Goal: Task Accomplishment & Management: Complete application form

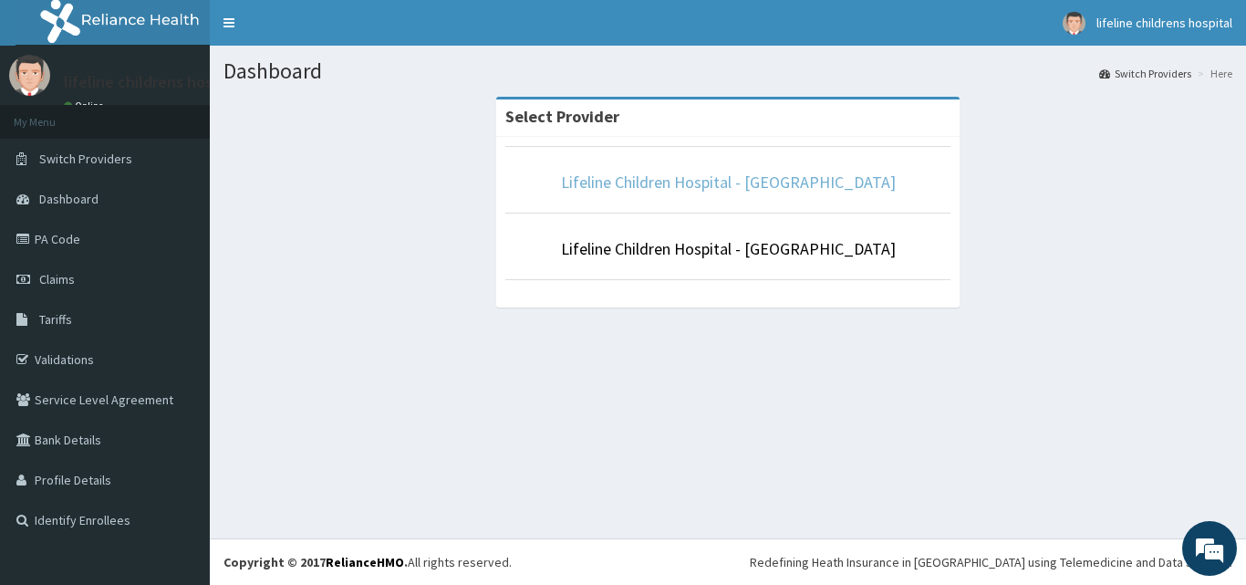
click at [781, 191] on link "Lifeline Children Hospital - Lekki" at bounding box center [728, 182] width 335 height 21
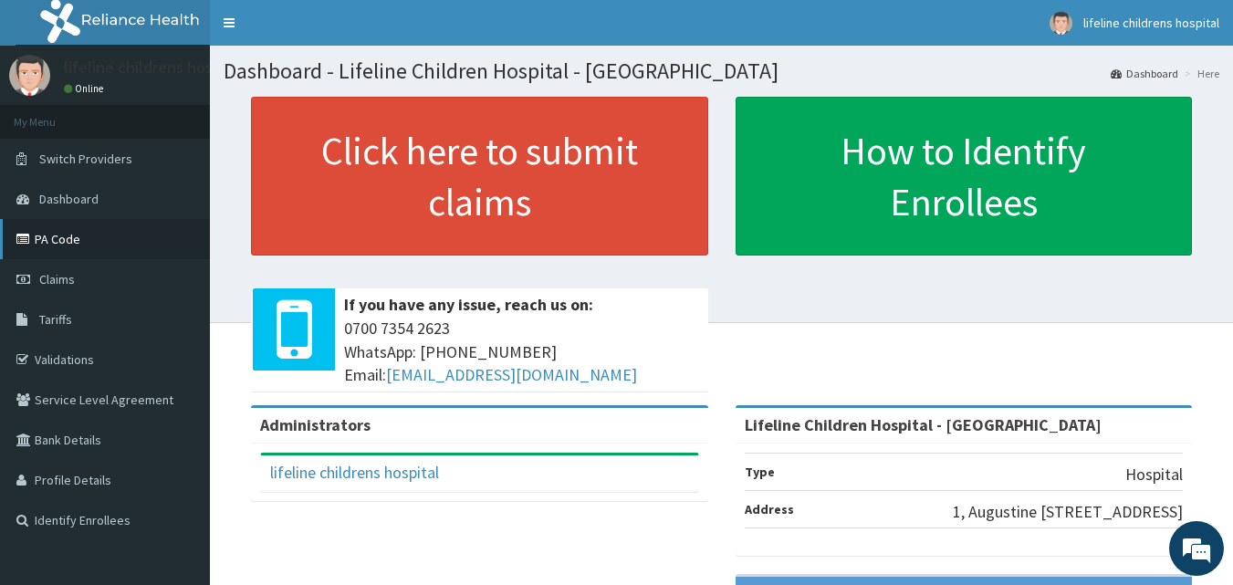
click at [72, 232] on link "PA Code" at bounding box center [105, 239] width 210 height 40
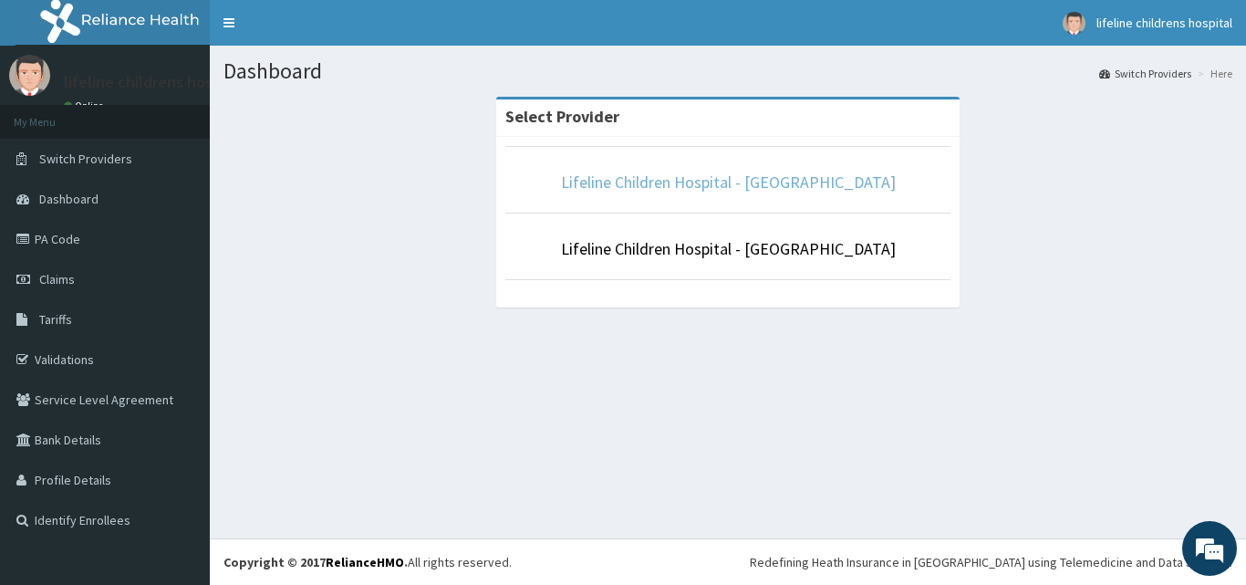
click at [748, 188] on link "Lifeline Children Hospital - [GEOGRAPHIC_DATA]" at bounding box center [728, 182] width 335 height 21
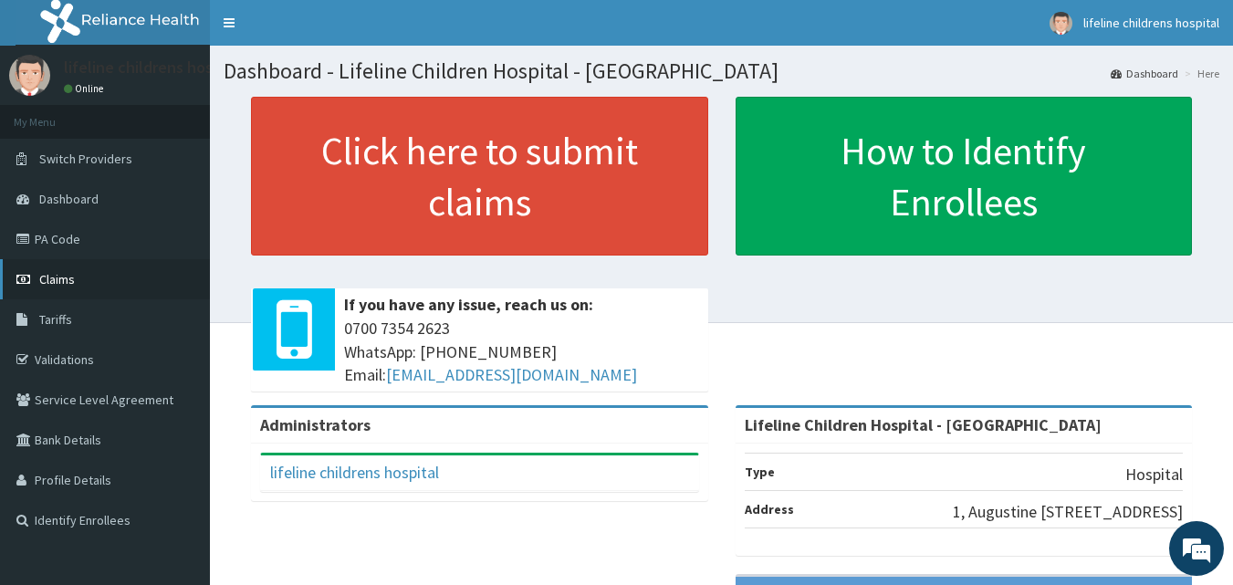
click at [112, 276] on link "Claims" at bounding box center [105, 279] width 210 height 40
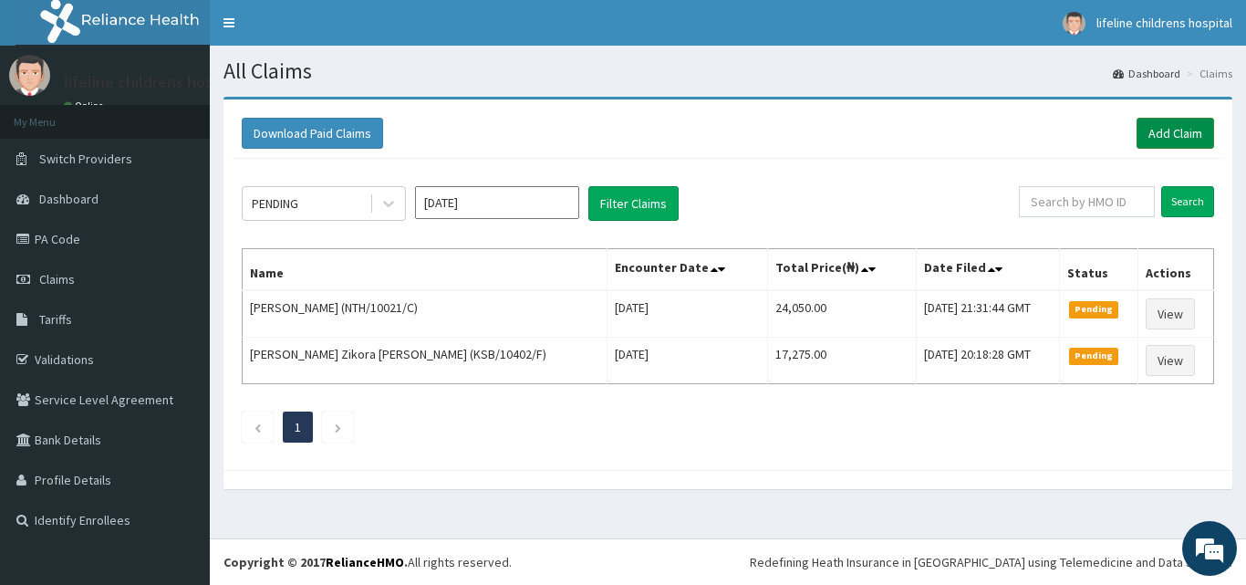
click at [1166, 121] on link "Add Claim" at bounding box center [1176, 133] width 78 height 31
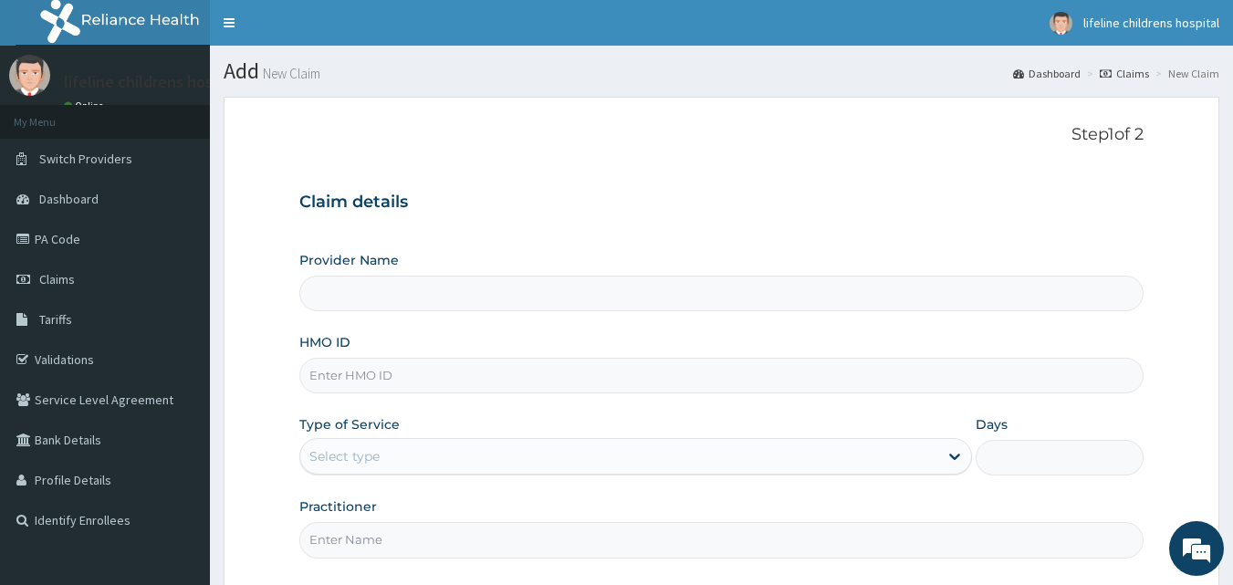
type input "Lifeline Children Hospital - Lekki"
click at [471, 382] on input "HMO ID" at bounding box center [721, 376] width 845 height 36
click at [471, 383] on input "HMO ID" at bounding box center [721, 376] width 845 height 36
paste input "GBM/10101/C"
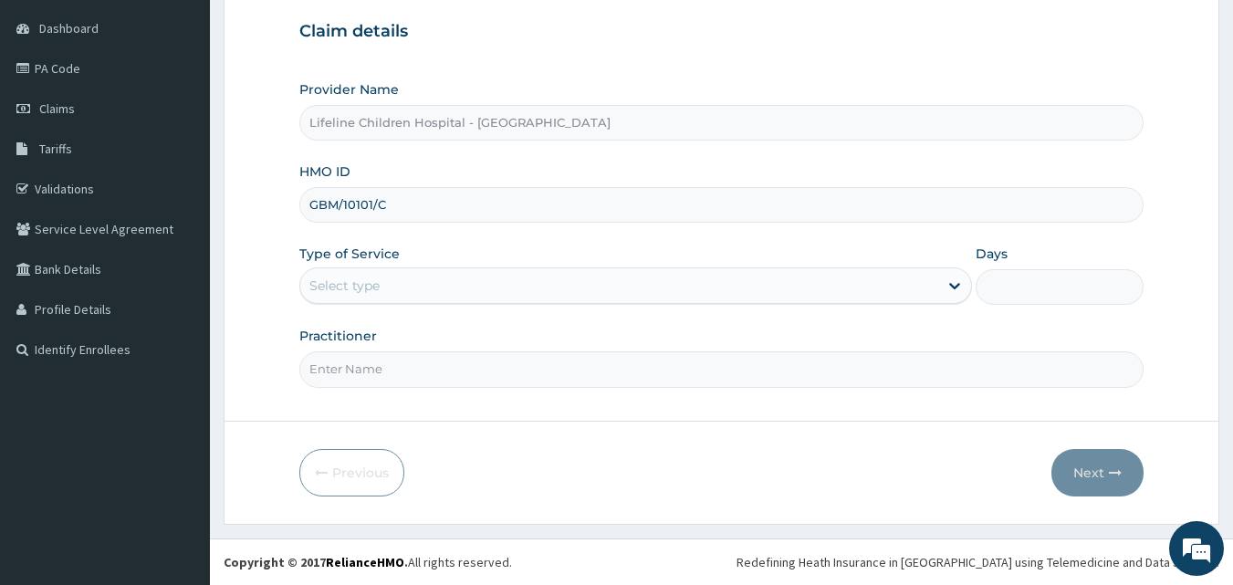
type input "GBM/10101/C"
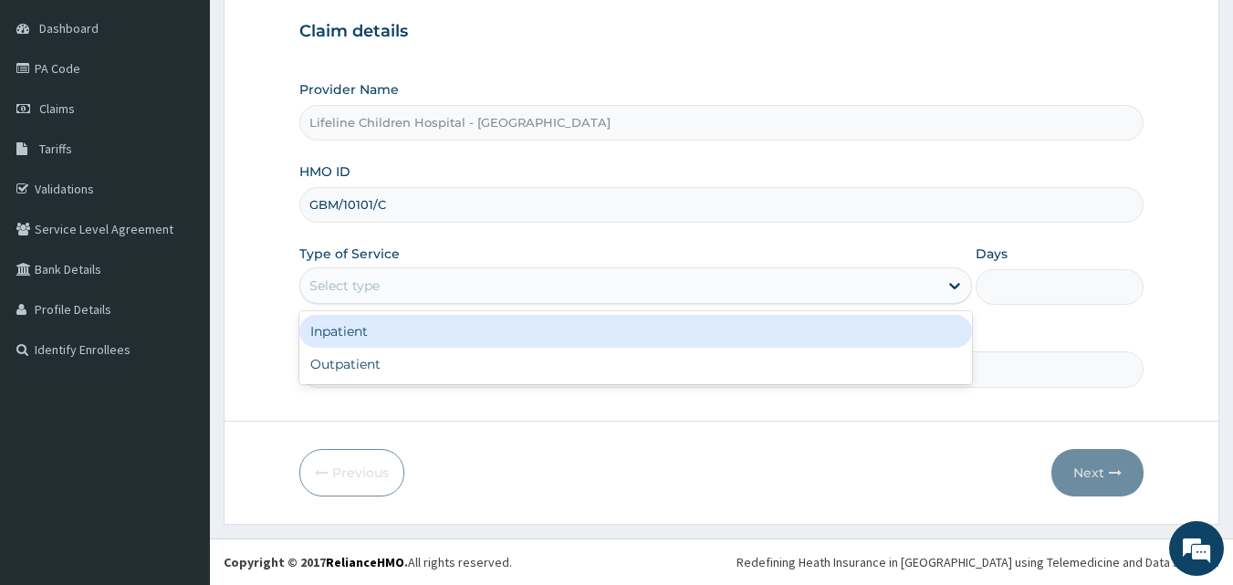
click at [433, 285] on div "Select type" at bounding box center [619, 285] width 638 height 29
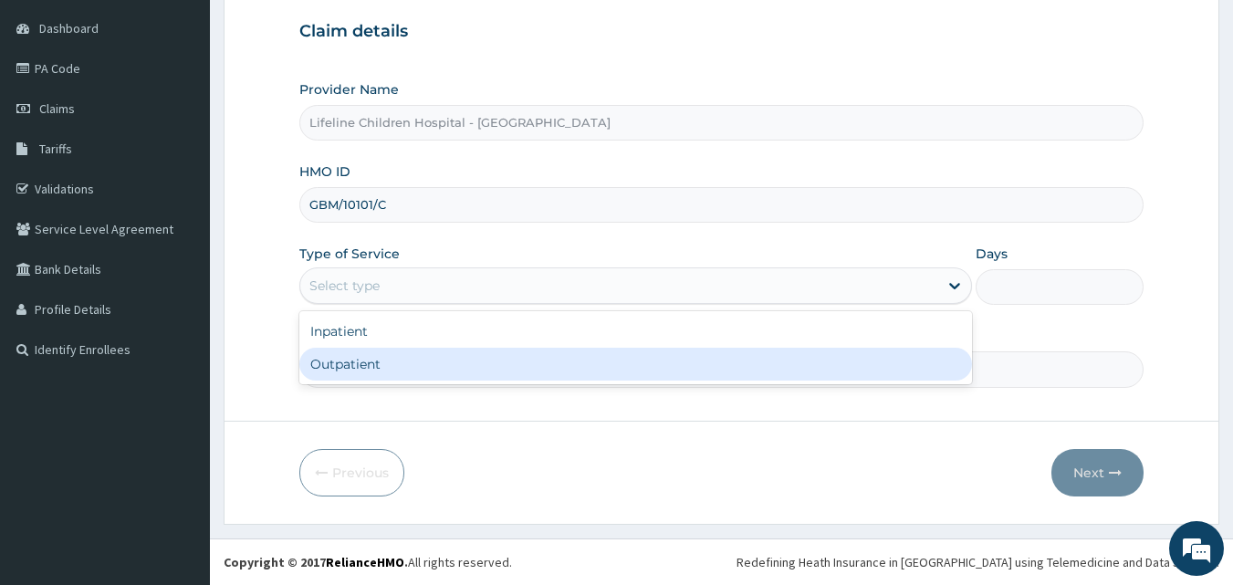
click at [469, 367] on div "Outpatient" at bounding box center [635, 364] width 672 height 33
type input "1"
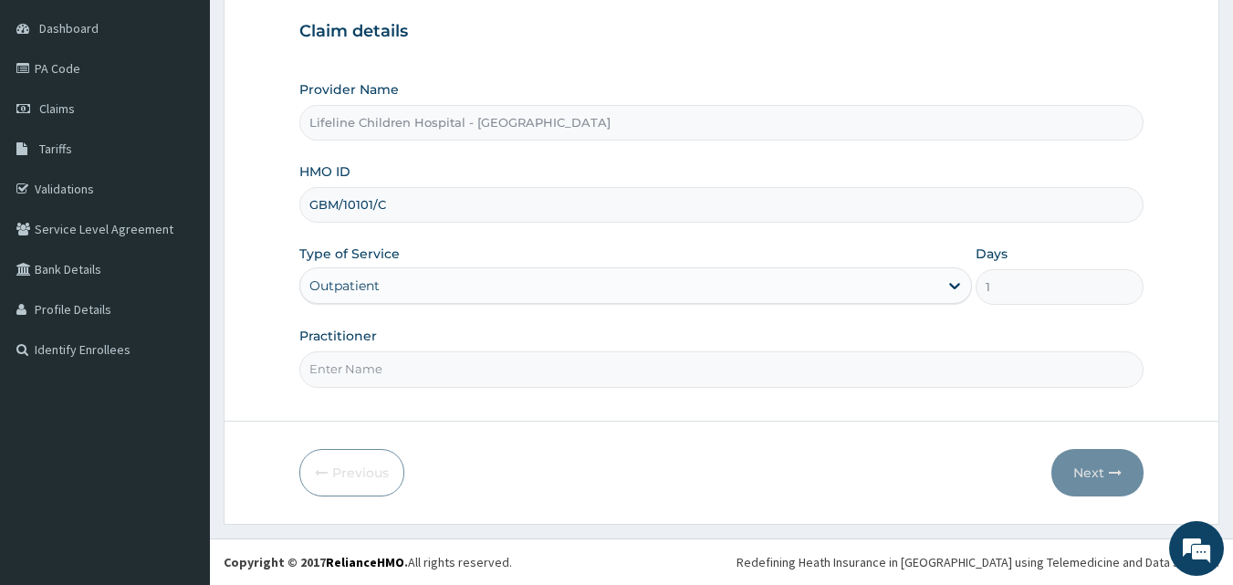
click at [469, 367] on input "Practitioner" at bounding box center [721, 369] width 845 height 36
type input "DR OGUNBASE"
click at [1089, 458] on button "Next" at bounding box center [1097, 472] width 92 height 47
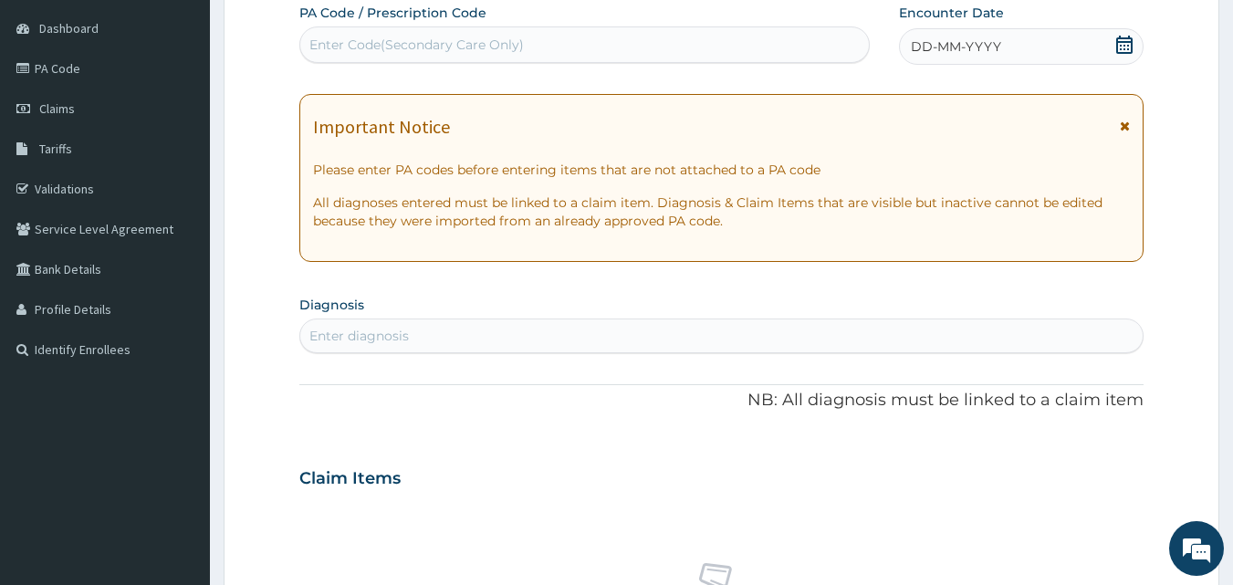
click at [815, 42] on div "Enter Code(Secondary Care Only)" at bounding box center [584, 44] width 569 height 29
paste input "GBM/10101/C"
type input "G"
paste input "PA/7A70D3"
type input "PA/7A70D3"
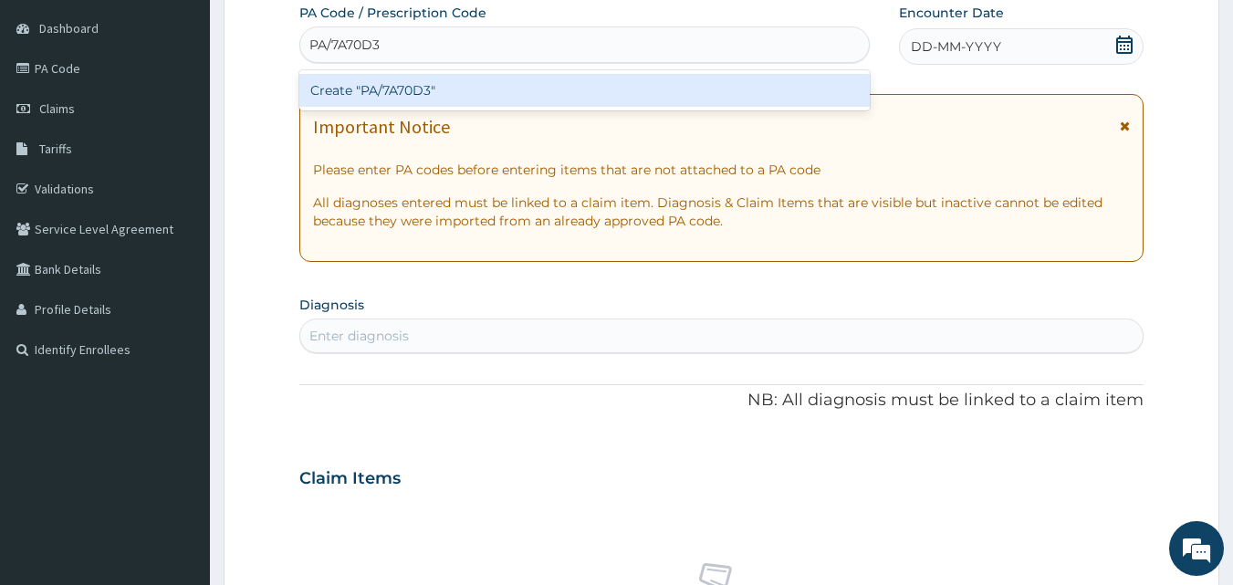
click at [350, 89] on div "Create "PA/7A70D3"" at bounding box center [584, 90] width 571 height 33
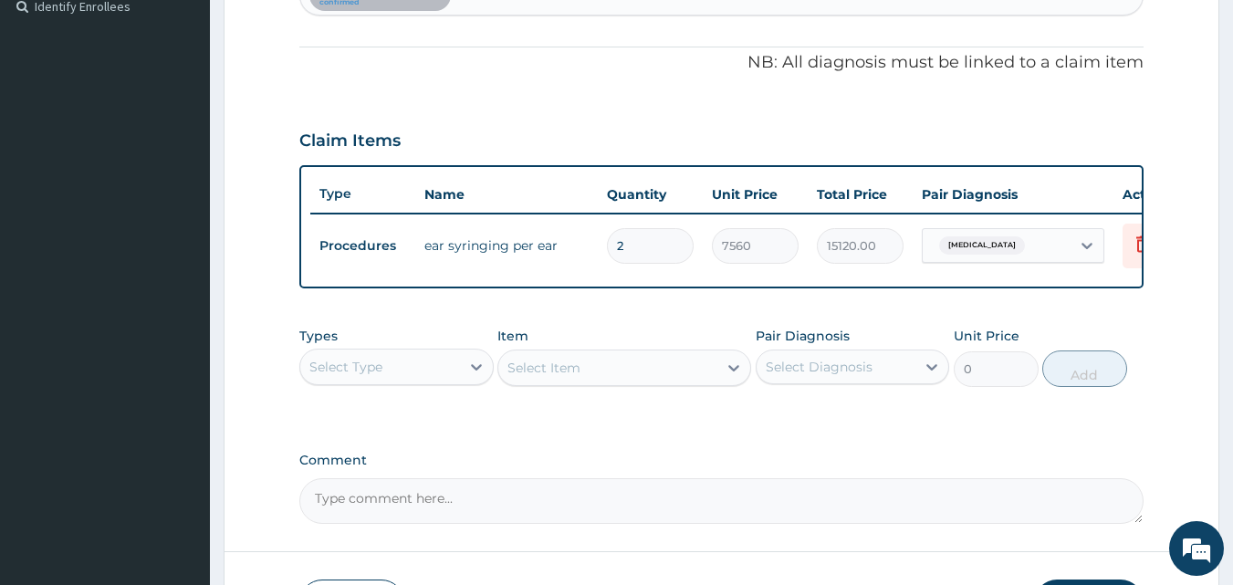
scroll to position [515, 0]
click at [399, 380] on div "Select Type" at bounding box center [380, 365] width 160 height 29
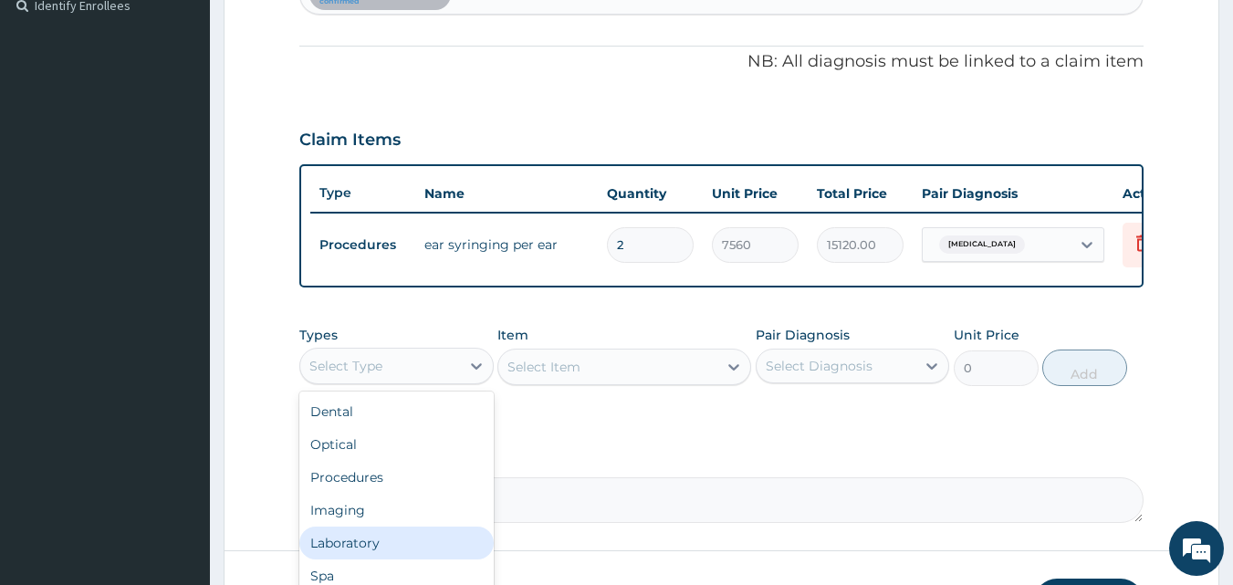
scroll to position [62, 0]
click at [375, 560] on div "Drugs" at bounding box center [396, 546] width 194 height 33
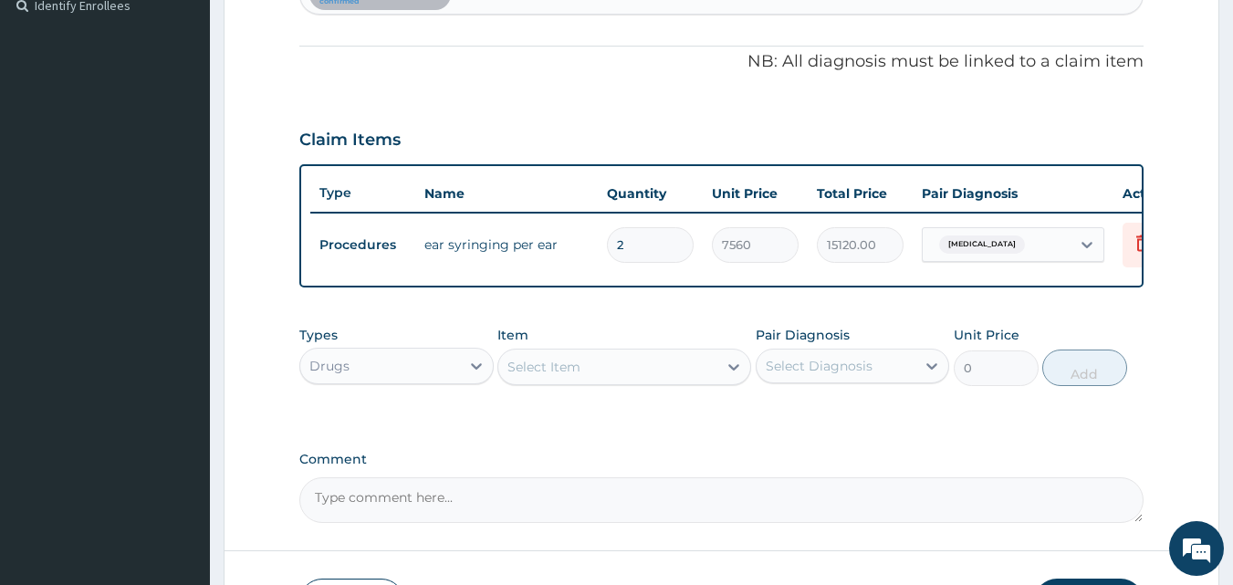
click at [623, 377] on div "Select Item" at bounding box center [607, 366] width 219 height 29
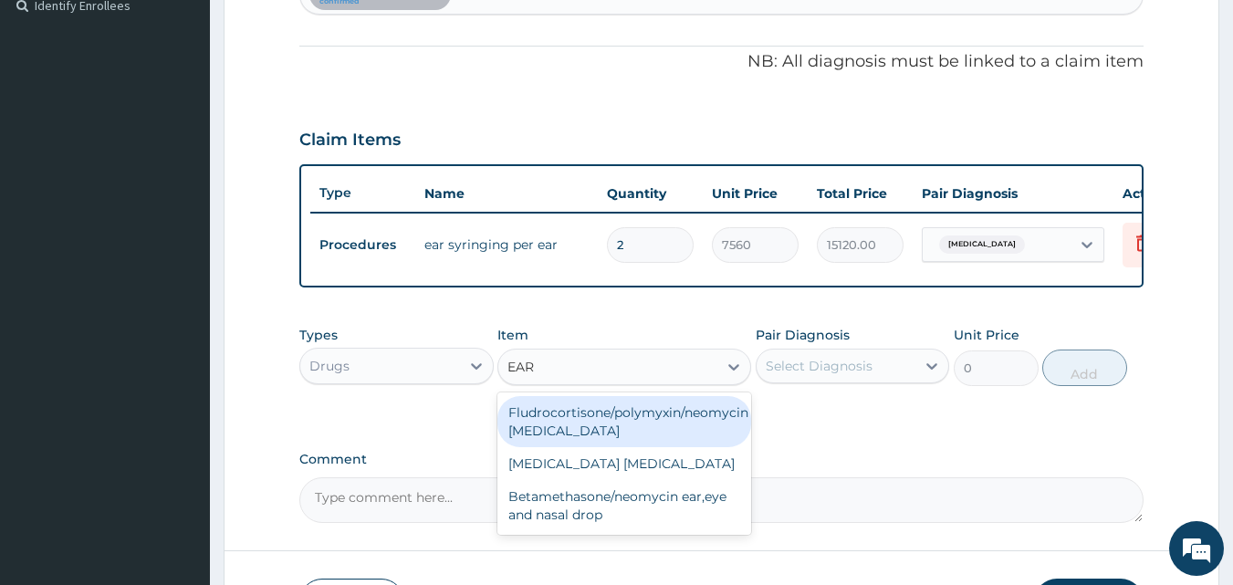
type input "EAR"
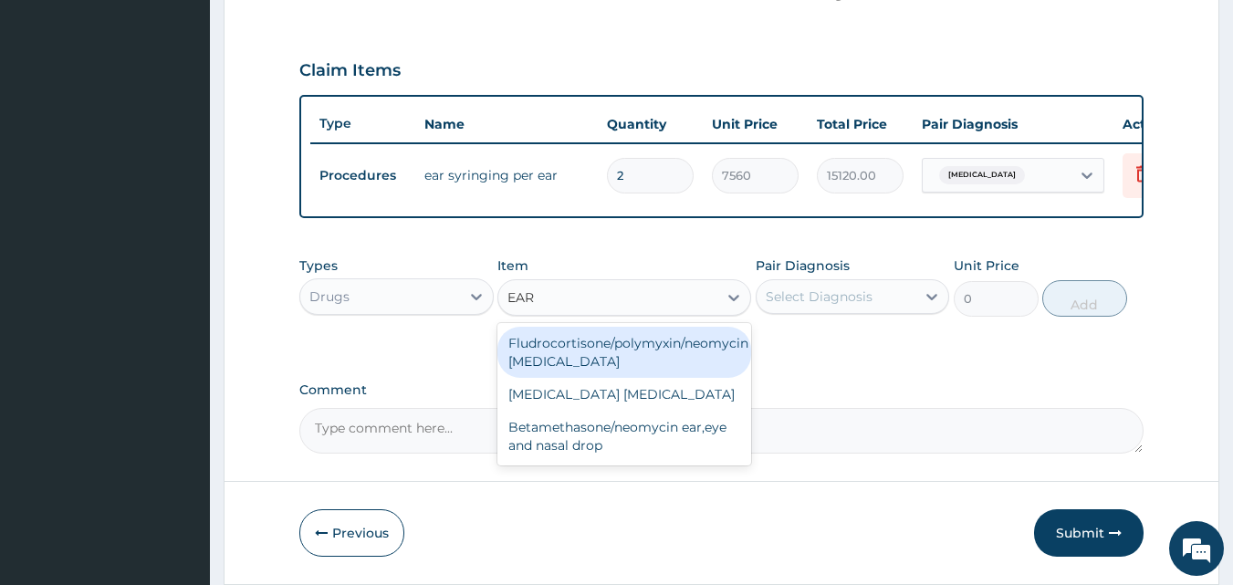
scroll to position [585, 0]
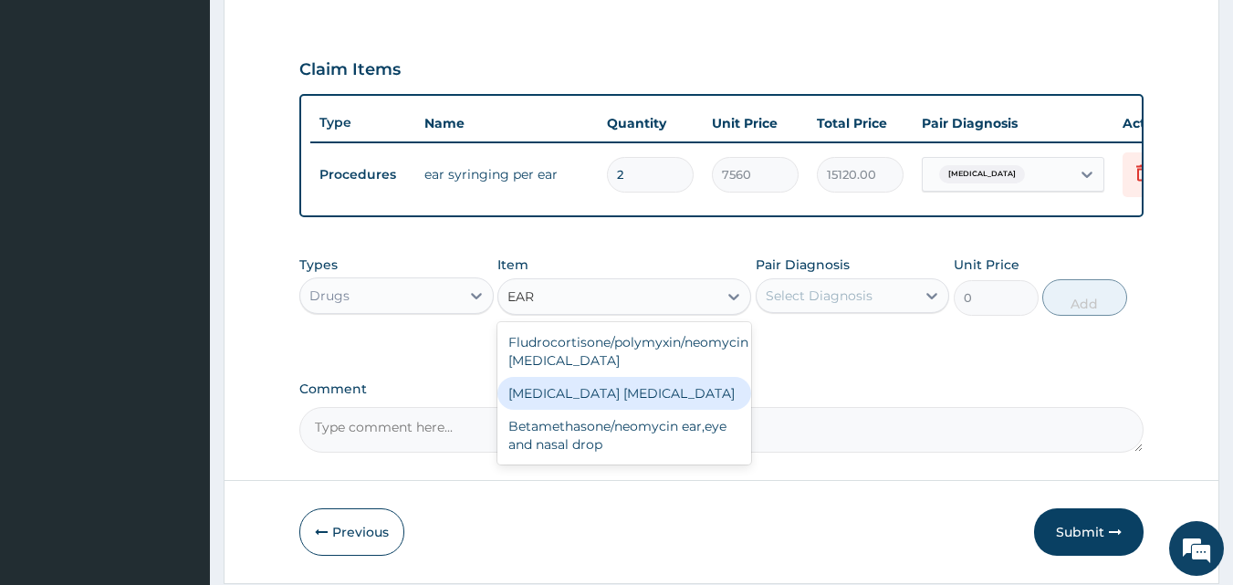
click at [653, 407] on div "[MEDICAL_DATA] [MEDICAL_DATA]" at bounding box center [624, 393] width 254 height 33
type input "2000"
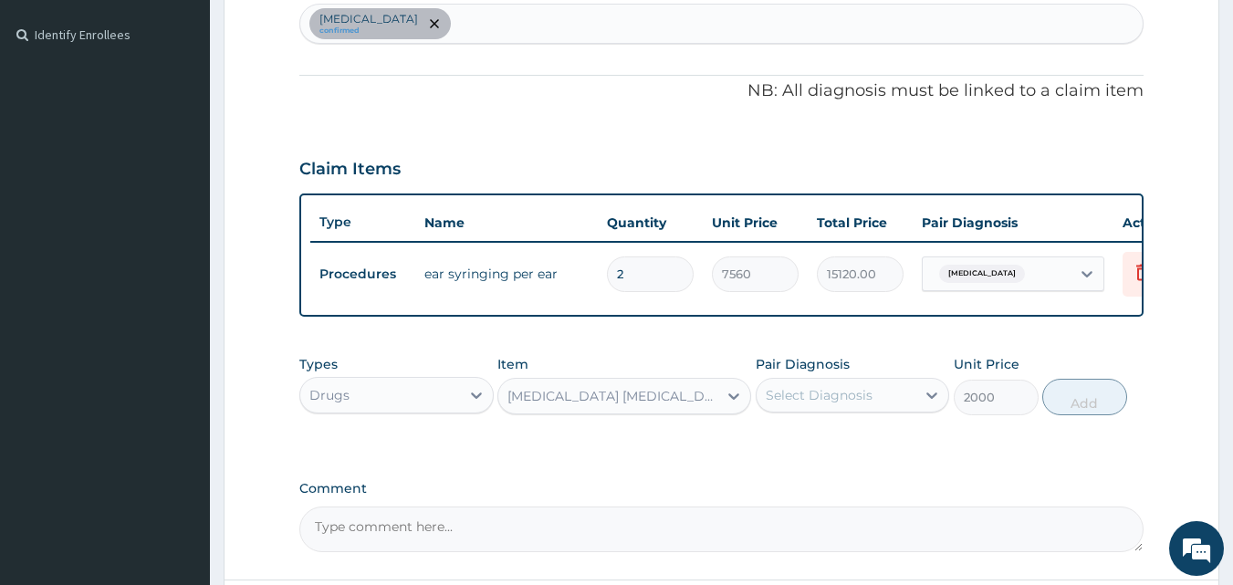
scroll to position [488, 0]
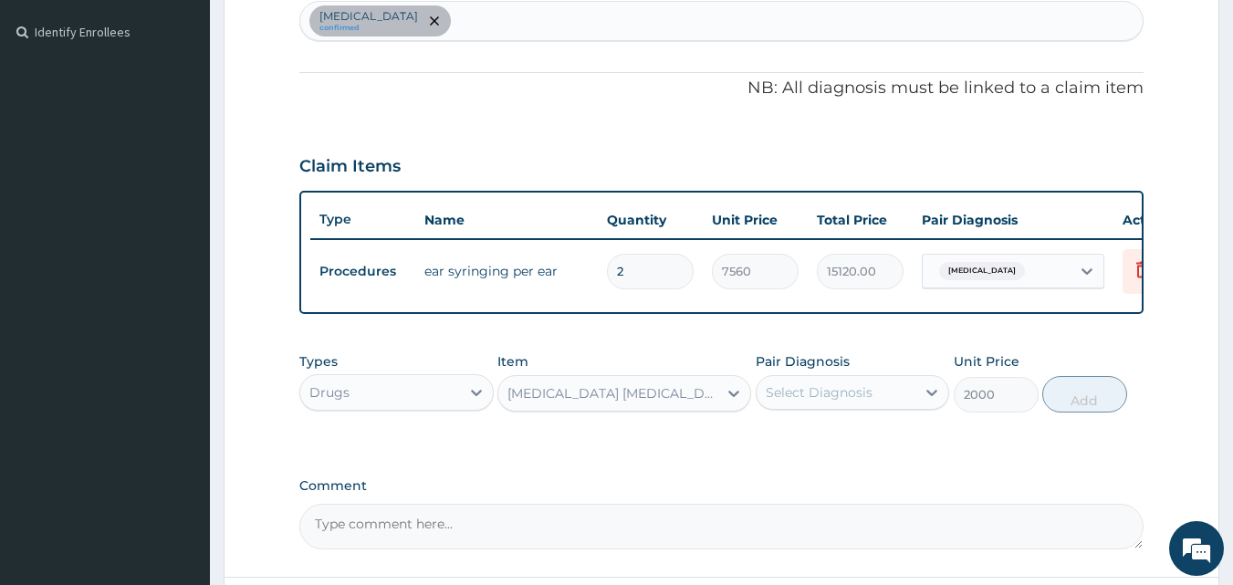
click at [797, 400] on div "Select Diagnosis" at bounding box center [819, 392] width 107 height 18
click at [786, 446] on label "Otitis media" at bounding box center [842, 437] width 113 height 18
checkbox input "true"
click at [1071, 412] on button "Add" at bounding box center [1084, 394] width 85 height 36
type input "0"
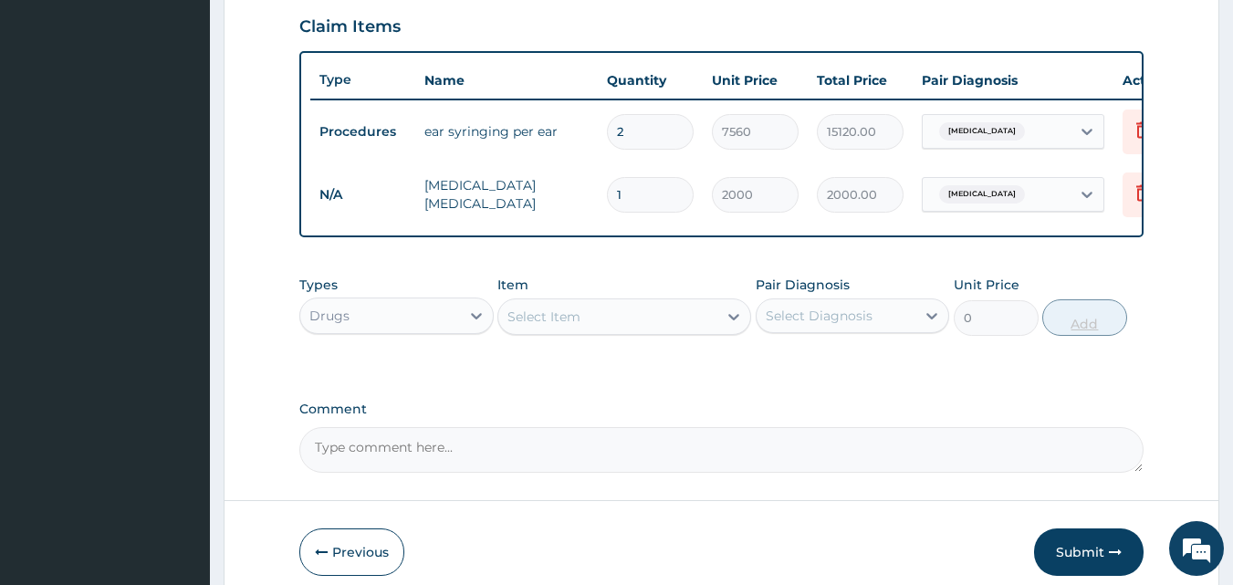
scroll to position [721, 0]
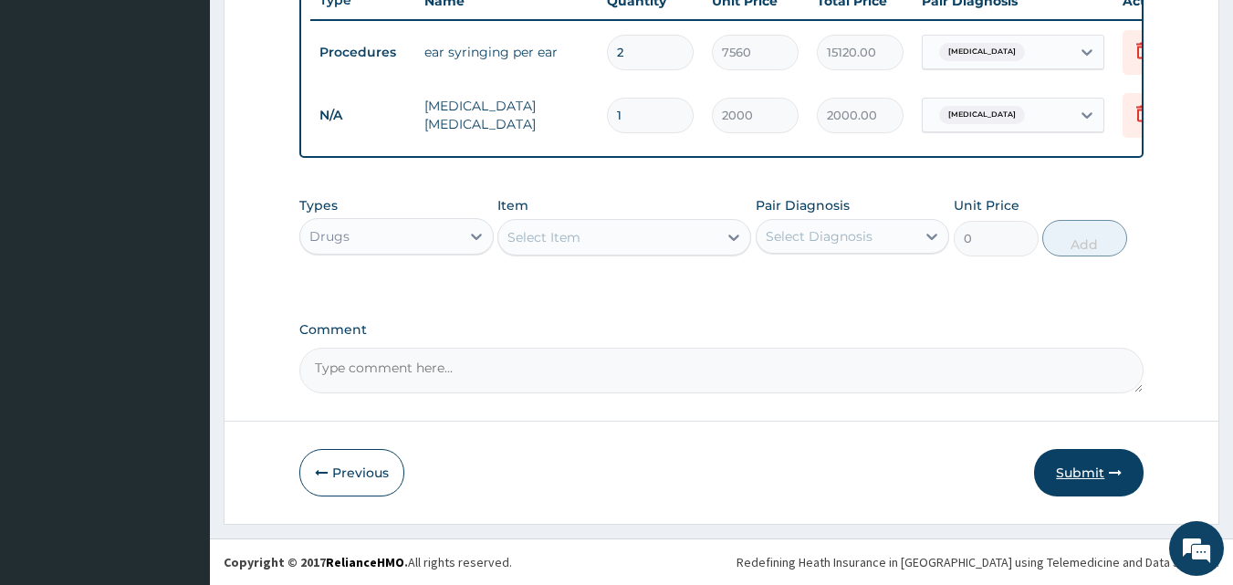
click at [1082, 471] on button "Submit" at bounding box center [1088, 472] width 109 height 47
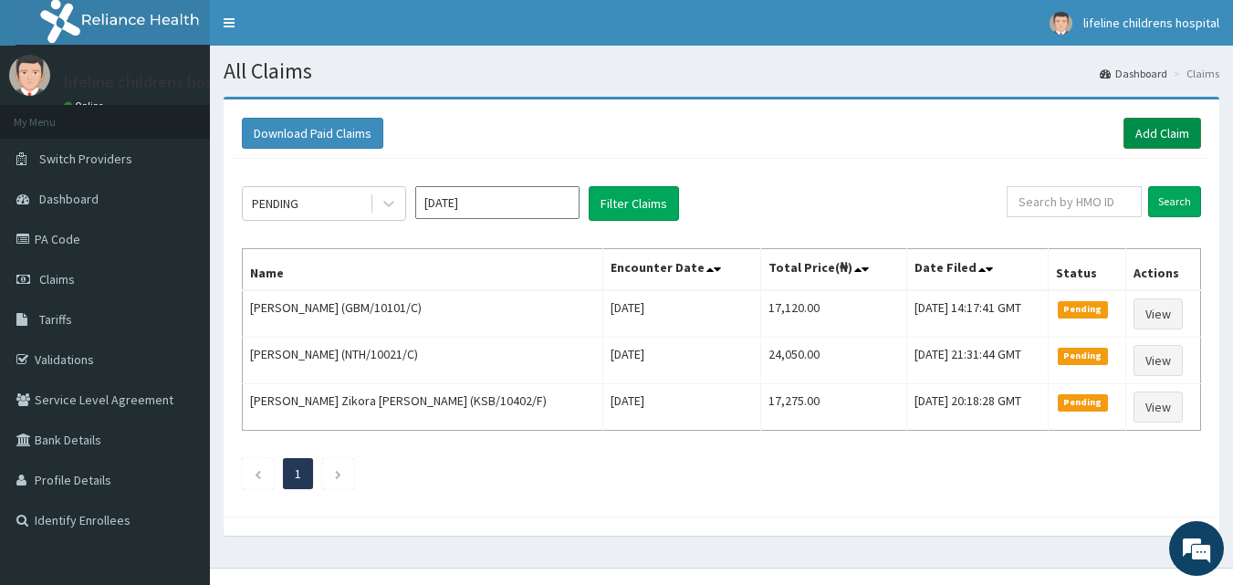
click at [1151, 135] on link "Add Claim" at bounding box center [1162, 133] width 78 height 31
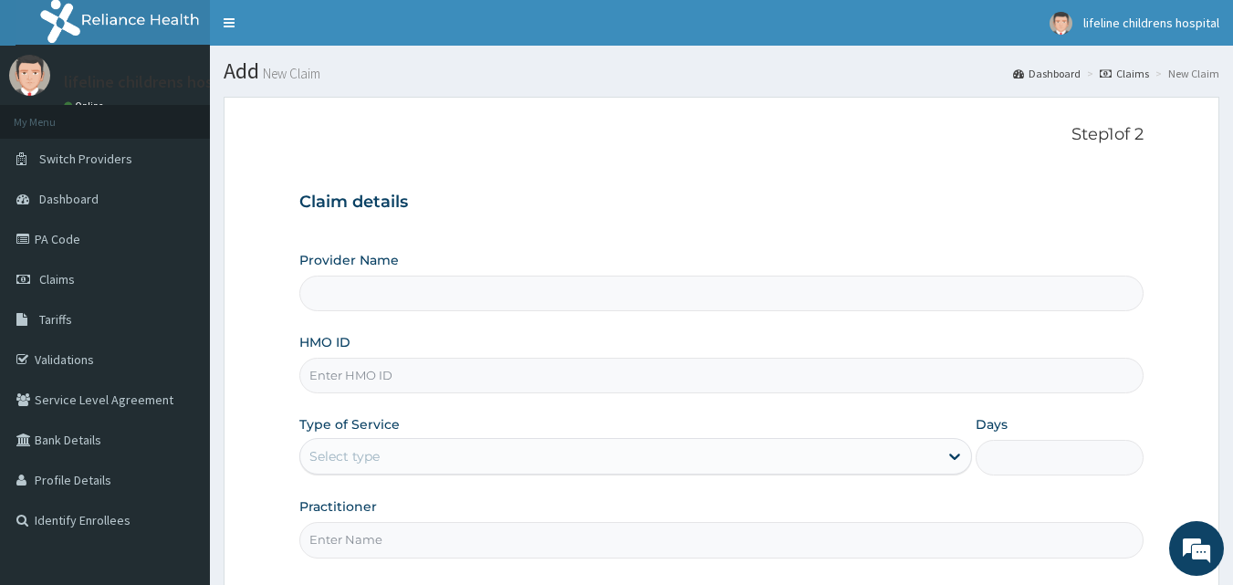
type input "Lifeline Children Hospital - [GEOGRAPHIC_DATA]"
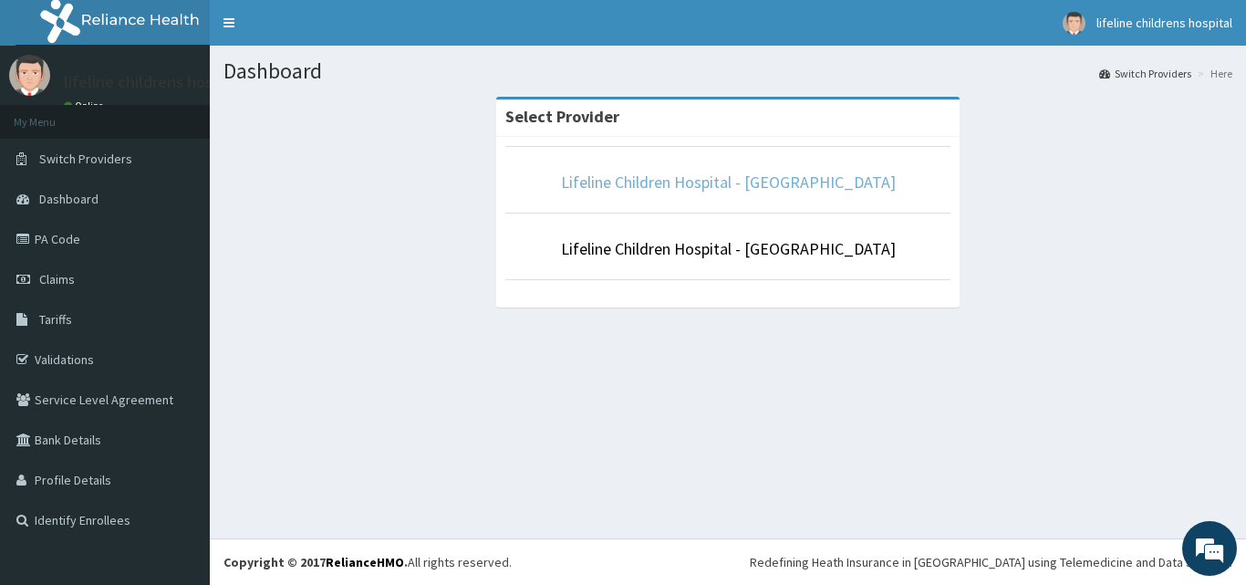
click at [759, 182] on link "Lifeline Children Hospital - [GEOGRAPHIC_DATA]" at bounding box center [728, 182] width 335 height 21
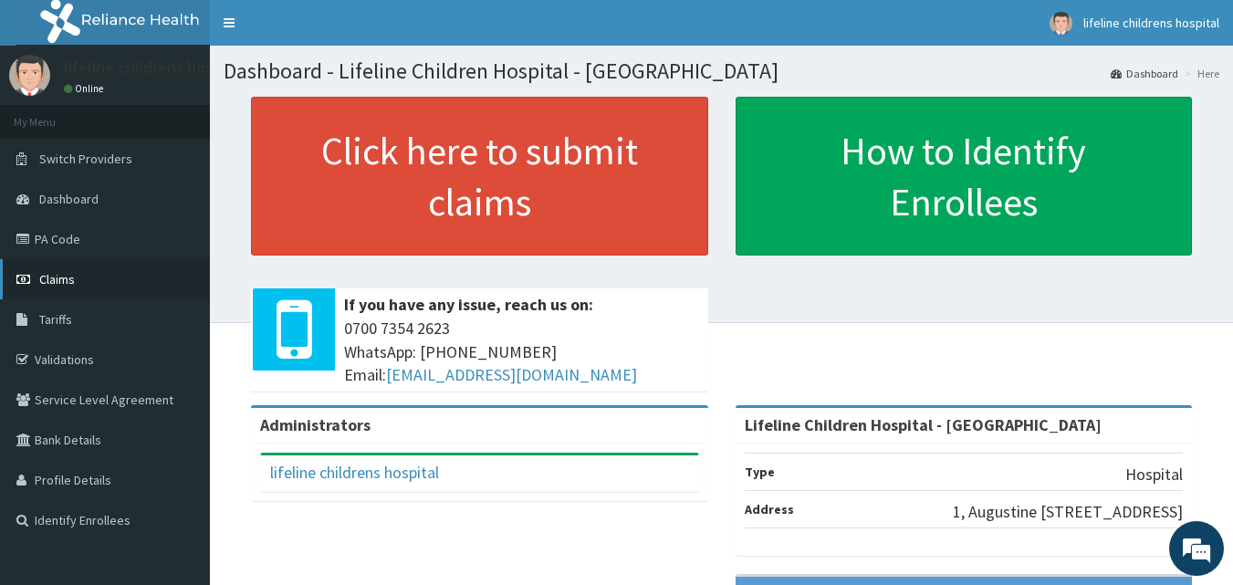
click at [71, 271] on span "Claims" at bounding box center [57, 279] width 36 height 16
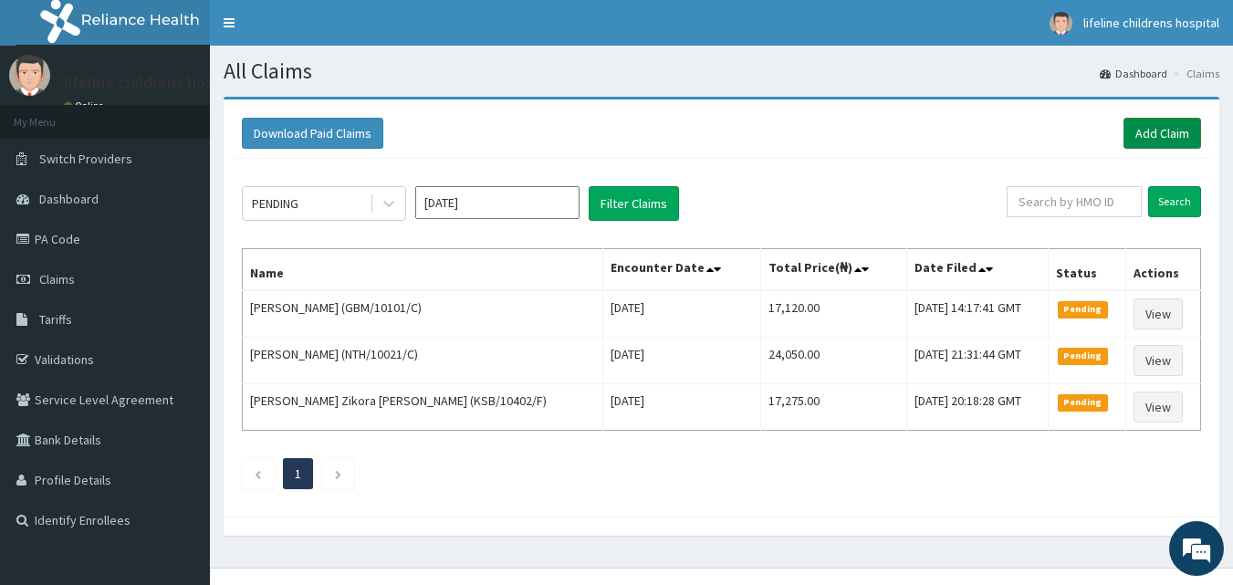
click at [1166, 130] on link "Add Claim" at bounding box center [1162, 133] width 78 height 31
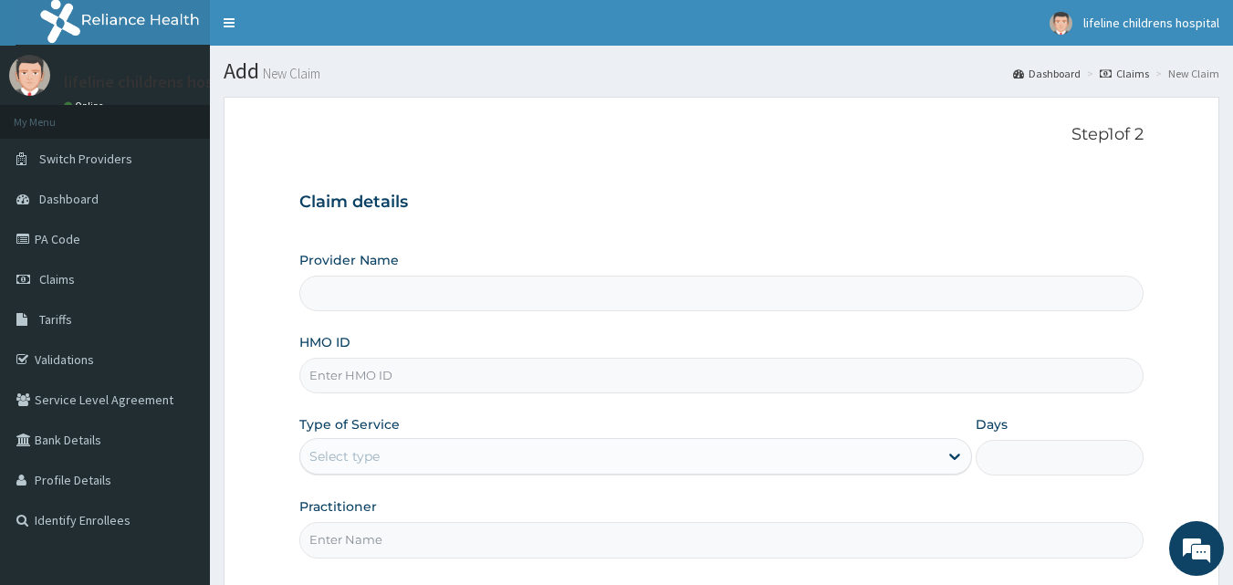
click at [439, 366] on input "HMO ID" at bounding box center [721, 376] width 845 height 36
type input "Lifeline Children Hospital - Lekki"
paste input "GBM/10101/C"
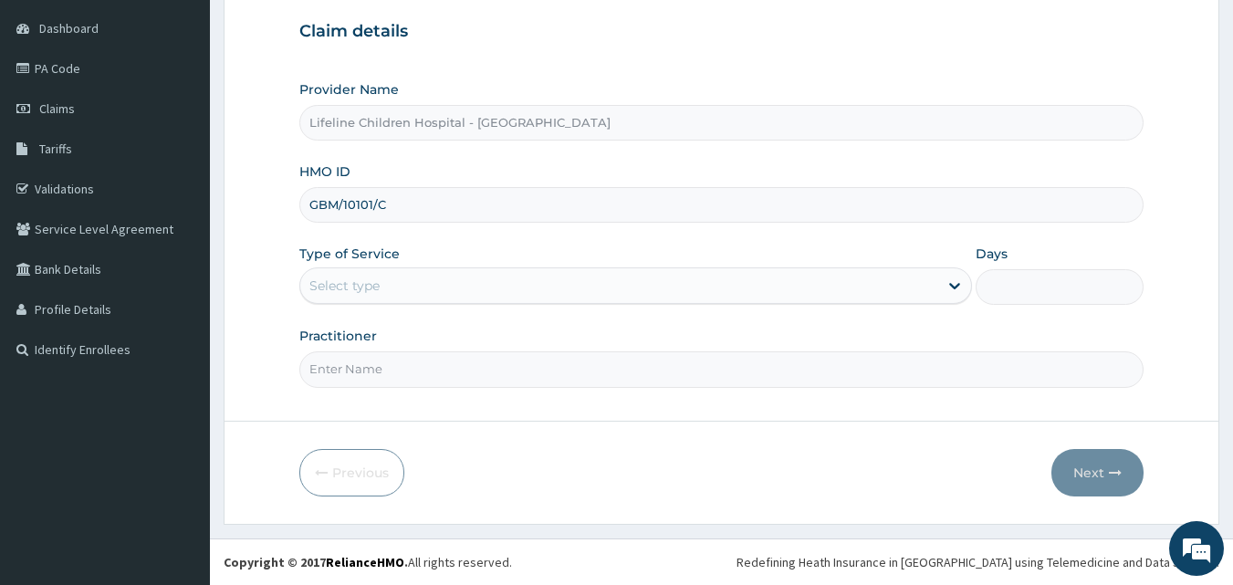
type input "GBM/10101/C"
click at [425, 273] on div "Select type" at bounding box center [619, 285] width 638 height 29
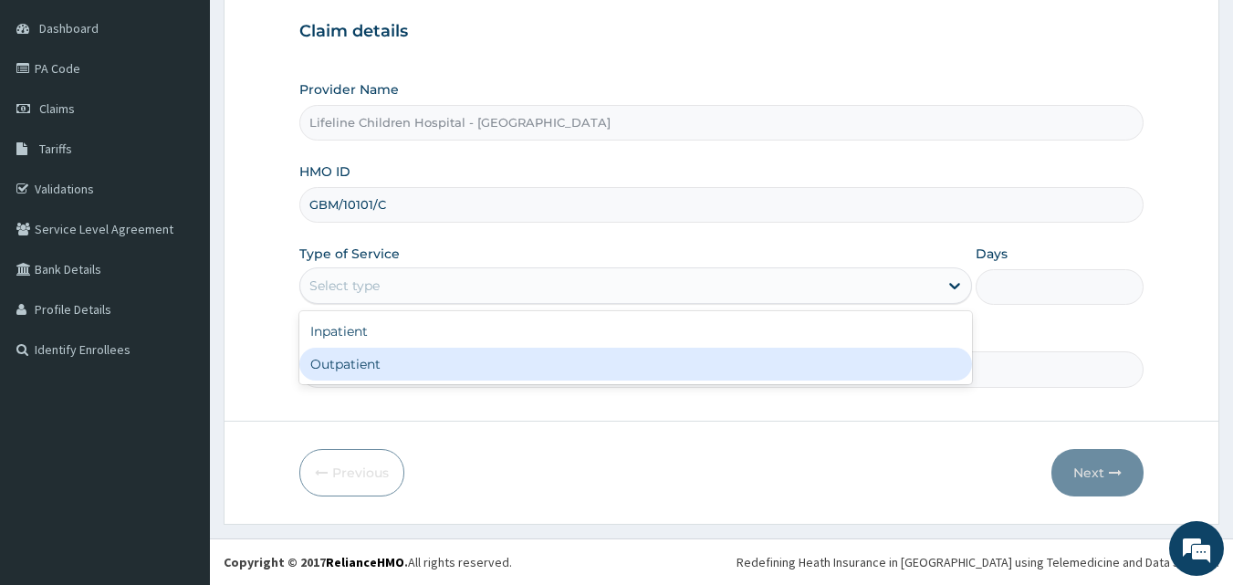
click at [402, 363] on div "Outpatient" at bounding box center [635, 364] width 672 height 33
type input "1"
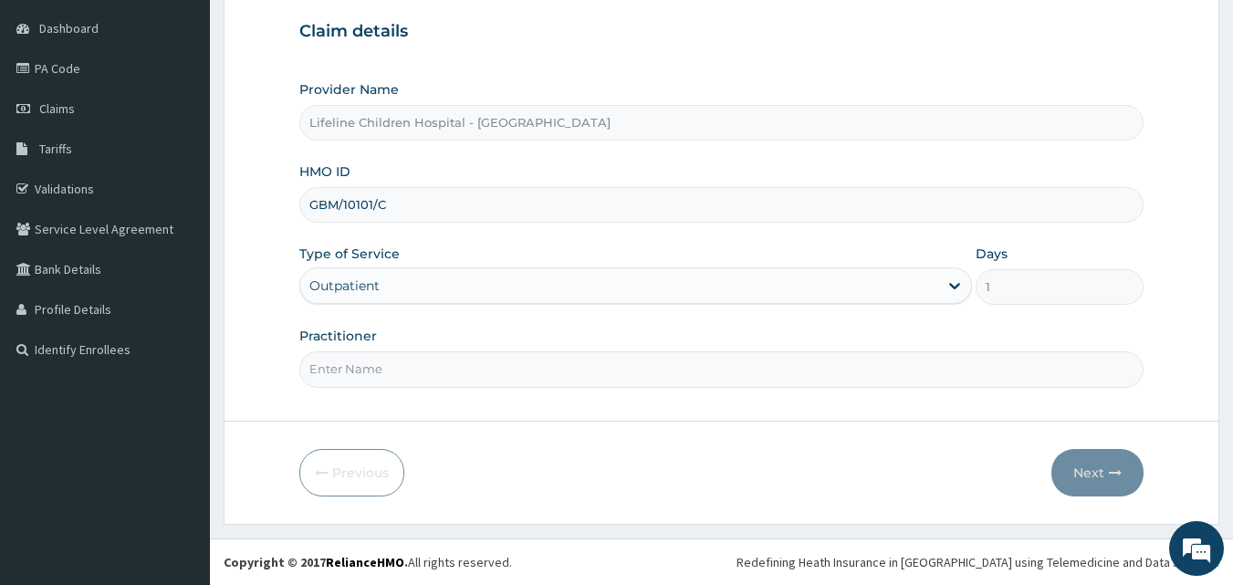
click at [402, 363] on input "Practitioner" at bounding box center [721, 369] width 845 height 36
type input "DR OGUNBASE"
click at [1103, 471] on button "Next" at bounding box center [1097, 472] width 92 height 47
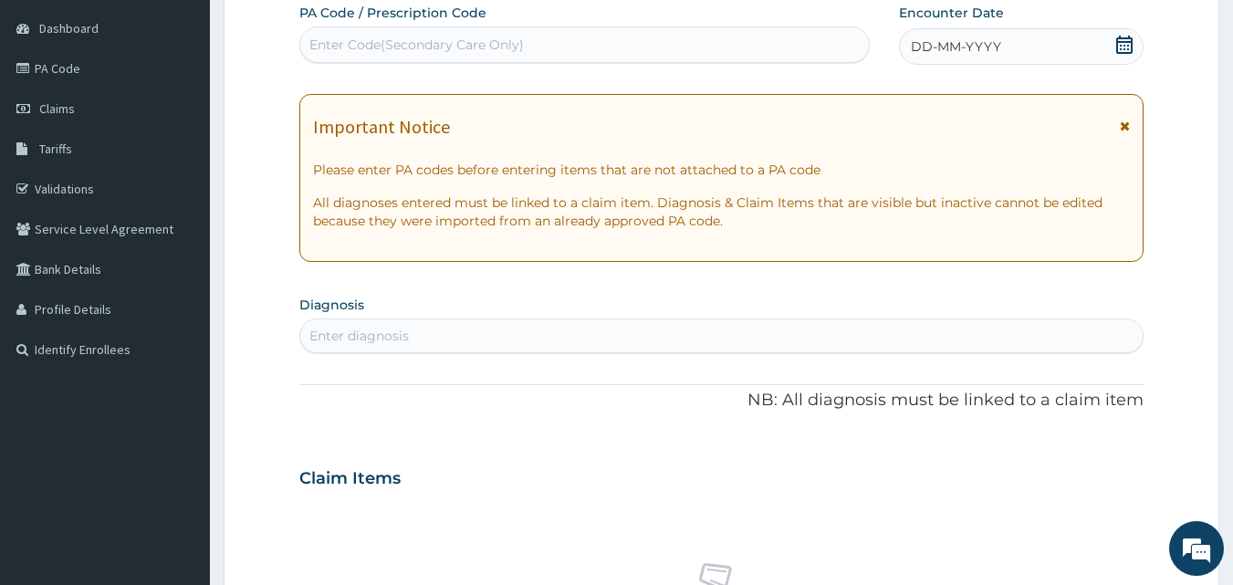
click at [653, 38] on div "Enter Code(Secondary Care Only)" at bounding box center [584, 44] width 569 height 29
paste input "PA/E0E076"
type input "PA/E0E076"
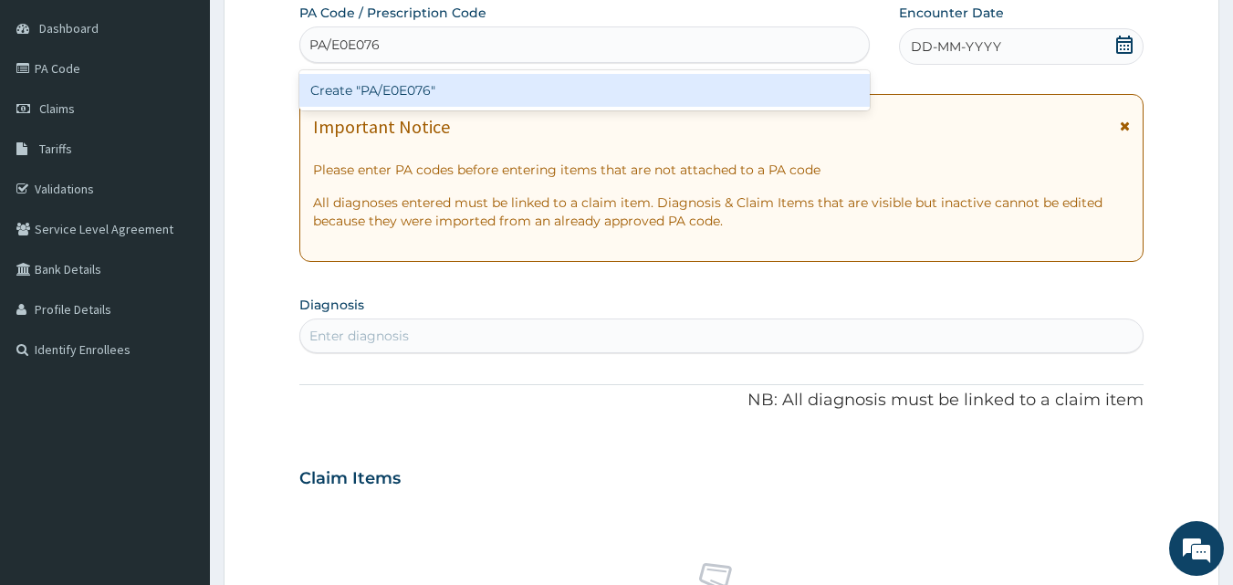
click at [529, 97] on div "Create "PA/E0E076"" at bounding box center [584, 90] width 571 height 33
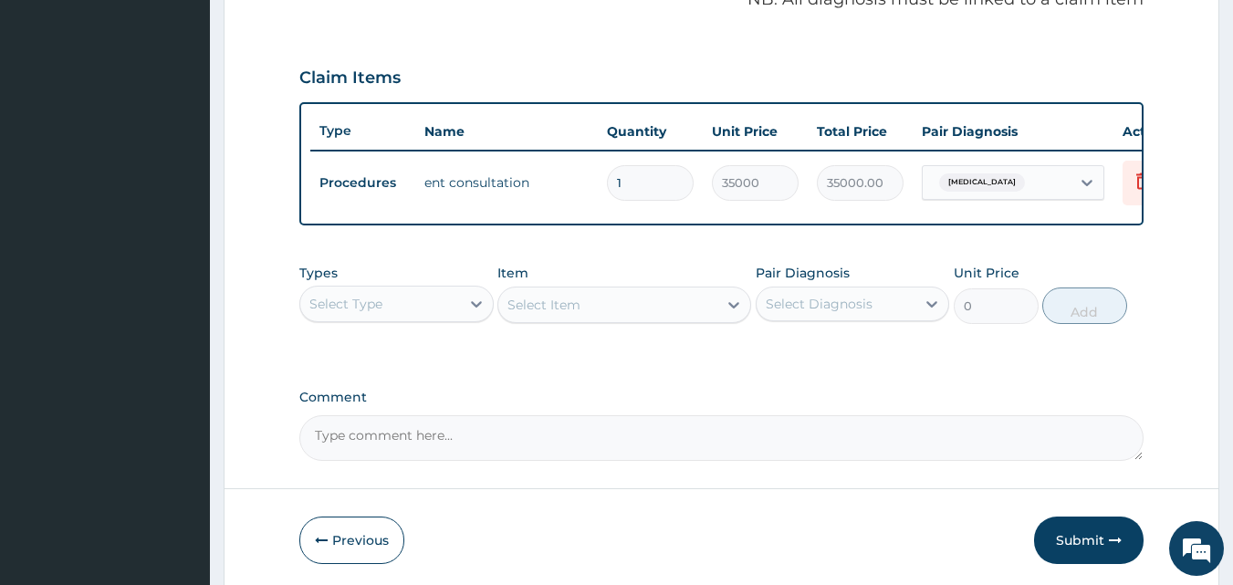
scroll to position [658, 0]
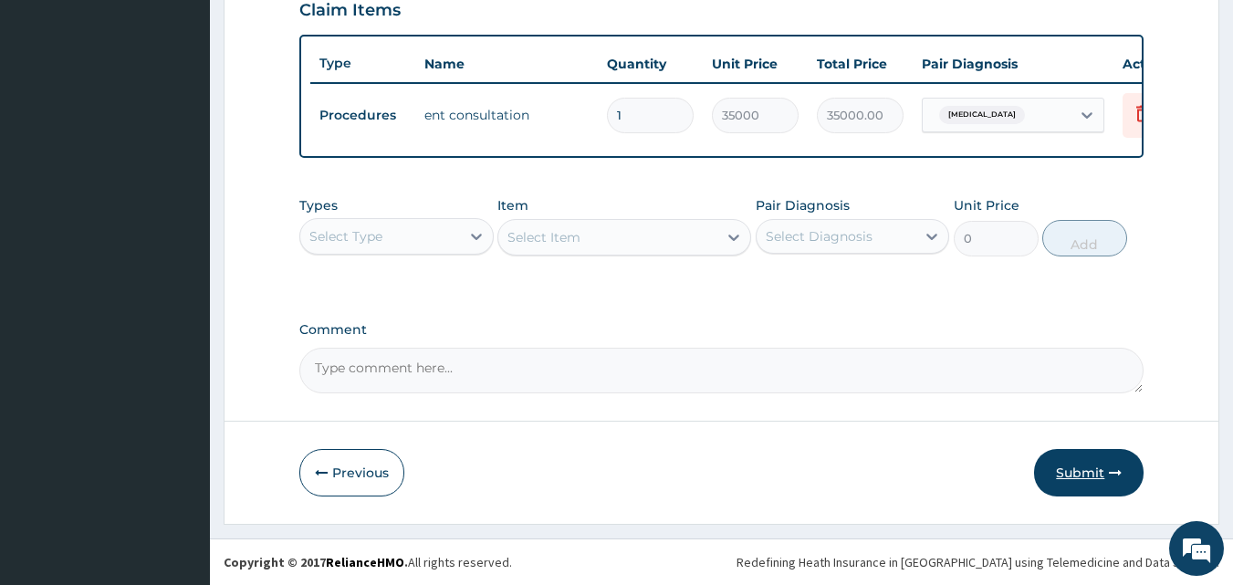
click at [1090, 471] on button "Submit" at bounding box center [1088, 472] width 109 height 47
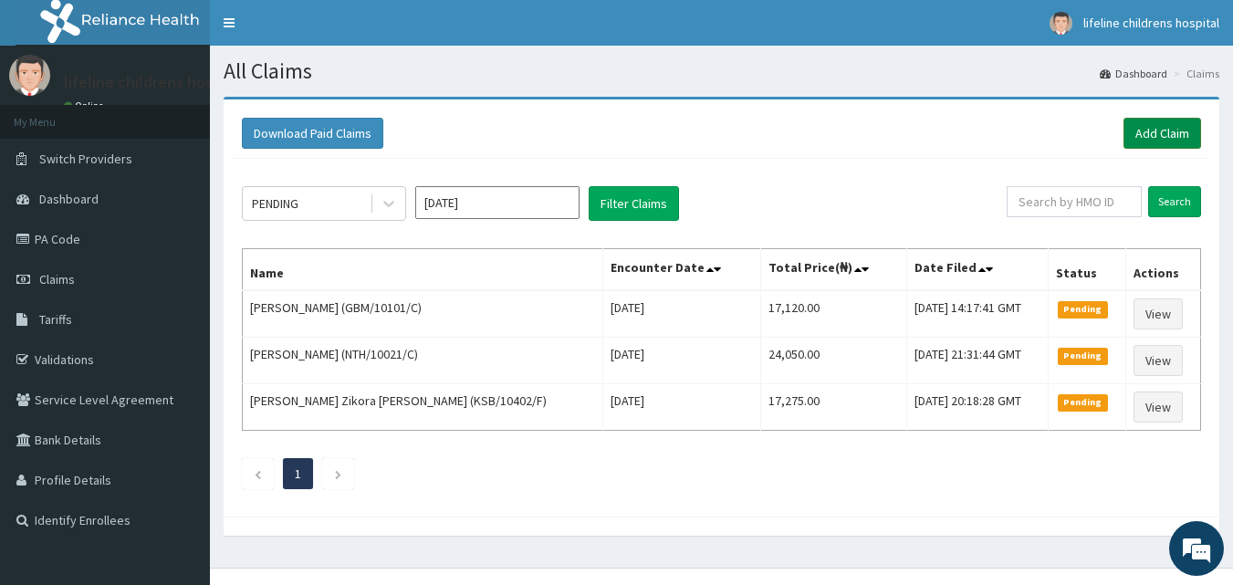
click at [1182, 130] on link "Add Claim" at bounding box center [1162, 133] width 78 height 31
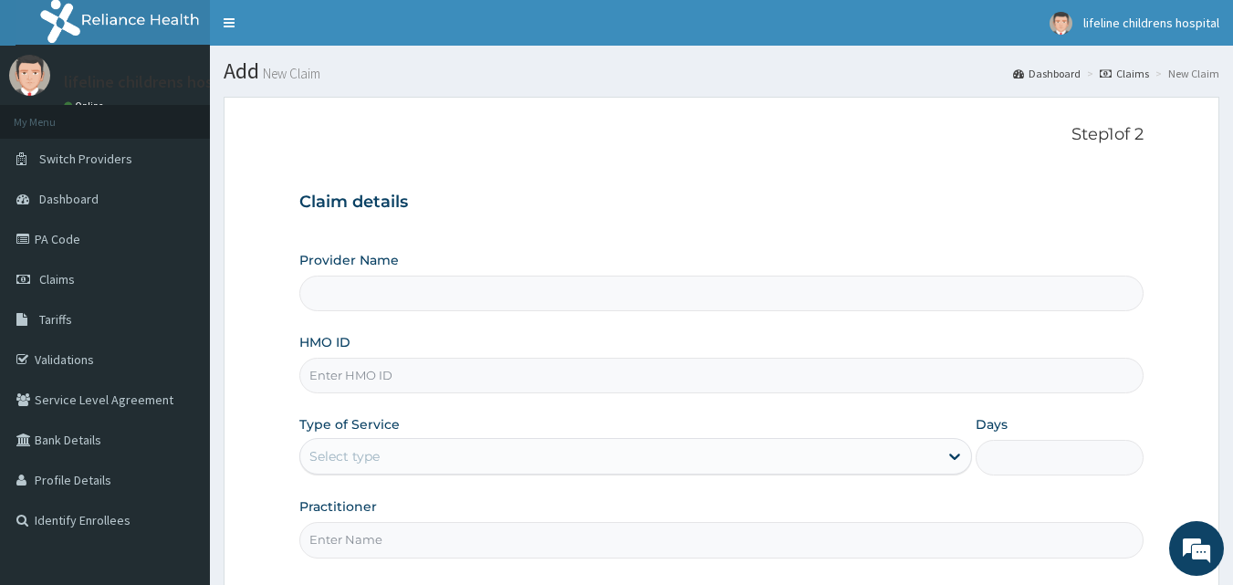
type input "Lifeline Children Hospital - Lekki"
click at [781, 376] on input "HMO ID" at bounding box center [721, 376] width 845 height 36
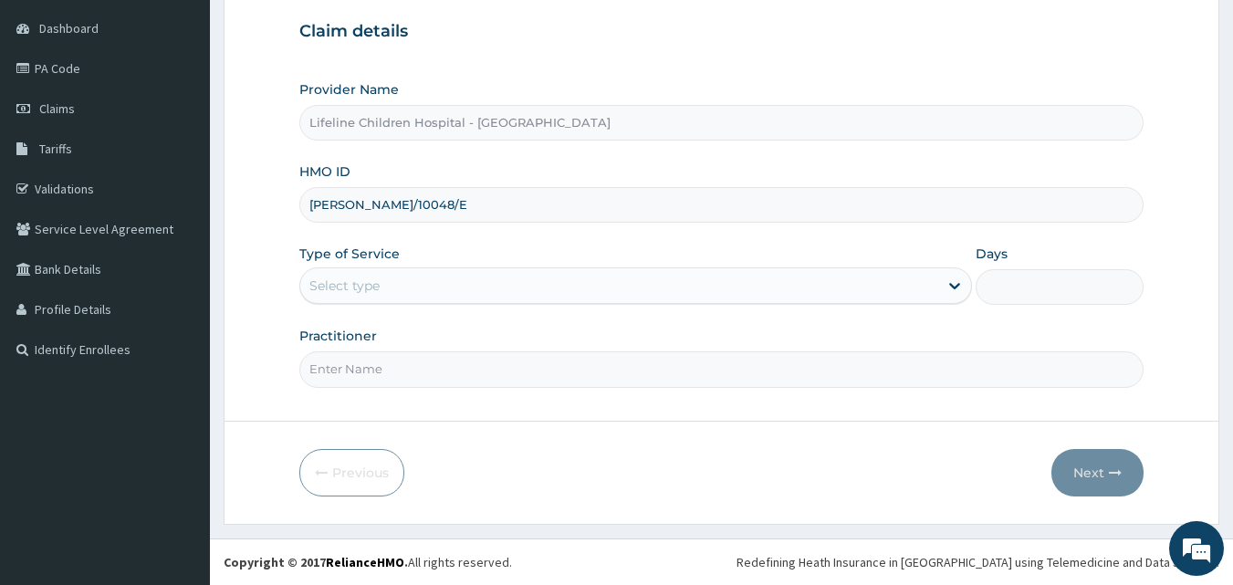
type input "MEL/10048/E"
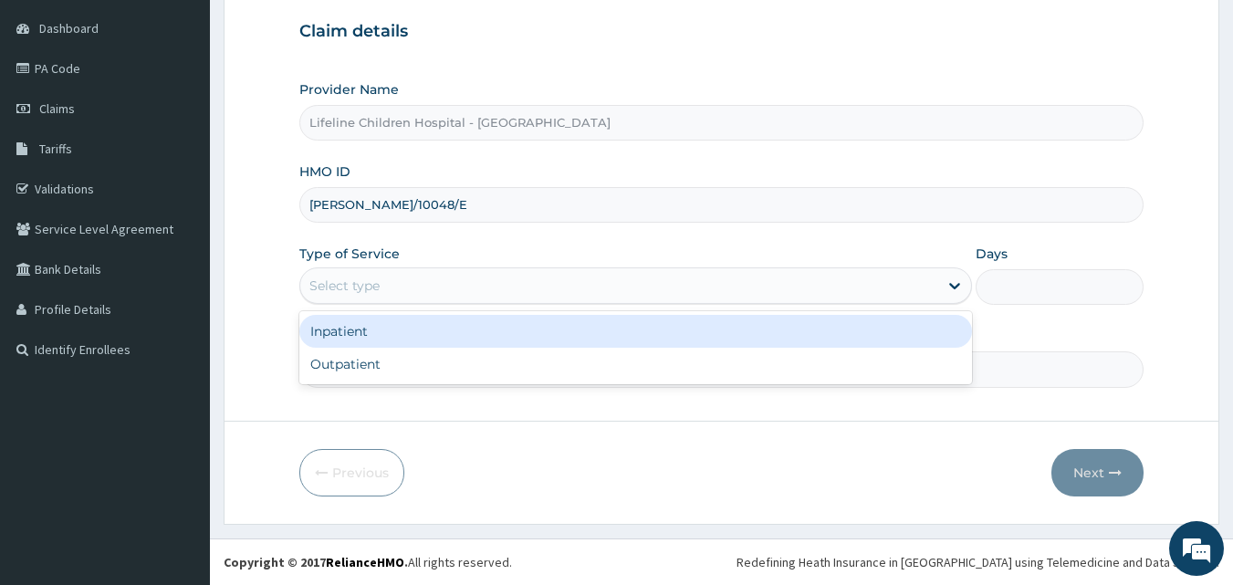
click at [552, 271] on div "Select type" at bounding box center [619, 285] width 638 height 29
click at [506, 346] on div "Inpatient" at bounding box center [635, 331] width 672 height 33
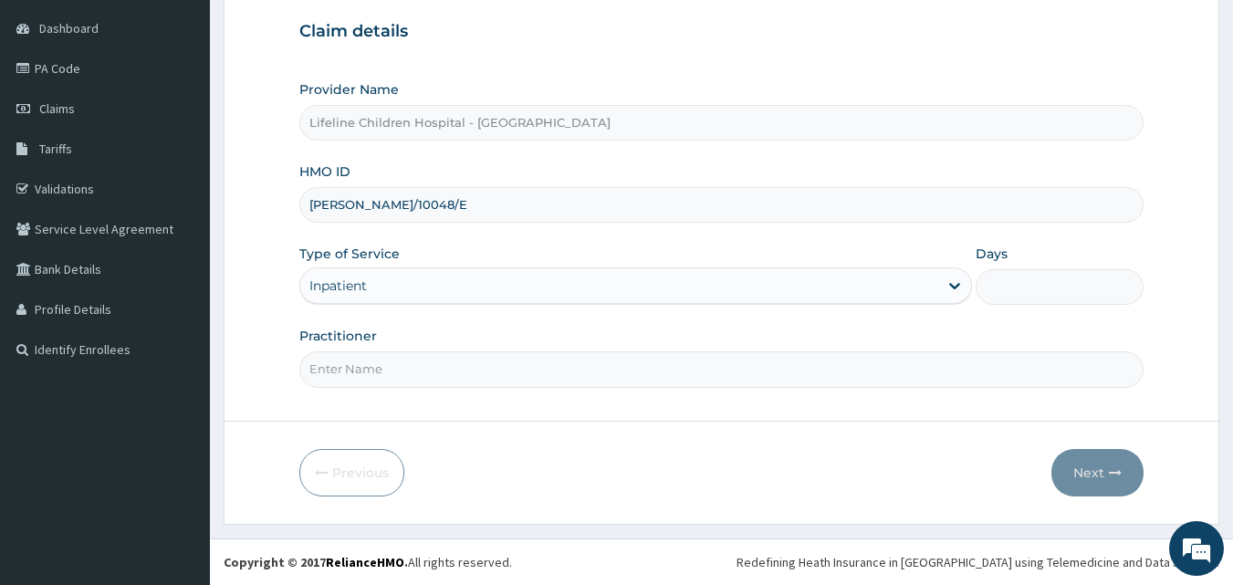
click at [464, 284] on div "Inpatient" at bounding box center [619, 285] width 638 height 29
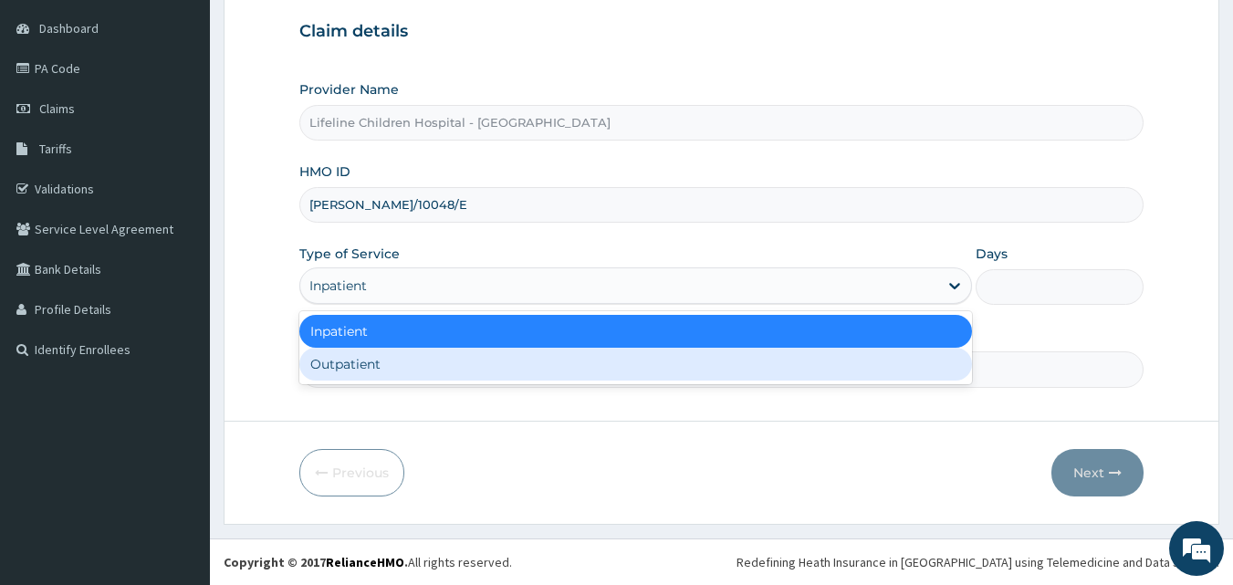
click at [445, 365] on div "Outpatient" at bounding box center [635, 364] width 672 height 33
type input "1"
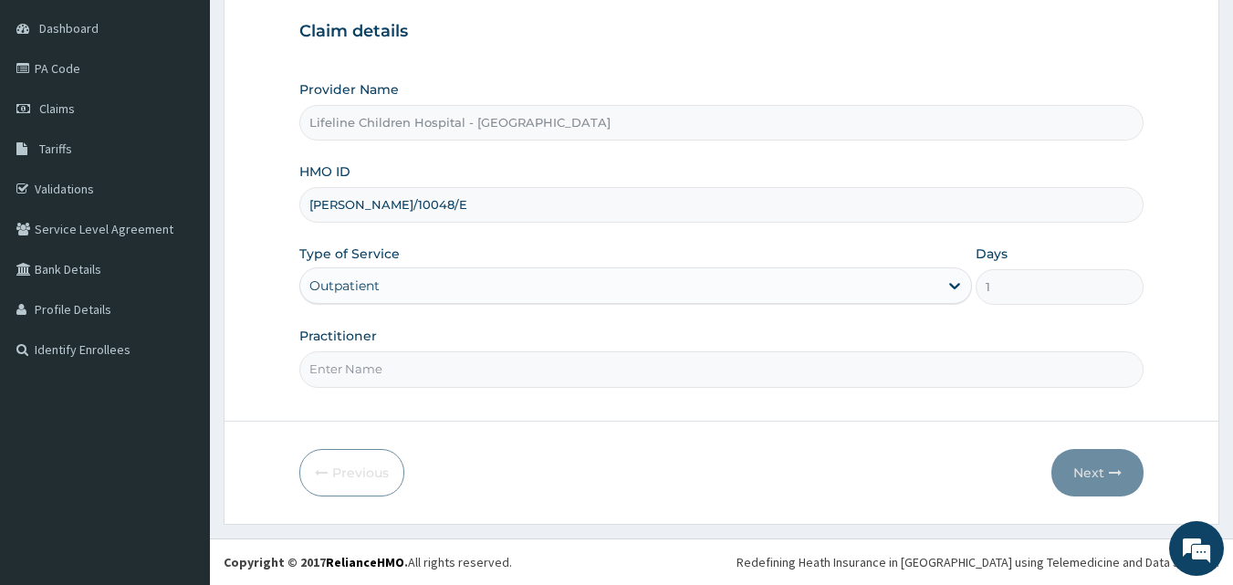
click at [445, 365] on input "Practitioner" at bounding box center [721, 369] width 845 height 36
type input "DR KALU"
click at [1107, 469] on button "Next" at bounding box center [1097, 472] width 92 height 47
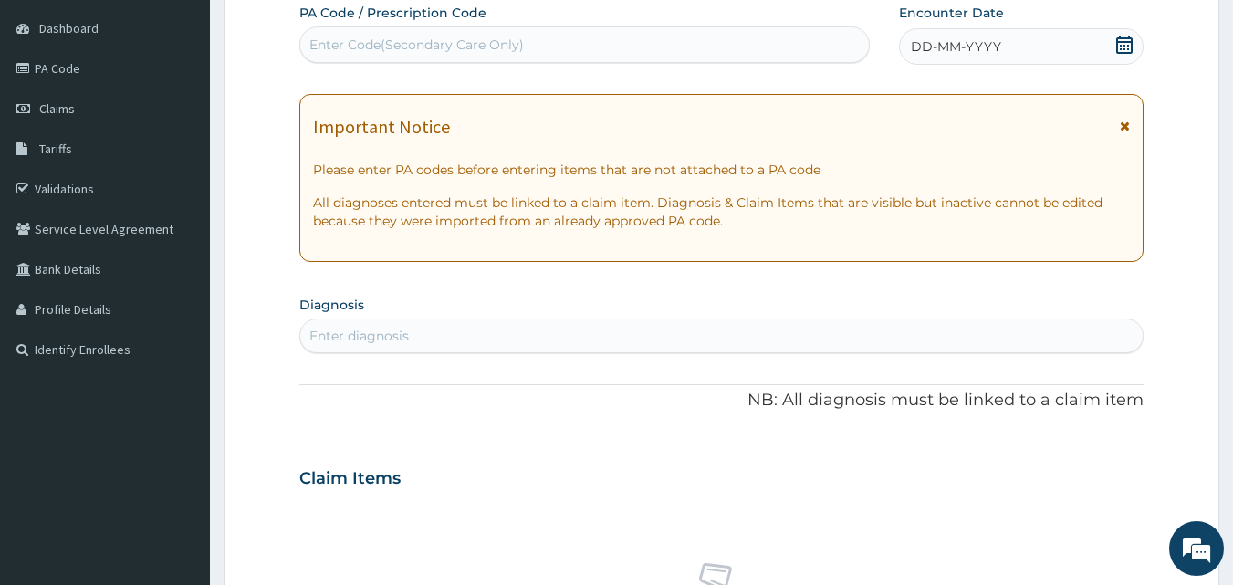
click at [1116, 45] on icon at bounding box center [1124, 45] width 18 height 18
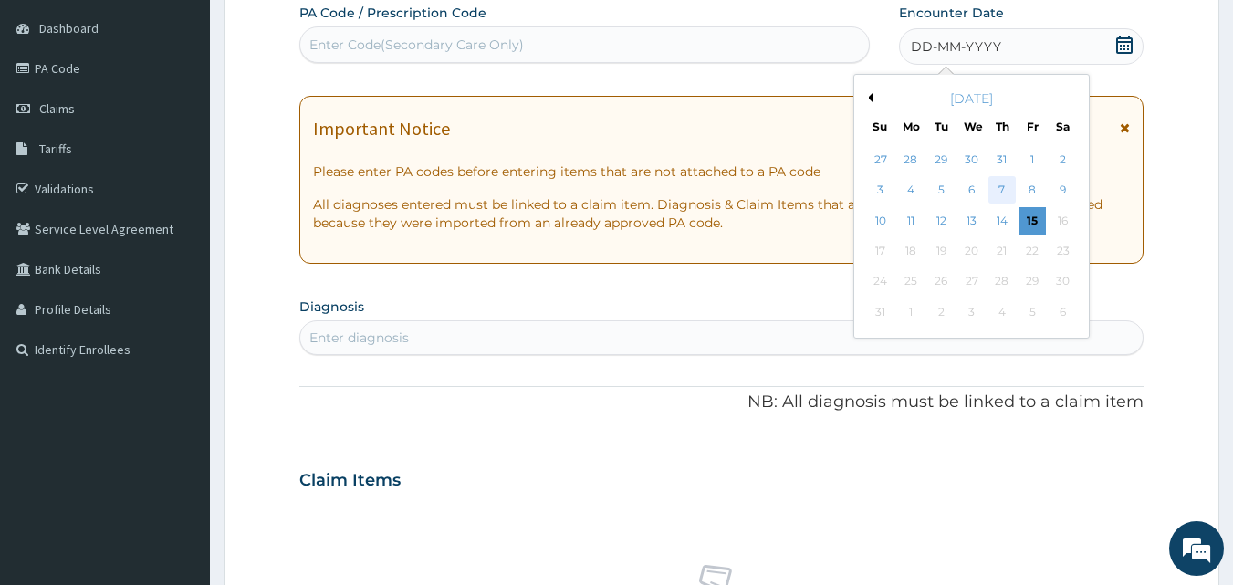
click at [1001, 189] on div "7" at bounding box center [1001, 190] width 27 height 27
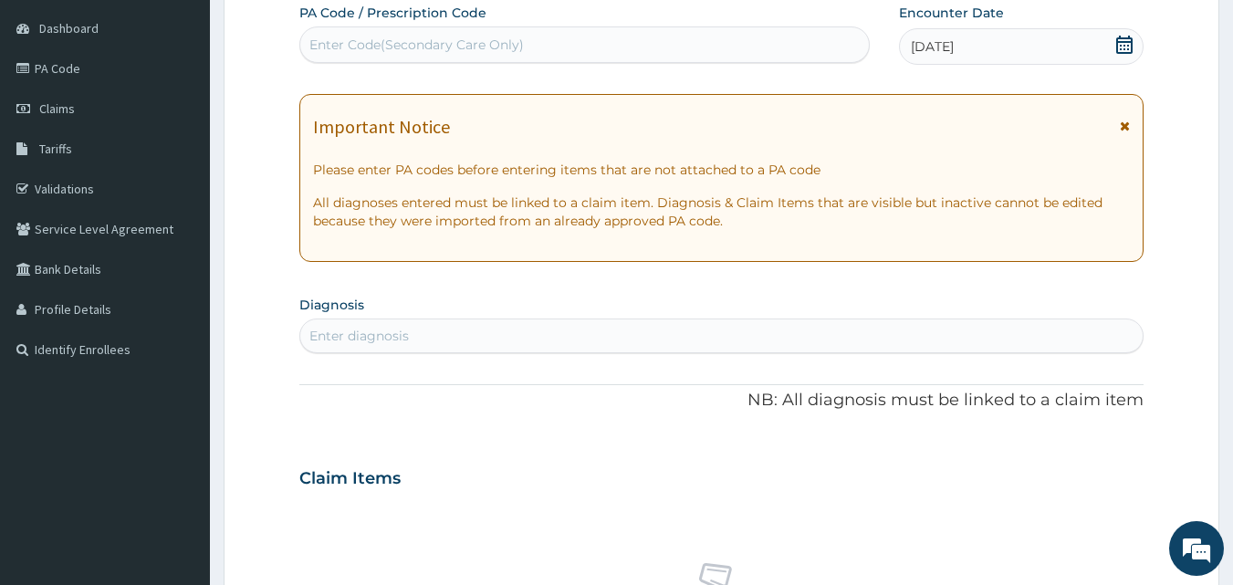
click at [1122, 125] on icon at bounding box center [1125, 126] width 10 height 13
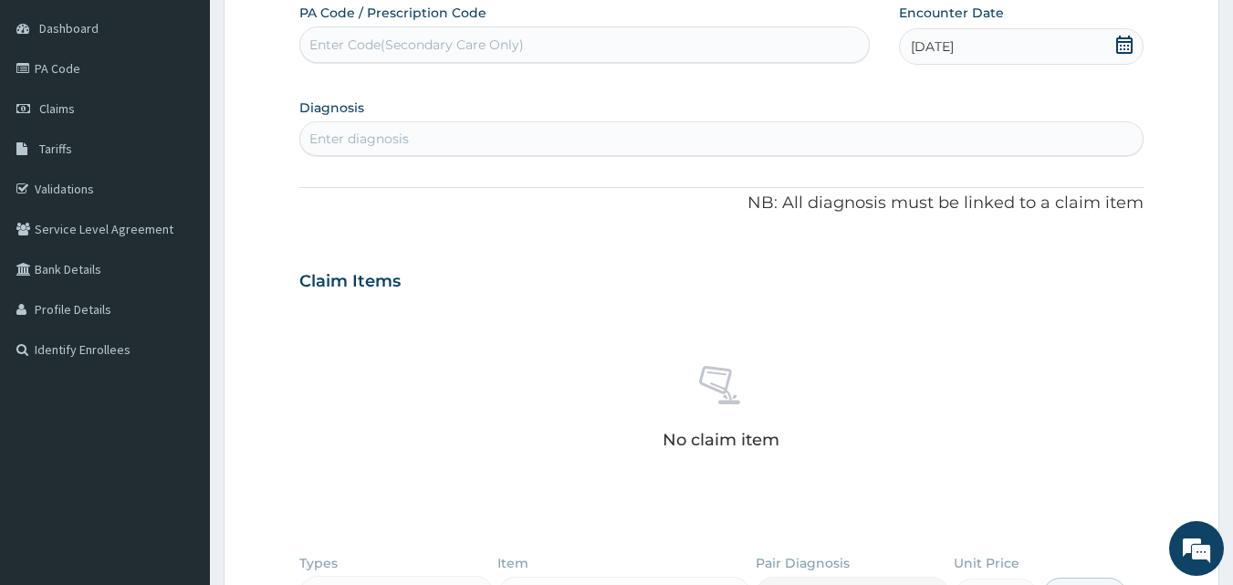
click at [942, 128] on div "Enter diagnosis" at bounding box center [721, 138] width 843 height 29
type input "FEVER"
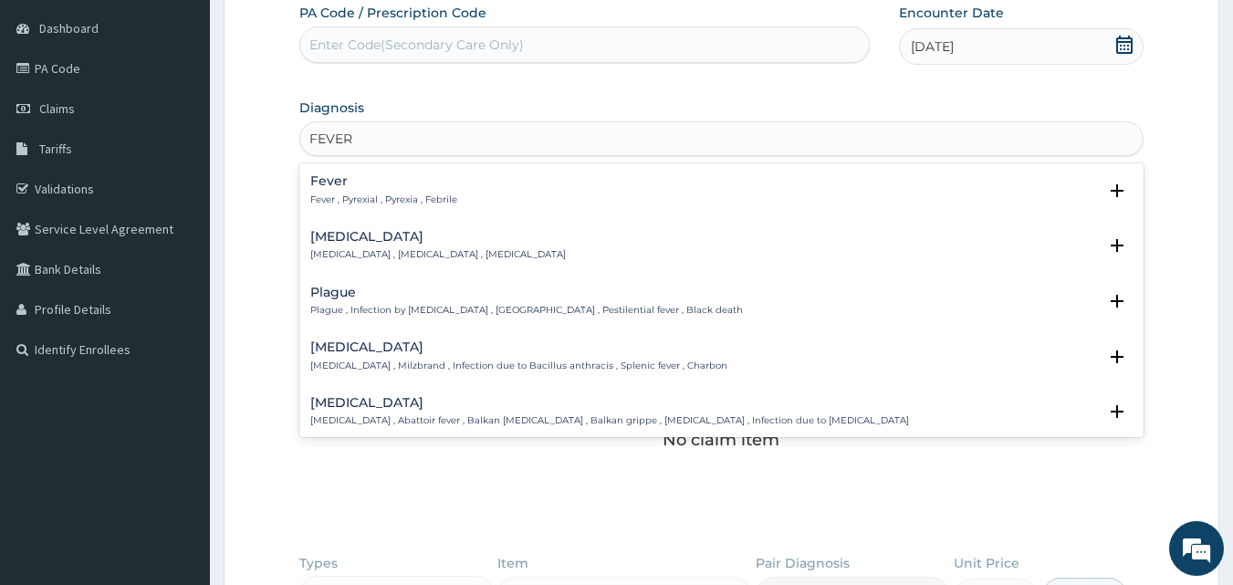
click at [340, 190] on div "Fever Fever , Pyrexial , Pyrexia , Febrile" at bounding box center [383, 190] width 147 height 32
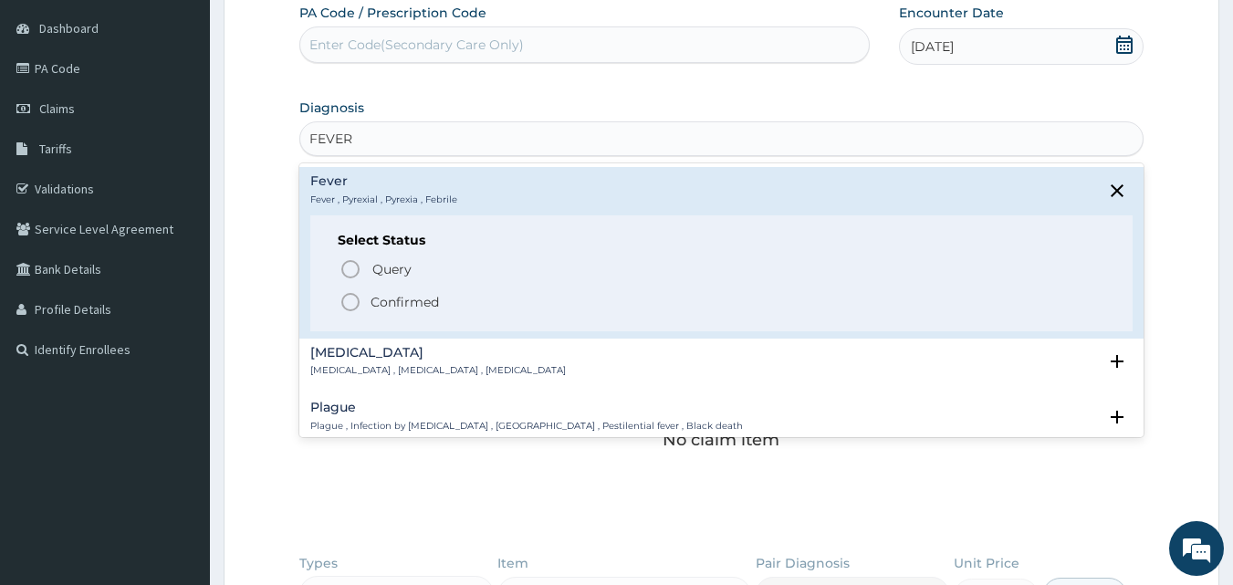
click at [396, 301] on p "Confirmed" at bounding box center [404, 302] width 68 height 18
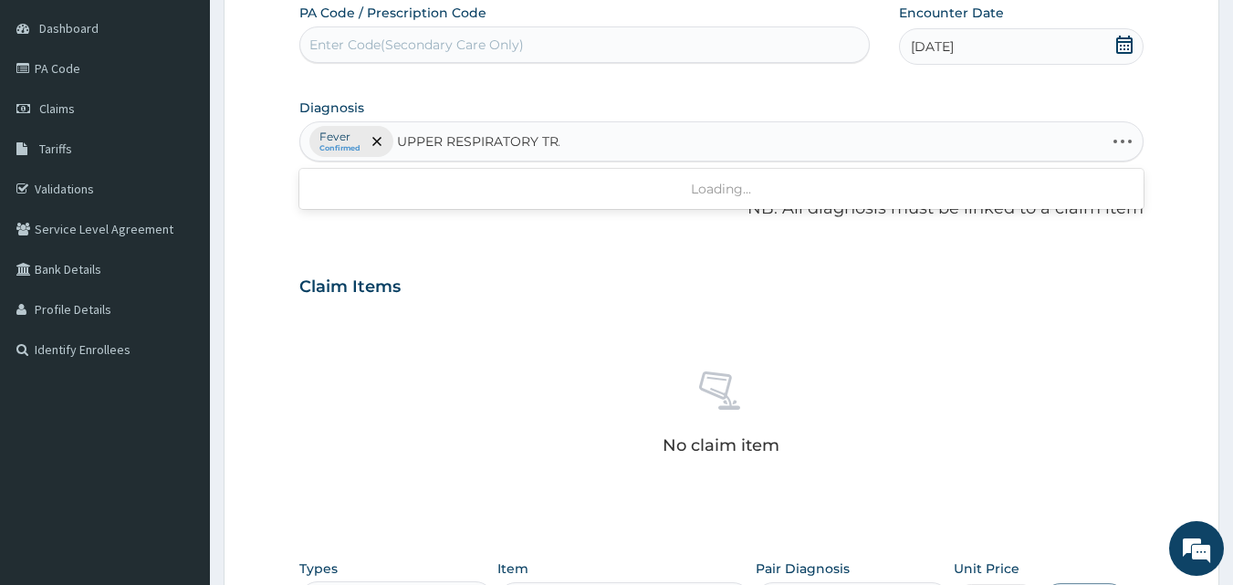
type input "UPPER RESPIRATORY TRAC"
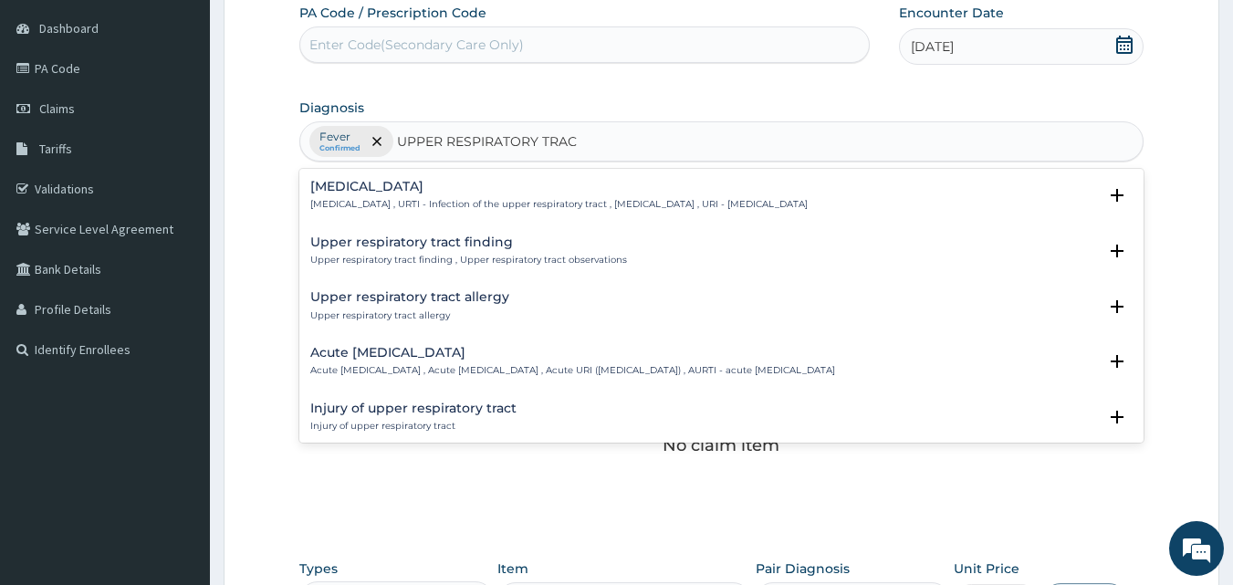
click at [443, 190] on h4 "Upper respiratory infection" at bounding box center [558, 187] width 497 height 14
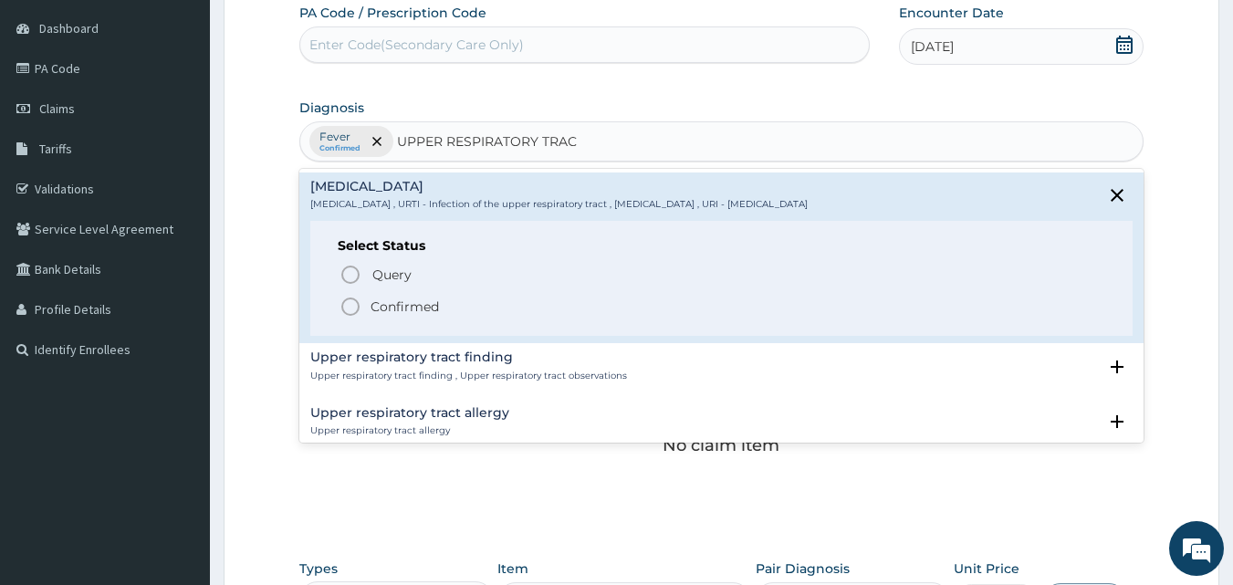
click at [389, 307] on p "Confirmed" at bounding box center [404, 306] width 68 height 18
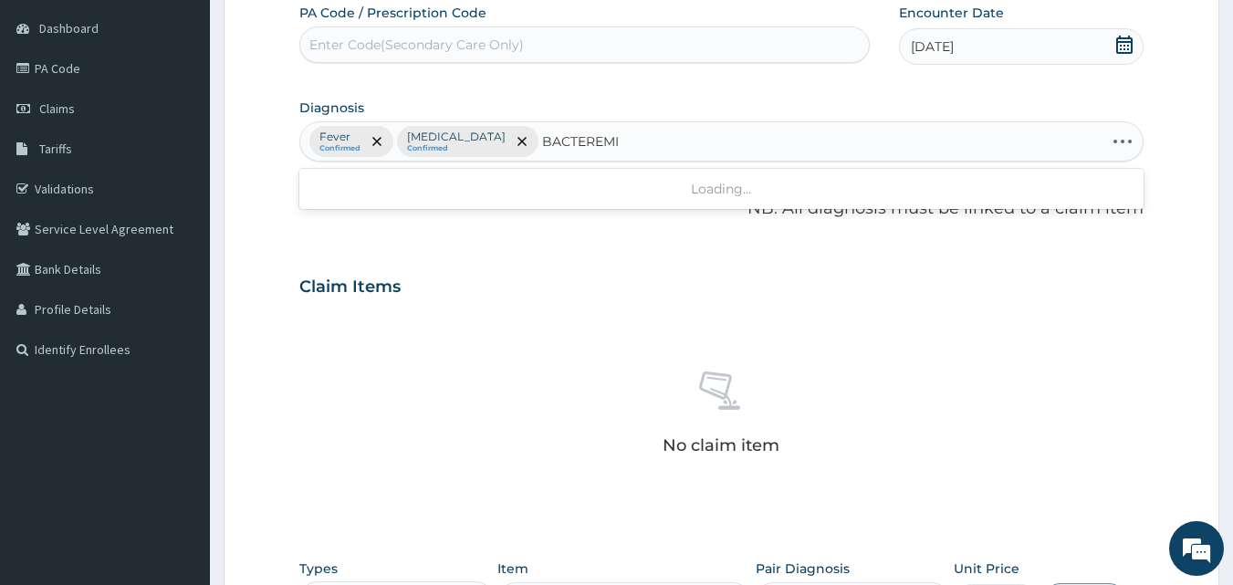
type input "BACTEREMIA"
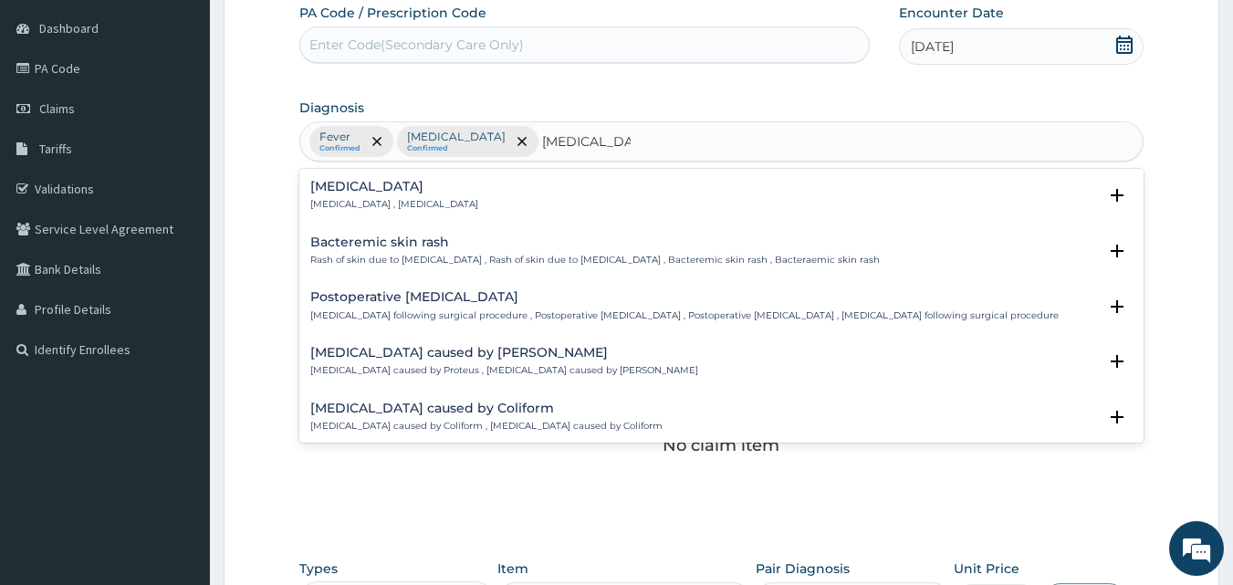
click at [359, 193] on h4 "Bacteremia" at bounding box center [394, 187] width 168 height 14
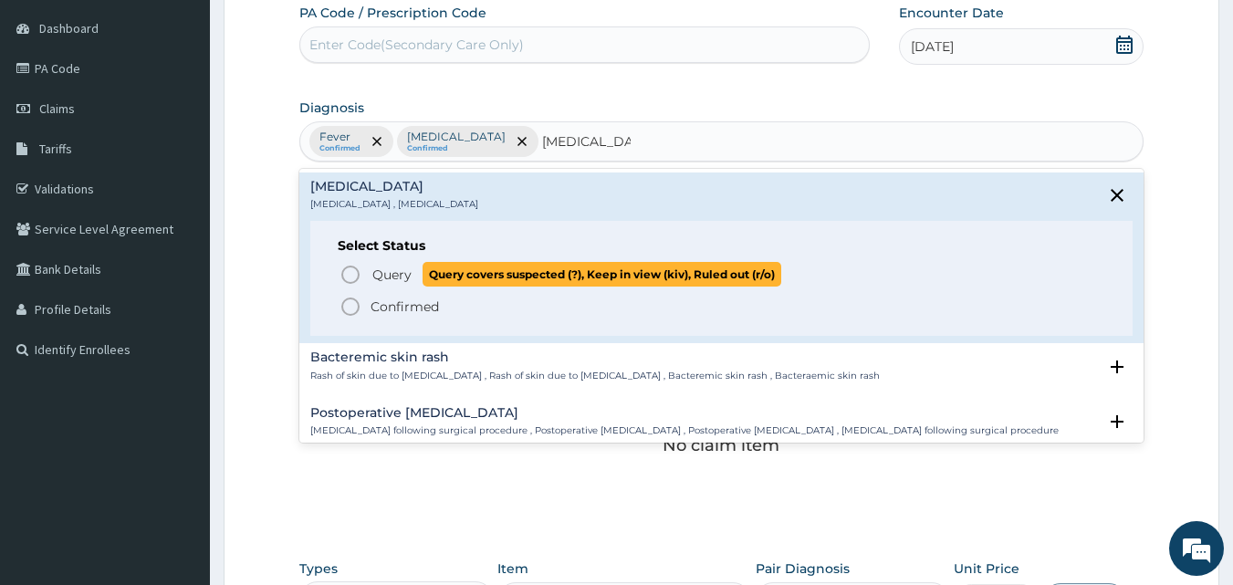
click at [399, 272] on span "Query" at bounding box center [391, 275] width 39 height 18
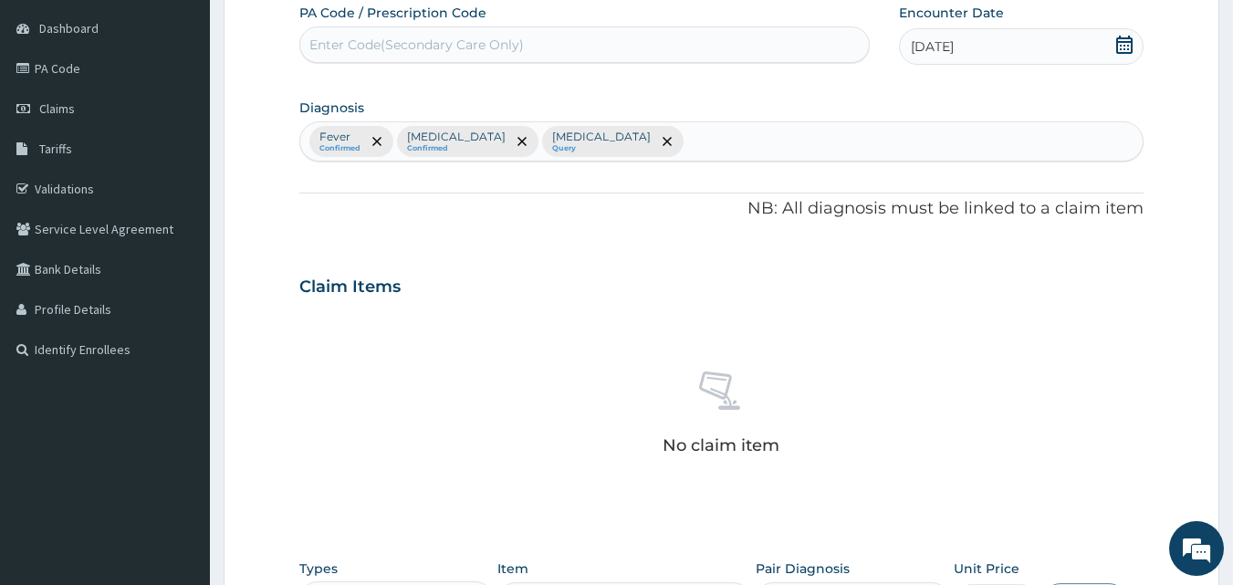
scroll to position [534, 0]
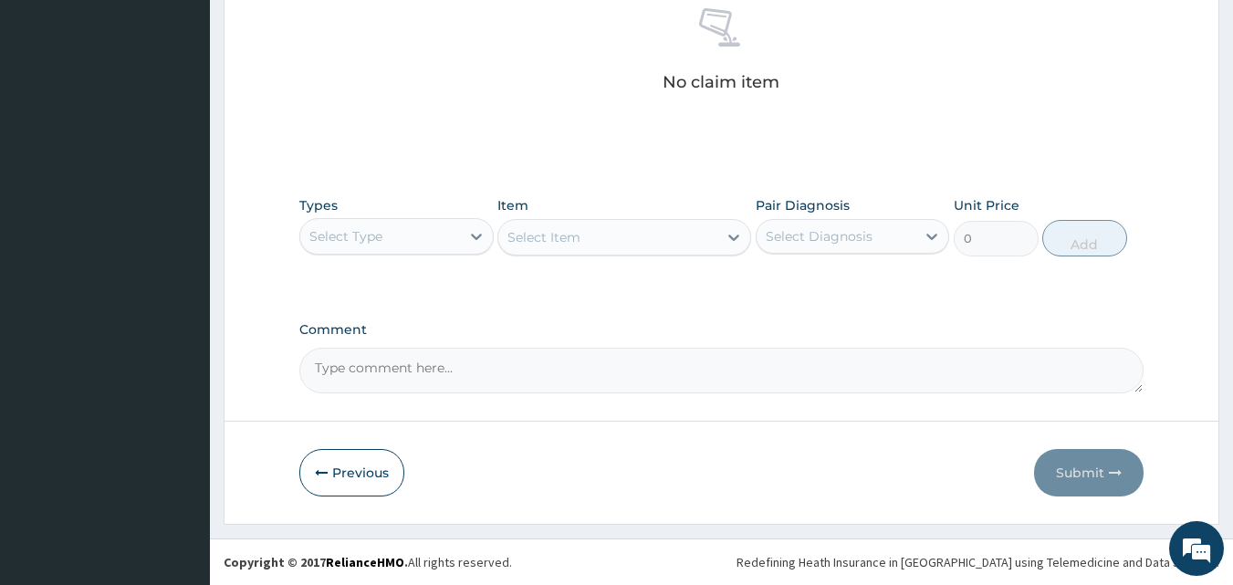
click at [387, 237] on div "Select Type" at bounding box center [380, 236] width 160 height 29
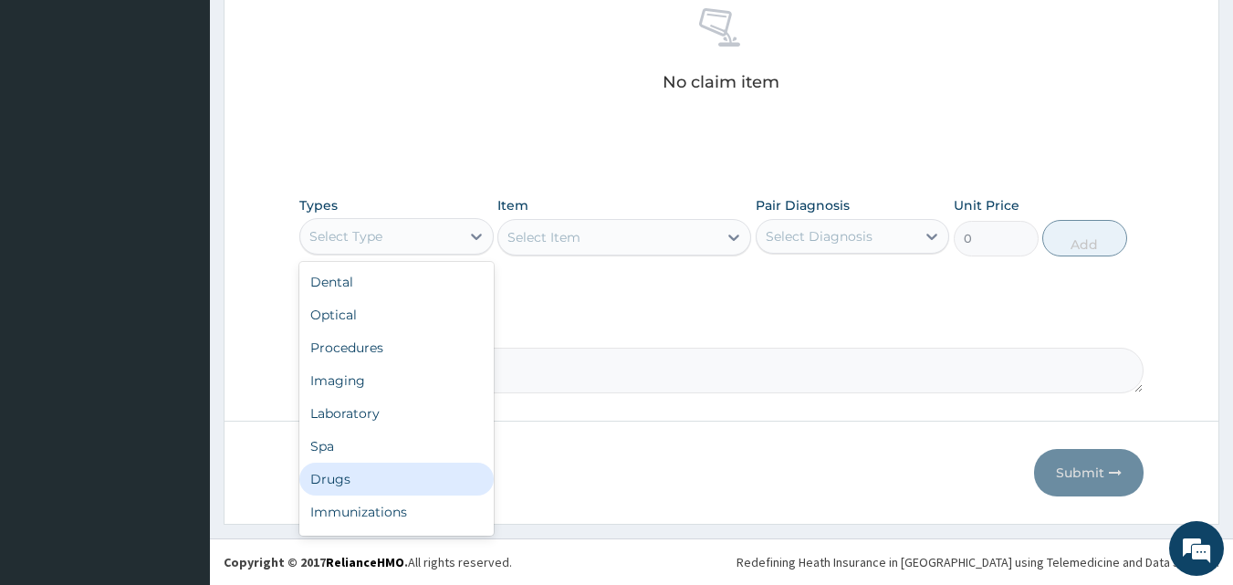
click at [333, 482] on div "Drugs" at bounding box center [396, 479] width 194 height 33
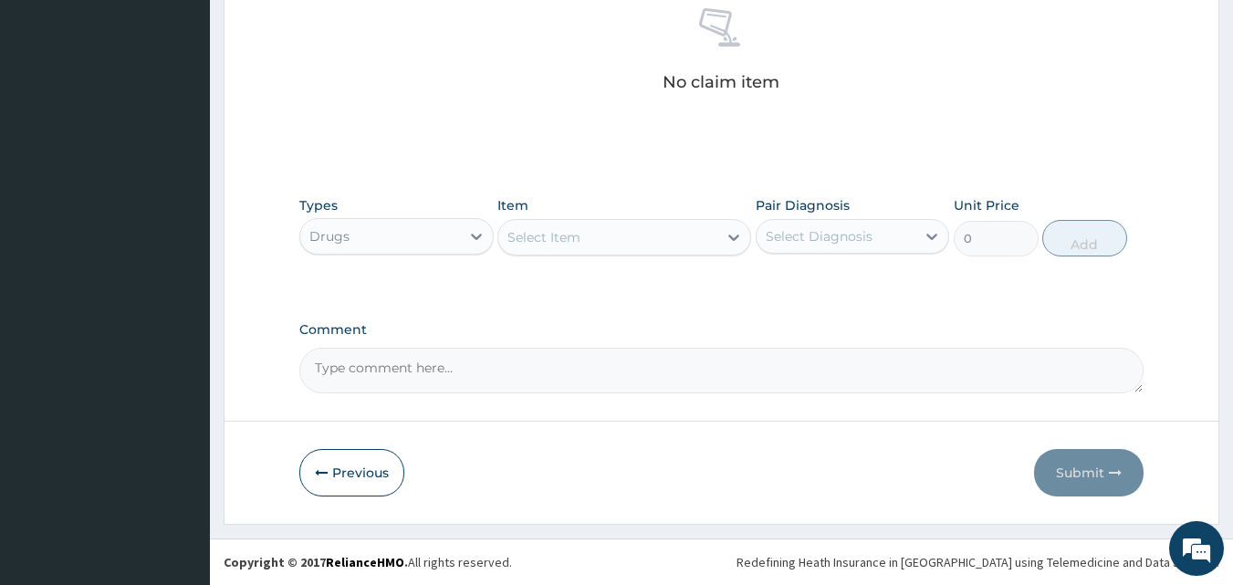
click at [588, 243] on div "Select Item" at bounding box center [607, 237] width 219 height 29
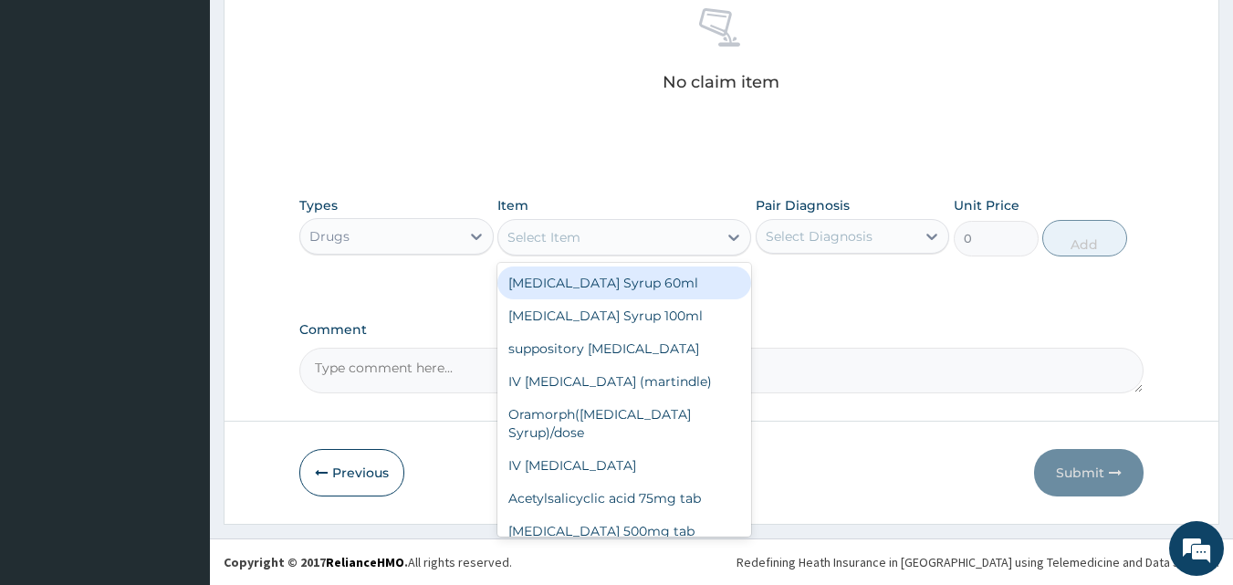
click at [593, 280] on div "[MEDICAL_DATA] Syrup 60ml" at bounding box center [624, 282] width 254 height 33
type input "900"
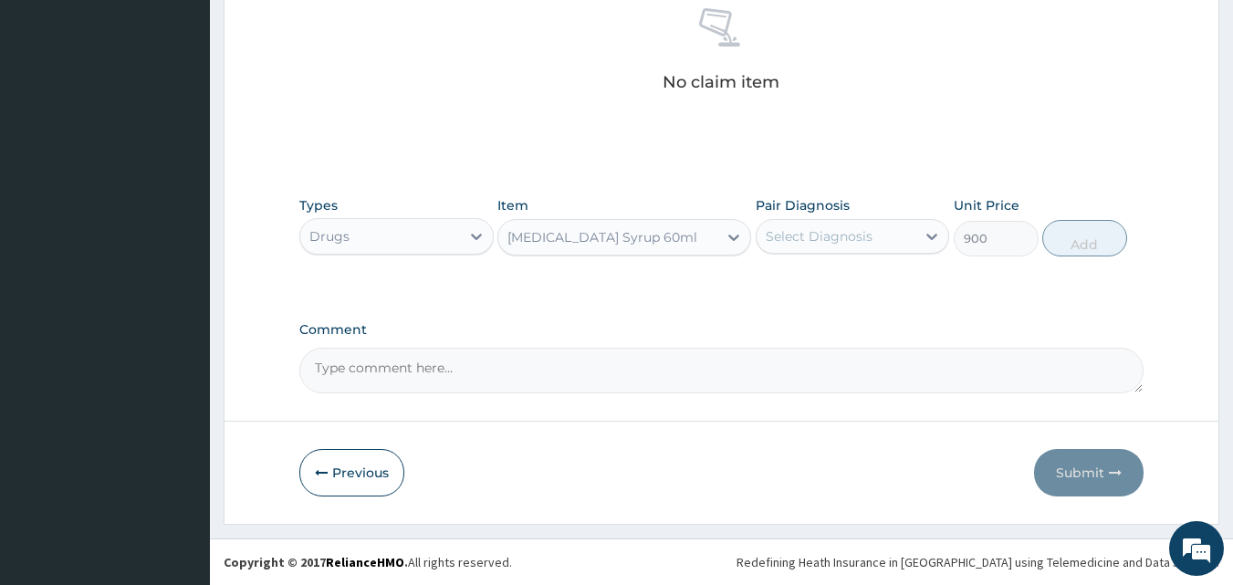
click at [814, 228] on div "Select Diagnosis" at bounding box center [819, 236] width 107 height 18
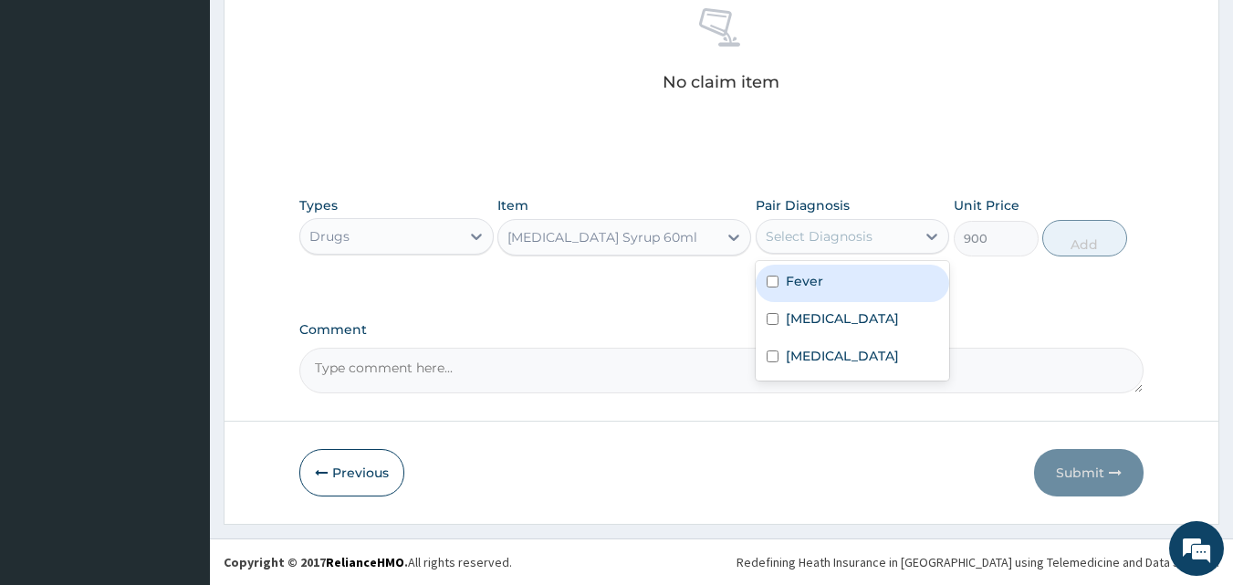
click at [800, 281] on label "Fever" at bounding box center [804, 281] width 37 height 18
checkbox input "true"
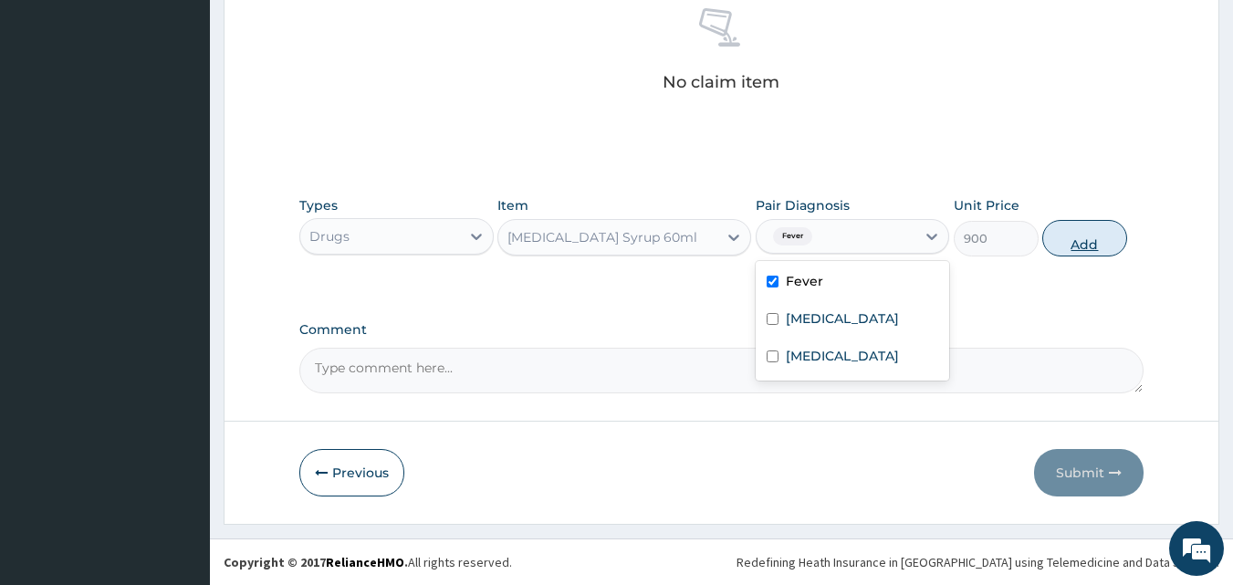
click at [1066, 245] on button "Add" at bounding box center [1084, 238] width 85 height 36
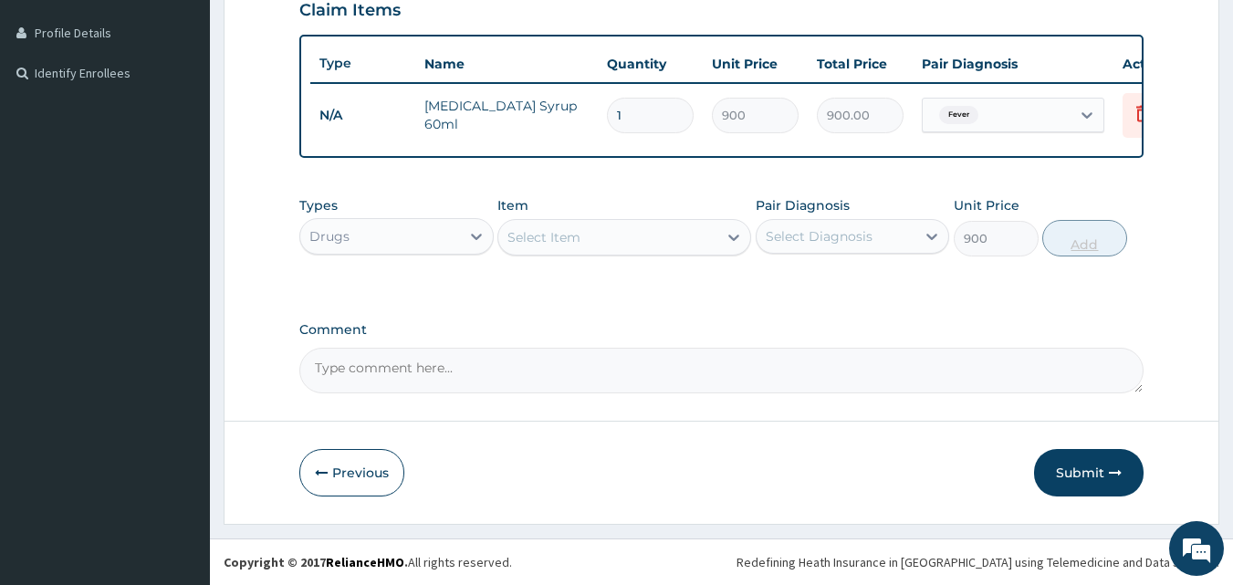
type input "0"
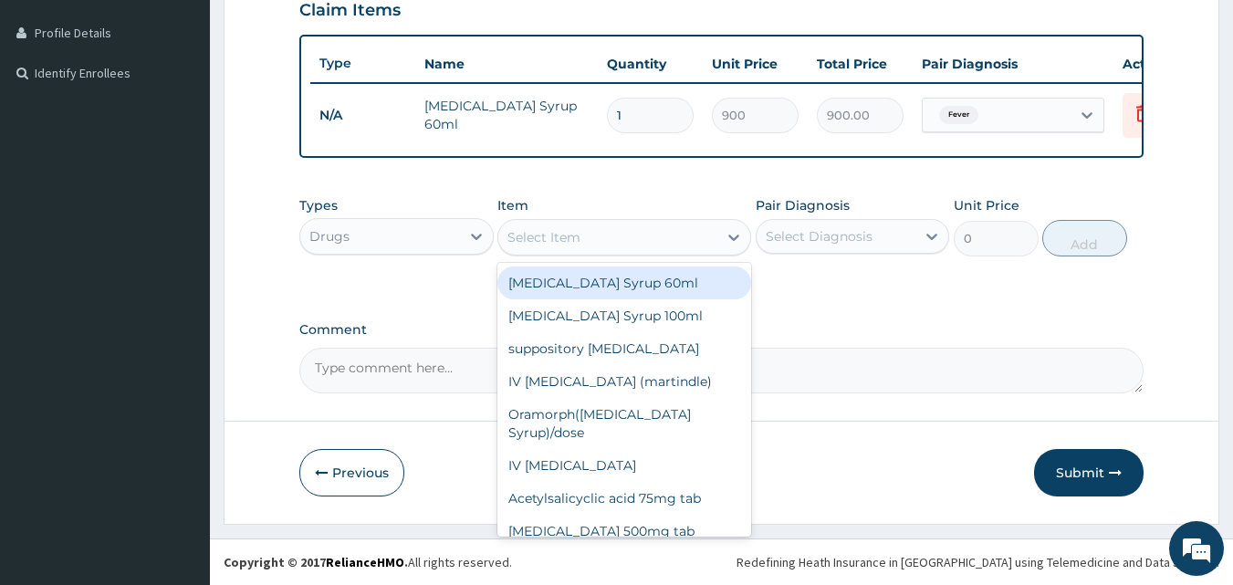
click at [559, 238] on div "Select Item" at bounding box center [543, 237] width 73 height 18
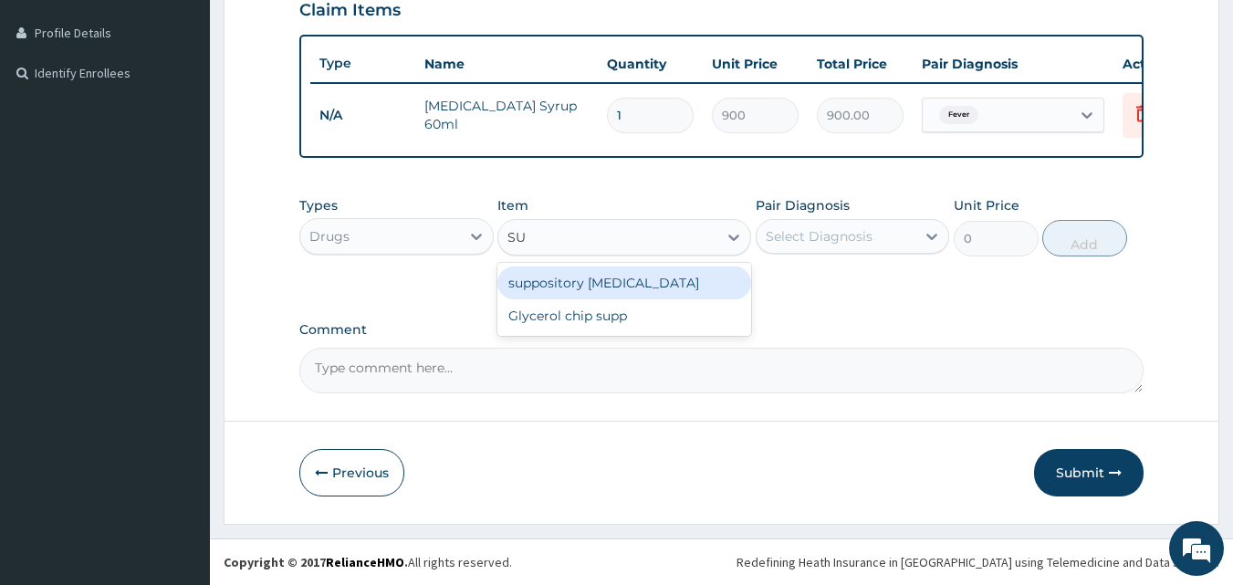
type input "S"
type input "P"
type input "SUPPO"
click at [631, 277] on div "suppository diclofenac" at bounding box center [624, 282] width 254 height 33
type input "1700"
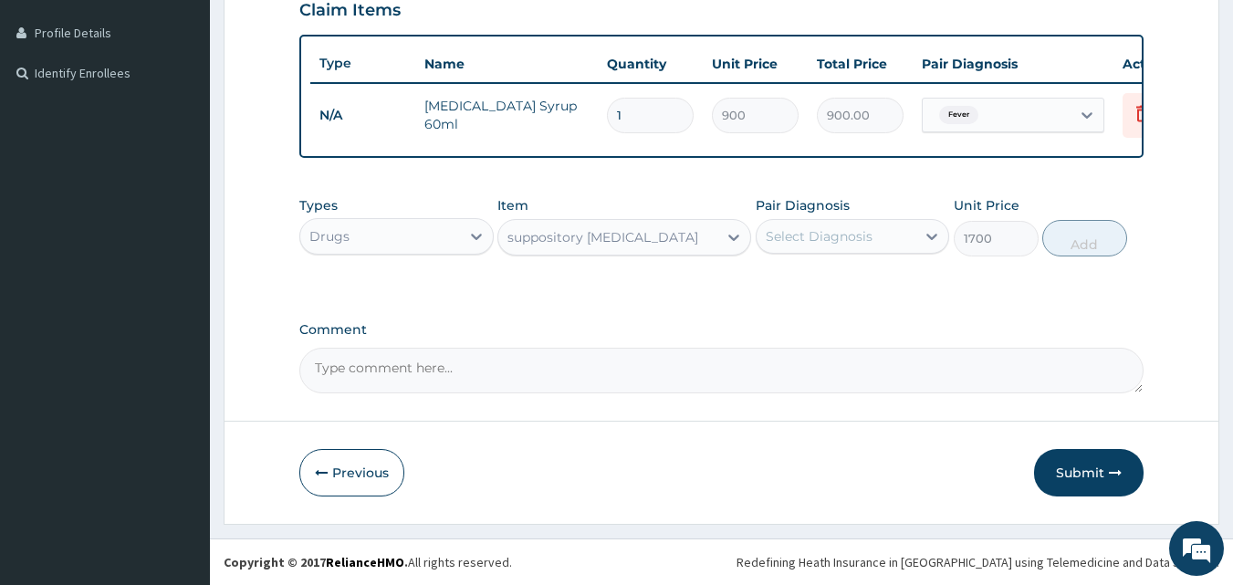
click at [832, 231] on div "Select Diagnosis" at bounding box center [819, 236] width 107 height 18
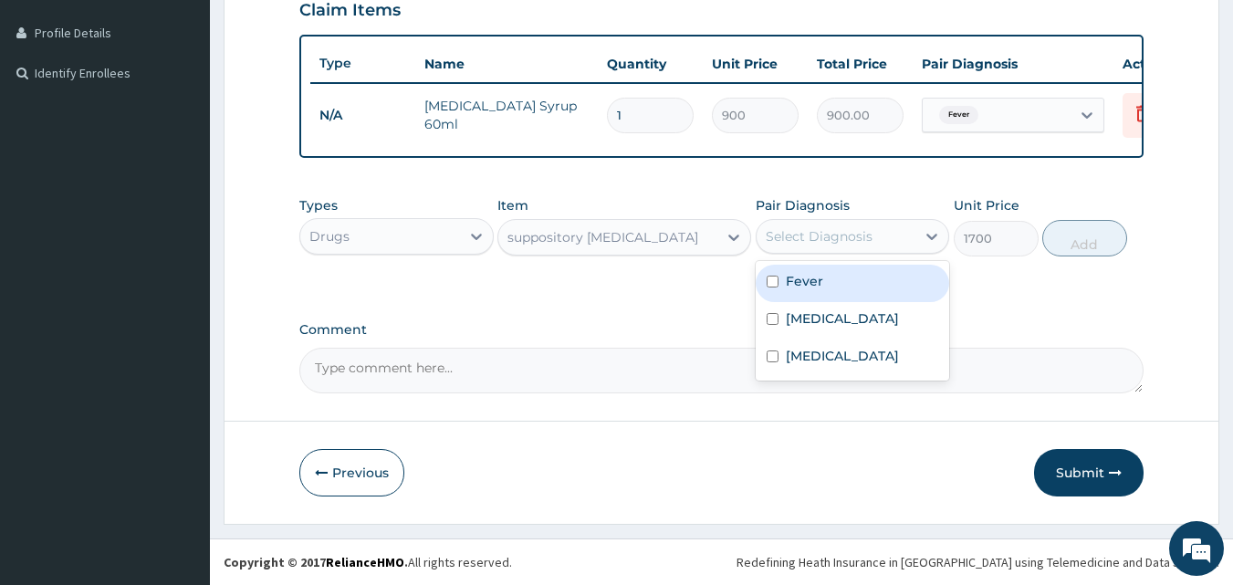
click at [813, 276] on label "Fever" at bounding box center [804, 281] width 37 height 18
checkbox input "true"
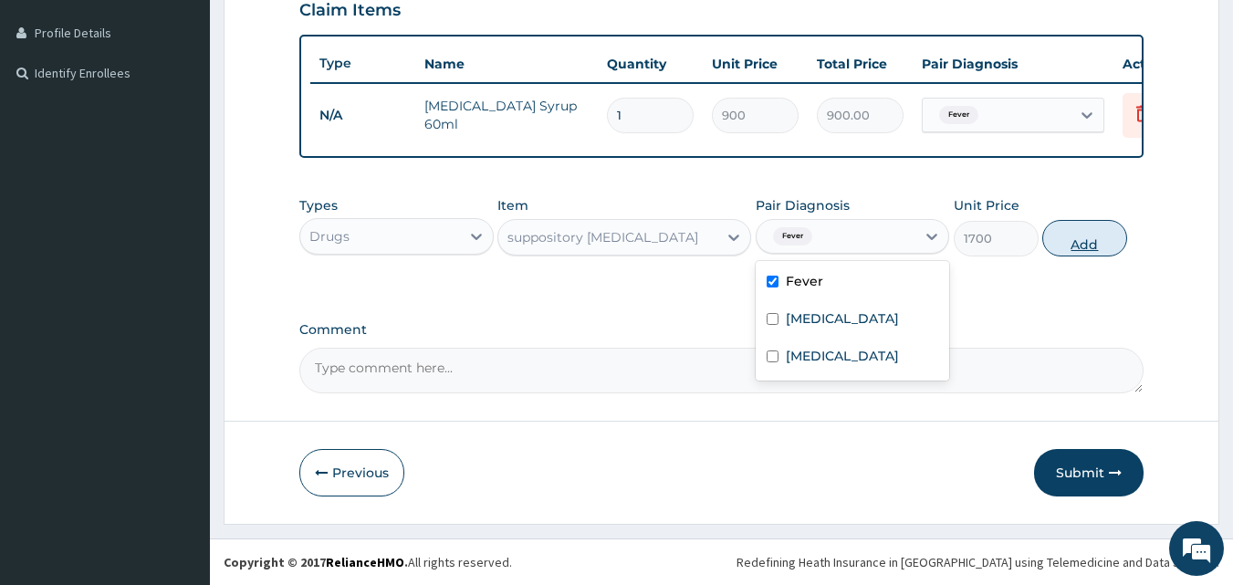
click at [1089, 241] on button "Add" at bounding box center [1084, 238] width 85 height 36
type input "0"
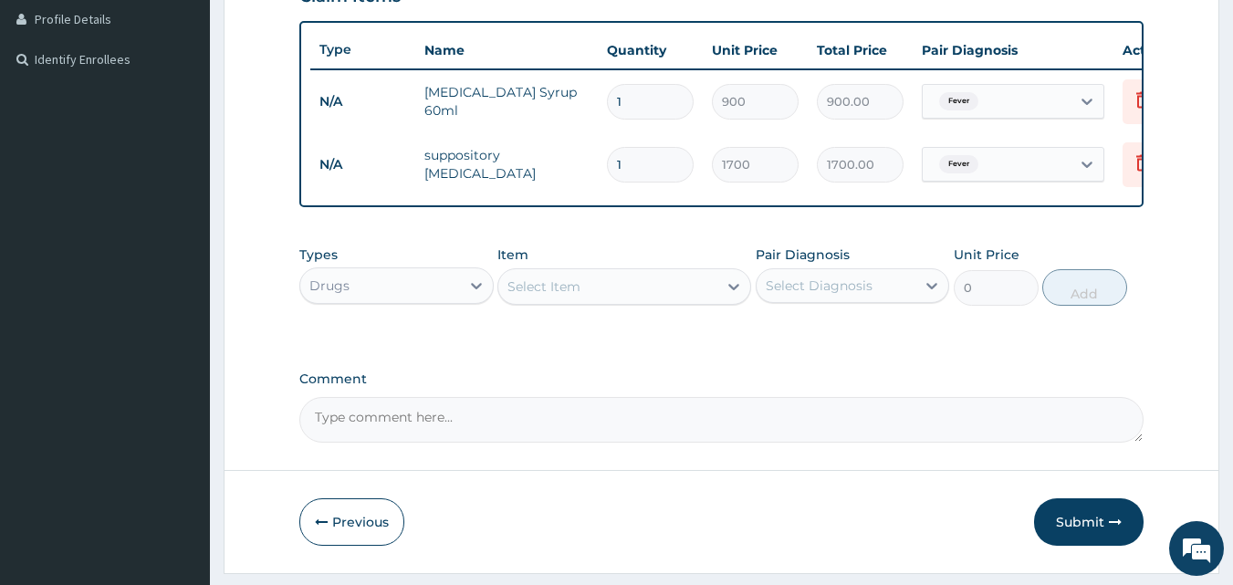
click at [558, 296] on div "Select Item" at bounding box center [543, 286] width 73 height 18
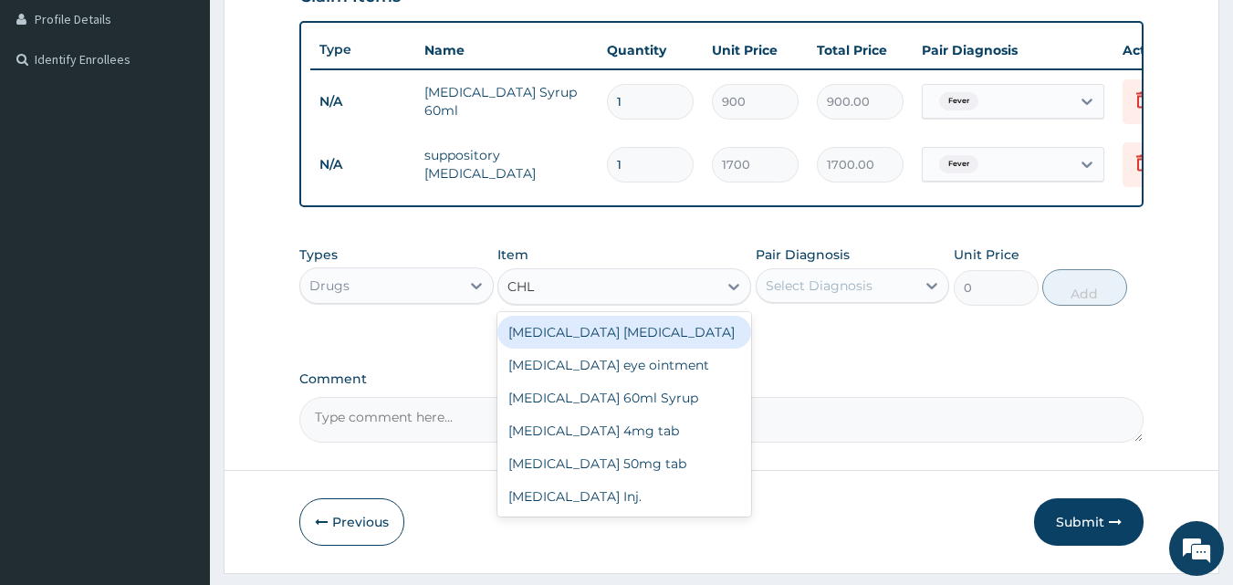
type input "CHLO"
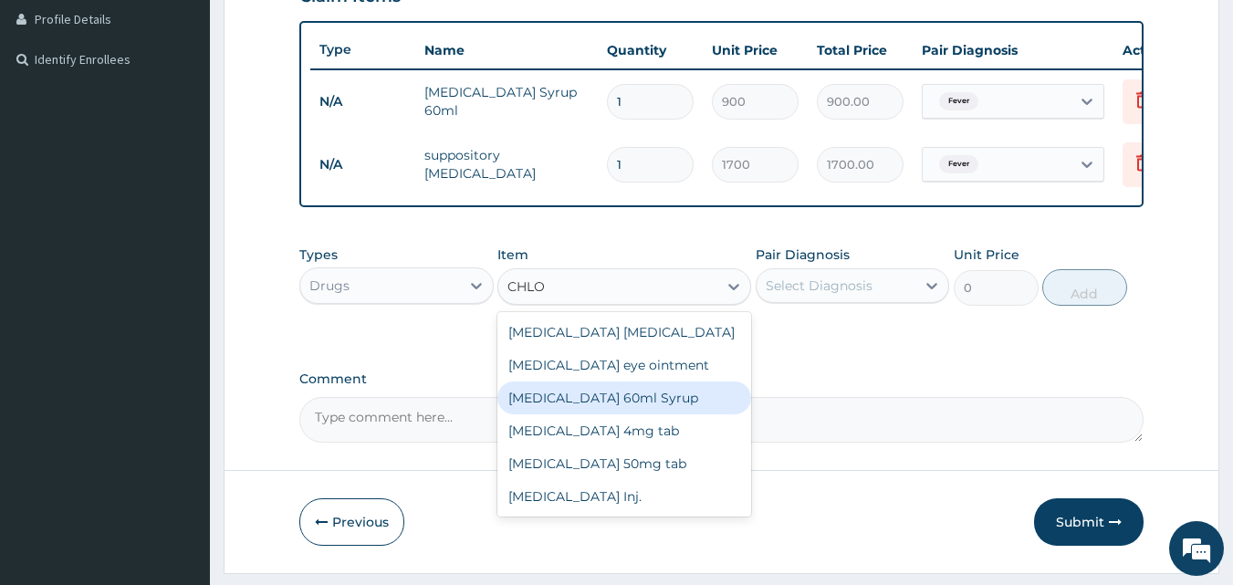
click at [578, 414] on div "[MEDICAL_DATA] 60ml Syrup" at bounding box center [624, 397] width 254 height 33
type input "975"
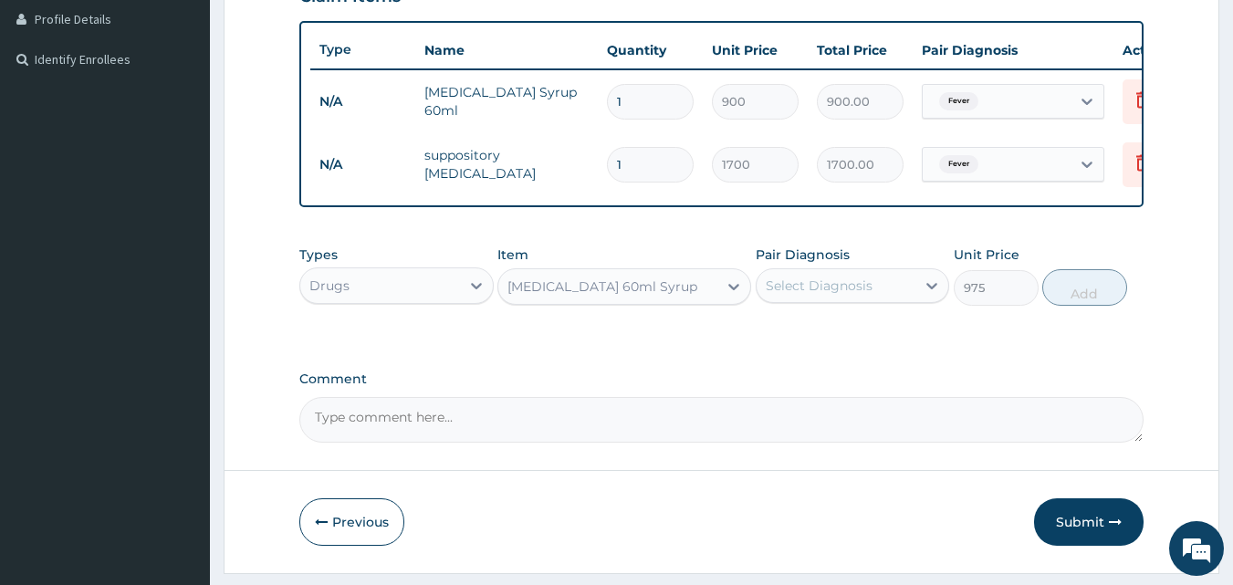
click at [823, 291] on div "Select Diagnosis" at bounding box center [819, 285] width 107 height 18
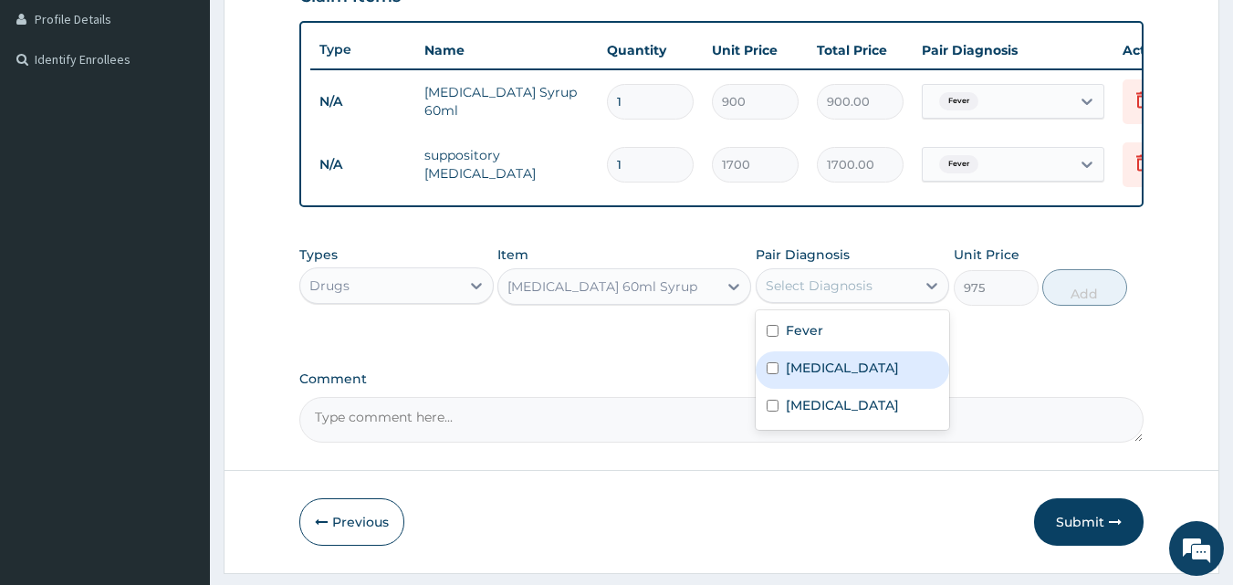
click at [814, 377] on label "[MEDICAL_DATA]" at bounding box center [842, 368] width 113 height 18
checkbox input "true"
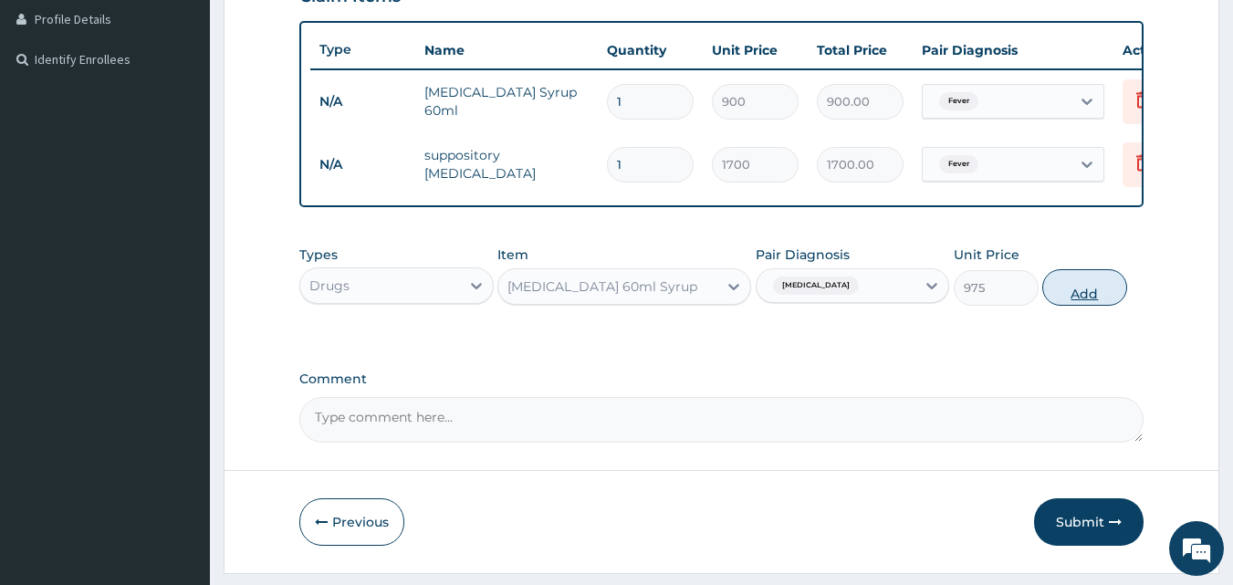
click at [1094, 304] on button "Add" at bounding box center [1084, 287] width 85 height 36
type input "0"
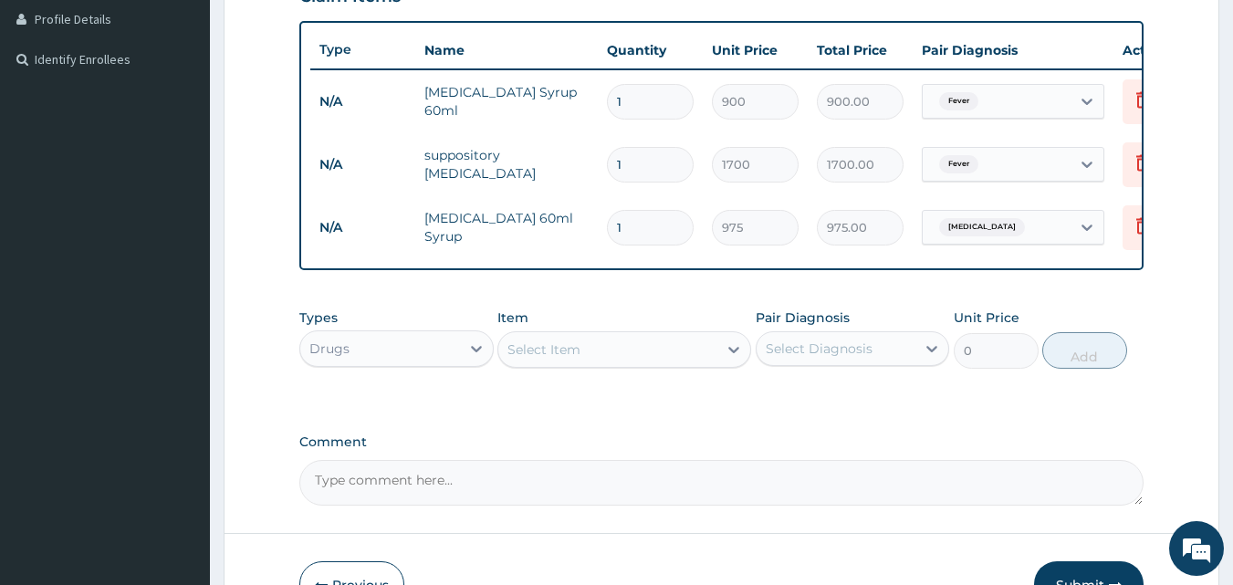
click at [644, 364] on div "Select Item" at bounding box center [607, 349] width 219 height 29
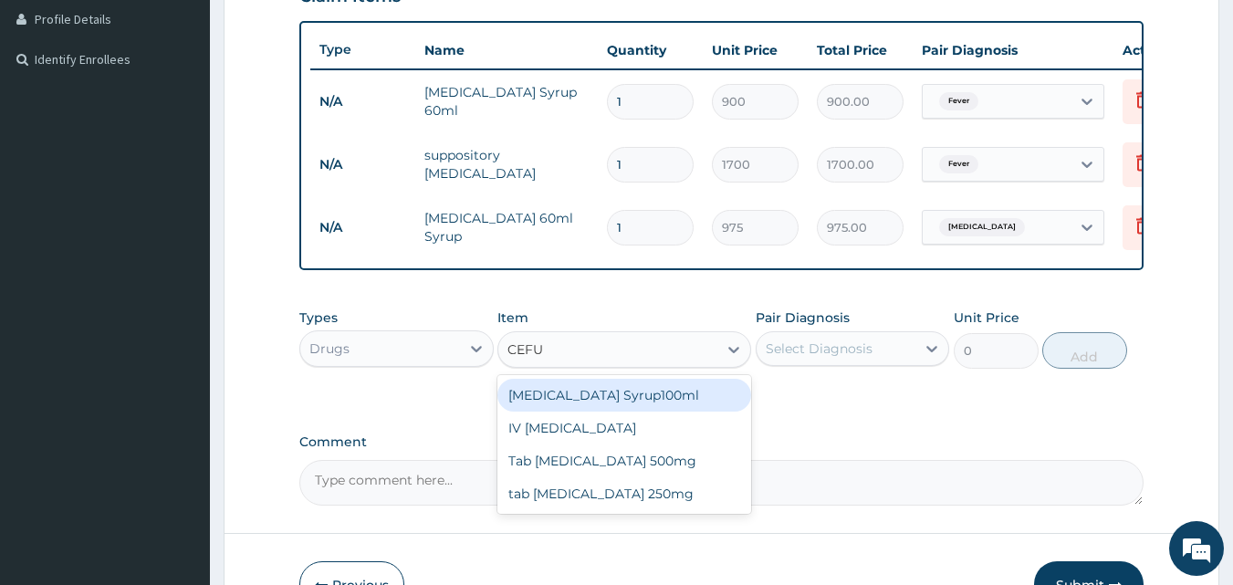
type input "CEFUR"
click at [639, 406] on div "[MEDICAL_DATA] Syrup100ml" at bounding box center [624, 395] width 254 height 33
type input "5000"
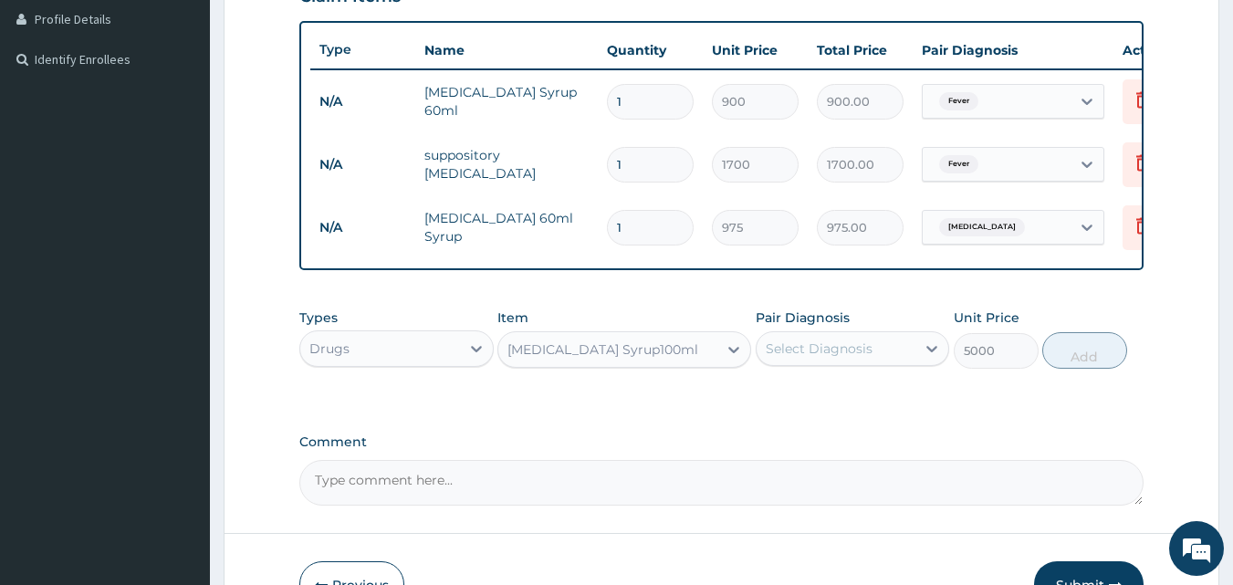
click at [834, 363] on div "Select Diagnosis" at bounding box center [836, 348] width 160 height 29
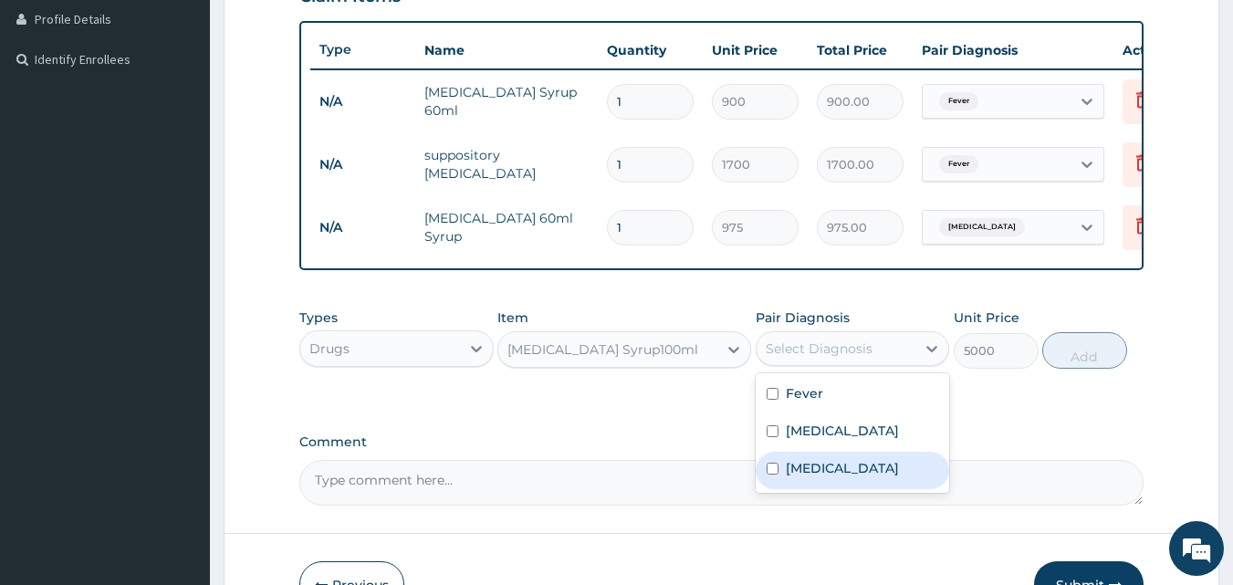
click at [830, 489] on div "Bacteremia" at bounding box center [853, 470] width 194 height 37
checkbox input "true"
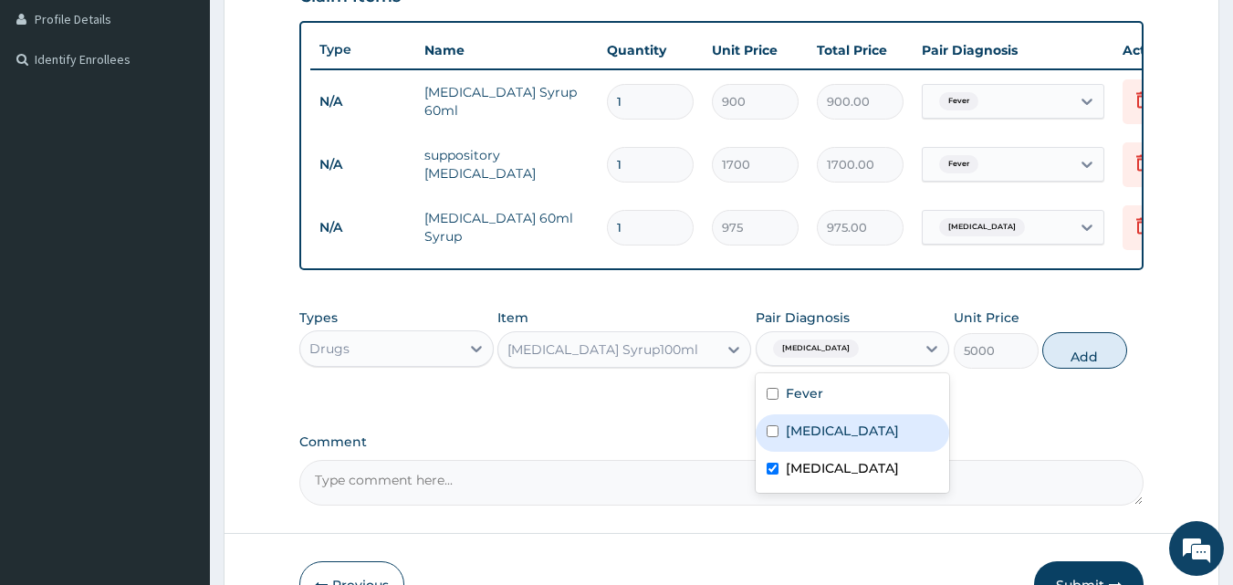
click at [817, 440] on label "Upper respiratory infection" at bounding box center [842, 431] width 113 height 18
checkbox input "true"
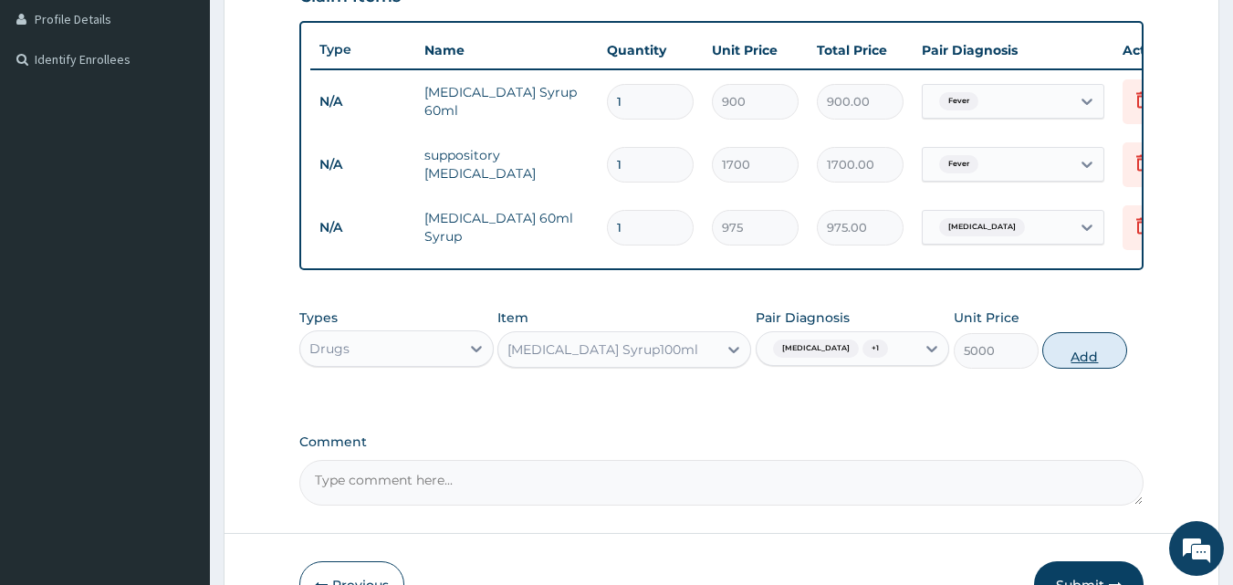
click at [1071, 352] on button "Add" at bounding box center [1084, 350] width 85 height 36
type input "0"
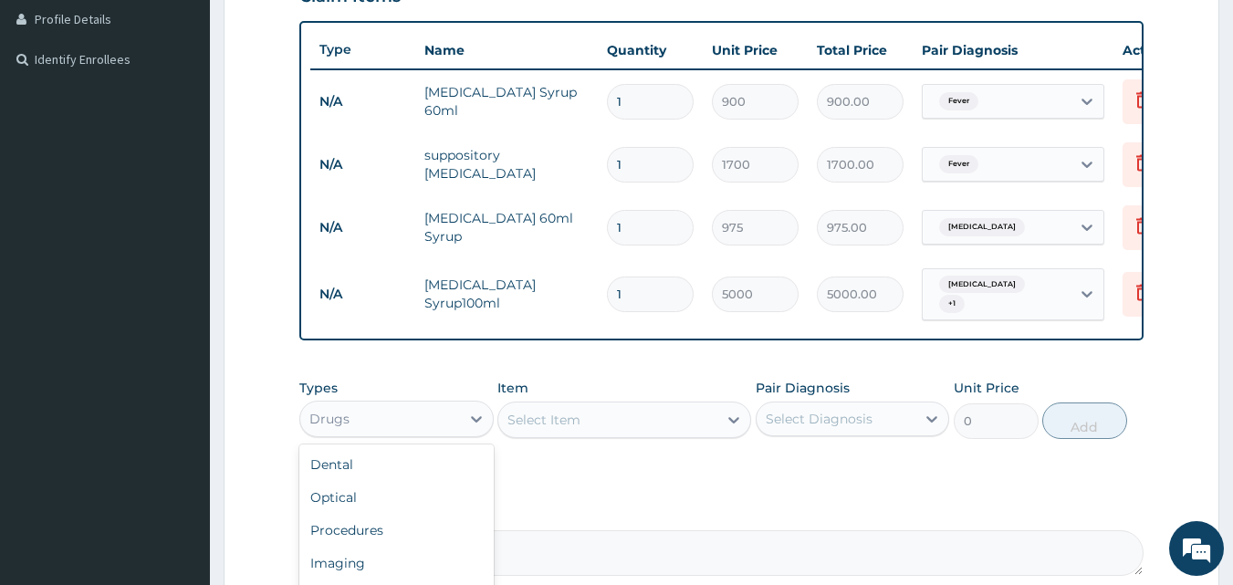
click at [366, 433] on div "Drugs" at bounding box center [380, 418] width 160 height 29
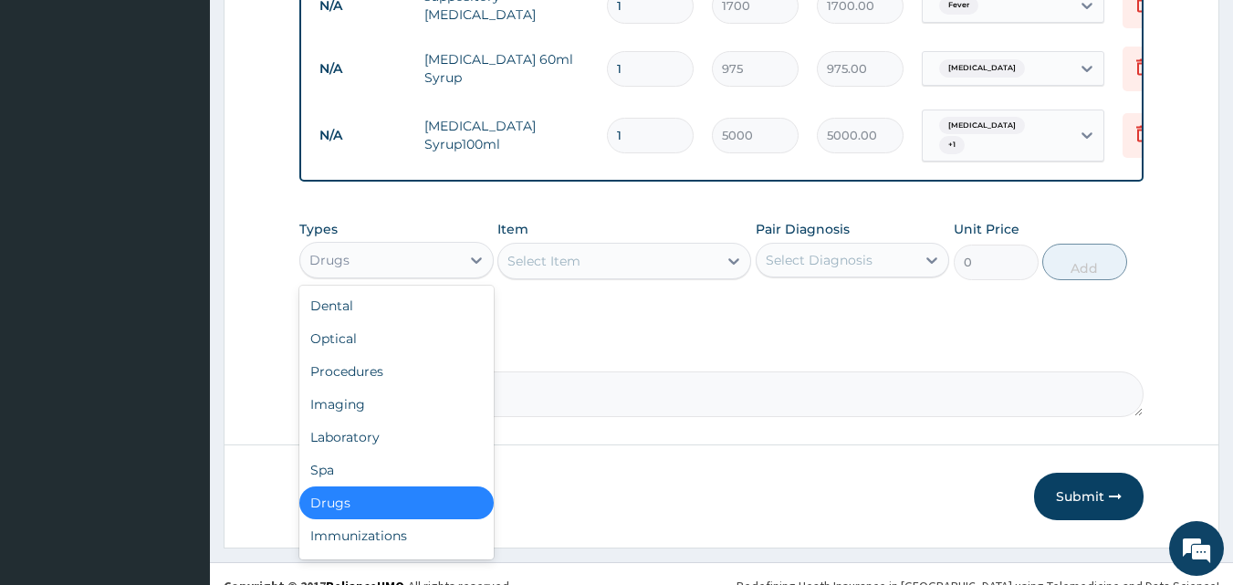
scroll to position [625, 0]
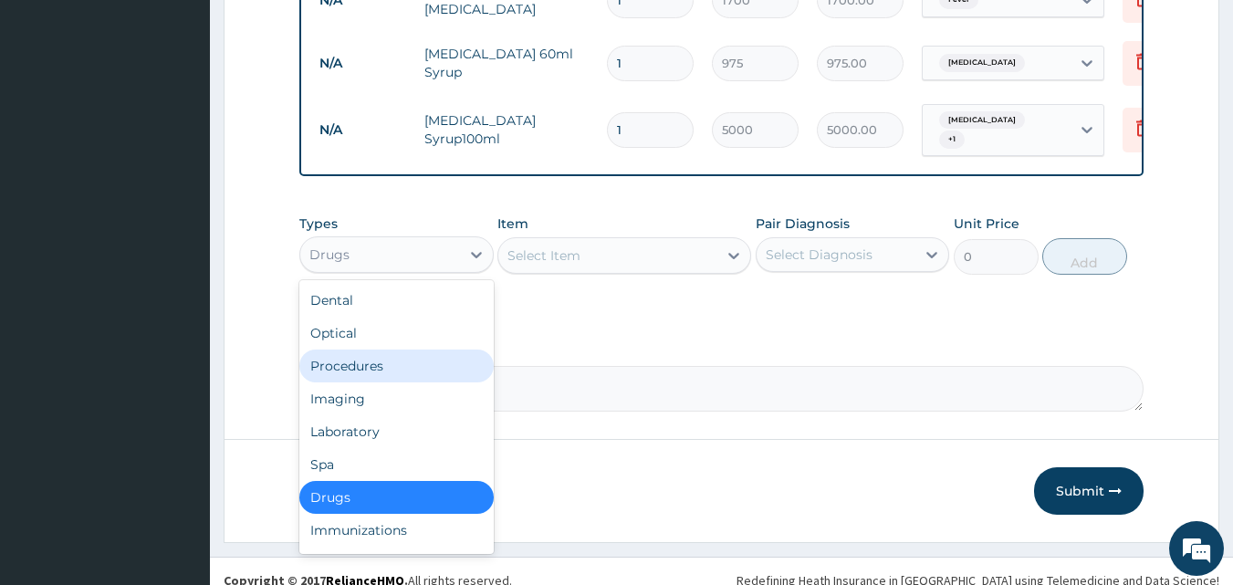
click at [356, 382] on div "Procedures" at bounding box center [396, 365] width 194 height 33
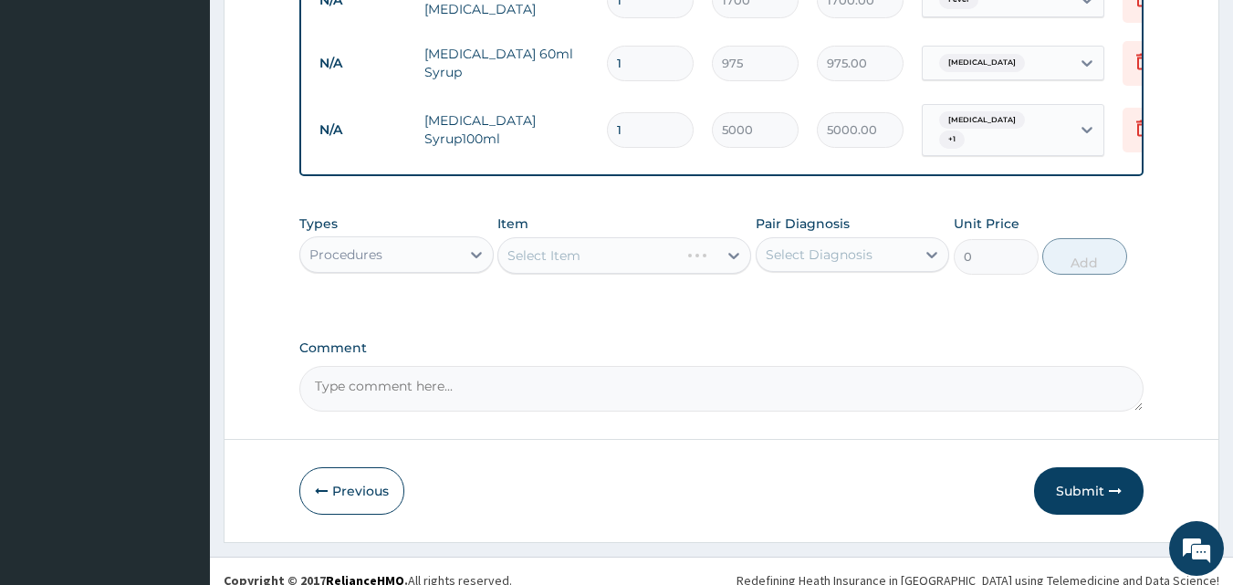
click at [598, 262] on div "Select Item" at bounding box center [624, 255] width 254 height 36
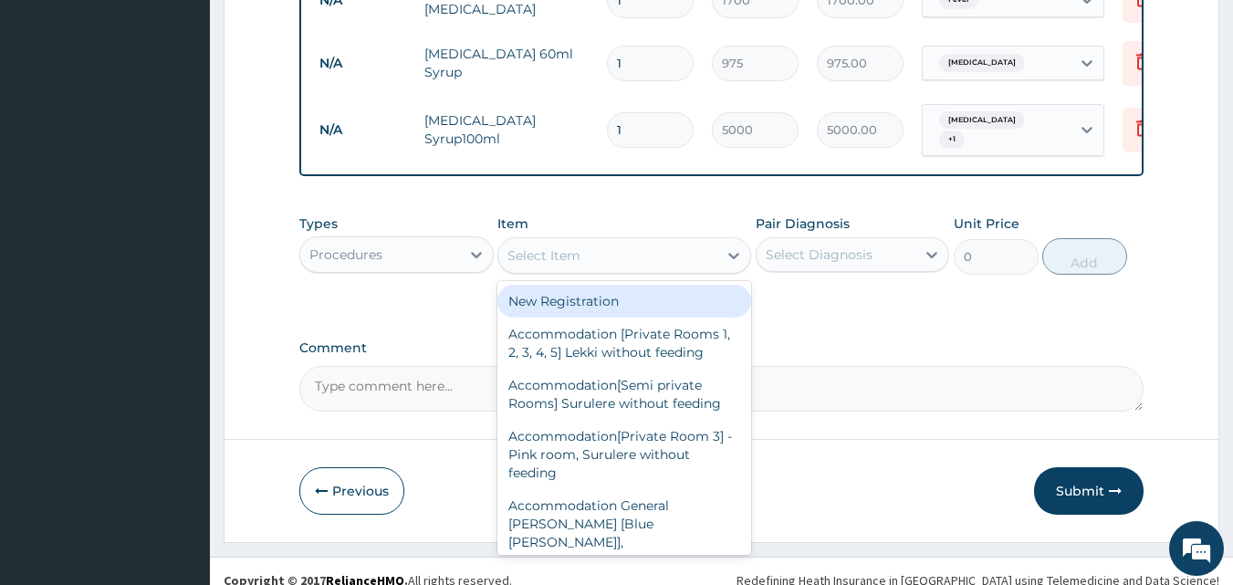
click at [598, 262] on div "Select Item" at bounding box center [607, 255] width 219 height 29
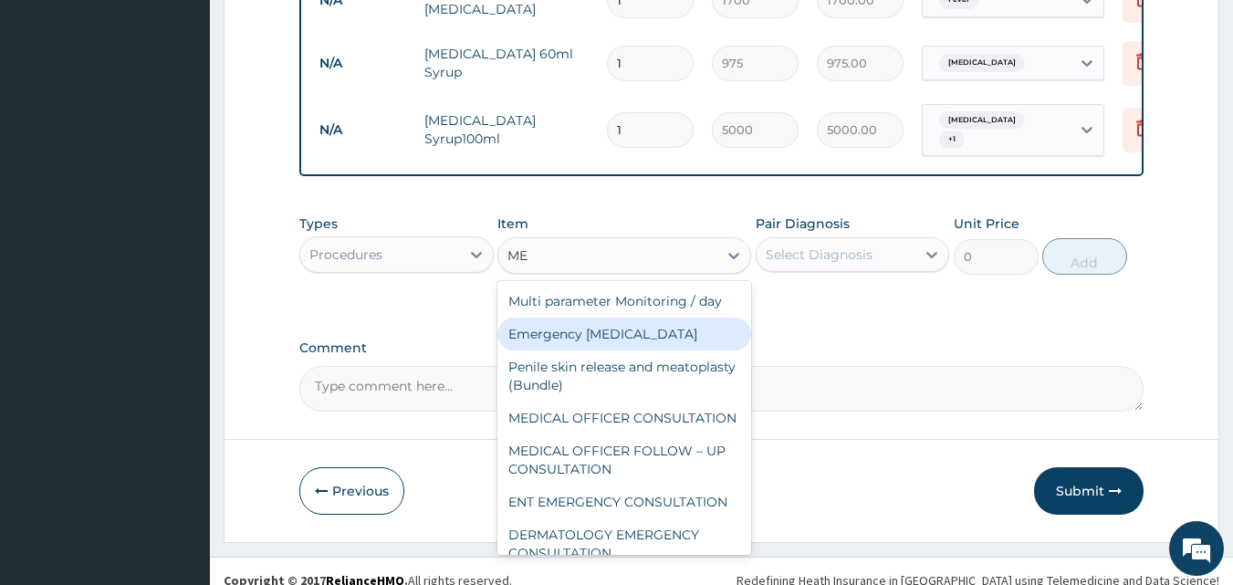
type input "MED"
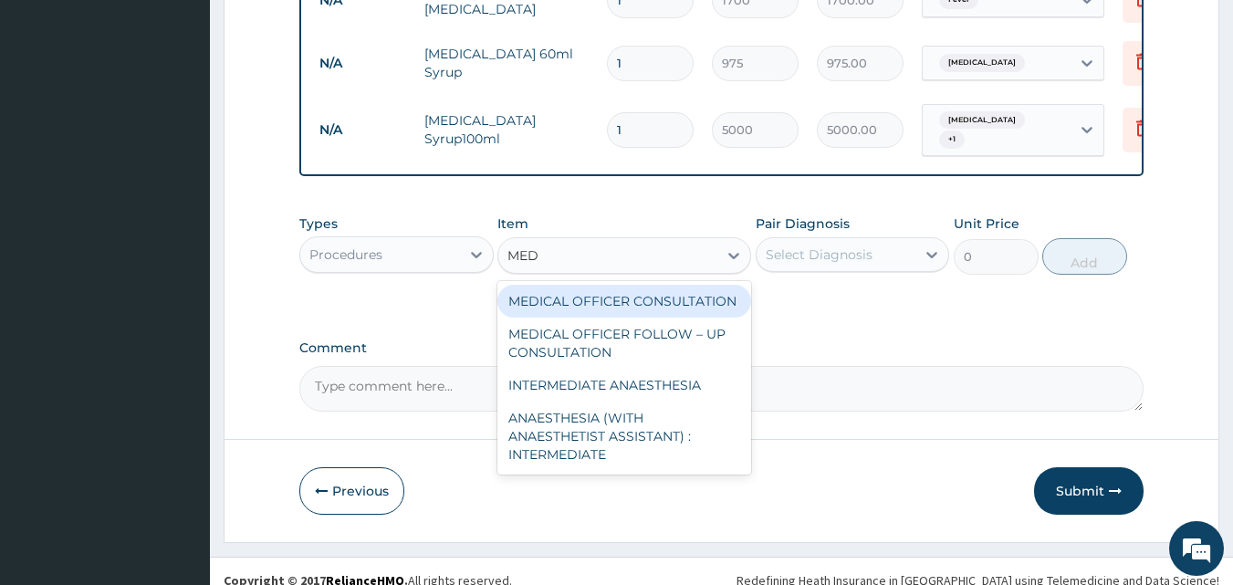
click at [596, 307] on div "MEDICAL OFFICER CONSULTATION" at bounding box center [624, 301] width 254 height 33
type input "10500"
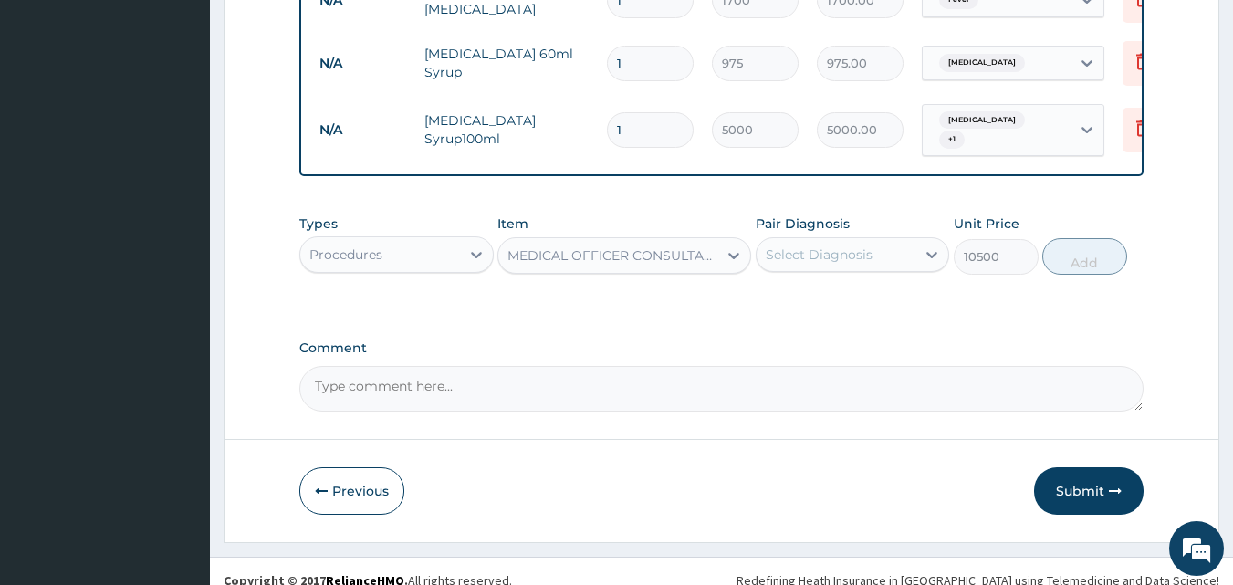
click at [853, 260] on div "Select Diagnosis" at bounding box center [819, 254] width 107 height 18
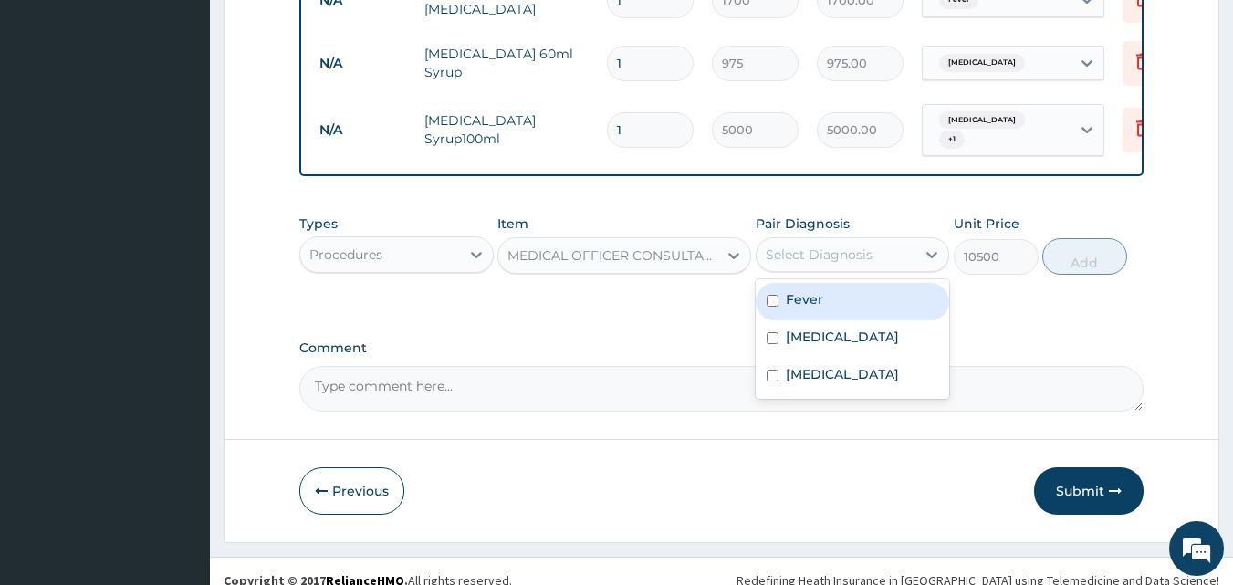
click at [847, 297] on div "Fever" at bounding box center [853, 301] width 194 height 37
checkbox input "true"
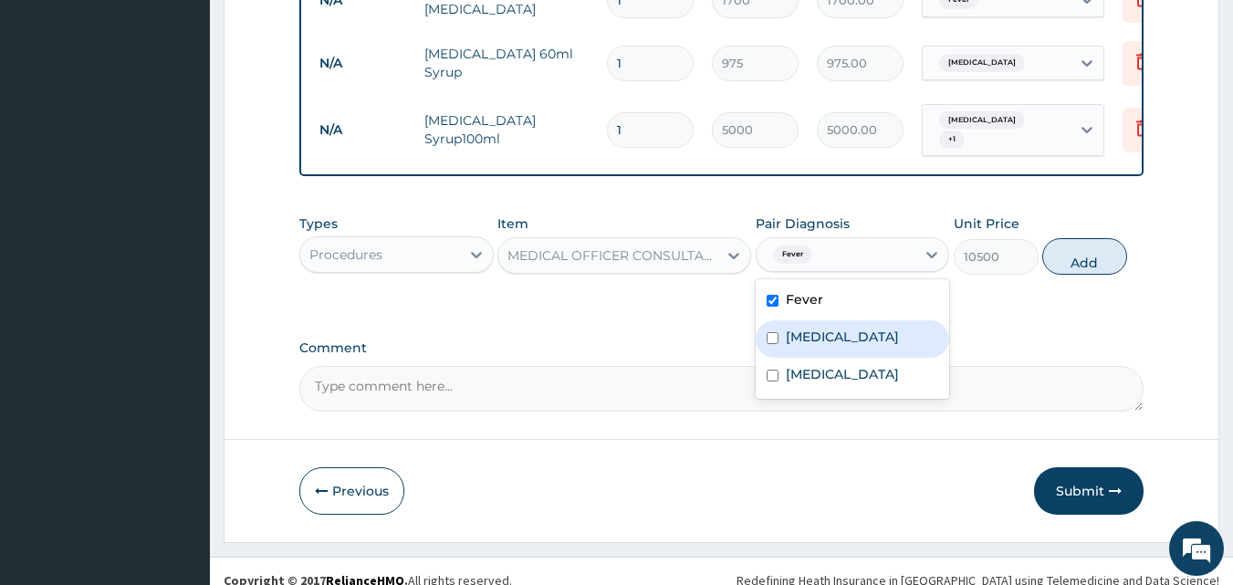
click at [851, 337] on label "Upper respiratory infection" at bounding box center [842, 337] width 113 height 18
checkbox input "true"
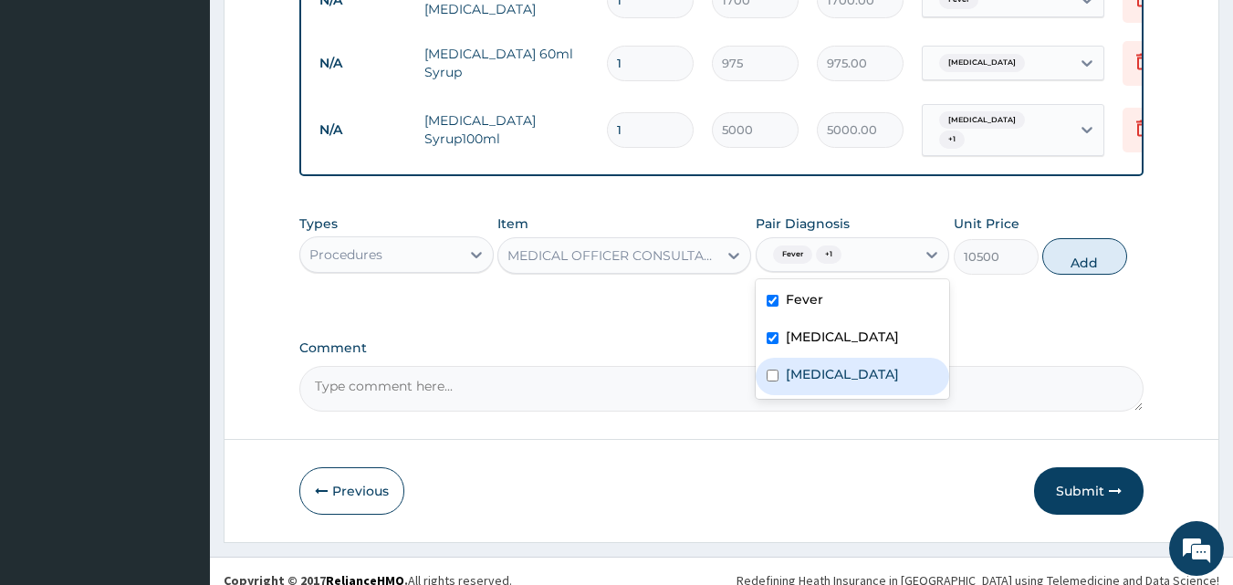
click at [853, 383] on label "Bacteremia" at bounding box center [842, 374] width 113 height 18
checkbox input "true"
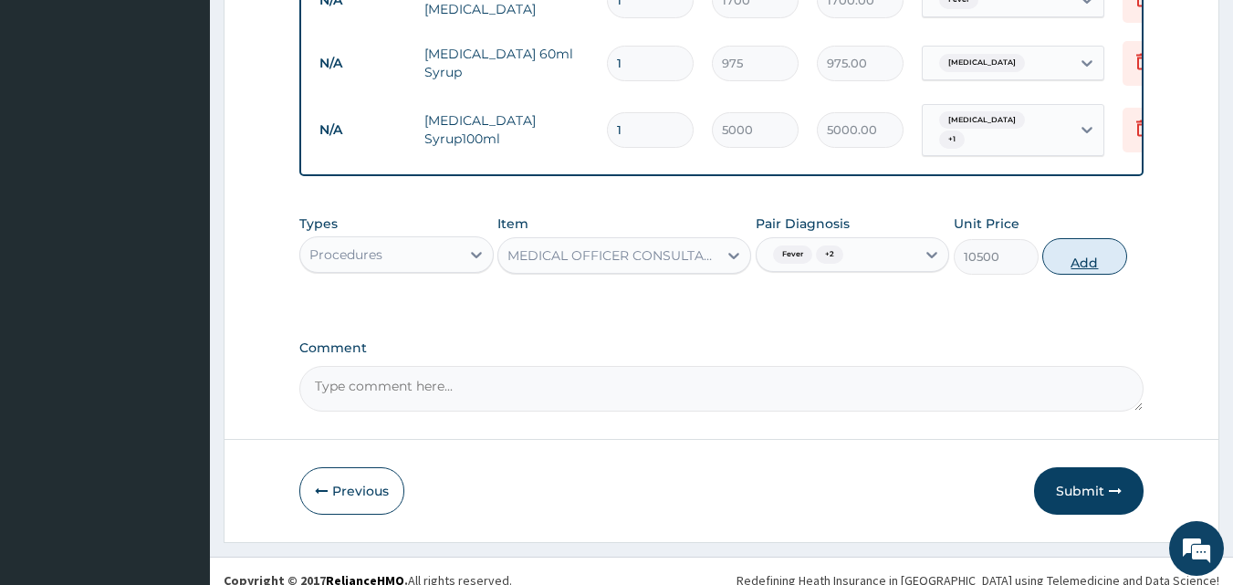
click at [1079, 274] on button "Add" at bounding box center [1084, 256] width 85 height 36
type input "0"
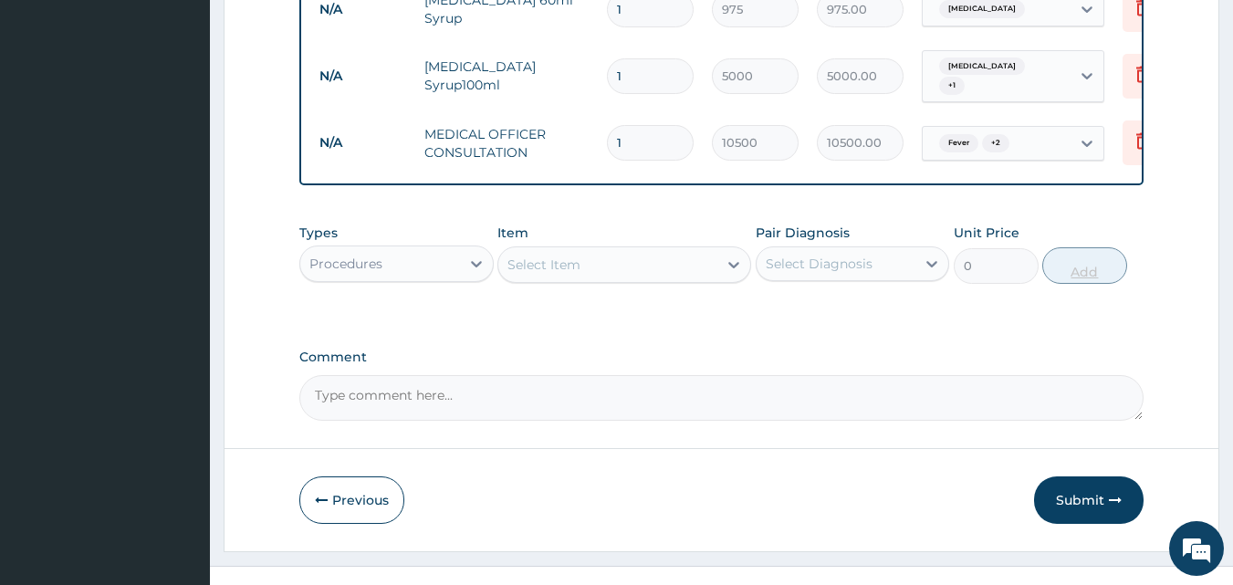
scroll to position [713, 0]
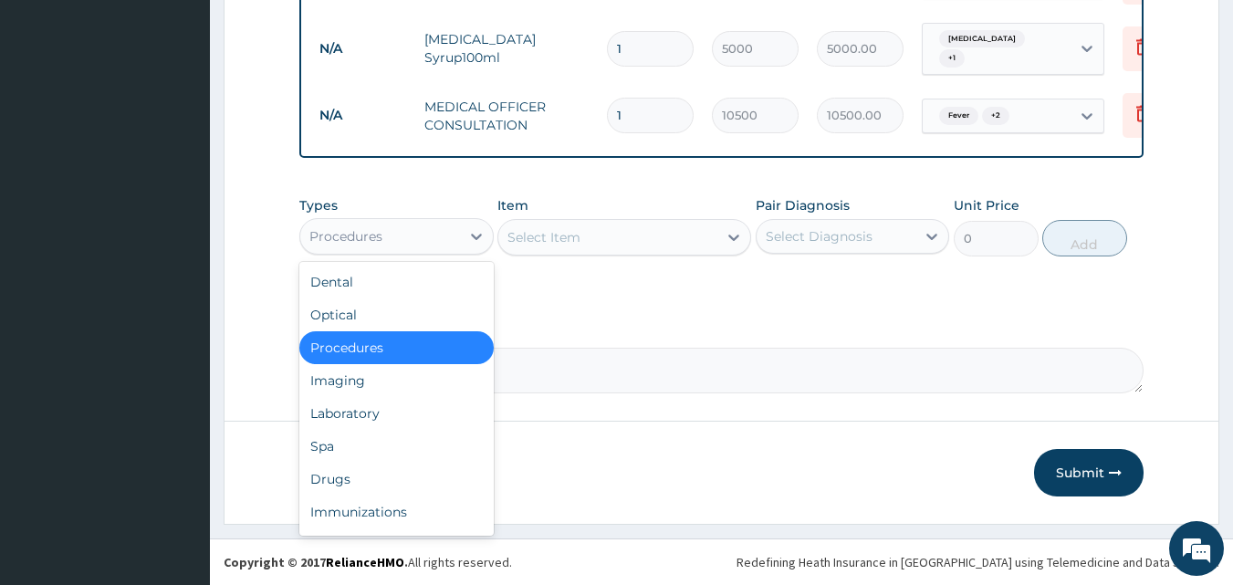
click at [452, 233] on div "Procedures" at bounding box center [380, 236] width 160 height 29
click at [369, 409] on div "Laboratory" at bounding box center [396, 413] width 194 height 33
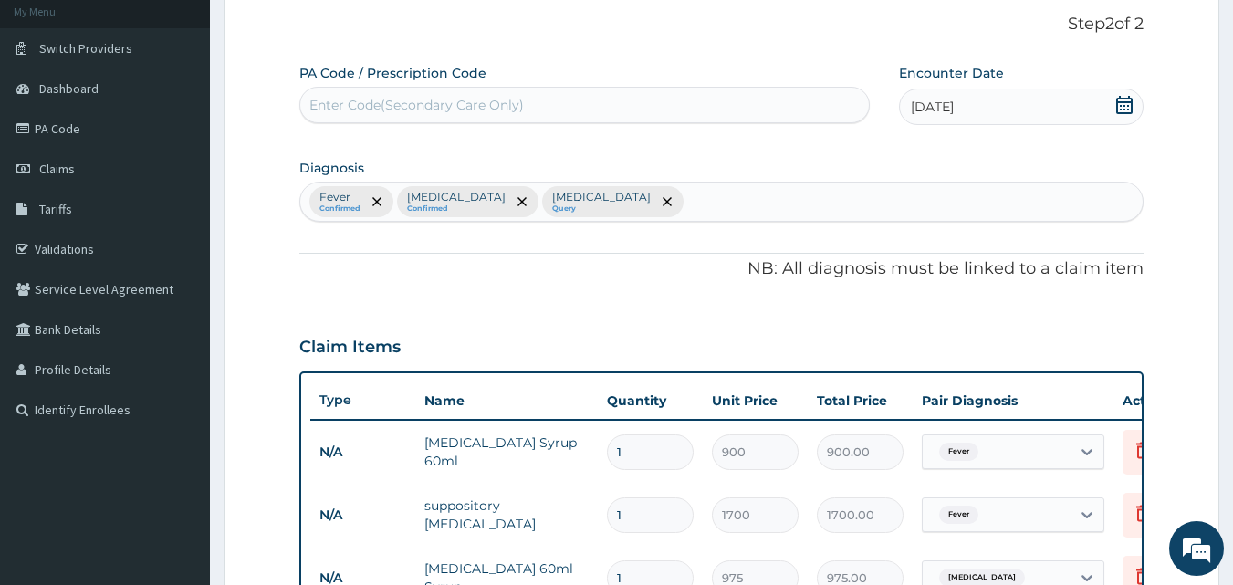
scroll to position [109, 0]
click at [764, 204] on div "Fever Confirmed Upper respiratory infection Confirmed Bacteremia Query" at bounding box center [721, 202] width 843 height 38
type input "MALAR"
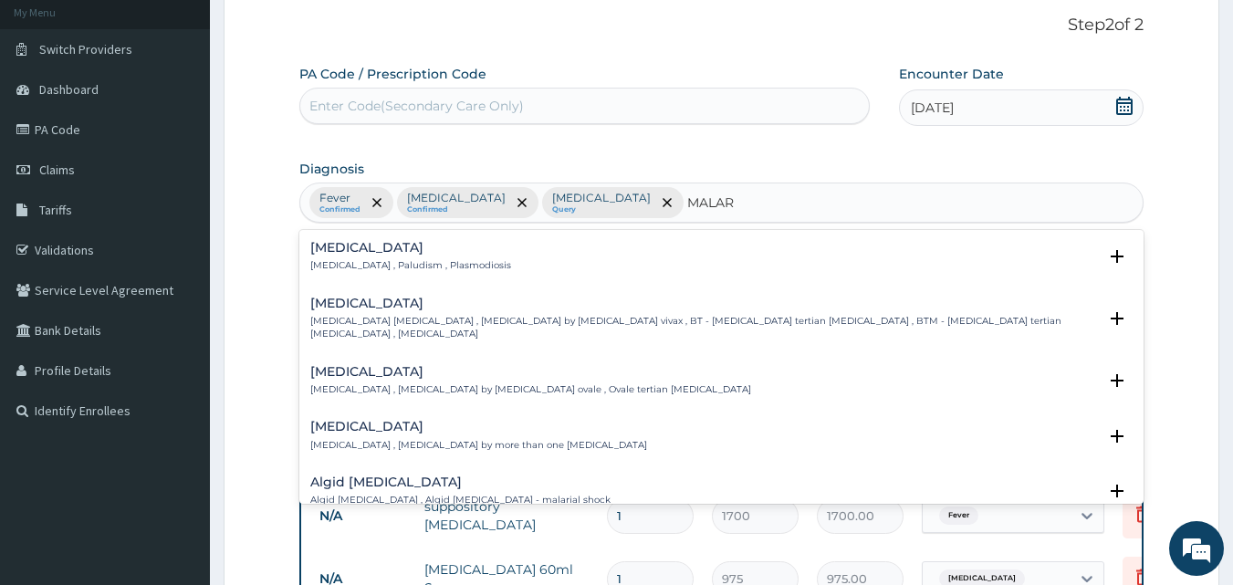
click at [310, 256] on div "Malaria Malaria , Paludism , Plasmodiosis" at bounding box center [410, 257] width 201 height 32
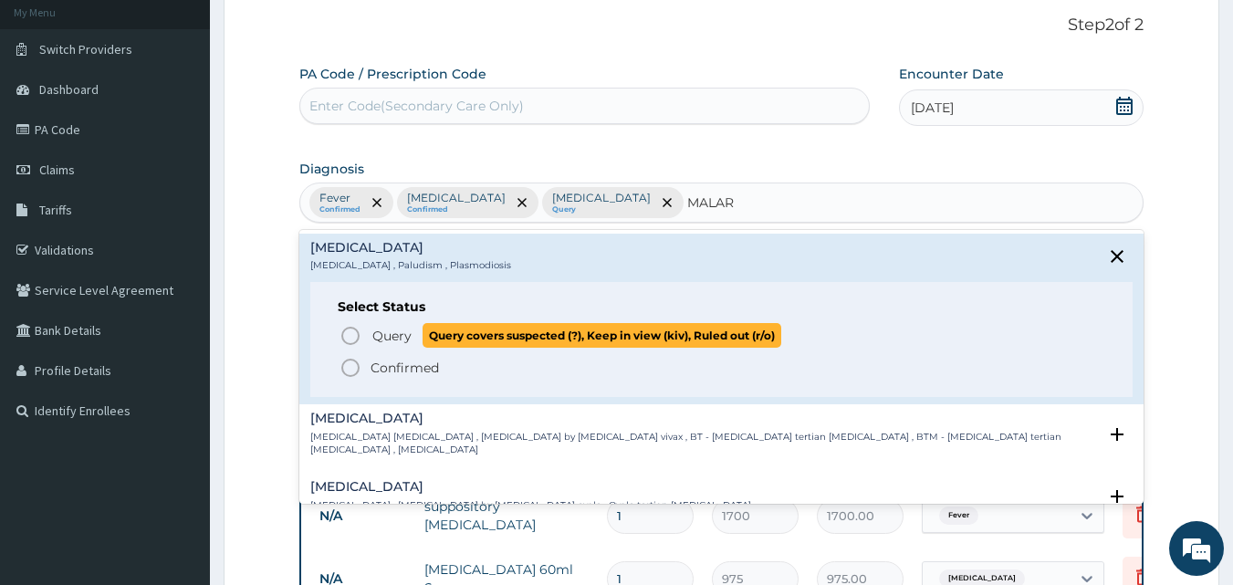
click at [392, 333] on span "Query" at bounding box center [391, 336] width 39 height 18
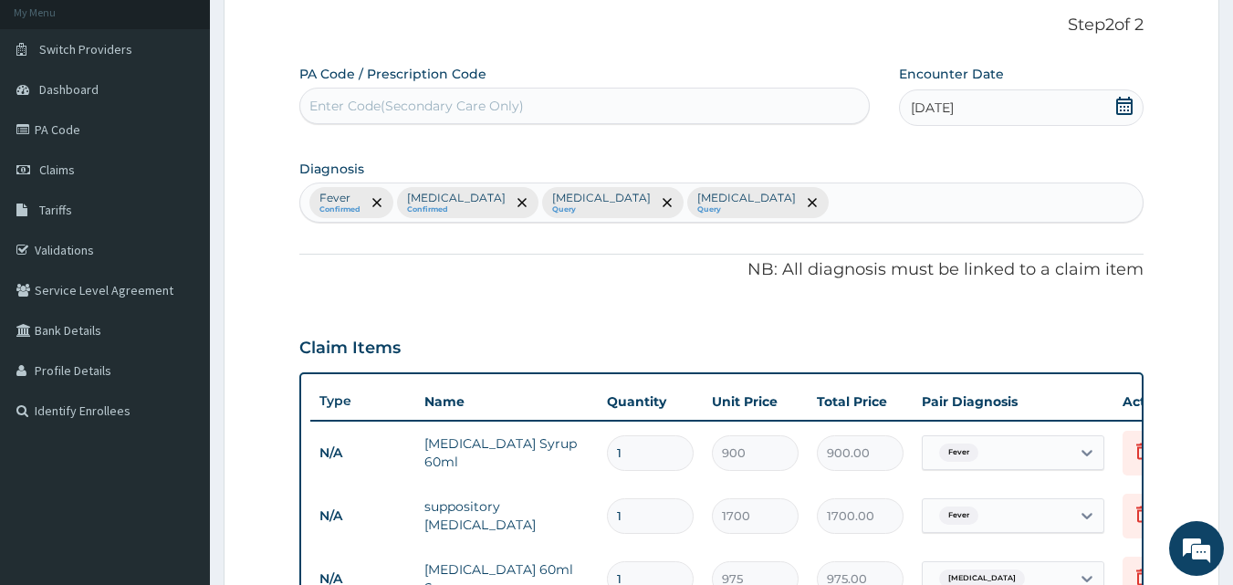
scroll to position [713, 0]
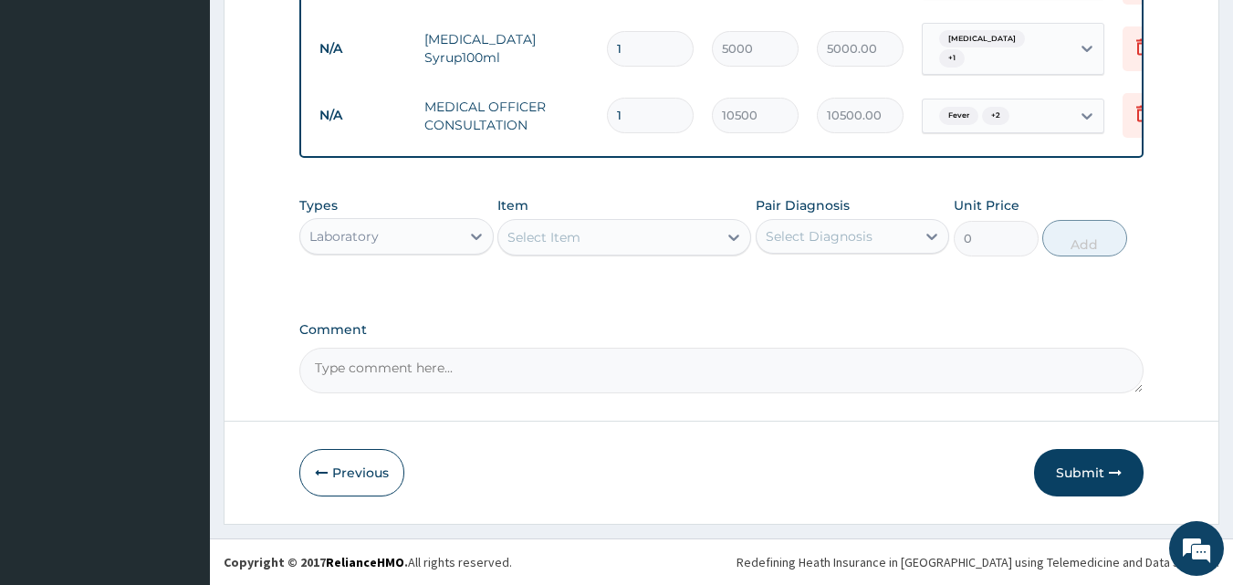
click at [537, 236] on div "Select Item" at bounding box center [543, 237] width 73 height 18
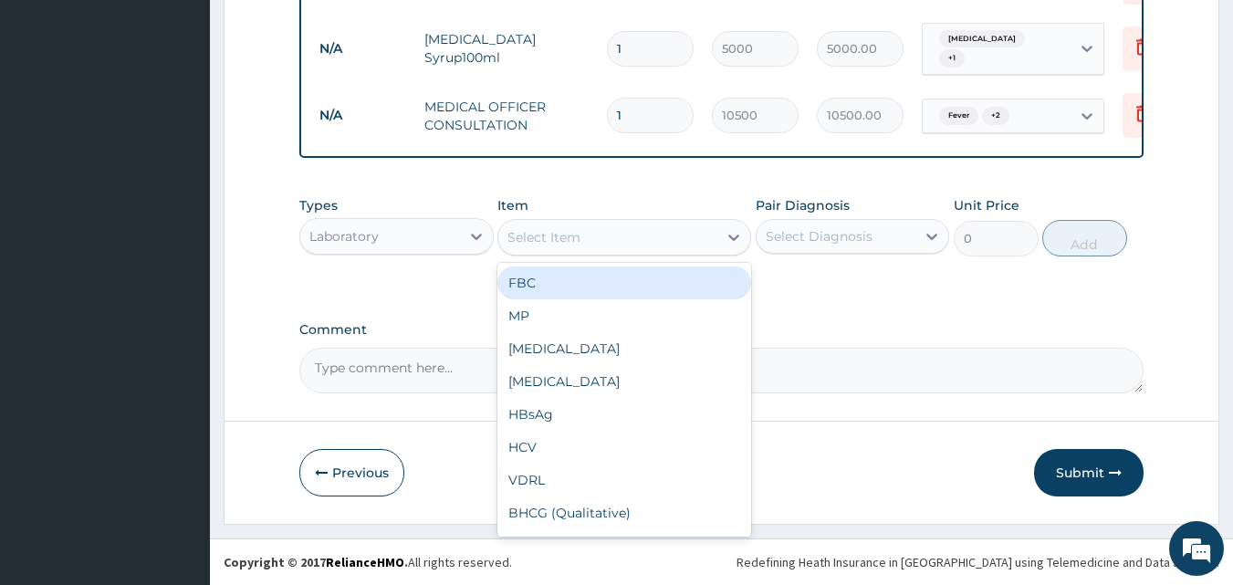
click at [544, 287] on div "FBC" at bounding box center [624, 282] width 254 height 33
type input "4500"
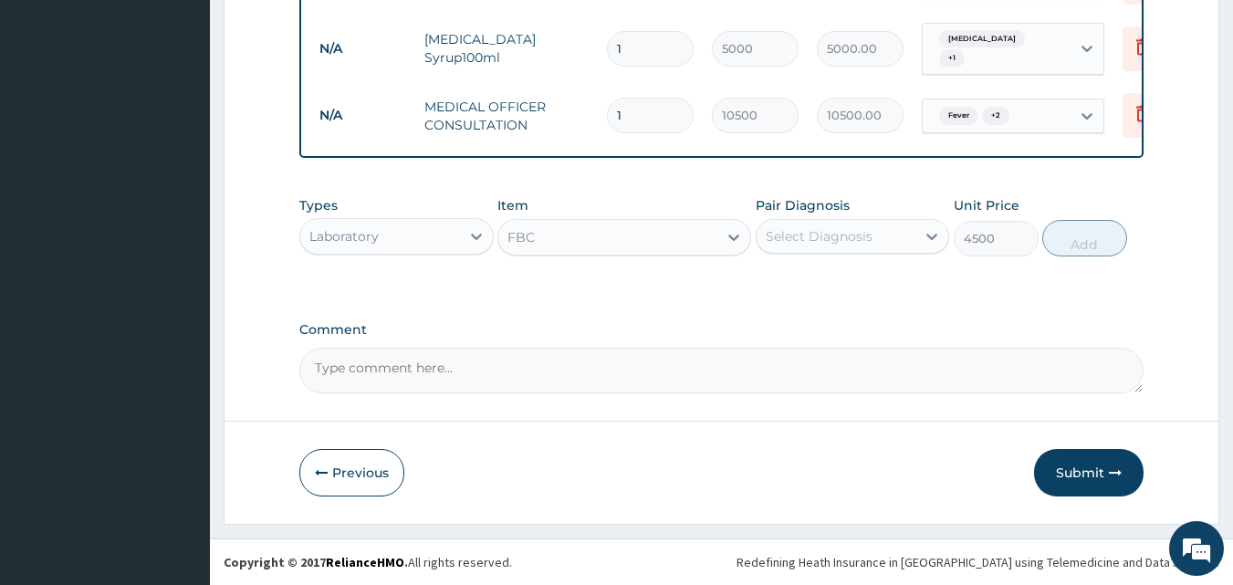
click at [831, 232] on div "Select Diagnosis" at bounding box center [819, 236] width 107 height 18
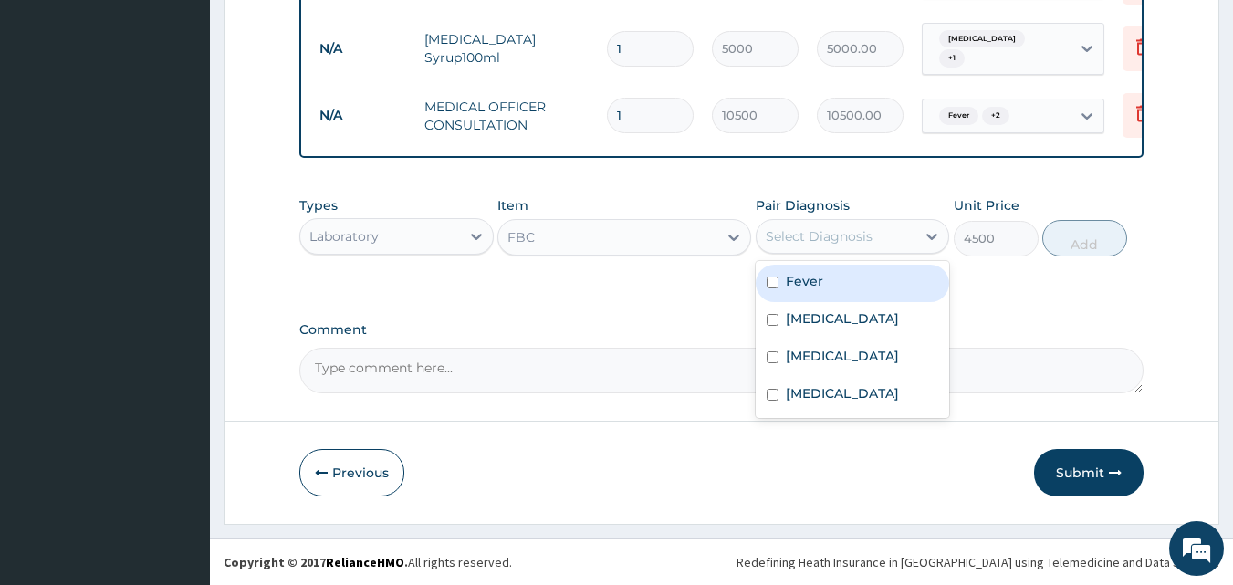
click at [806, 280] on label "Fever" at bounding box center [804, 281] width 37 height 18
checkbox input "true"
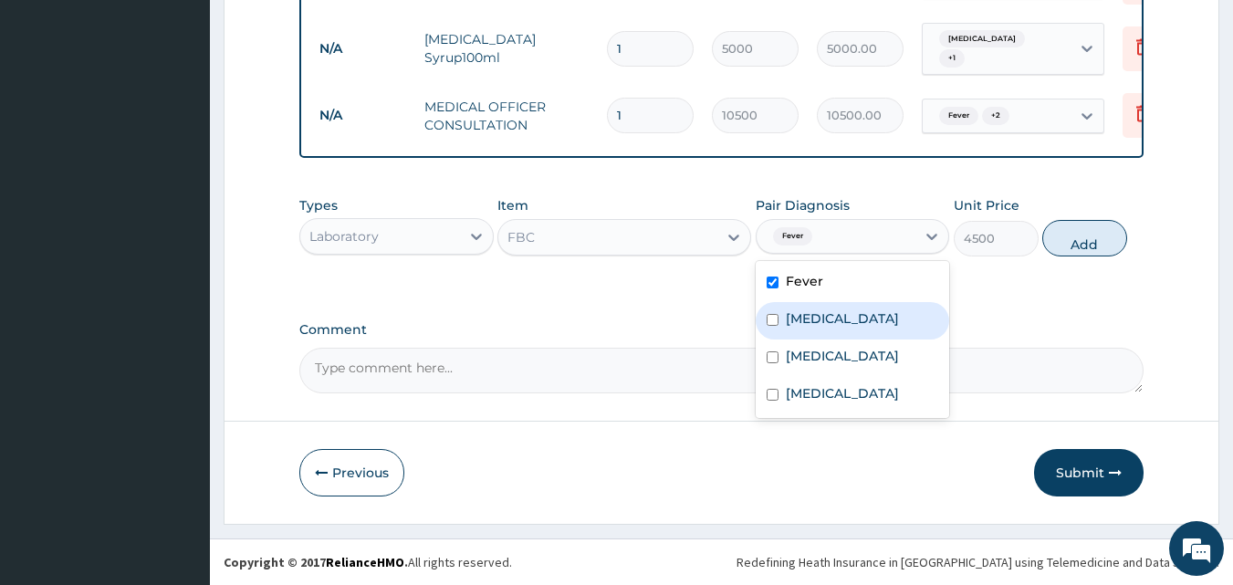
click at [825, 328] on label "Upper respiratory infection" at bounding box center [842, 318] width 113 height 18
checkbox input "true"
click at [1075, 240] on button "Add" at bounding box center [1084, 238] width 85 height 36
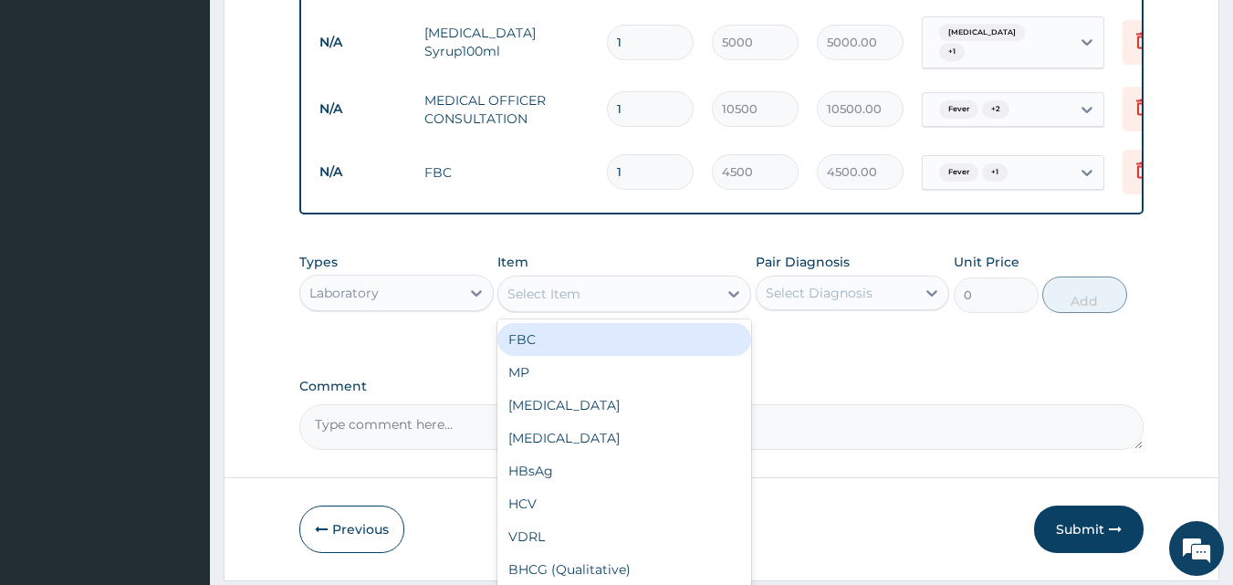
click at [700, 304] on div "Select Item" at bounding box center [607, 293] width 219 height 29
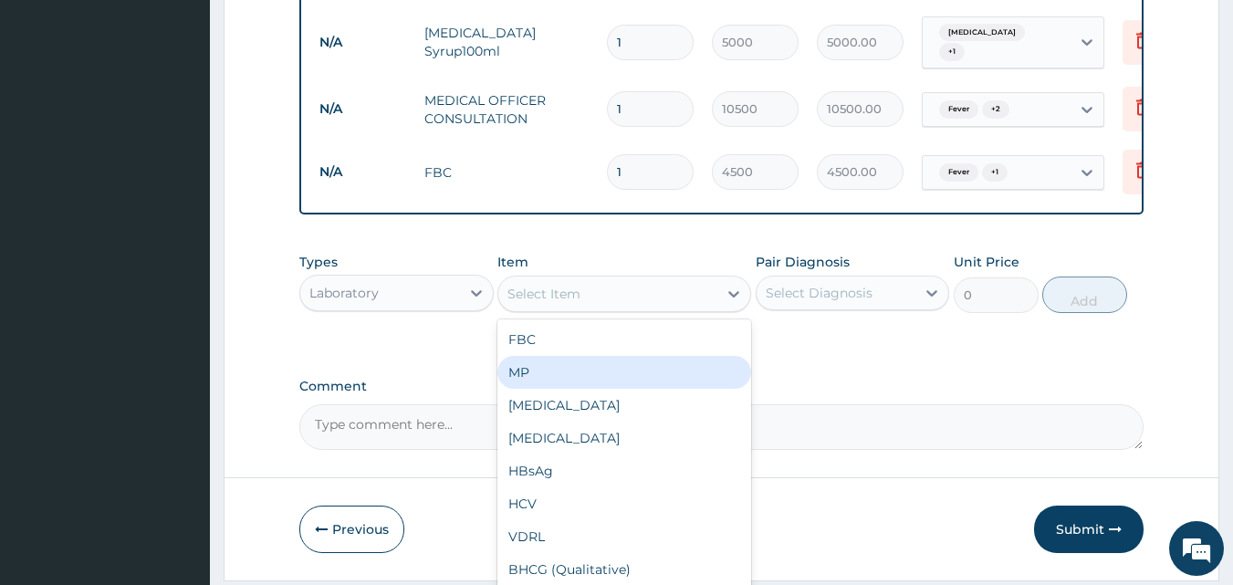
click at [580, 389] on div "MP" at bounding box center [624, 372] width 254 height 33
type input "4000"
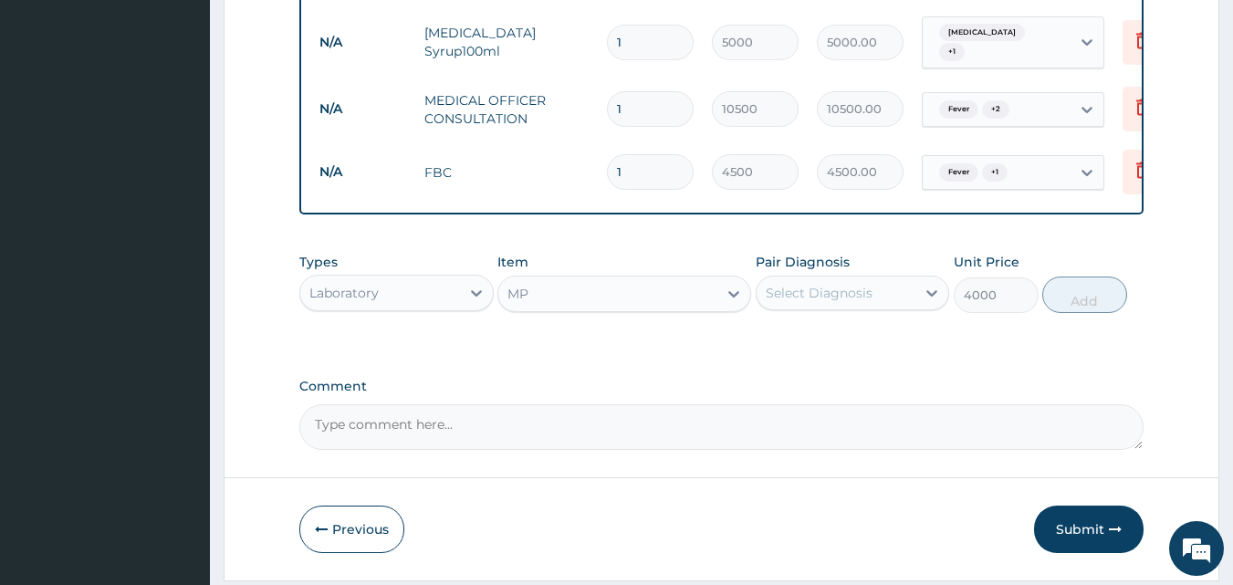
click at [840, 301] on div "Select Diagnosis" at bounding box center [819, 293] width 107 height 18
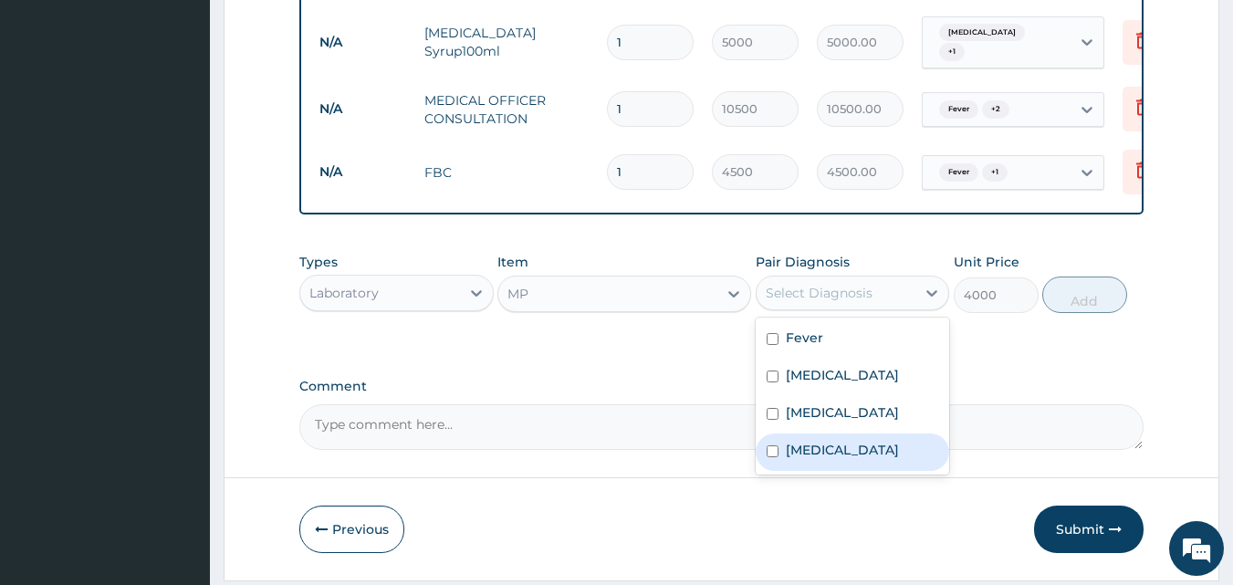
click at [809, 459] on label "Malaria" at bounding box center [842, 450] width 113 height 18
checkbox input "true"
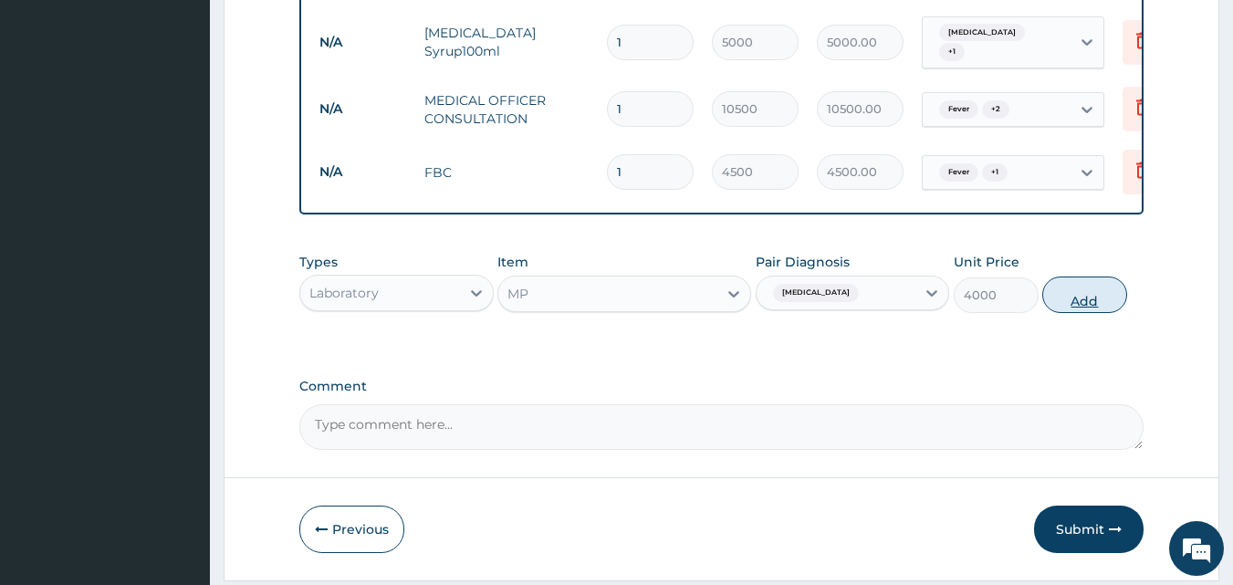
click at [1101, 305] on button "Add" at bounding box center [1084, 294] width 85 height 36
type input "0"
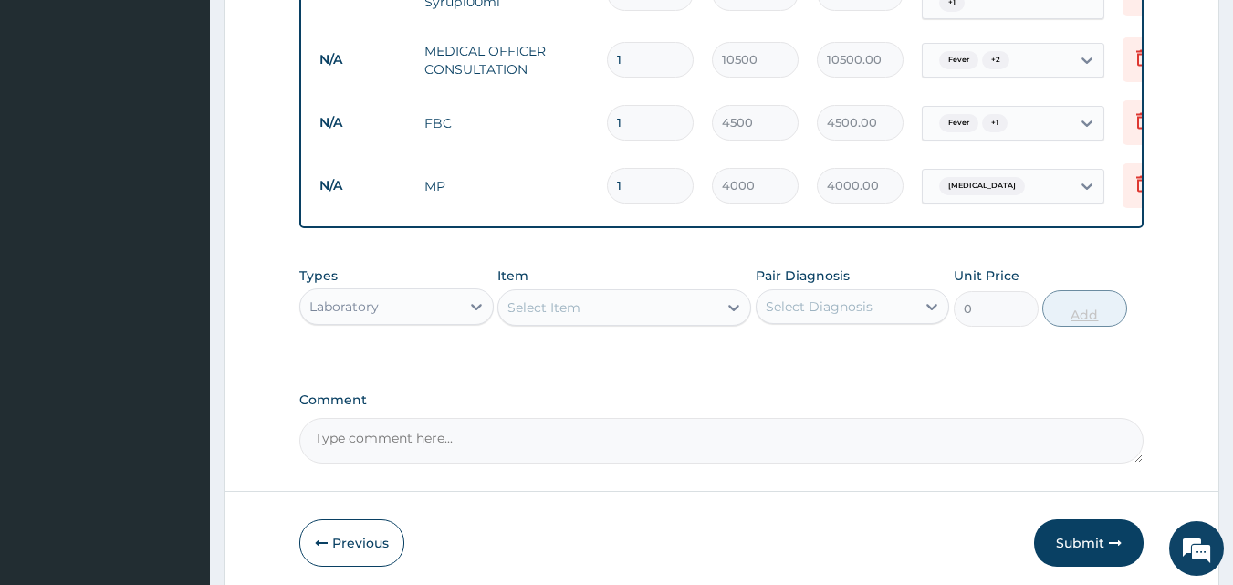
scroll to position [839, 0]
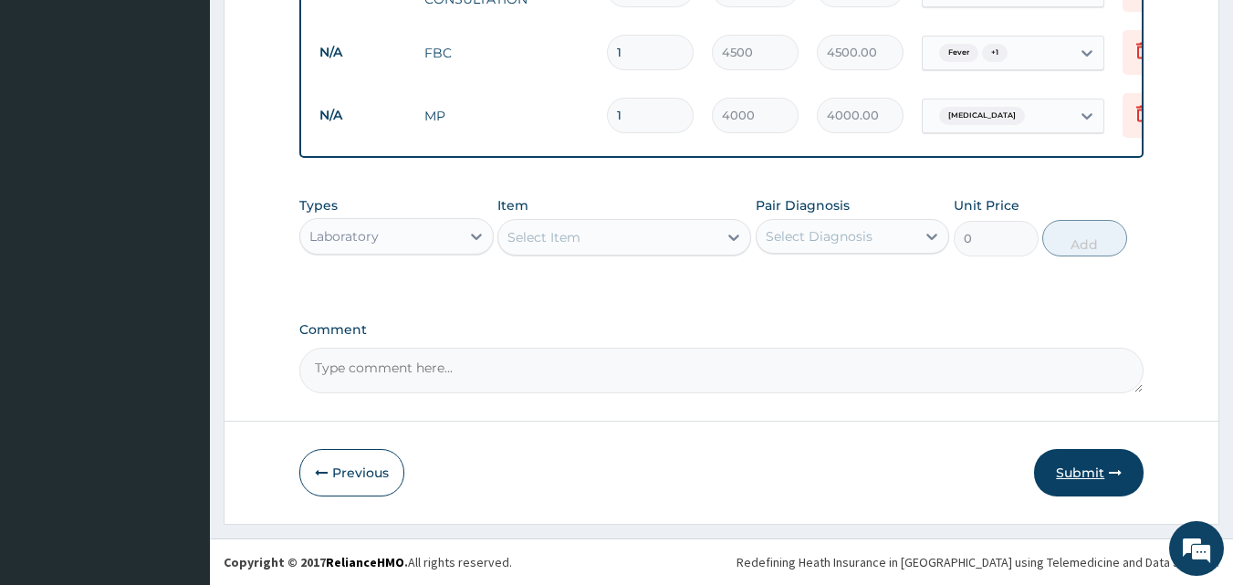
click at [1082, 464] on button "Submit" at bounding box center [1088, 472] width 109 height 47
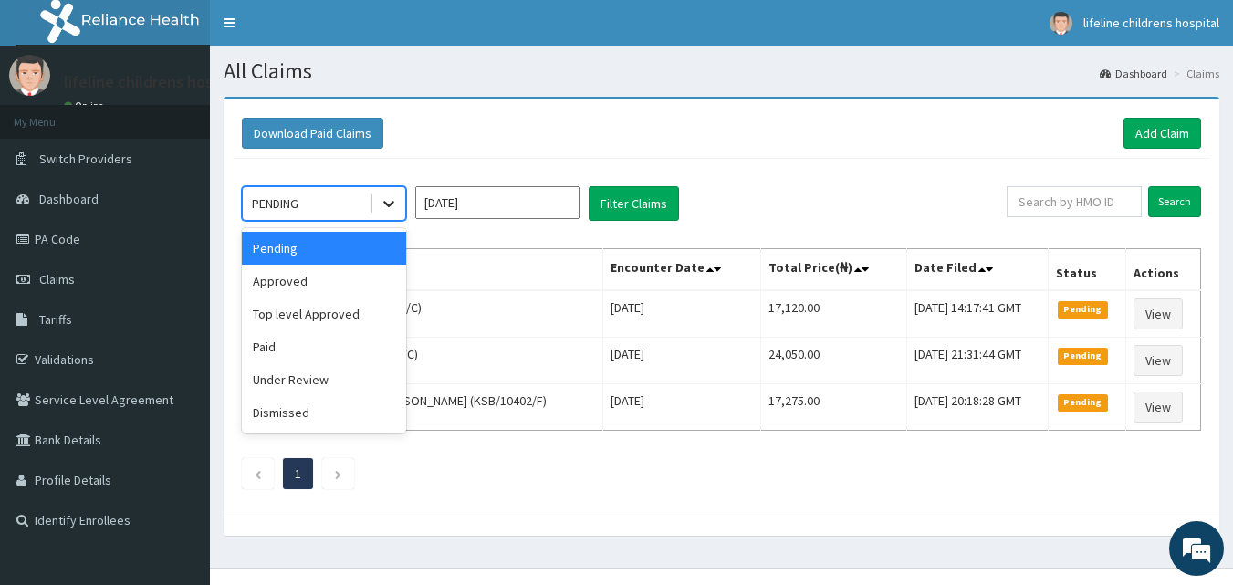
click at [399, 194] on div at bounding box center [388, 203] width 33 height 33
click at [331, 277] on div "Approved" at bounding box center [324, 281] width 164 height 33
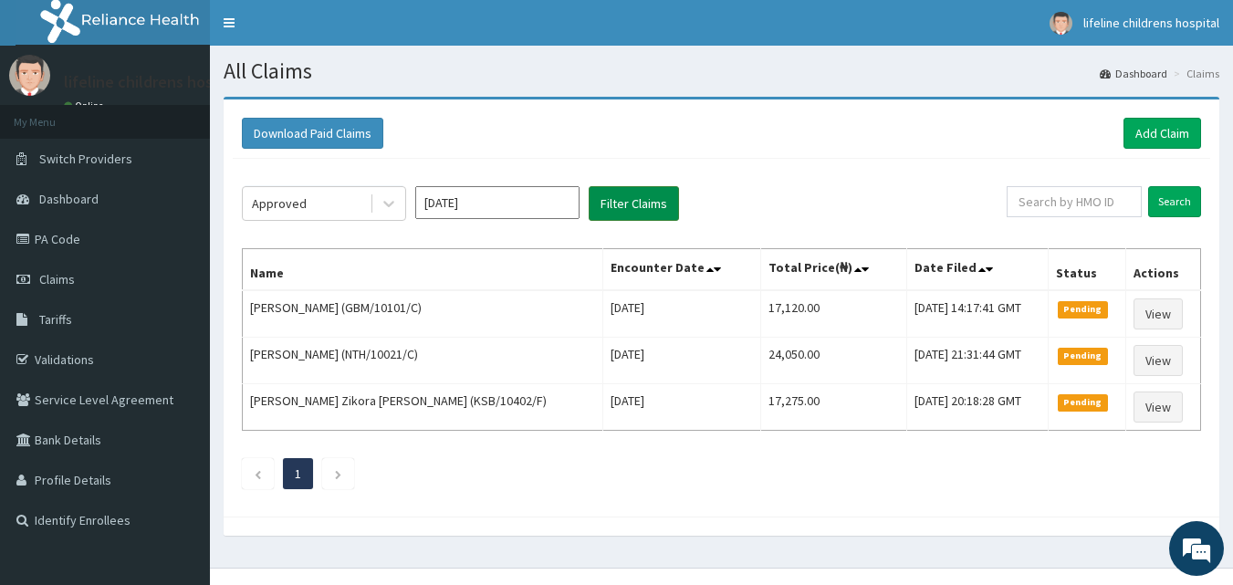
click at [618, 198] on button "Filter Claims" at bounding box center [634, 203] width 90 height 35
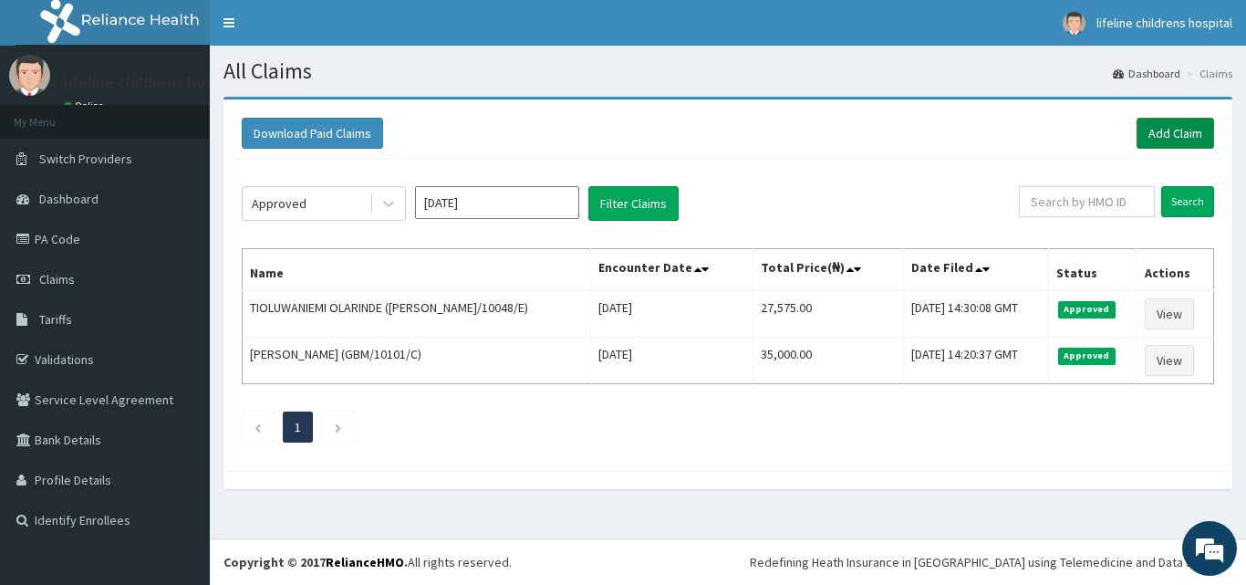
click at [1168, 128] on link "Add Claim" at bounding box center [1176, 133] width 78 height 31
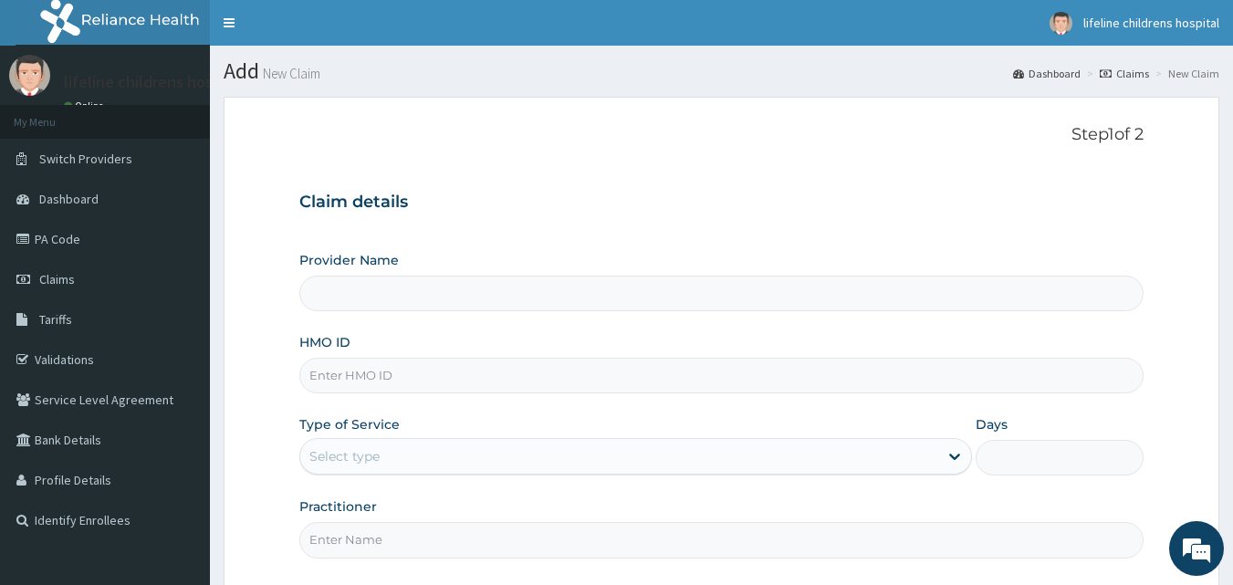
type input "Lifeline Children Hospital - [GEOGRAPHIC_DATA]"
click at [444, 384] on input "HMO ID" at bounding box center [721, 376] width 845 height 36
type input "AET/10185/B"
click at [375, 453] on div "Select type" at bounding box center [344, 456] width 70 height 18
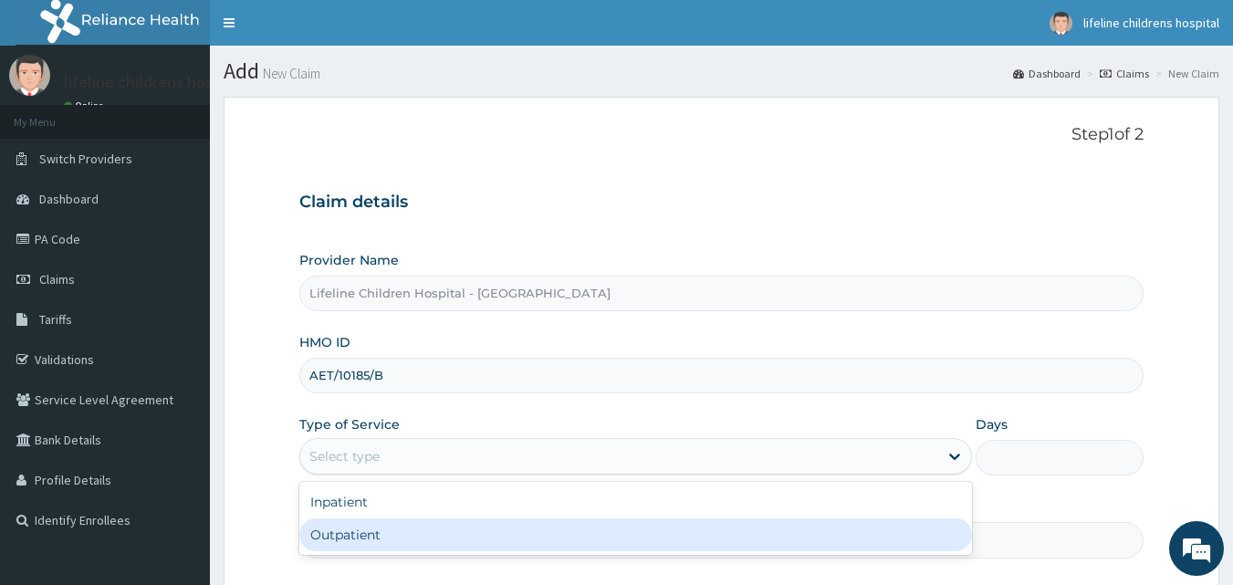
click at [371, 533] on div "Outpatient" at bounding box center [635, 534] width 672 height 33
type input "1"
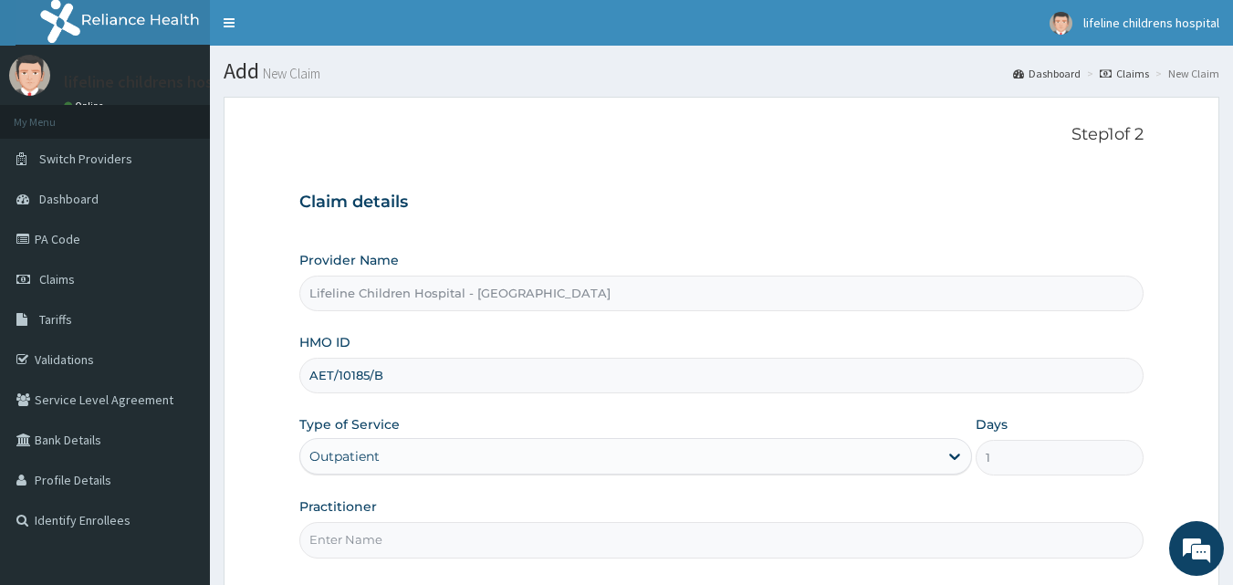
scroll to position [171, 0]
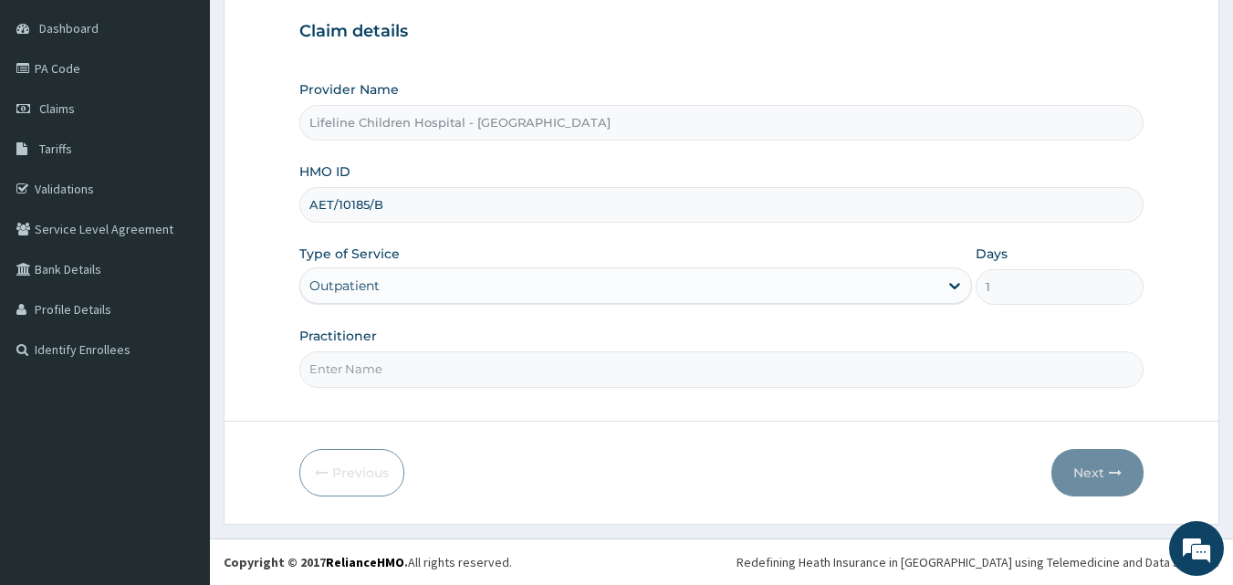
click at [448, 370] on input "Practitioner" at bounding box center [721, 369] width 845 height 36
type input "[PERSON_NAME]"
click at [1108, 464] on button "Next" at bounding box center [1097, 472] width 92 height 47
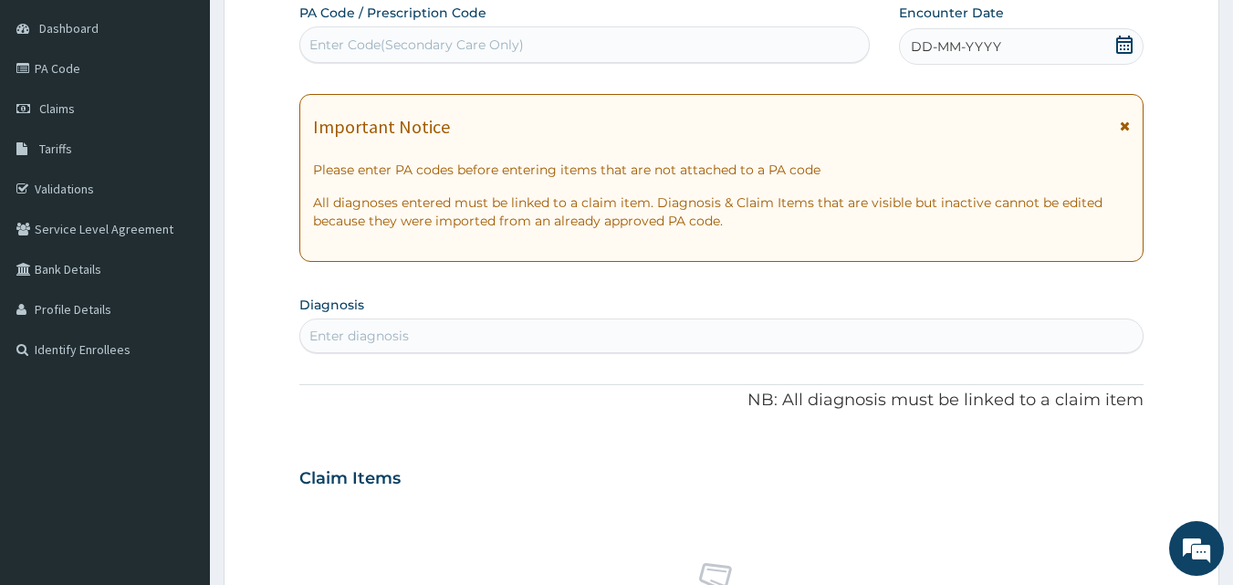
click at [1122, 44] on icon at bounding box center [1124, 45] width 18 height 18
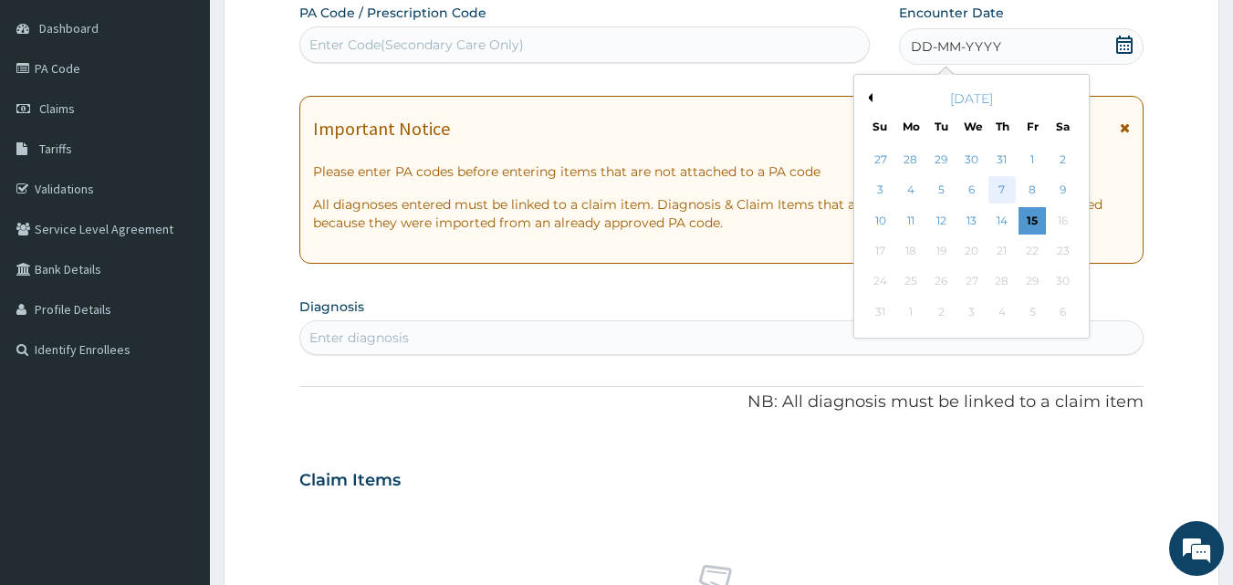
click at [1000, 186] on div "7" at bounding box center [1001, 190] width 27 height 27
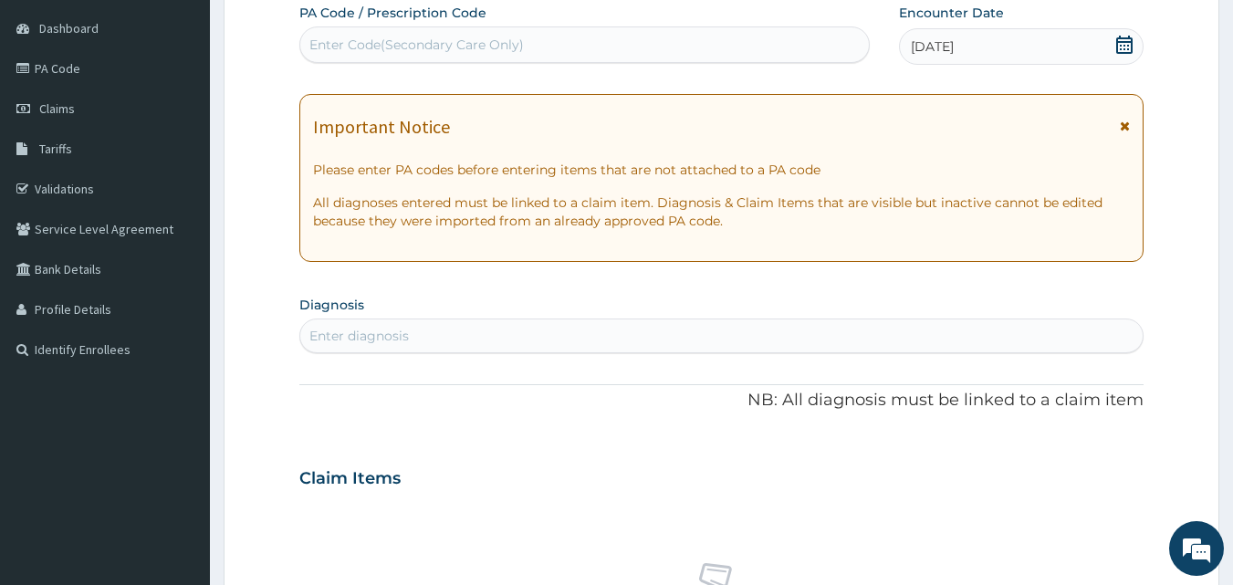
click at [438, 332] on div "Enter diagnosis" at bounding box center [721, 335] width 843 height 29
type input "ATOPIC DERMATIT"
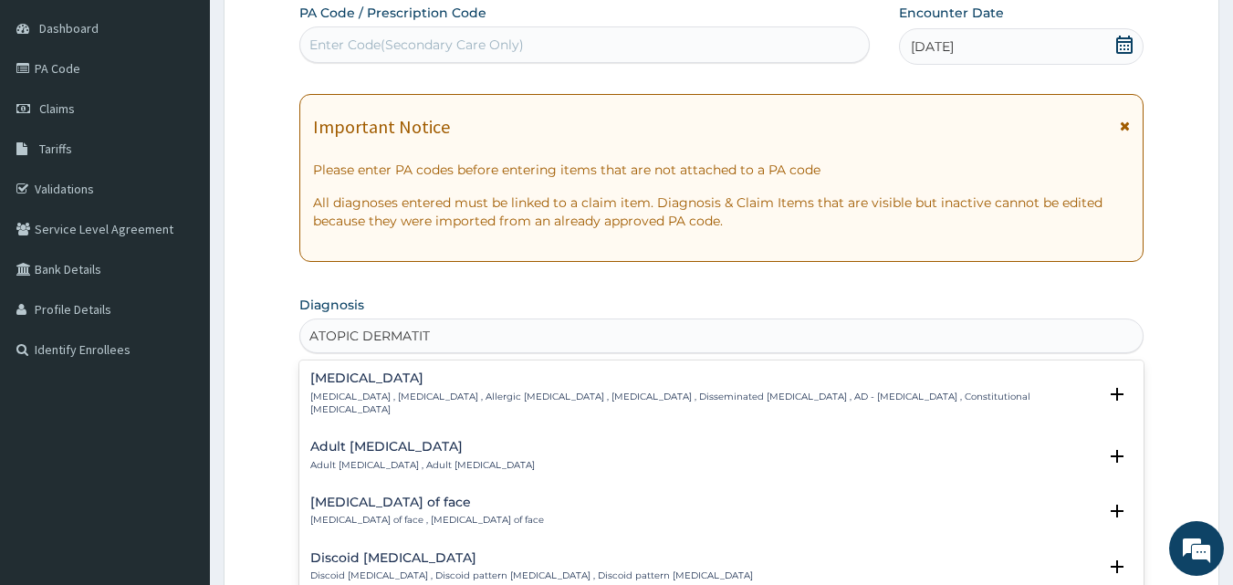
click at [369, 377] on h4 "Atopic dermatitis" at bounding box center [703, 378] width 787 height 14
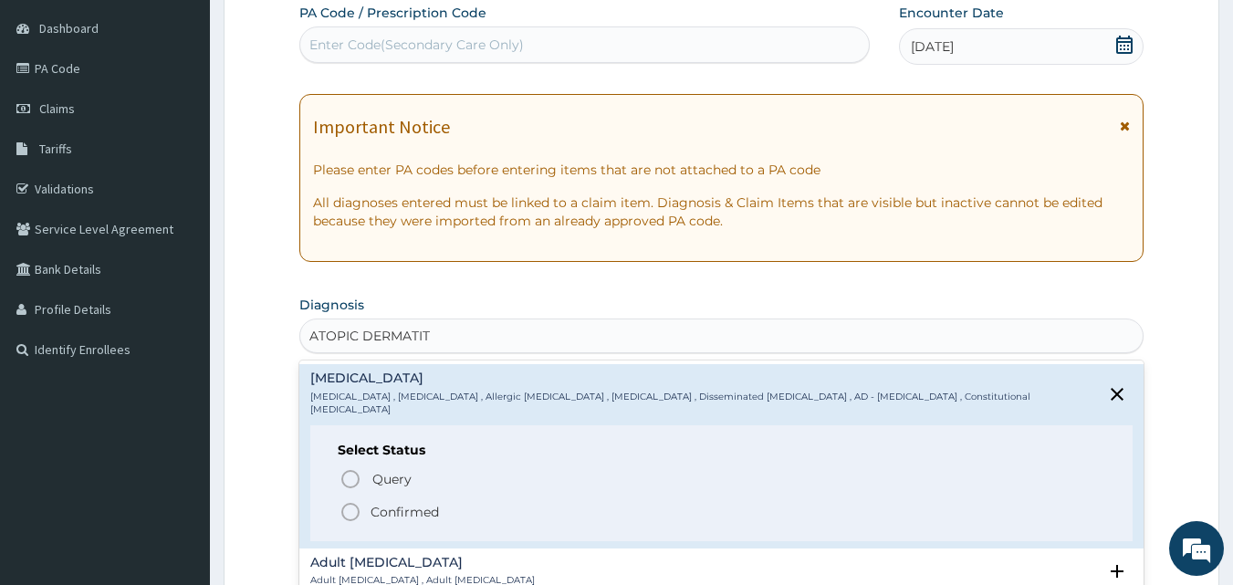
click at [391, 503] on p "Confirmed" at bounding box center [404, 512] width 68 height 18
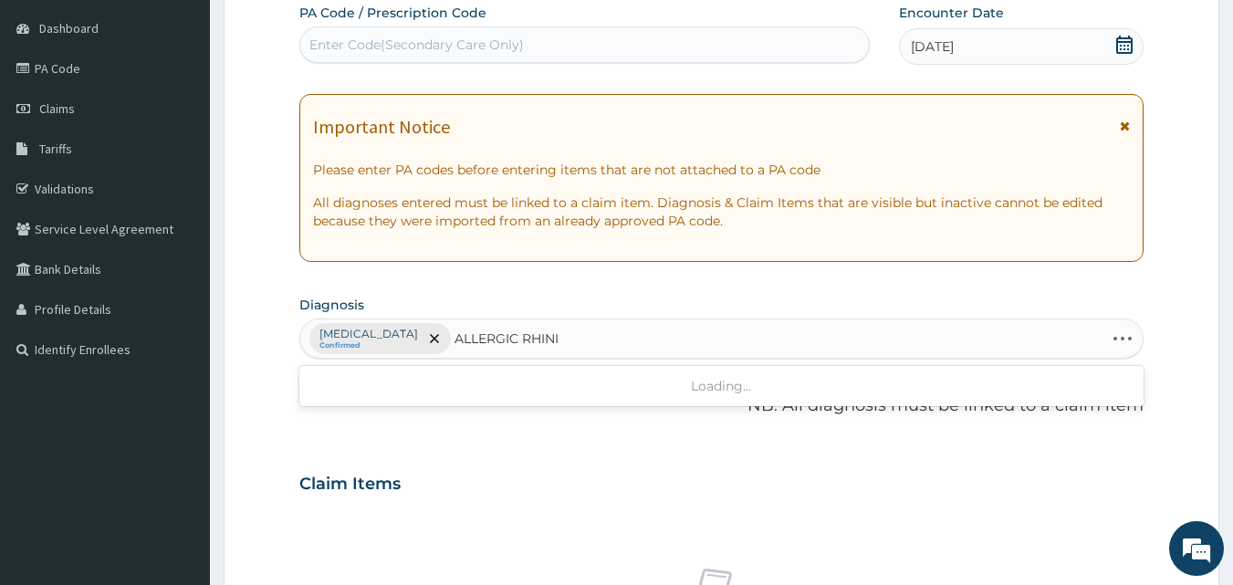
type input "ALLERGIC RHINIT"
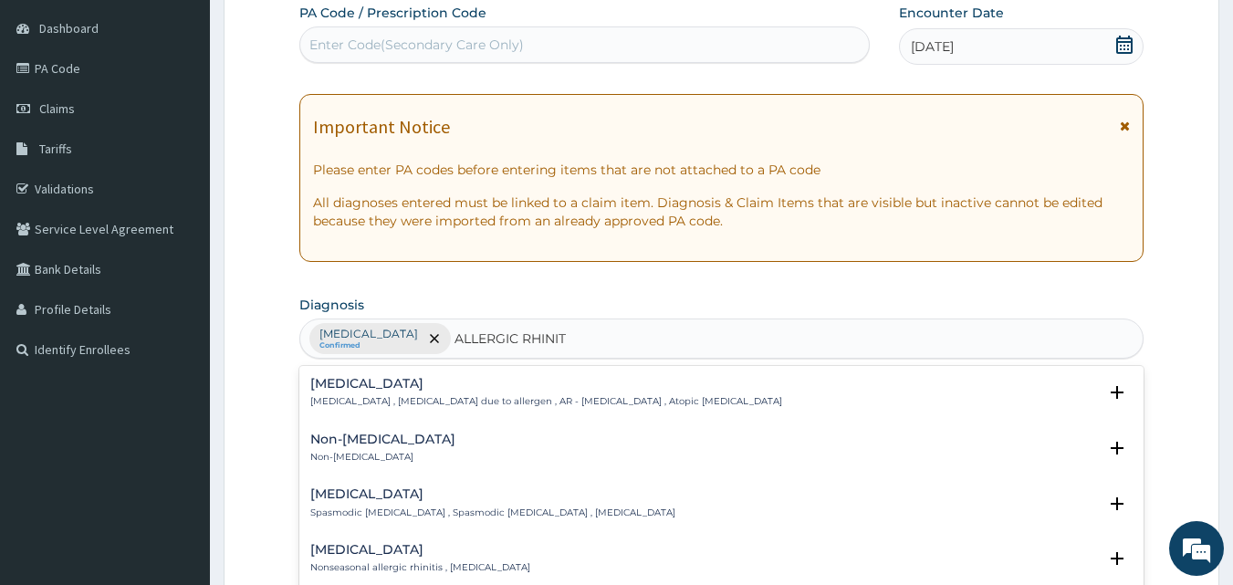
click at [347, 401] on p "Allergic rhinitis , Allergic rhinitis due to allergen , AR - Allergic rhinitis …" at bounding box center [546, 401] width 472 height 13
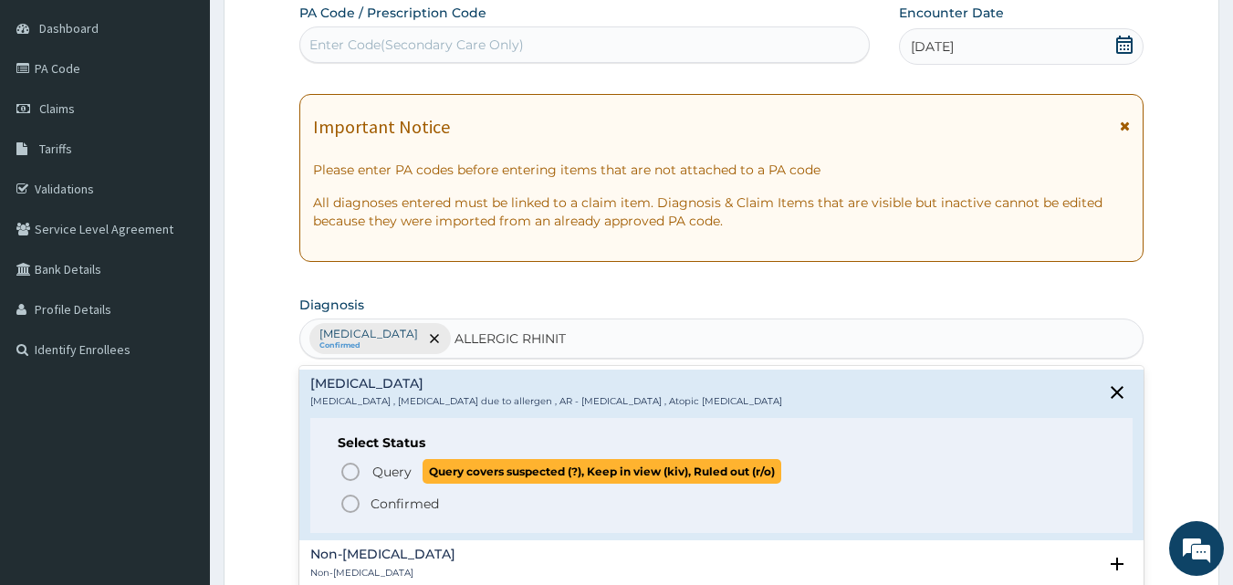
click at [382, 465] on span "Query" at bounding box center [391, 472] width 39 height 18
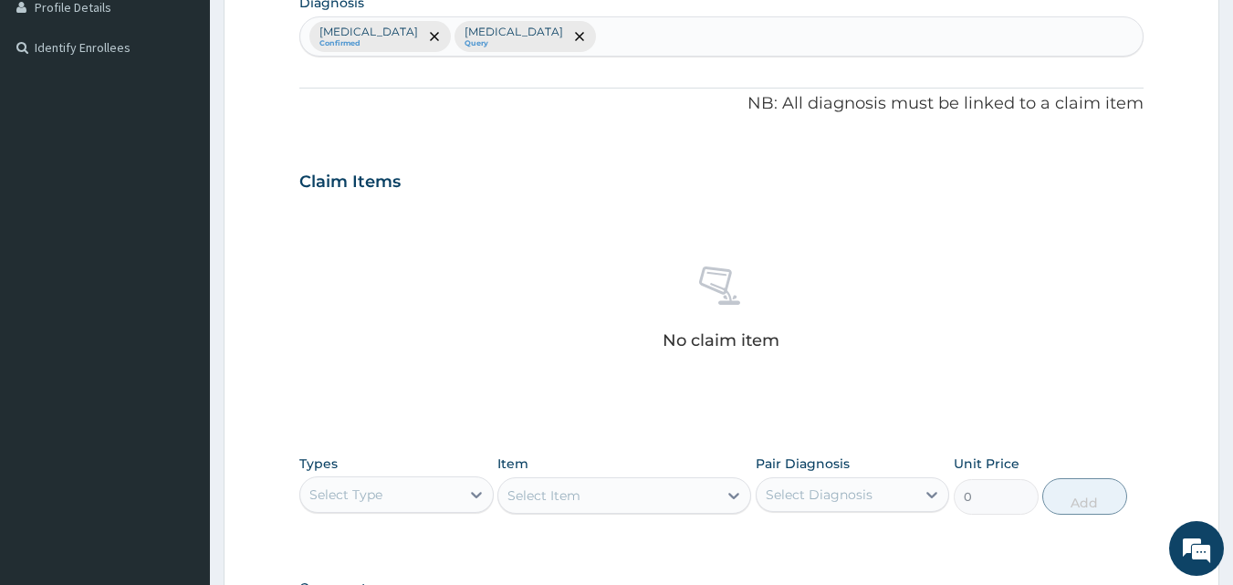
scroll to position [731, 0]
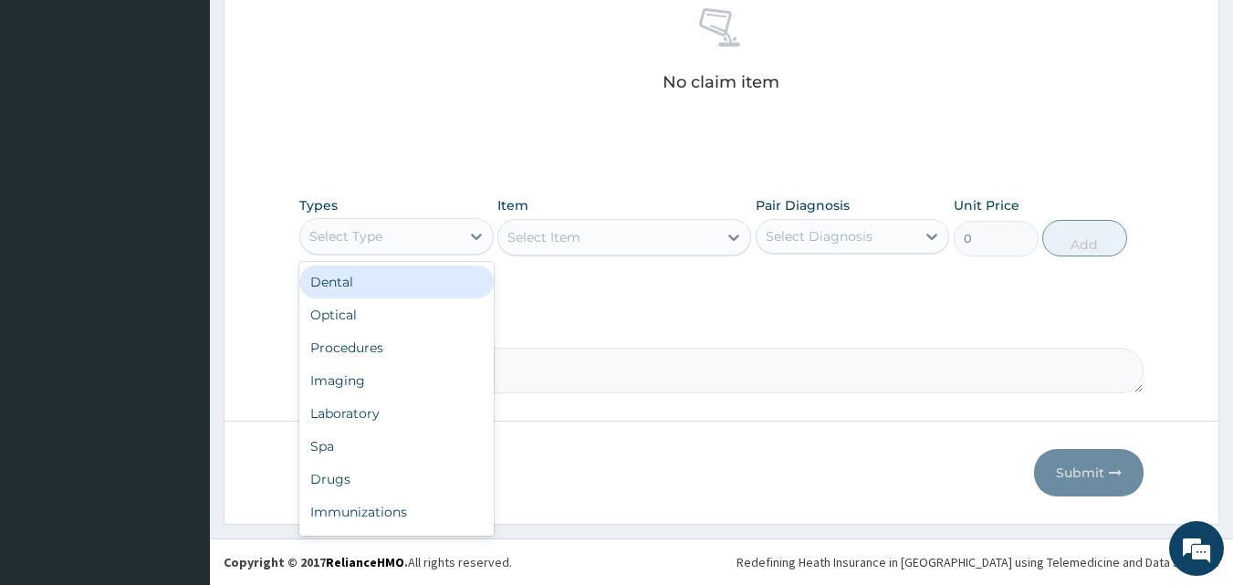
click at [409, 236] on div "Select Type" at bounding box center [380, 236] width 160 height 29
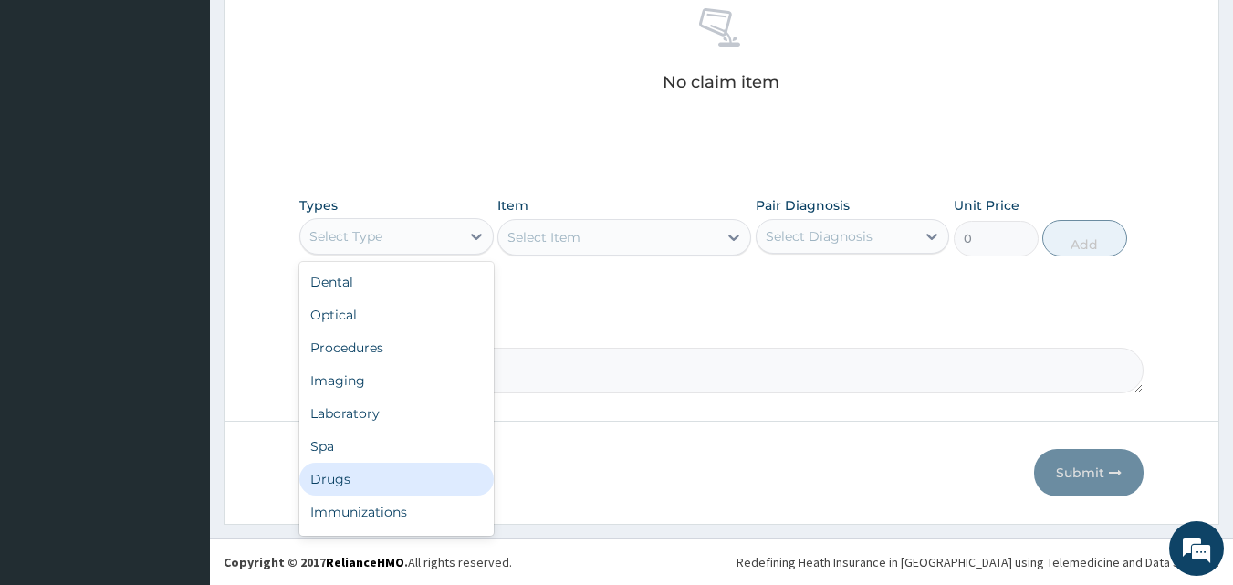
click at [349, 471] on div "Drugs" at bounding box center [396, 479] width 194 height 33
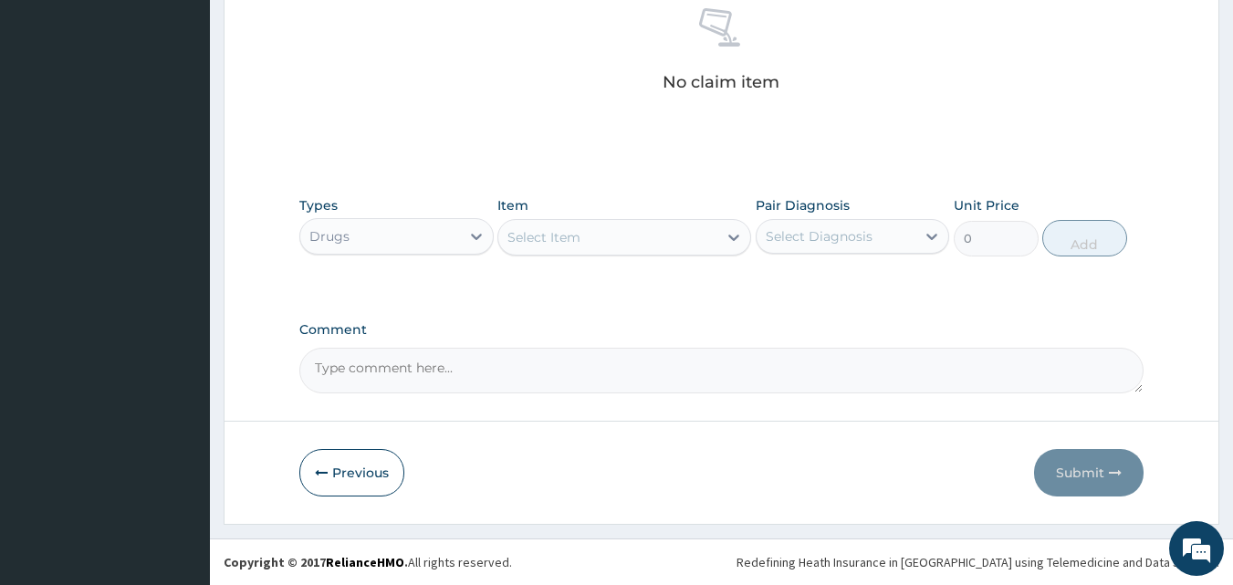
click at [573, 244] on div "Select Item" at bounding box center [543, 237] width 73 height 18
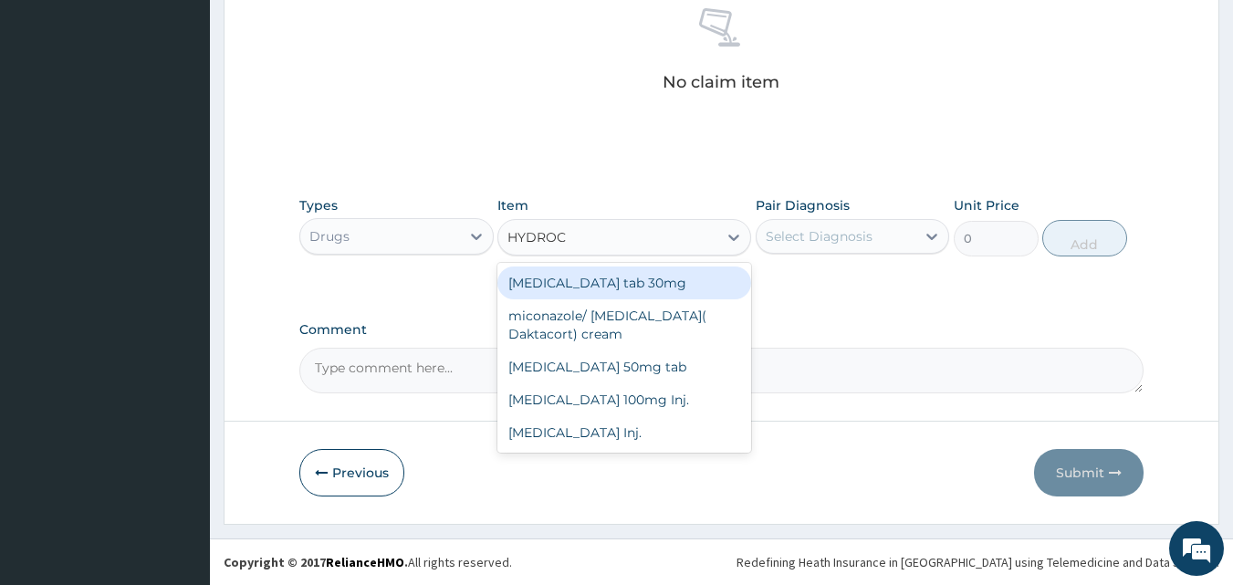
type input "HYDROCO"
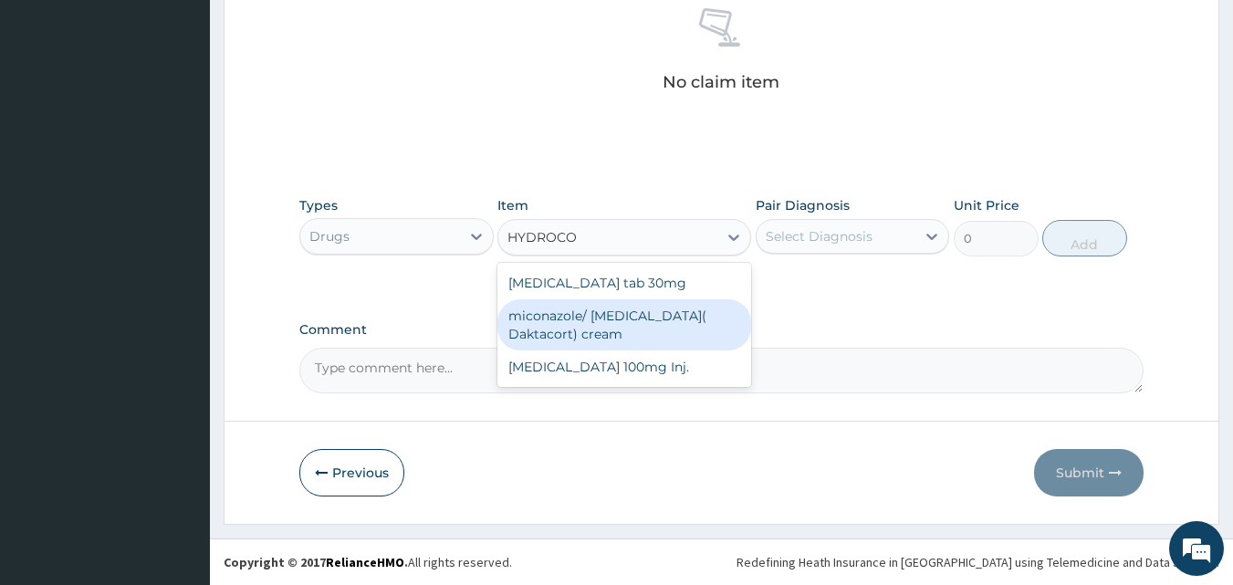
click at [604, 326] on div "miconazole/ [MEDICAL_DATA]( Daktacort) cream" at bounding box center [624, 324] width 254 height 51
type input "4000"
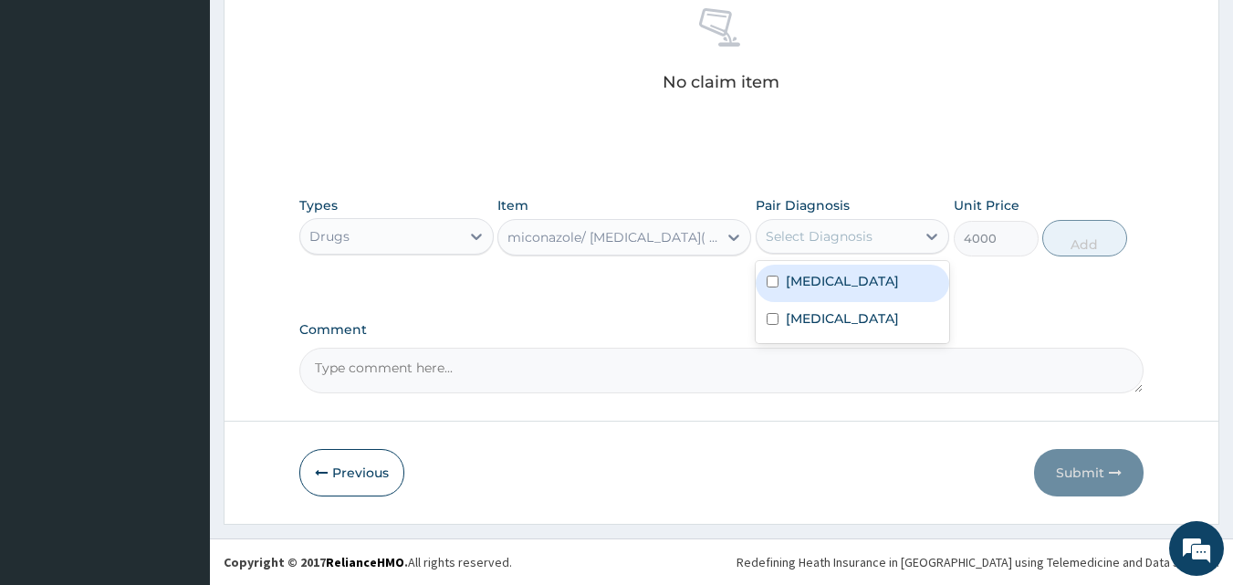
click at [819, 233] on div "Select Diagnosis" at bounding box center [819, 236] width 107 height 18
click at [846, 276] on label "Atopic dermatitis" at bounding box center [842, 281] width 113 height 18
checkbox input "true"
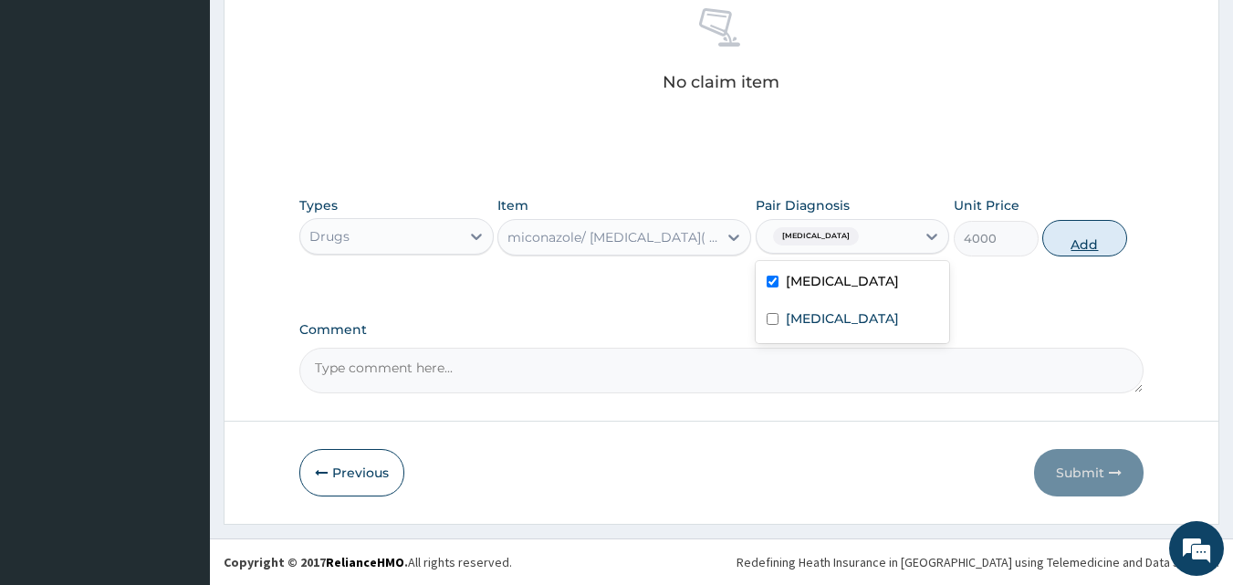
click at [1090, 237] on button "Add" at bounding box center [1084, 238] width 85 height 36
type input "0"
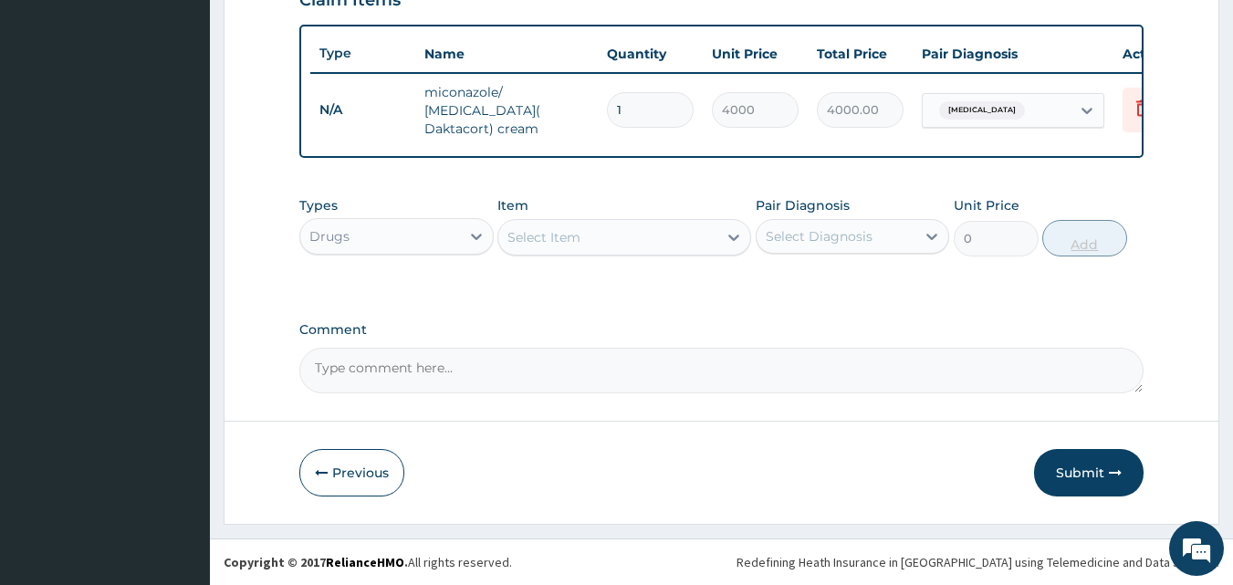
scroll to position [668, 0]
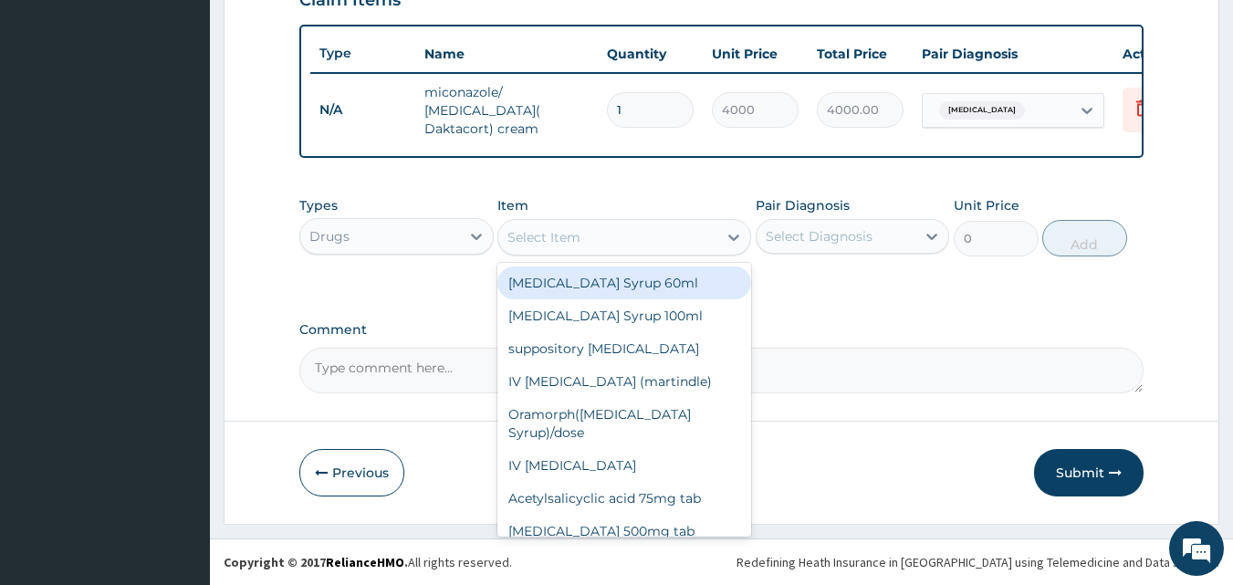
click at [615, 223] on div "Select Item" at bounding box center [607, 237] width 219 height 29
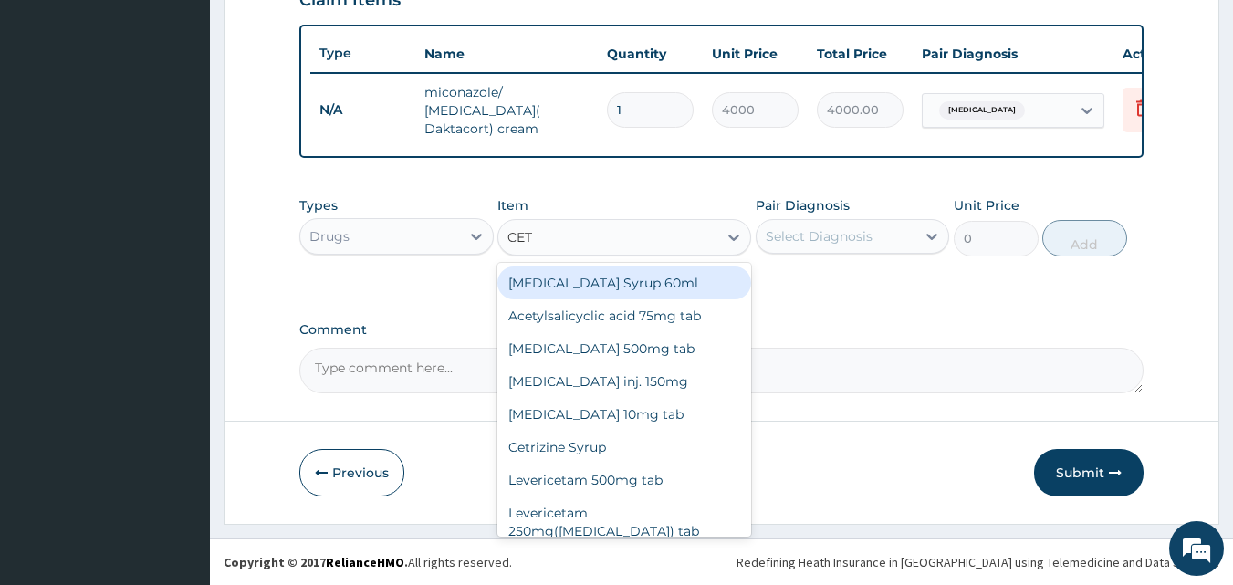
type input "CETR"
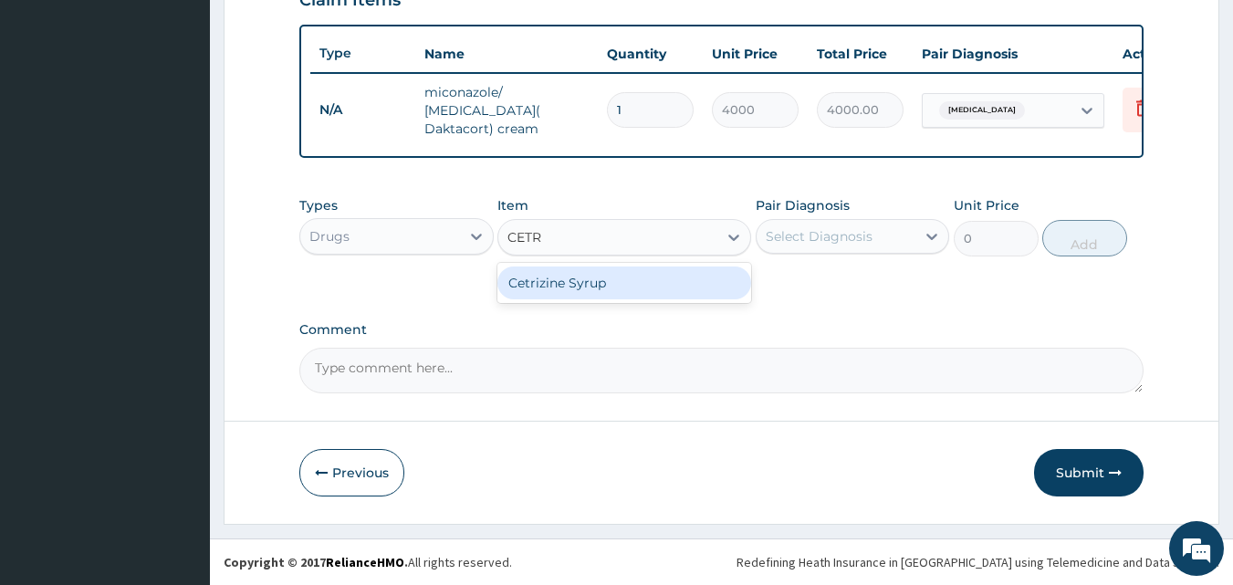
click at [630, 287] on div "Cetrizine Syrup" at bounding box center [624, 282] width 254 height 33
type input "2000"
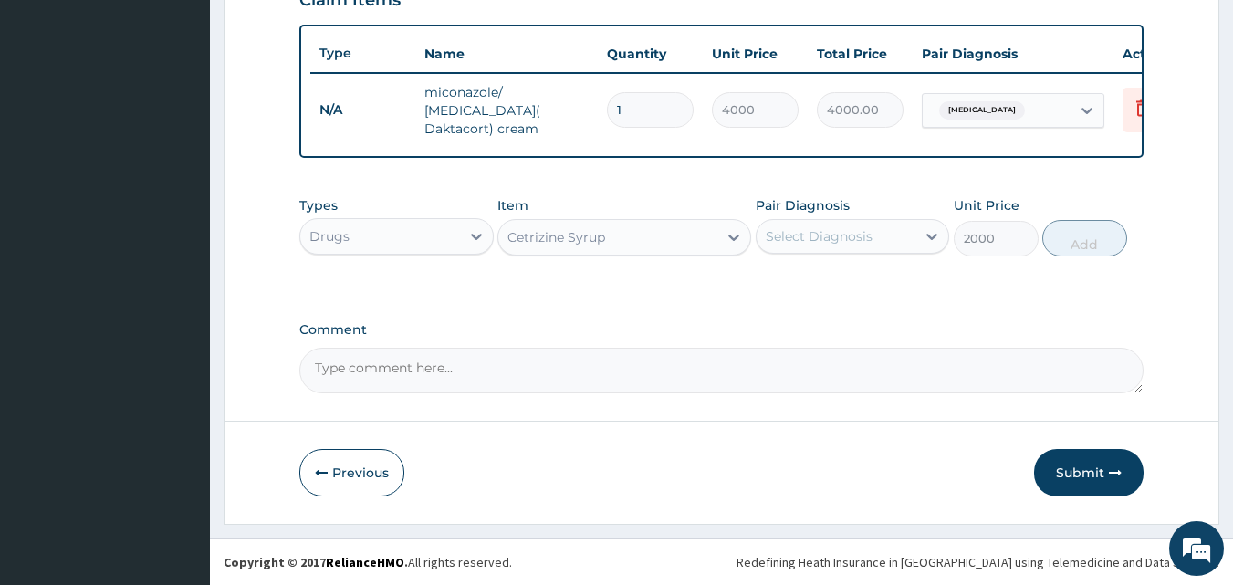
click at [855, 235] on div "Select Diagnosis" at bounding box center [819, 236] width 107 height 18
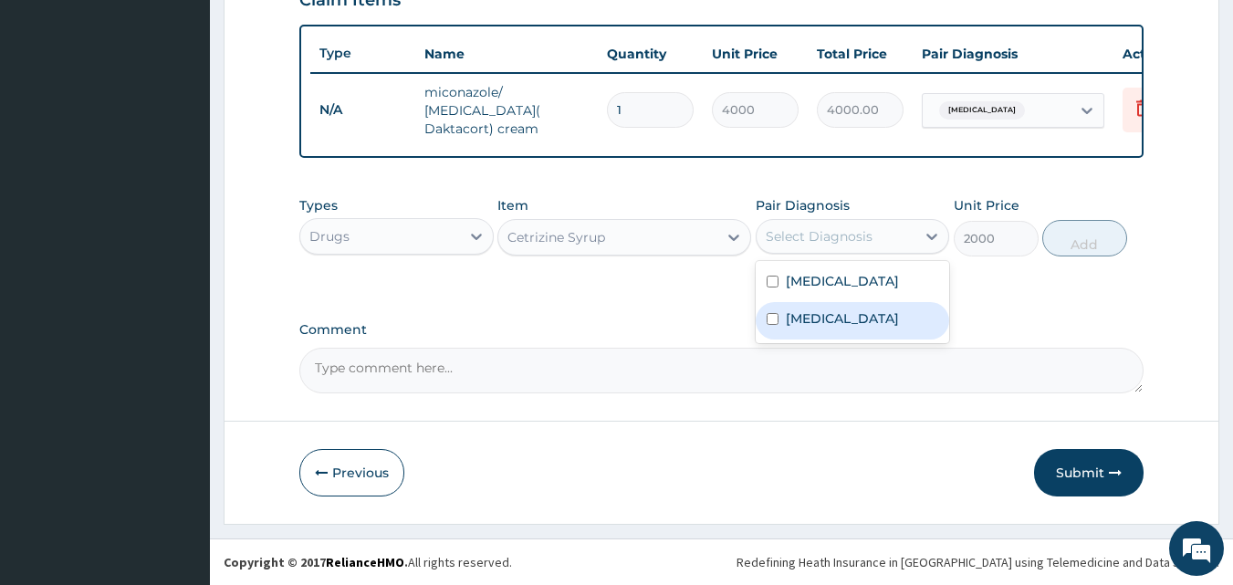
click at [855, 313] on label "Allergic rhinitis" at bounding box center [842, 318] width 113 height 18
checkbox input "true"
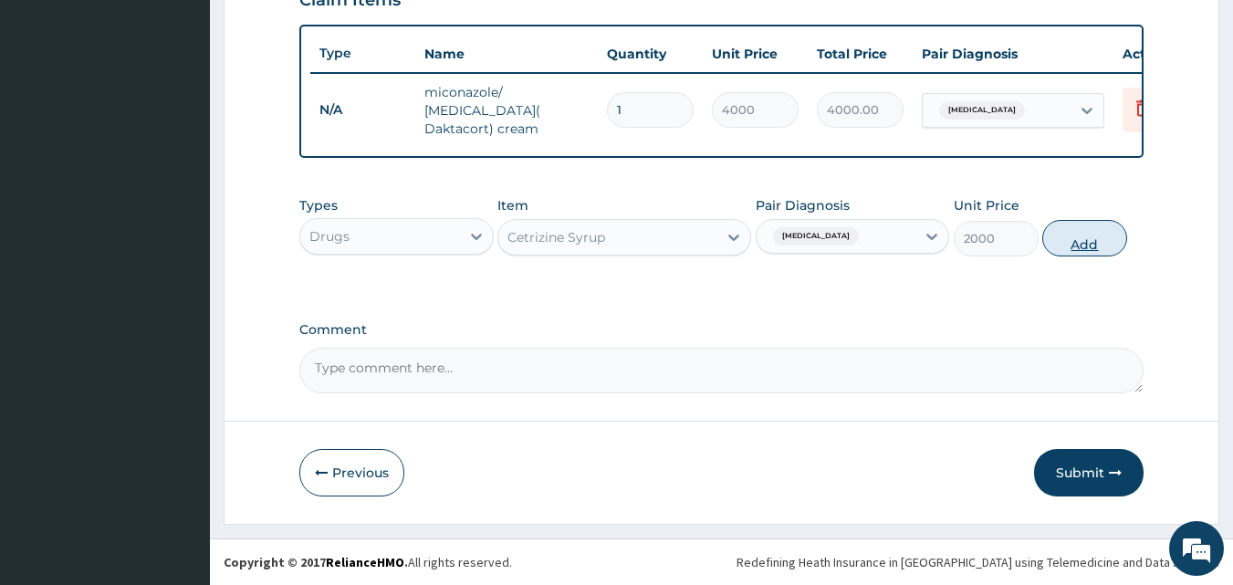
click at [1083, 233] on button "Add" at bounding box center [1084, 238] width 85 height 36
type input "0"
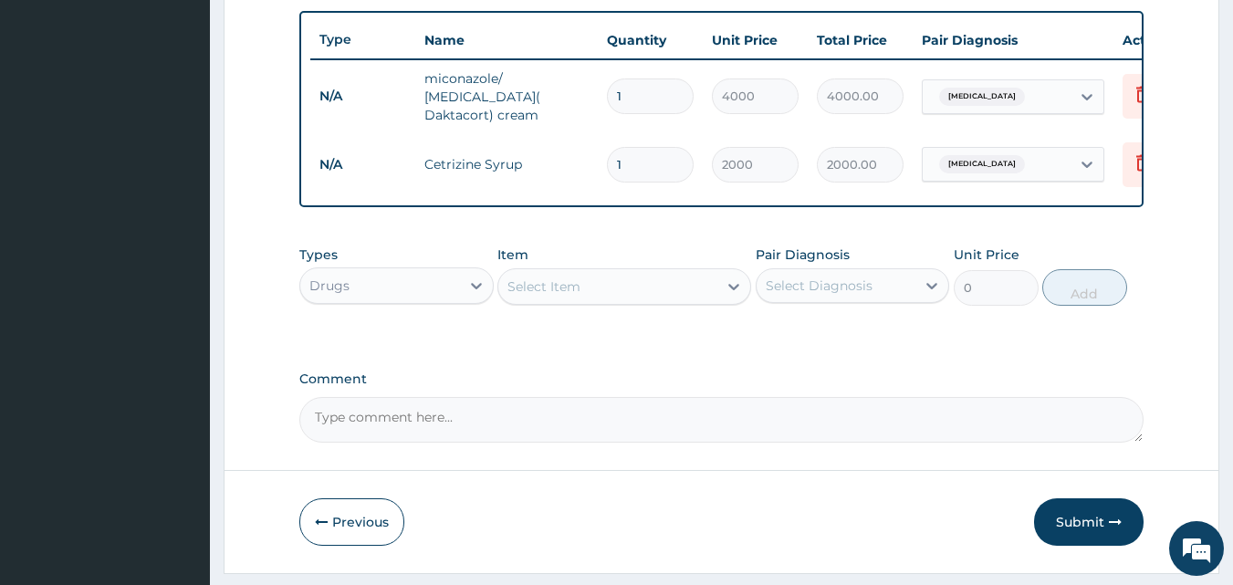
click at [410, 295] on div "Drugs" at bounding box center [380, 285] width 160 height 29
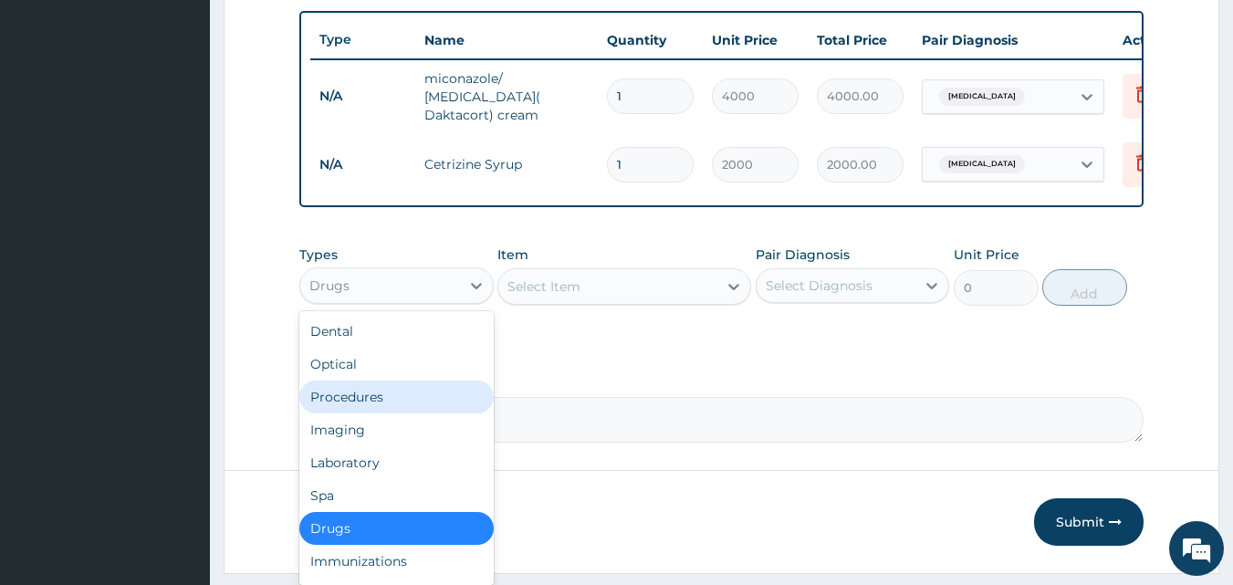
drag, startPoint x: 382, startPoint y: 429, endPoint x: 370, endPoint y: 412, distance: 20.8
click at [370, 412] on div "Dental Optical Procedures Imaging Laboratory Spa Drugs Immunizations Others Gym" at bounding box center [396, 448] width 194 height 274
click at [370, 412] on div "Procedures" at bounding box center [396, 396] width 194 height 33
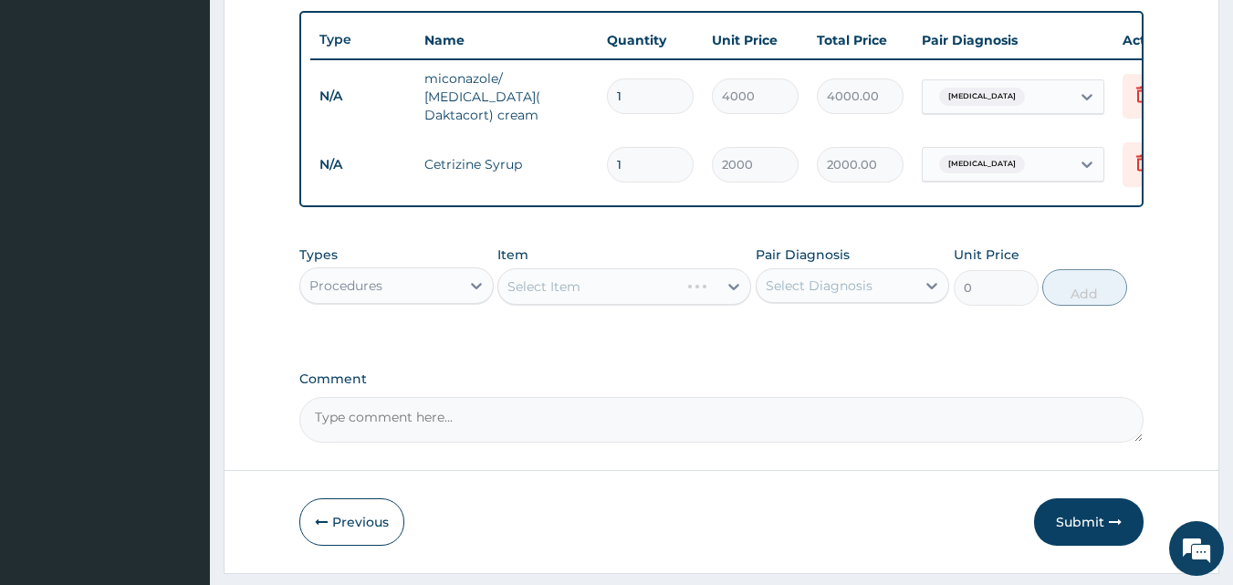
click at [580, 297] on div "Select Item" at bounding box center [624, 286] width 254 height 36
click at [580, 297] on div "Select Item" at bounding box center [607, 286] width 219 height 29
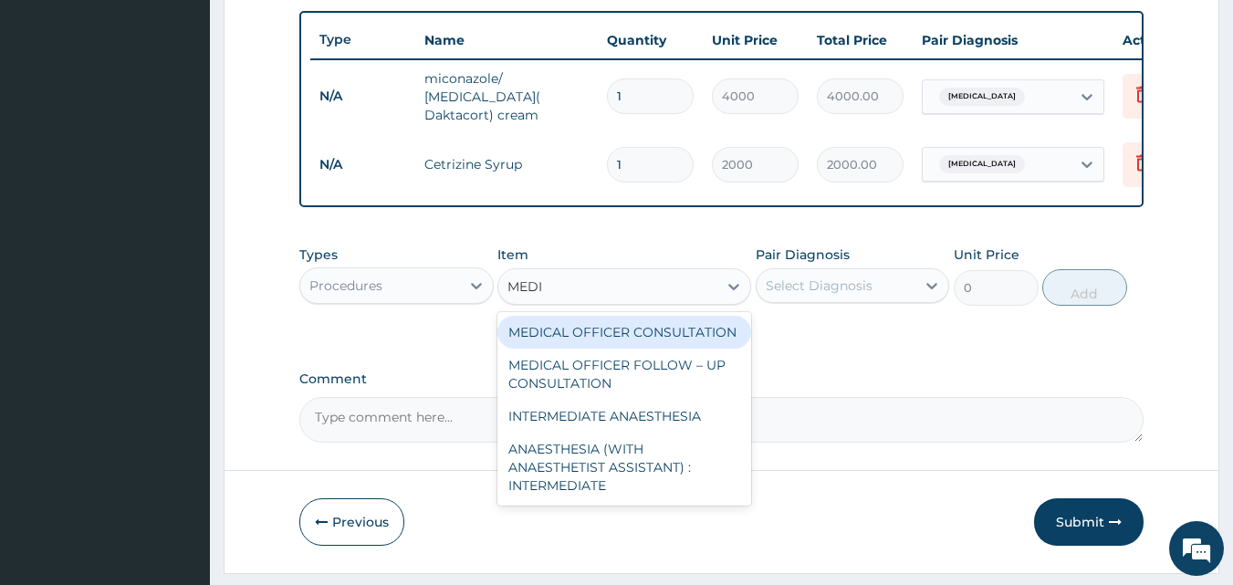
type input "MEDIC"
click at [590, 346] on div "MEDICAL OFFICER CONSULTATION" at bounding box center [624, 332] width 254 height 33
type input "10500"
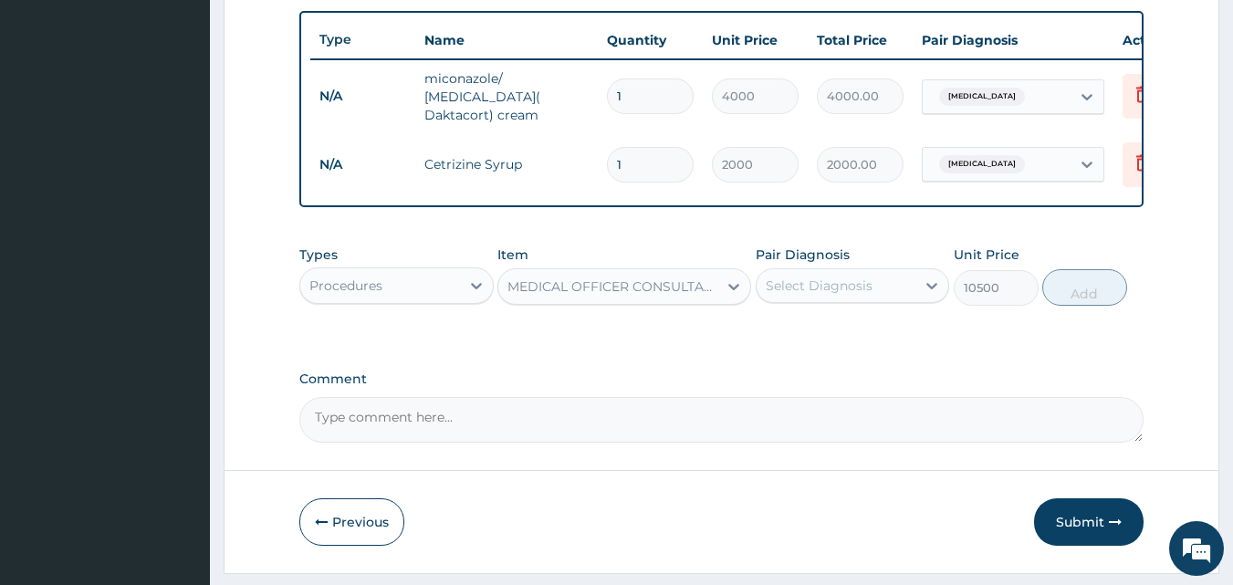
click at [865, 294] on div "Select Diagnosis" at bounding box center [819, 285] width 107 height 18
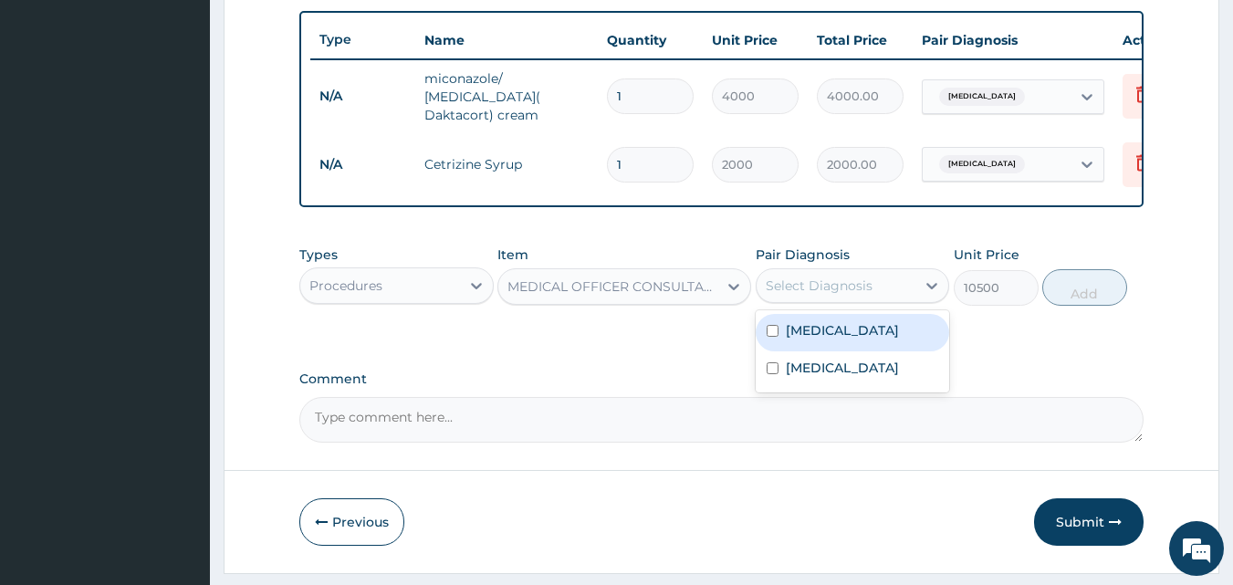
click at [850, 334] on label "Atopic dermatitis" at bounding box center [842, 330] width 113 height 18
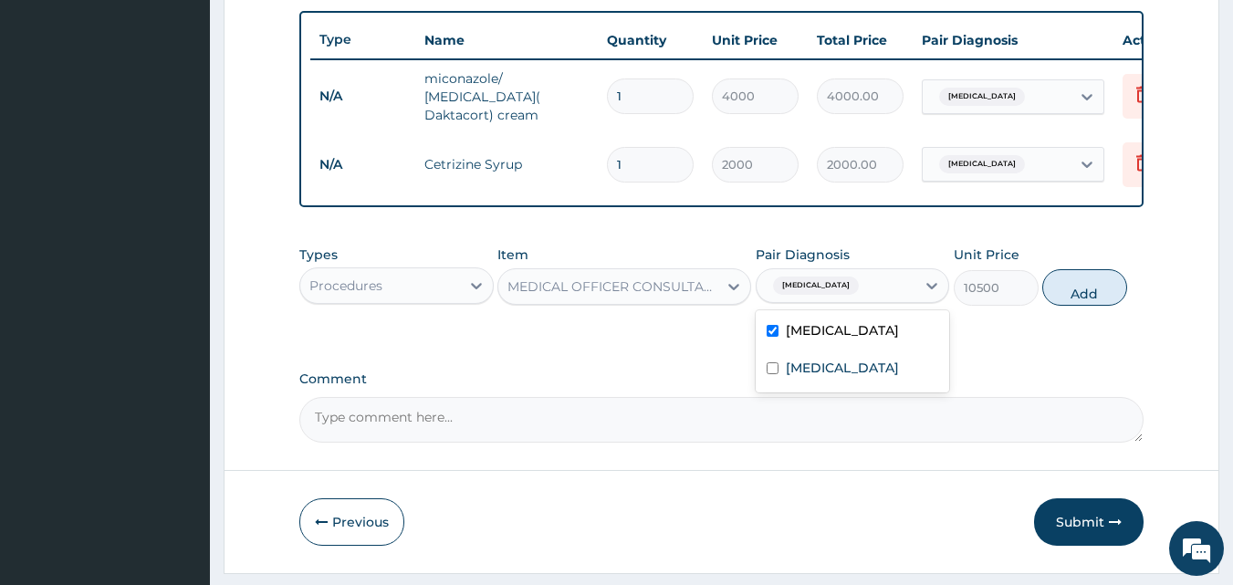
click at [853, 351] on div "Atopic dermatitis" at bounding box center [853, 332] width 194 height 37
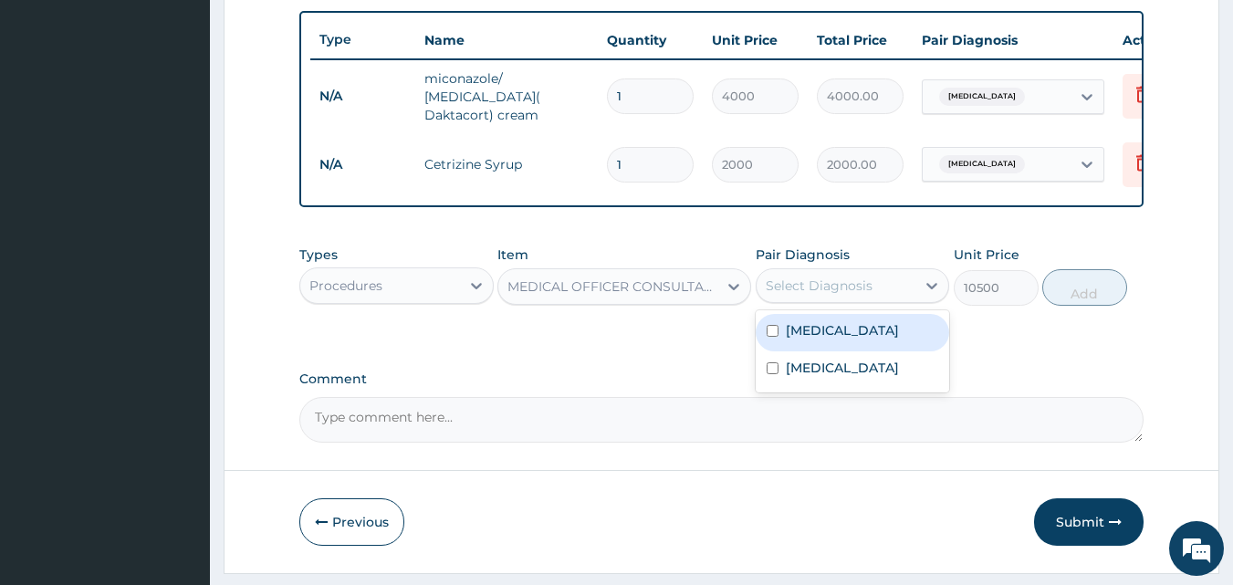
click at [853, 351] on div "Atopic dermatitis" at bounding box center [853, 332] width 194 height 37
checkbox input "true"
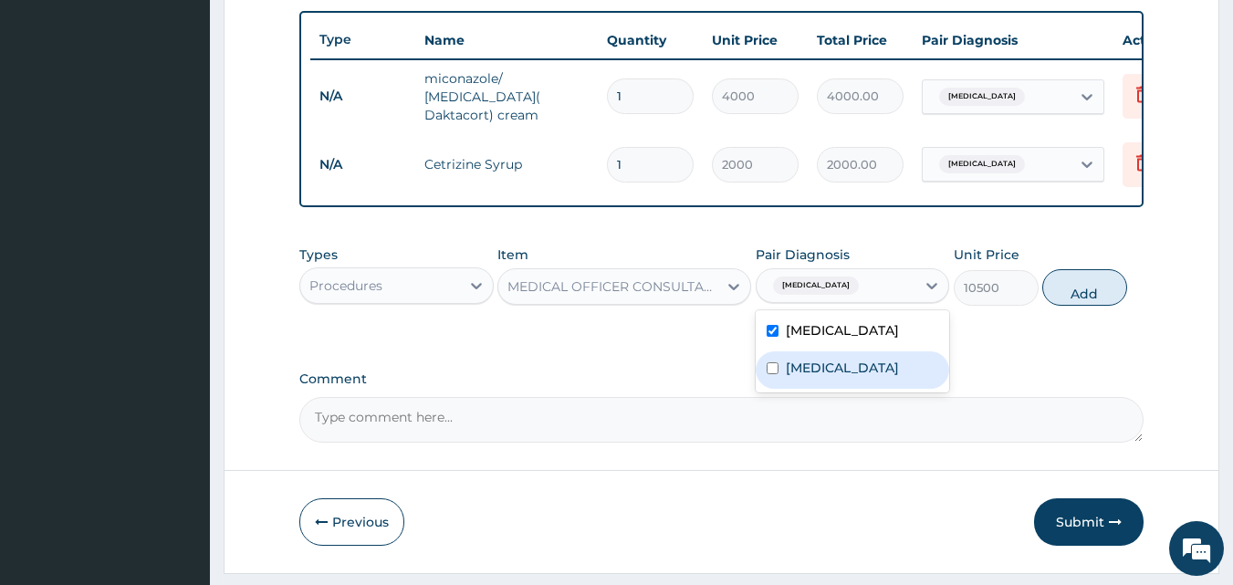
click at [852, 377] on label "Allergic rhinitis" at bounding box center [842, 368] width 113 height 18
checkbox input "true"
click at [1084, 298] on button "Add" at bounding box center [1084, 287] width 85 height 36
type input "0"
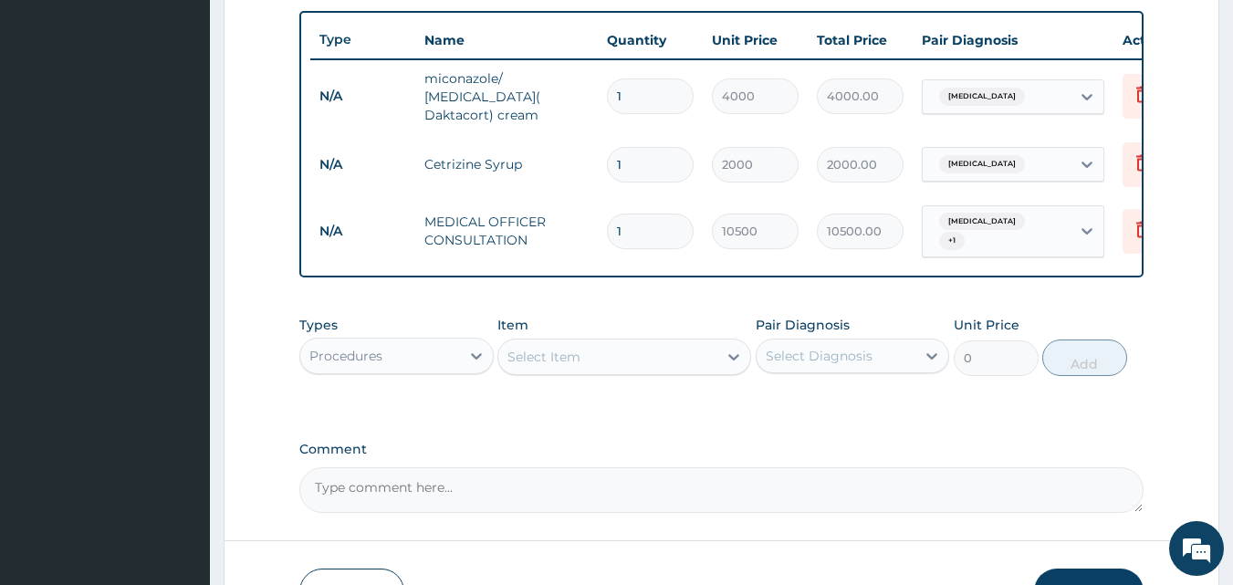
scroll to position [794, 0]
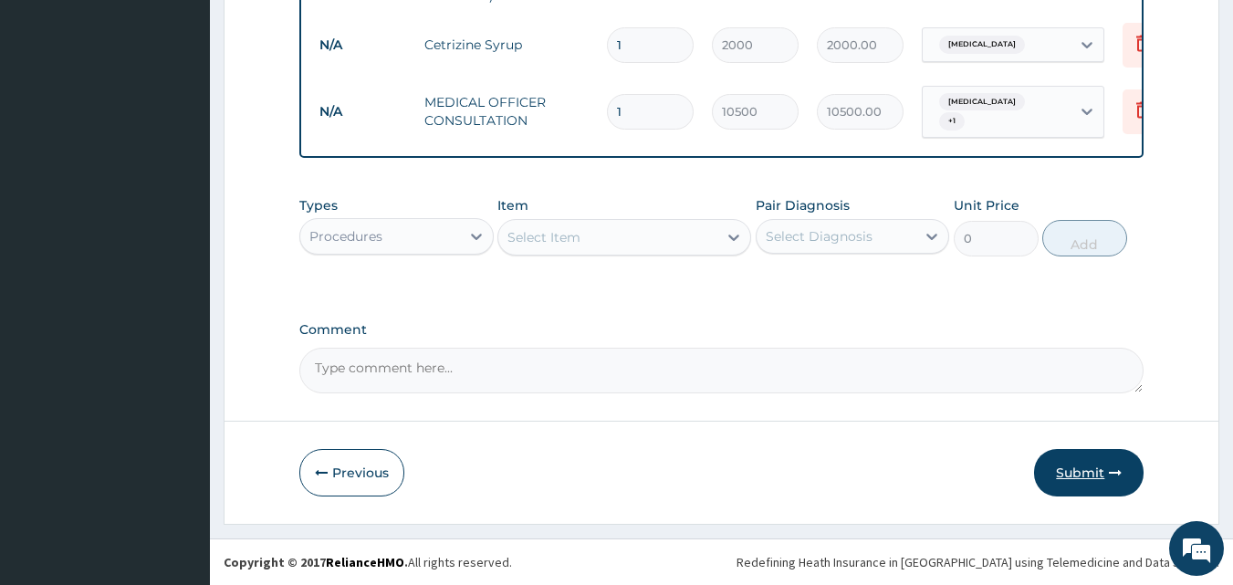
click at [1097, 470] on button "Submit" at bounding box center [1088, 472] width 109 height 47
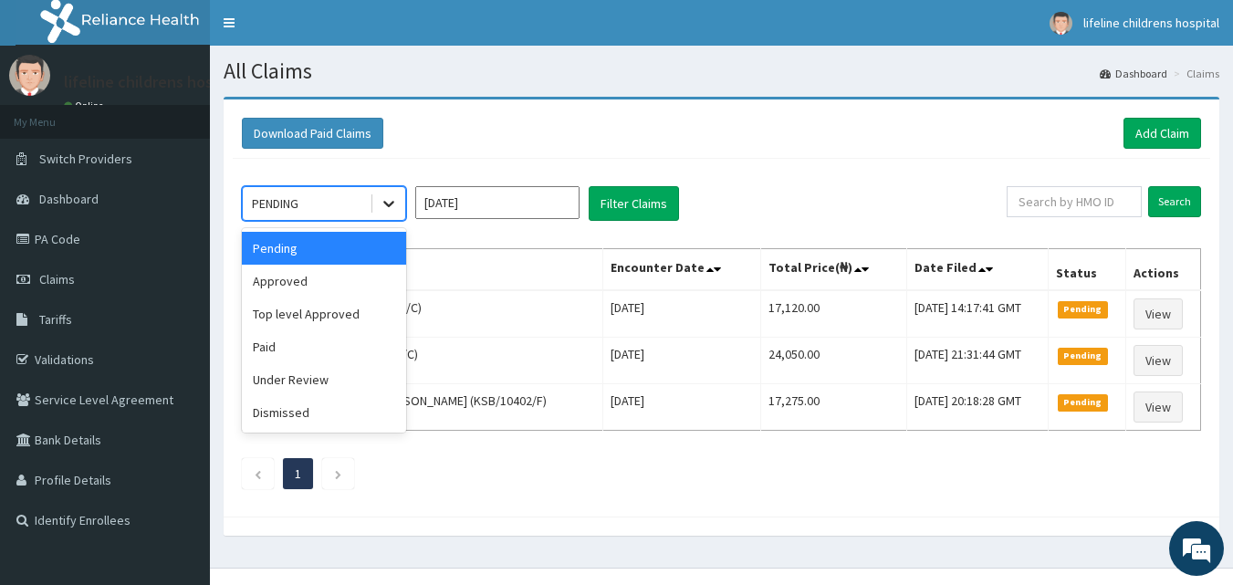
click at [384, 209] on icon at bounding box center [389, 203] width 18 height 18
click at [332, 285] on div "Approved" at bounding box center [324, 281] width 164 height 33
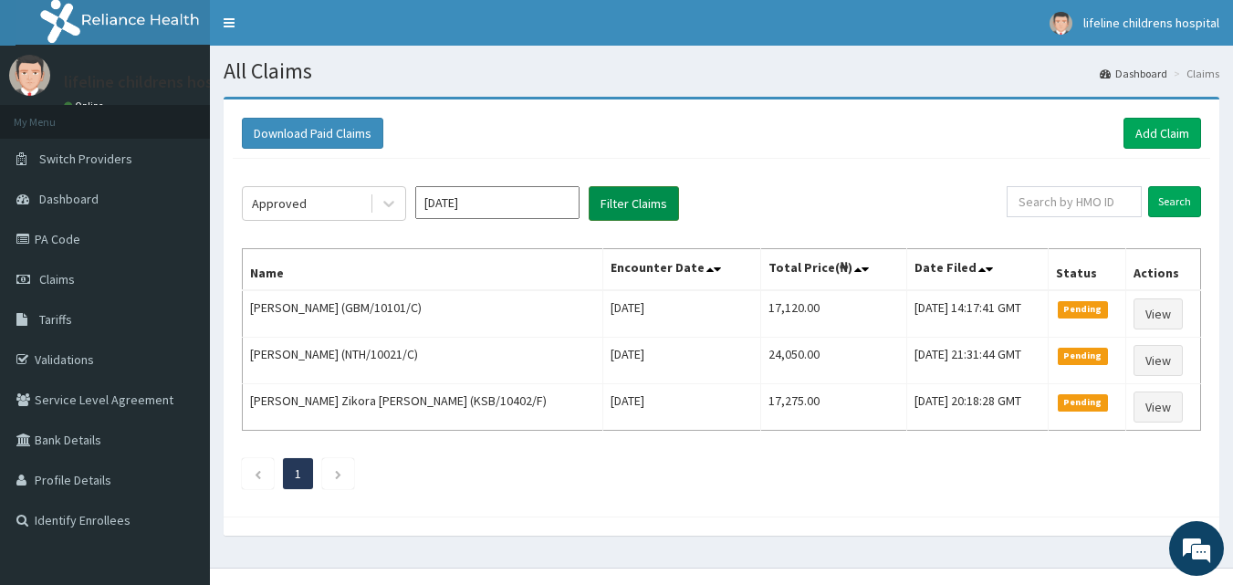
click at [645, 203] on button "Filter Claims" at bounding box center [634, 203] width 90 height 35
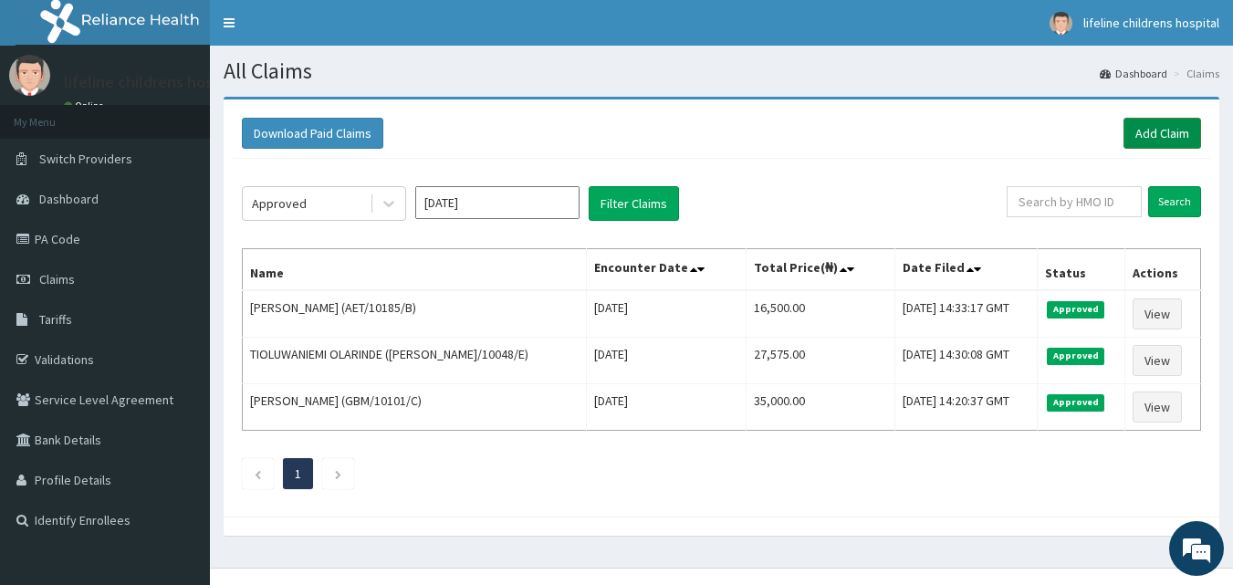
click at [1174, 130] on link "Add Claim" at bounding box center [1162, 133] width 78 height 31
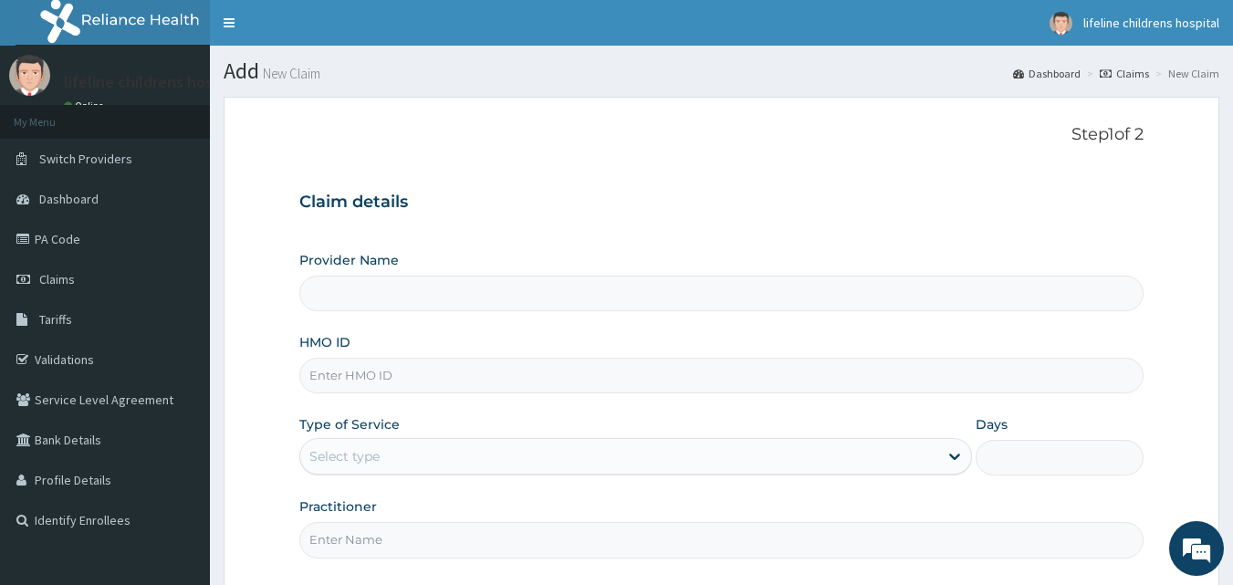
type input "Lifeline Children Hospital - [GEOGRAPHIC_DATA]"
click at [418, 376] on input "HMO ID" at bounding box center [721, 376] width 845 height 36
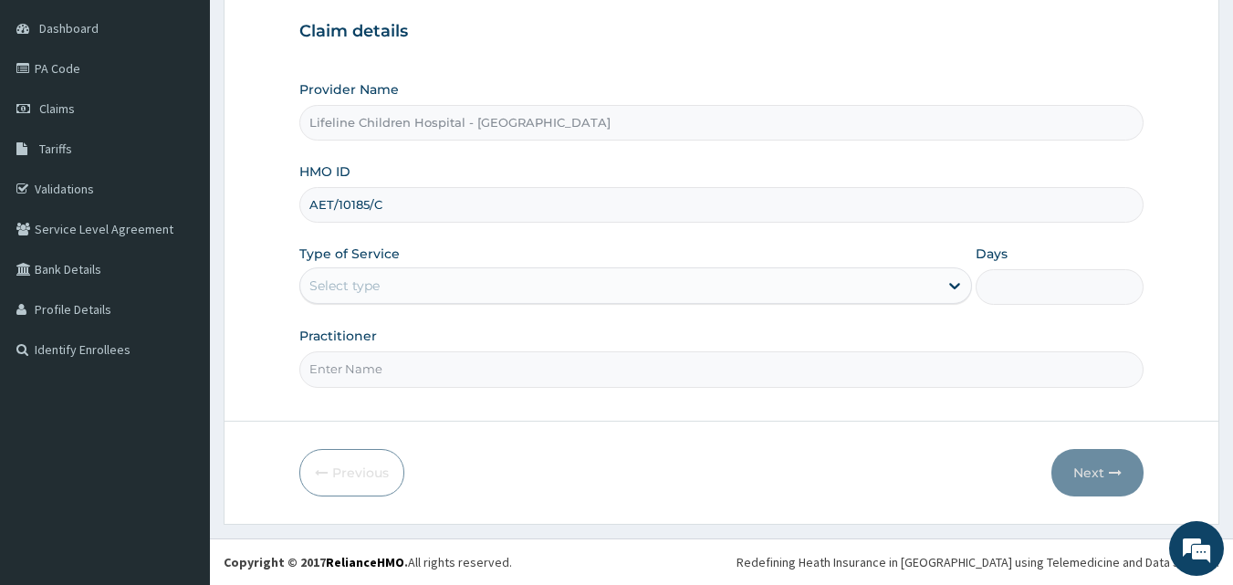
type input "AET/10185/C"
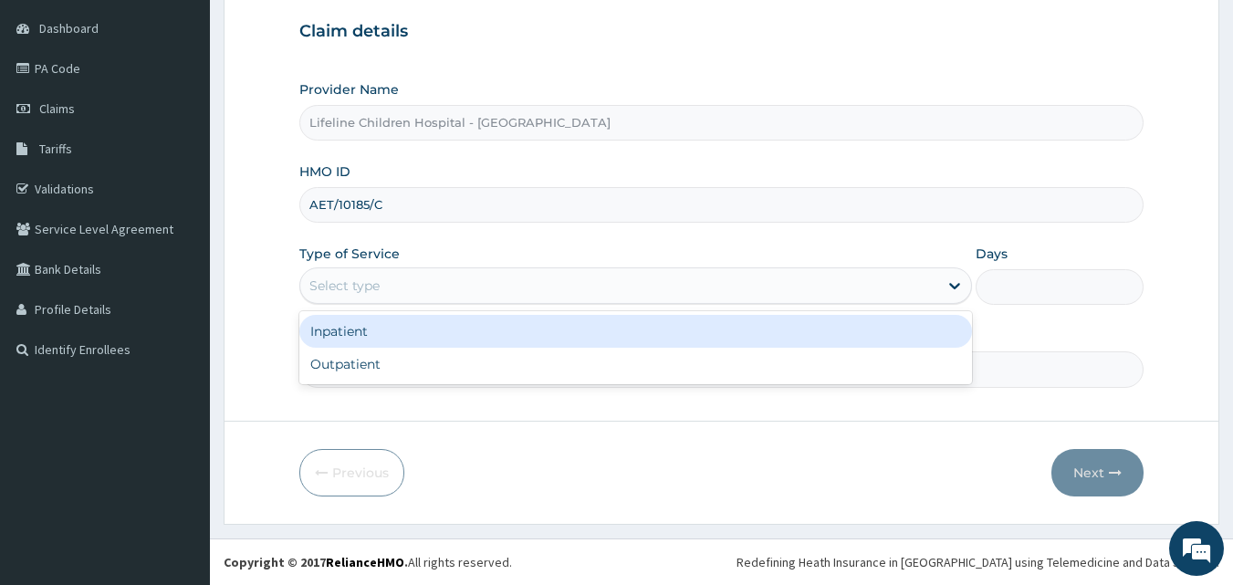
click at [404, 289] on div "Select type" at bounding box center [619, 285] width 638 height 29
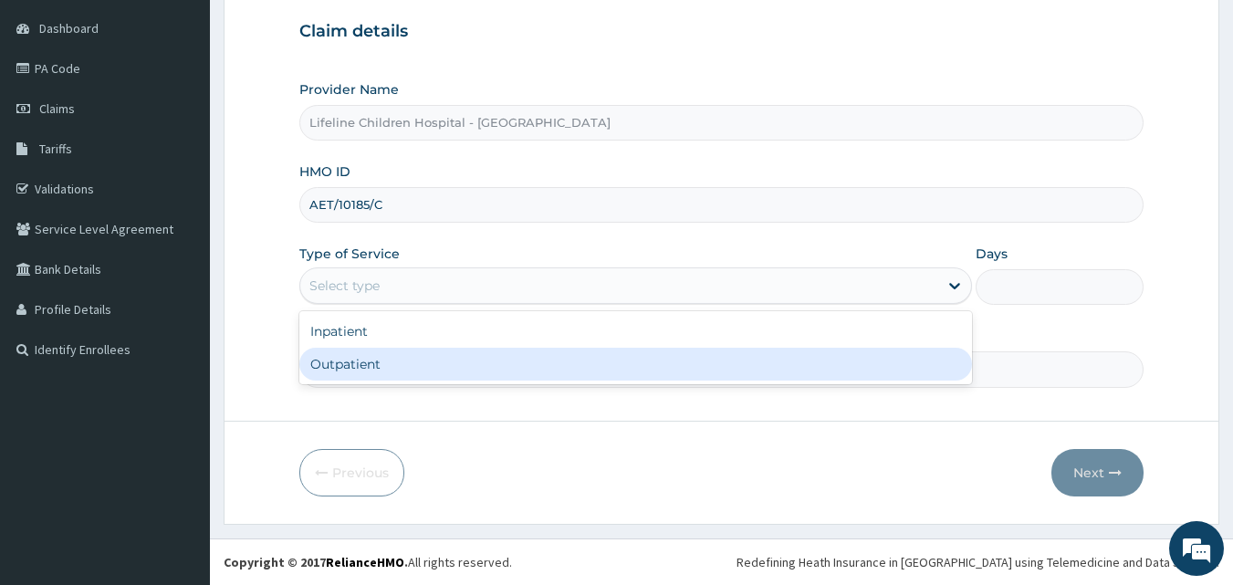
click at [378, 370] on div "Outpatient" at bounding box center [635, 364] width 672 height 33
type input "1"
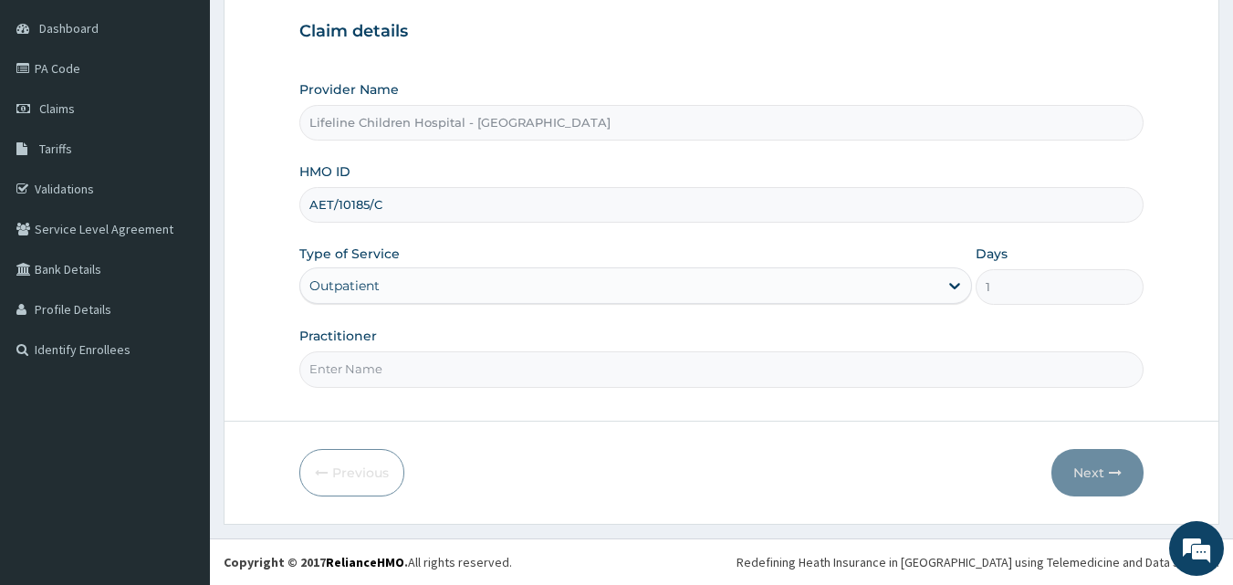
click at [378, 370] on input "Practitioner" at bounding box center [721, 369] width 845 height 36
type input "DR OPEYEMI"
click at [1092, 473] on button "Next" at bounding box center [1097, 472] width 92 height 47
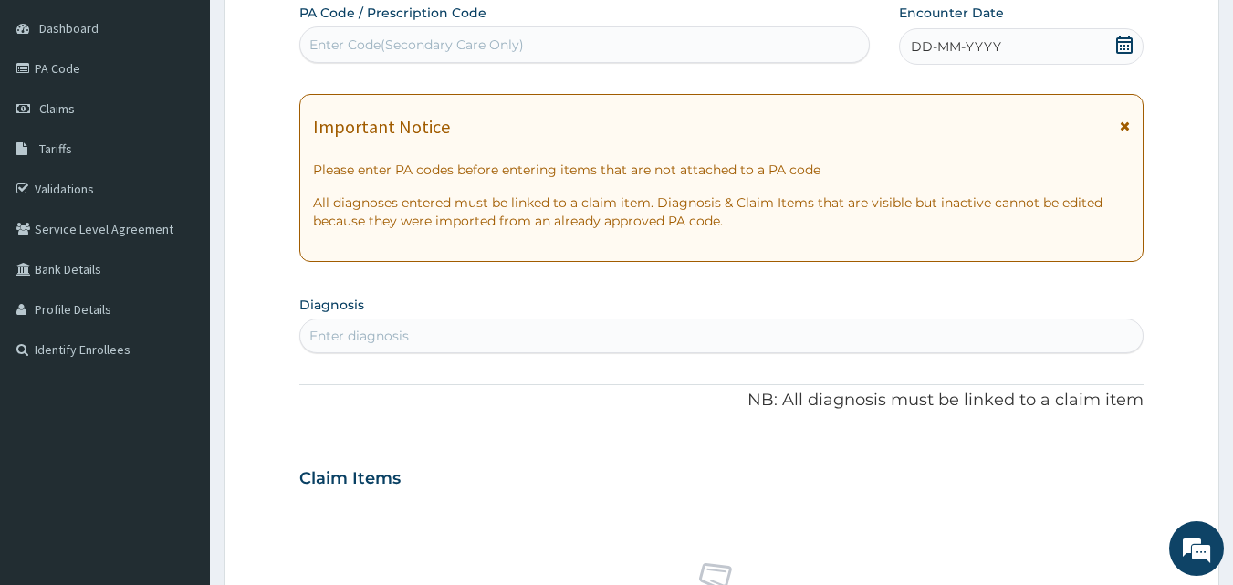
click at [587, 45] on div "Enter Code(Secondary Care Only)" at bounding box center [584, 44] width 569 height 29
click at [470, 326] on div "Enter diagnosis" at bounding box center [721, 335] width 843 height 29
type input "RESPIRATORY TRACT"
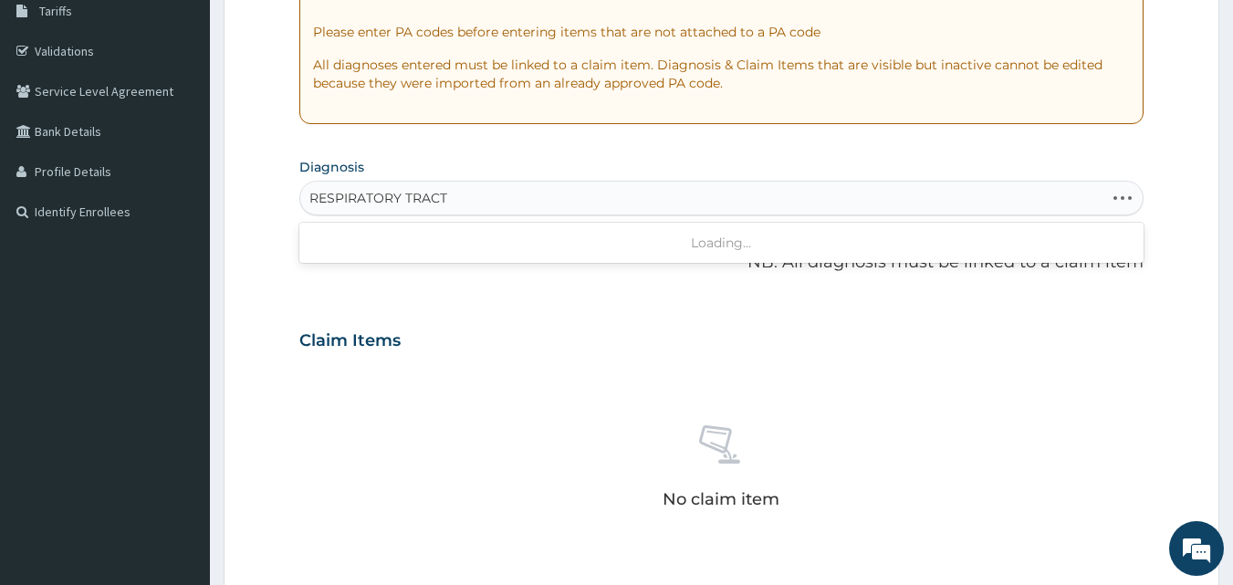
scroll to position [311, 0]
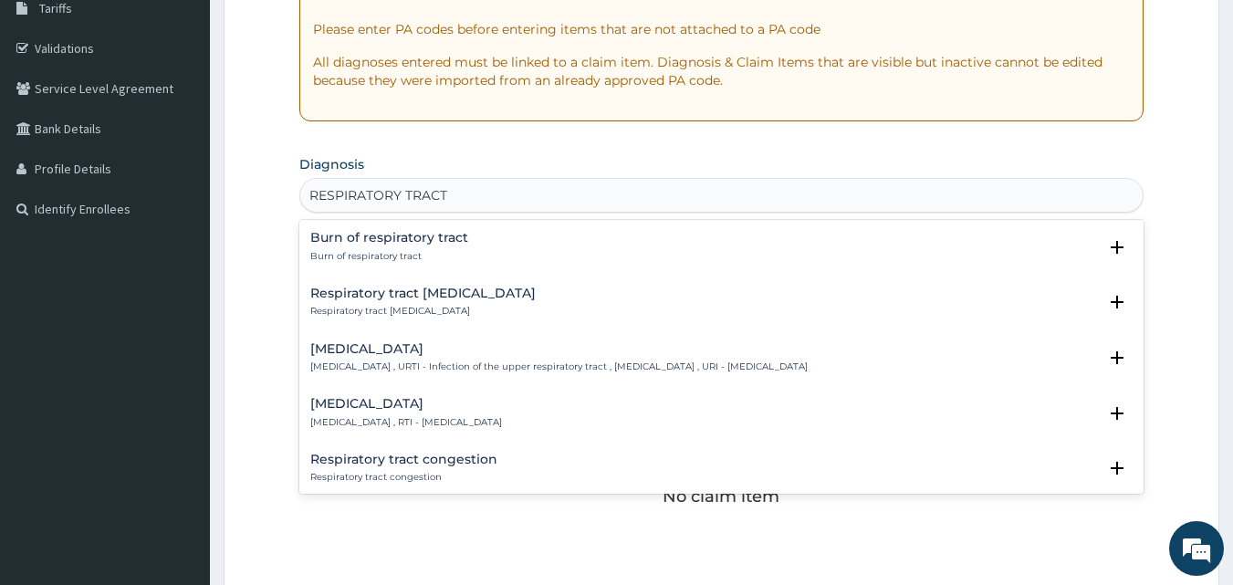
click at [415, 354] on h4 "Upper respiratory infection" at bounding box center [558, 349] width 497 height 14
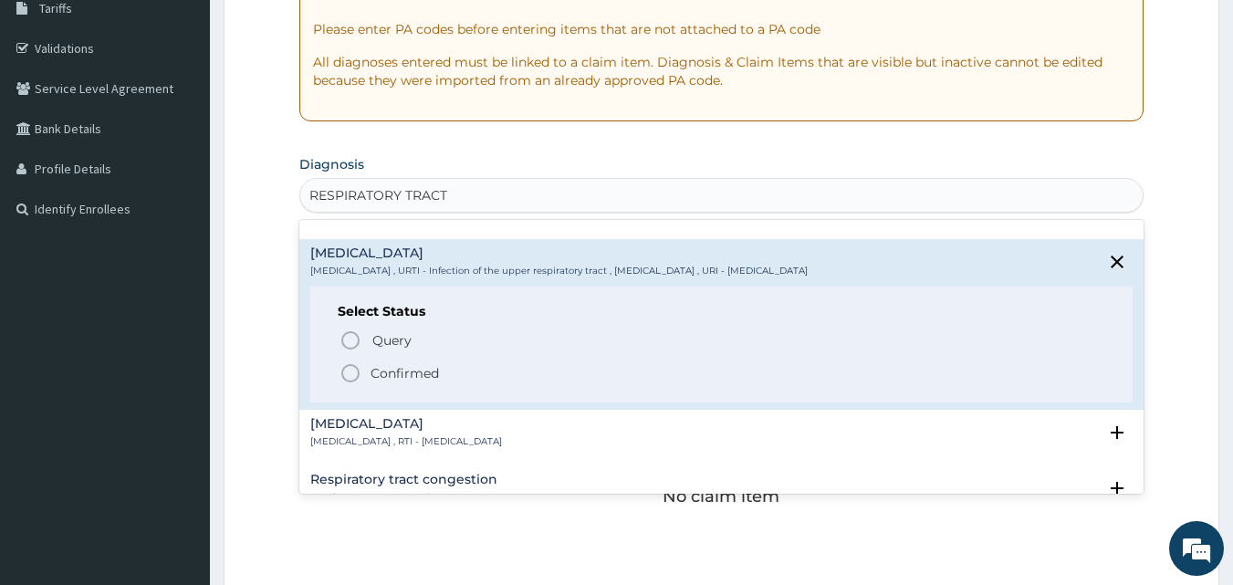
scroll to position [105, 0]
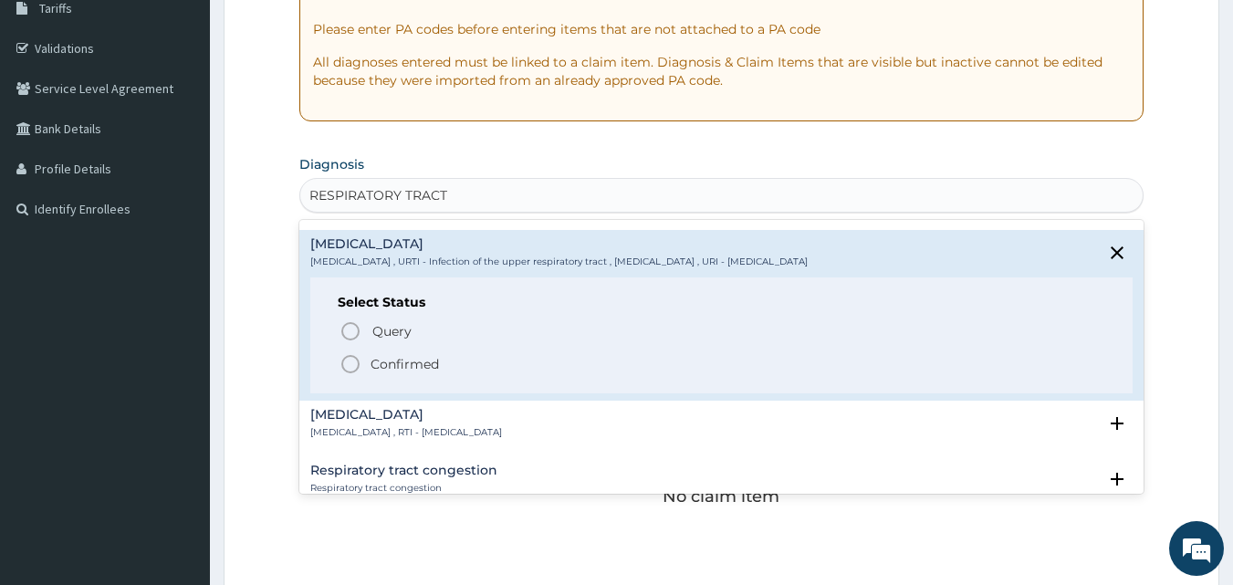
click at [391, 365] on p "Confirmed" at bounding box center [404, 364] width 68 height 18
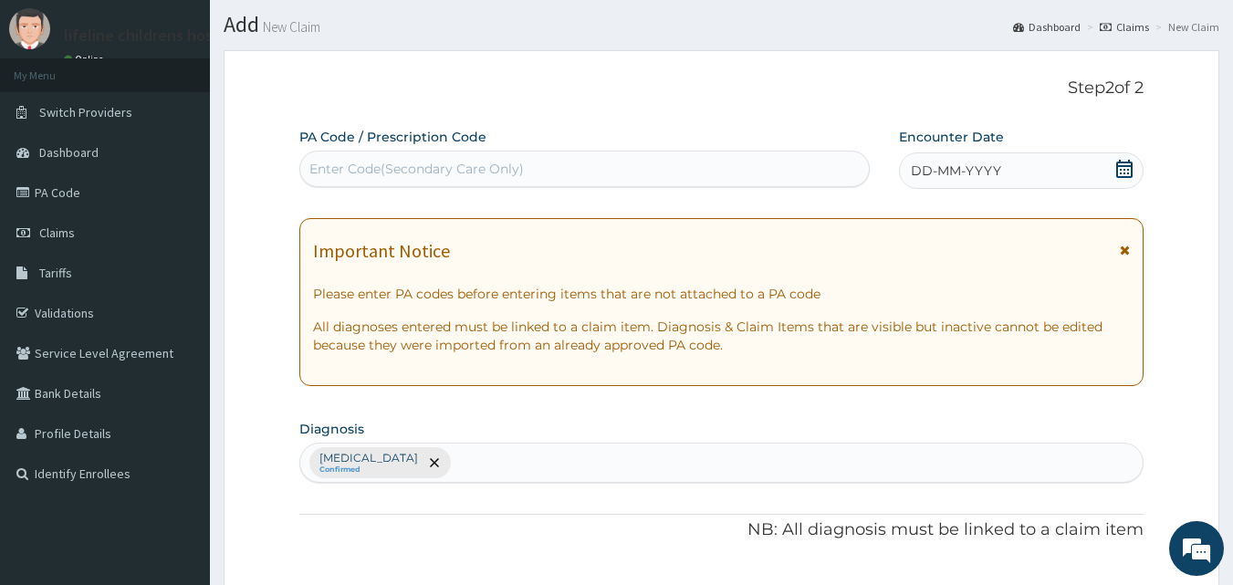
scroll to position [0, 0]
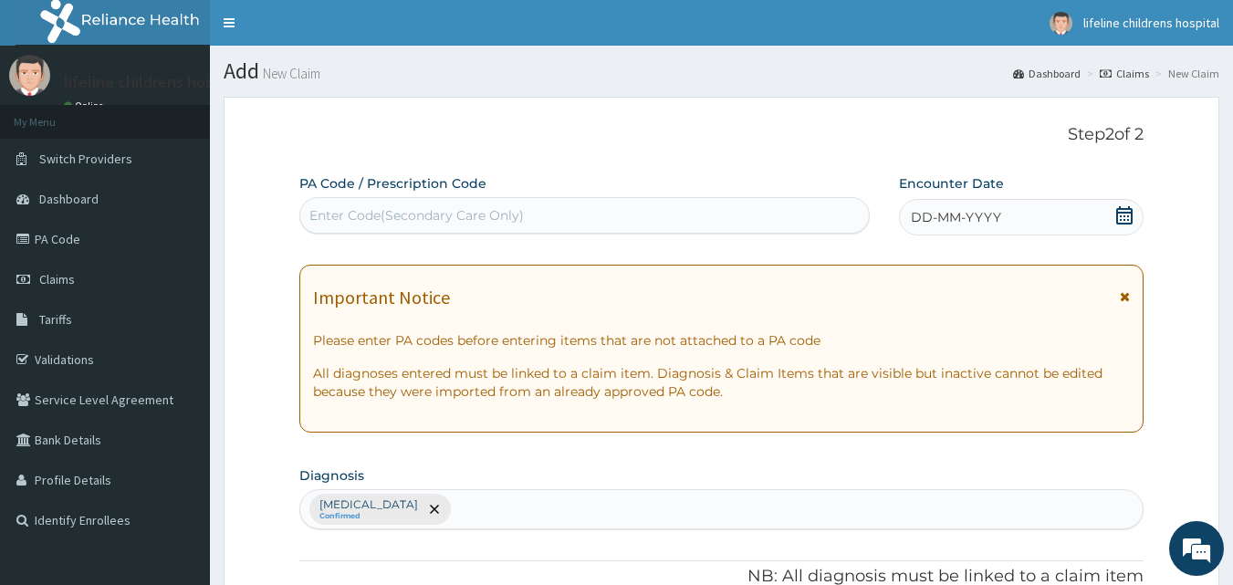
click at [502, 203] on div "Enter Code(Secondary Care Only)" at bounding box center [584, 215] width 569 height 29
paste input "PA/60566E"
type input "PA/60566E"
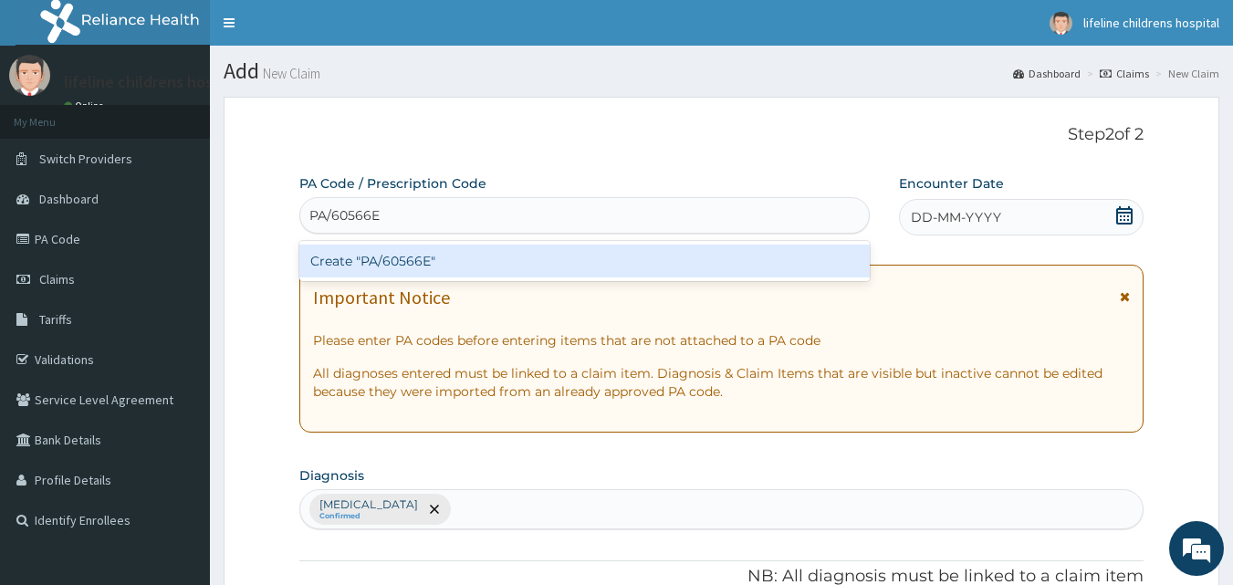
click at [364, 260] on div "Create "PA/60566E"" at bounding box center [584, 261] width 571 height 33
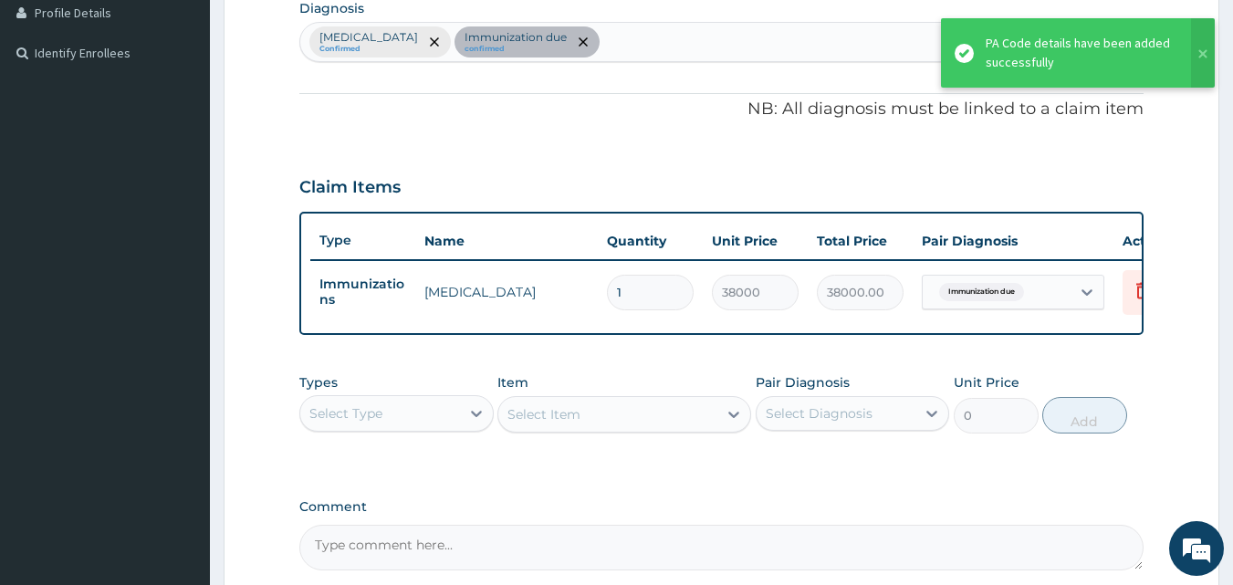
scroll to position [658, 0]
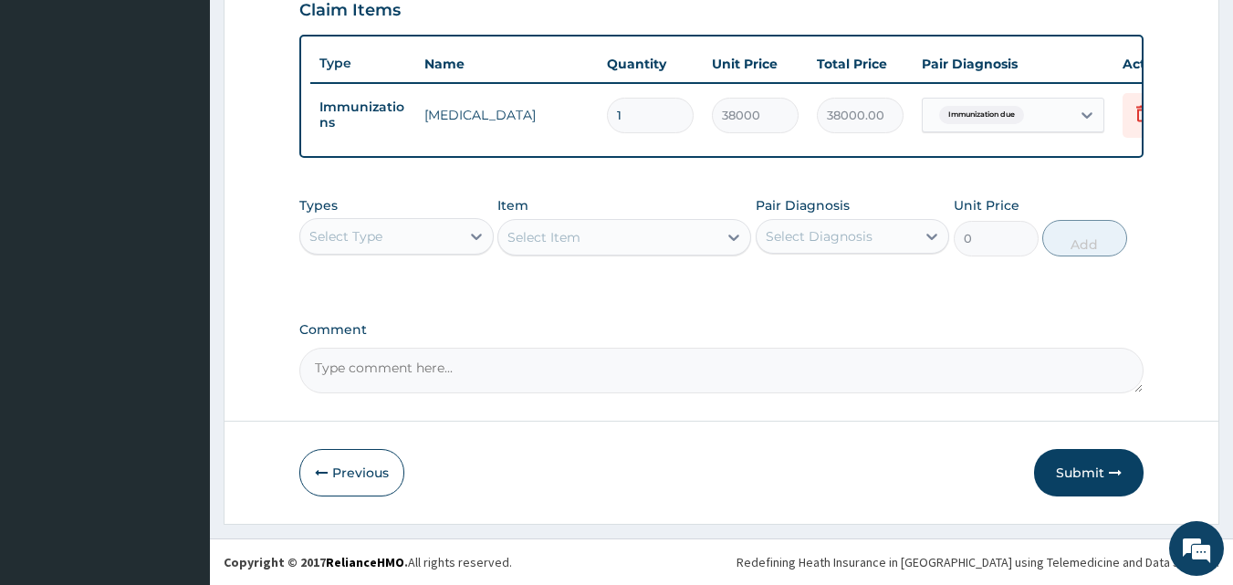
click at [403, 238] on div "Select Type" at bounding box center [380, 236] width 160 height 29
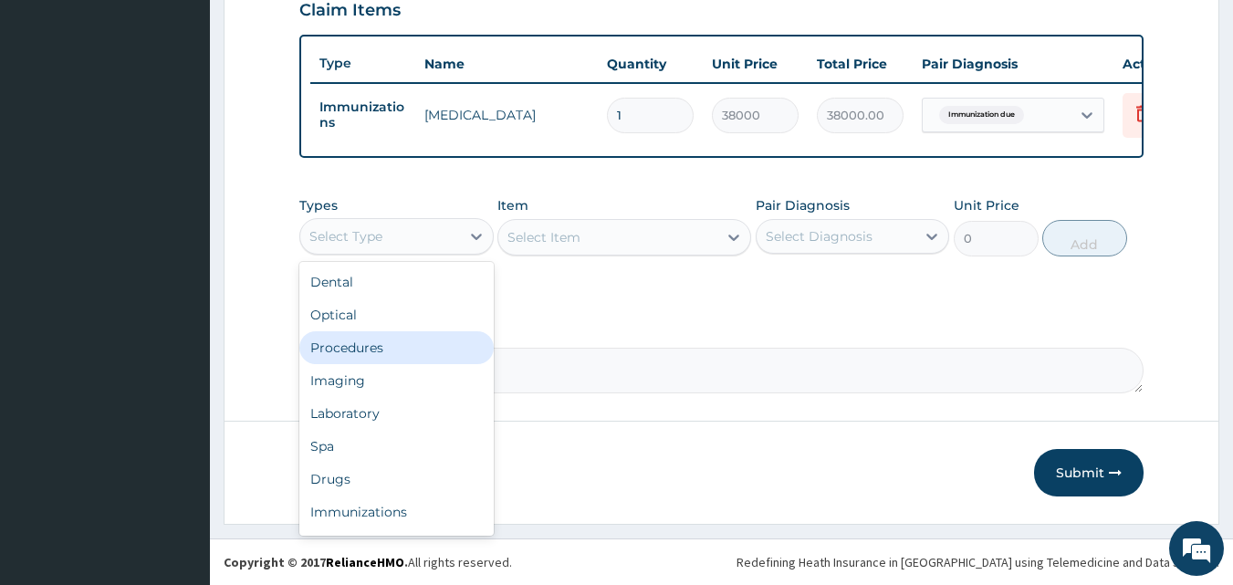
click at [356, 349] on div "Procedures" at bounding box center [396, 347] width 194 height 33
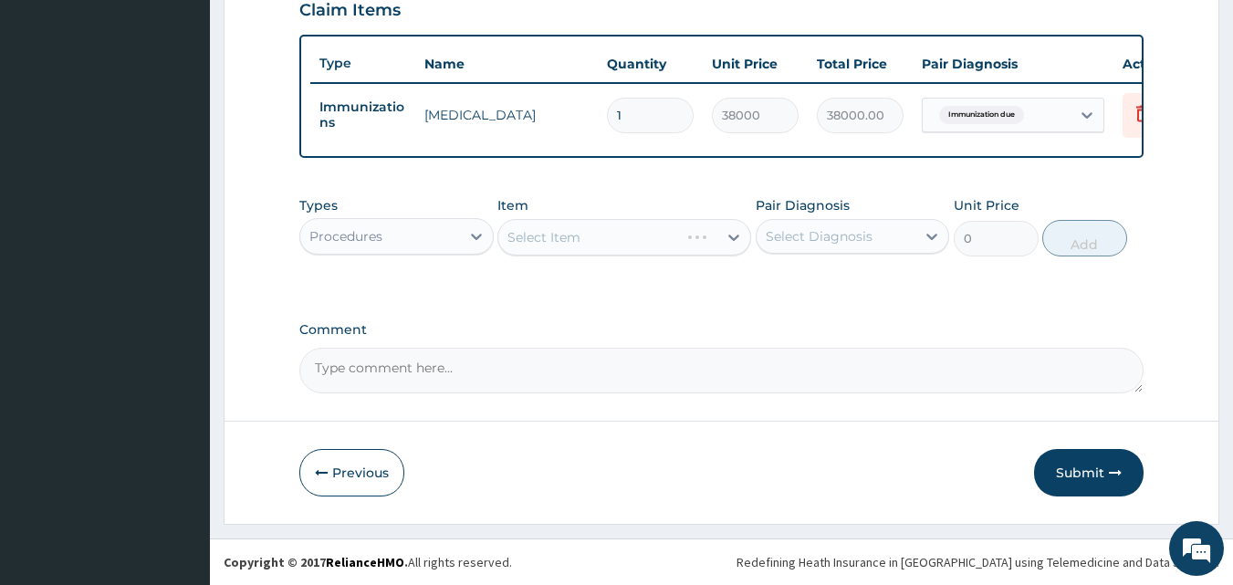
click at [625, 235] on div "Select Item" at bounding box center [624, 237] width 254 height 36
click at [625, 235] on div "Select Item" at bounding box center [607, 237] width 219 height 29
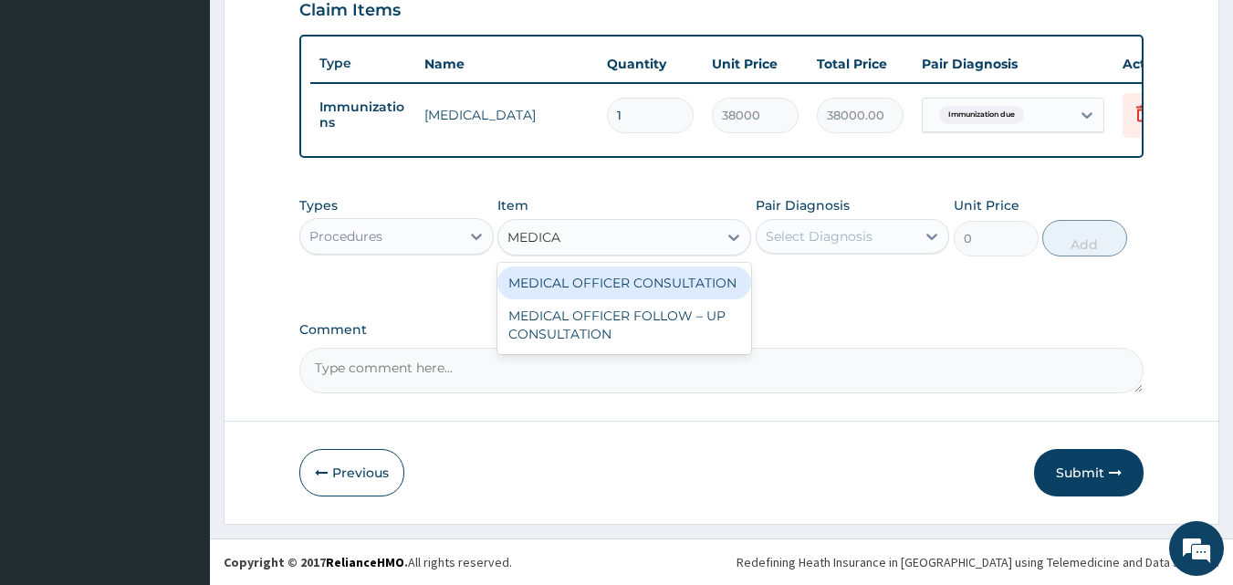
type input "MEDICAL"
click at [611, 289] on div "MEDICAL OFFICER CONSULTATION" at bounding box center [624, 282] width 254 height 33
type input "10500"
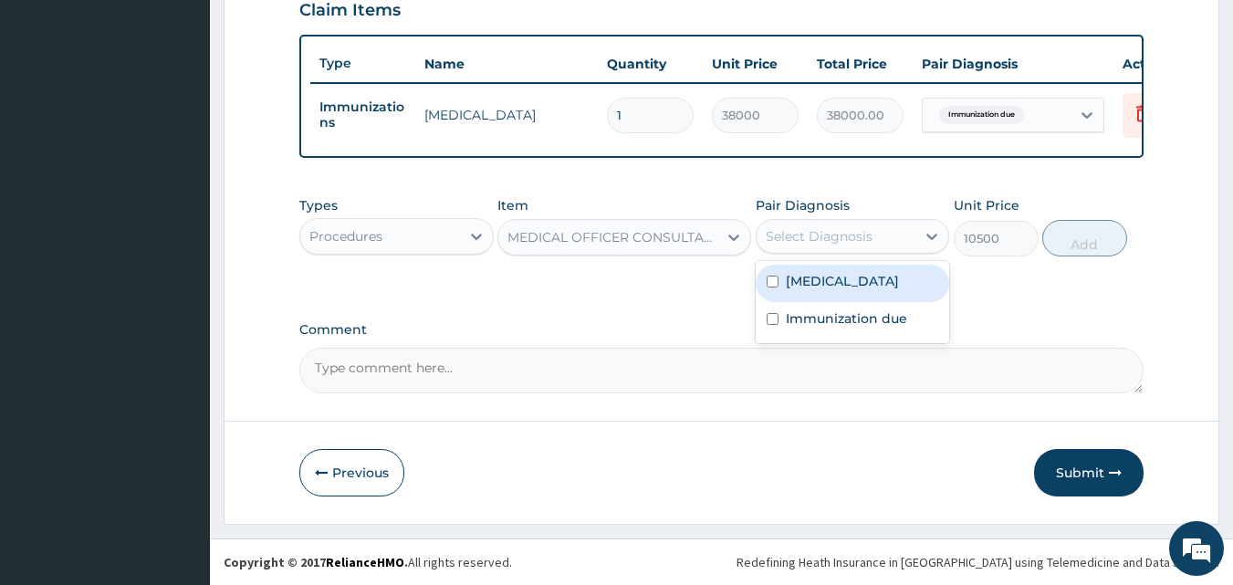
click at [822, 236] on div "Select Diagnosis" at bounding box center [819, 236] width 107 height 18
click at [825, 284] on label "Upper respiratory infection" at bounding box center [842, 281] width 113 height 18
checkbox input "true"
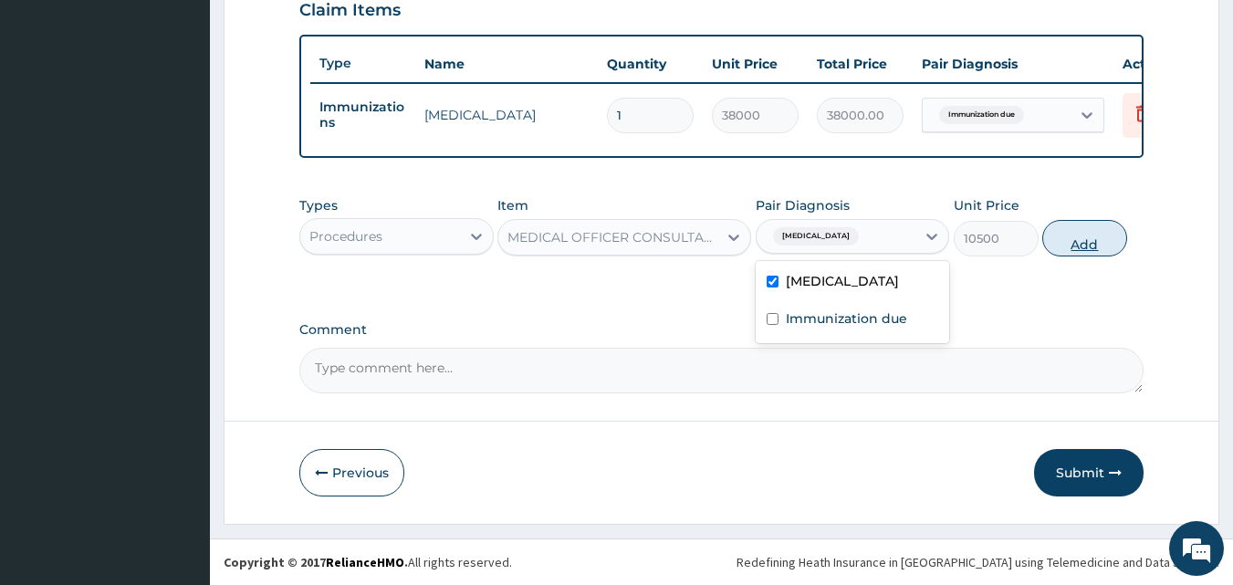
click at [1092, 234] on button "Add" at bounding box center [1084, 238] width 85 height 36
type input "0"
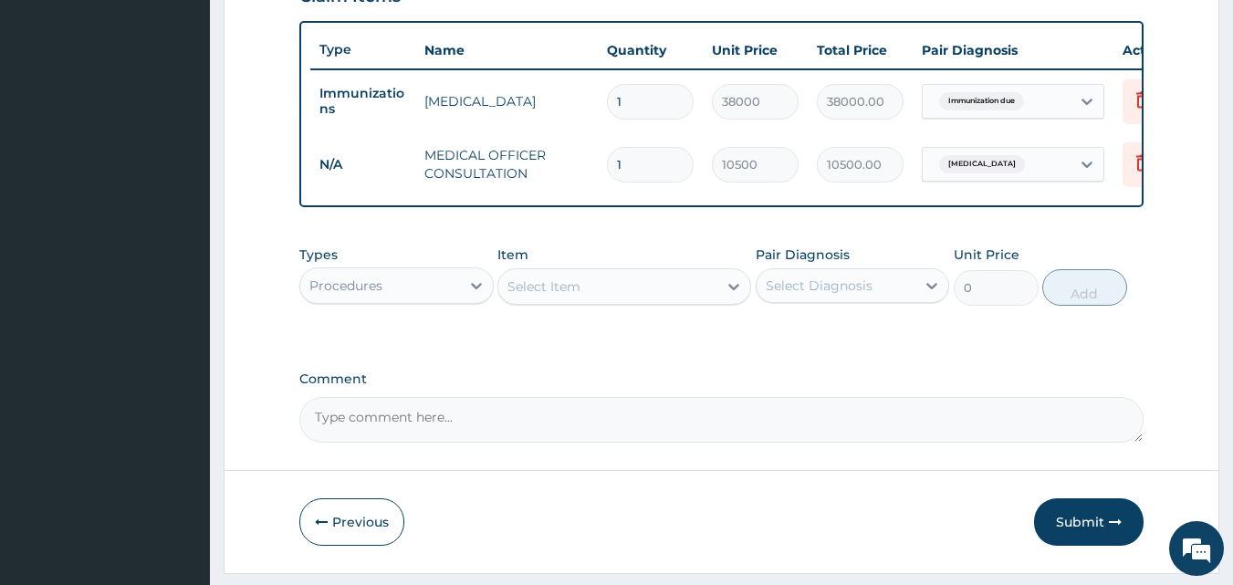
click at [446, 300] on div "Procedures" at bounding box center [380, 285] width 160 height 29
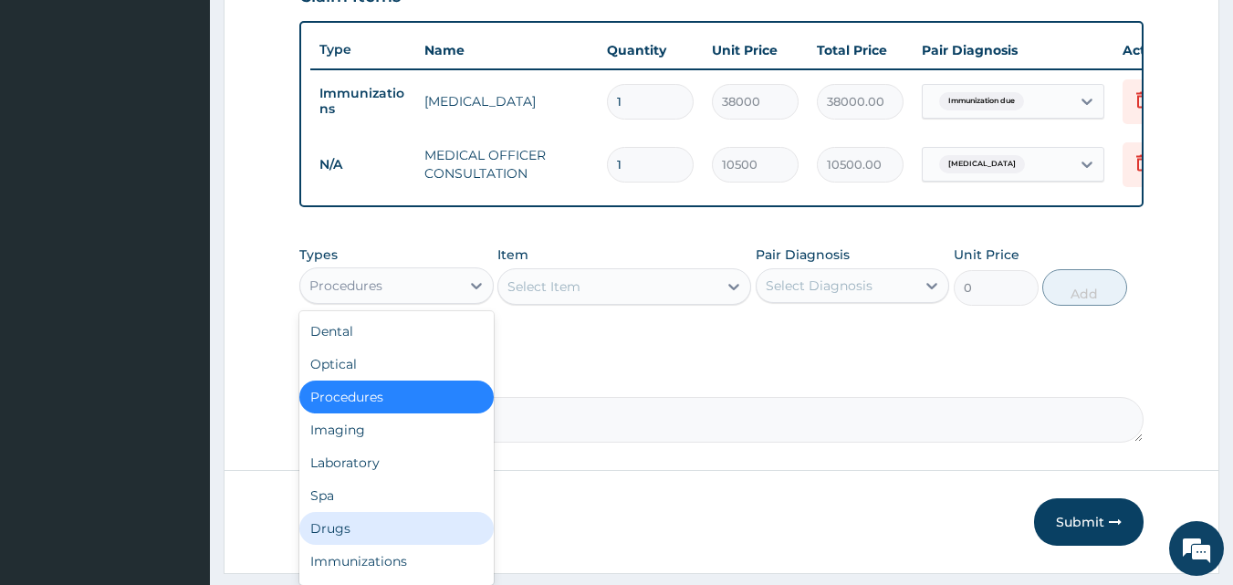
click at [346, 543] on div "Drugs" at bounding box center [396, 528] width 194 height 33
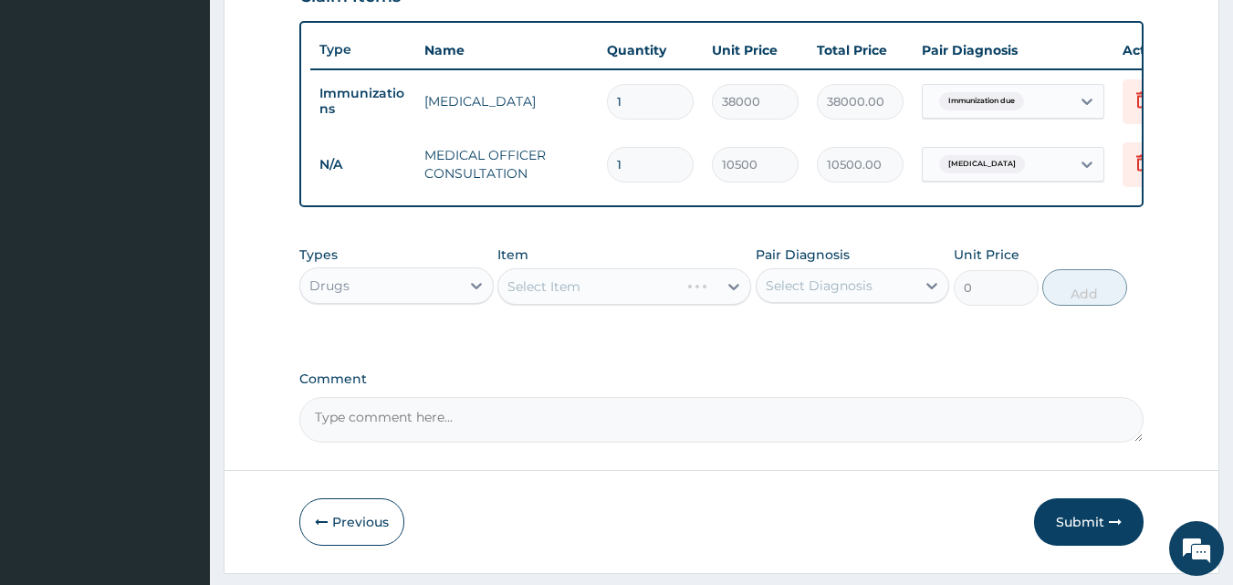
scroll to position [721, 0]
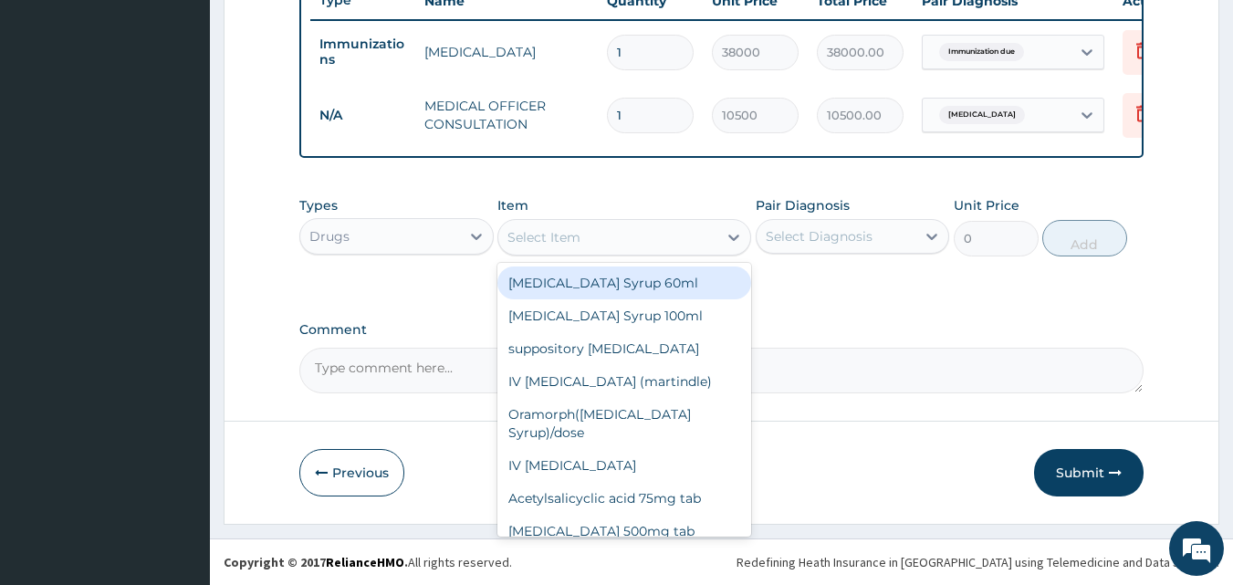
click at [606, 234] on div "Select Item" at bounding box center [607, 237] width 219 height 29
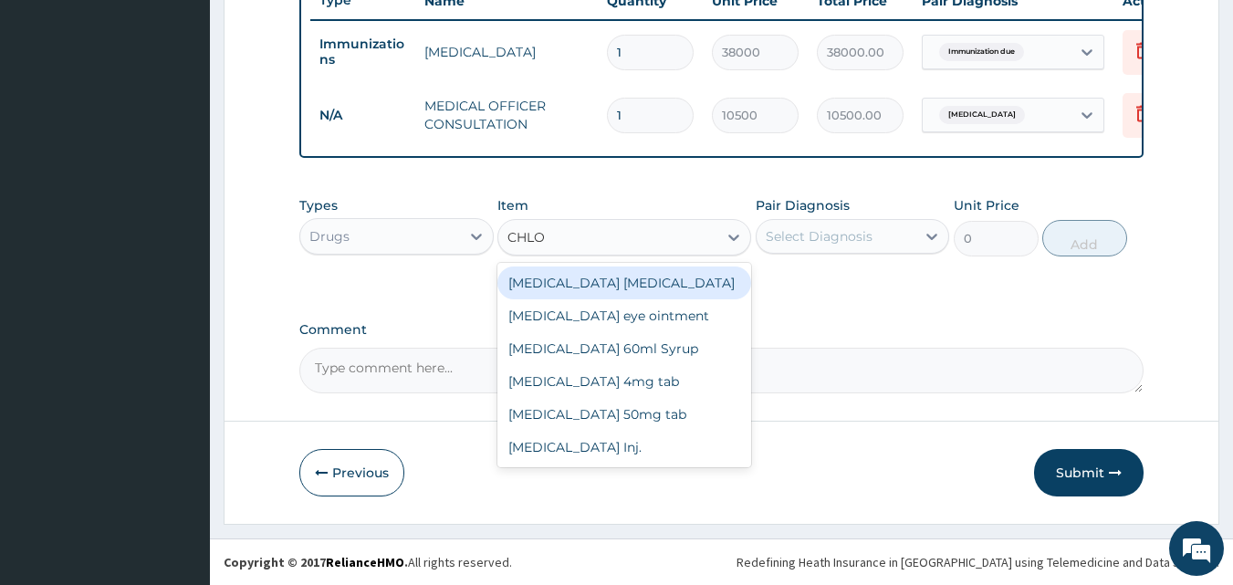
type input "CHLOR"
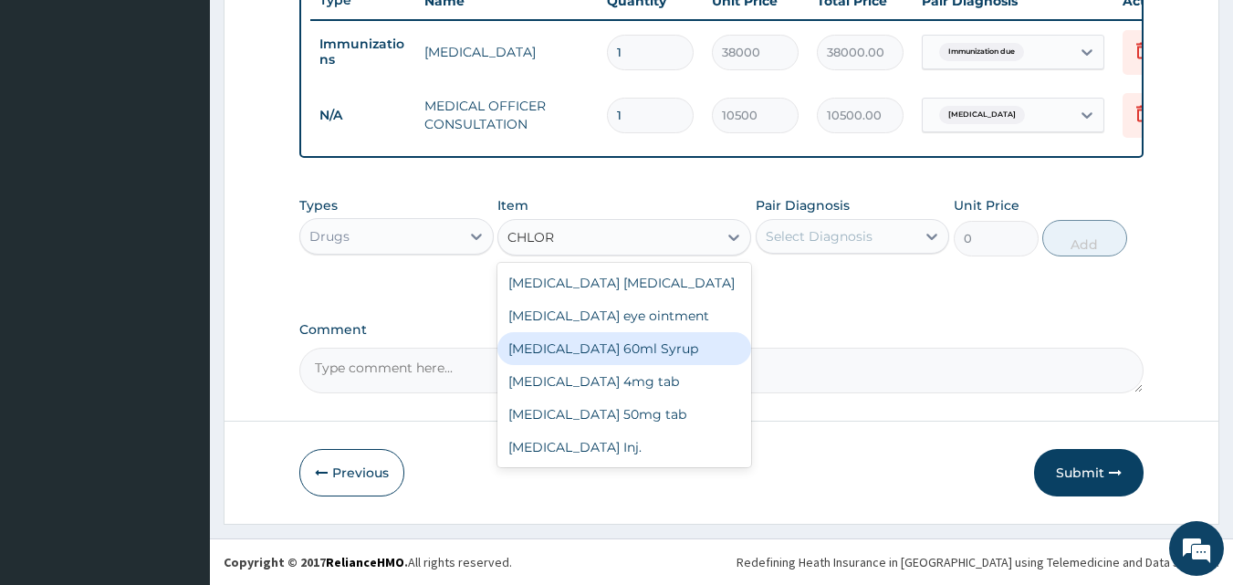
click at [601, 341] on div "Chlorpheniramine 60ml Syrup" at bounding box center [624, 348] width 254 height 33
type input "975"
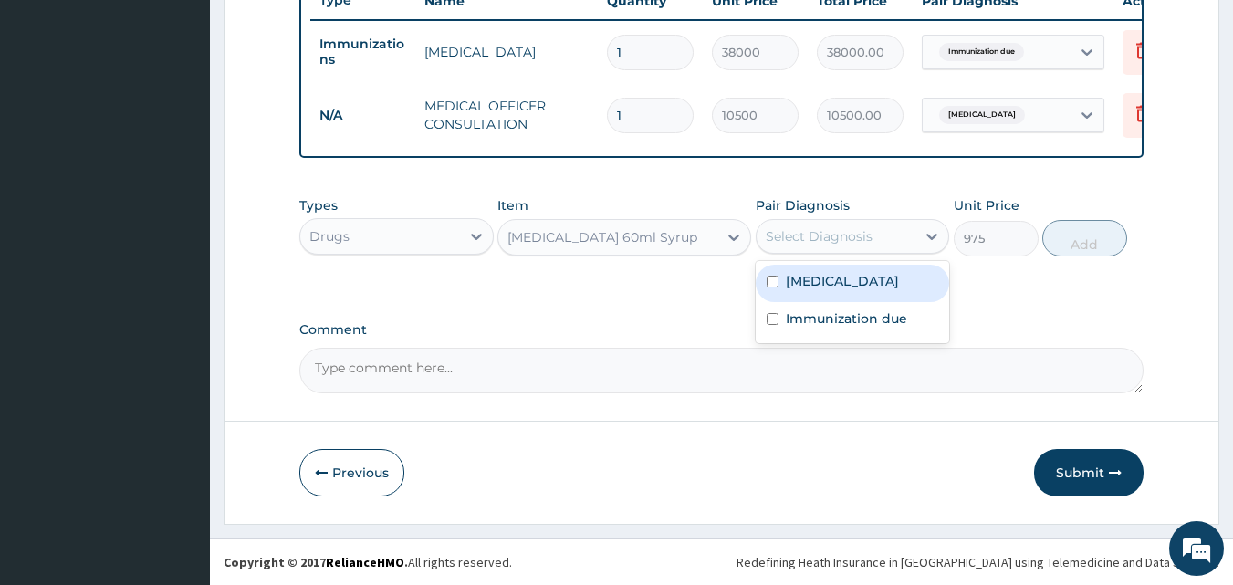
click at [890, 227] on div "Select Diagnosis" at bounding box center [836, 236] width 160 height 29
click at [839, 287] on label "Upper respiratory infection" at bounding box center [842, 281] width 113 height 18
checkbox input "true"
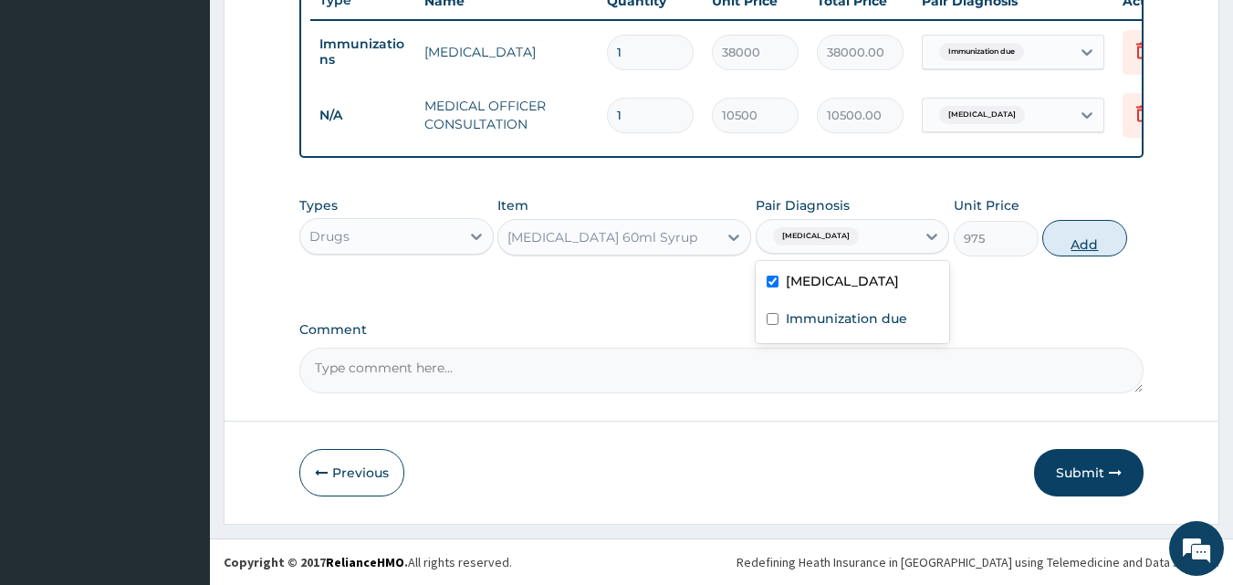
click at [1080, 237] on button "Add" at bounding box center [1084, 238] width 85 height 36
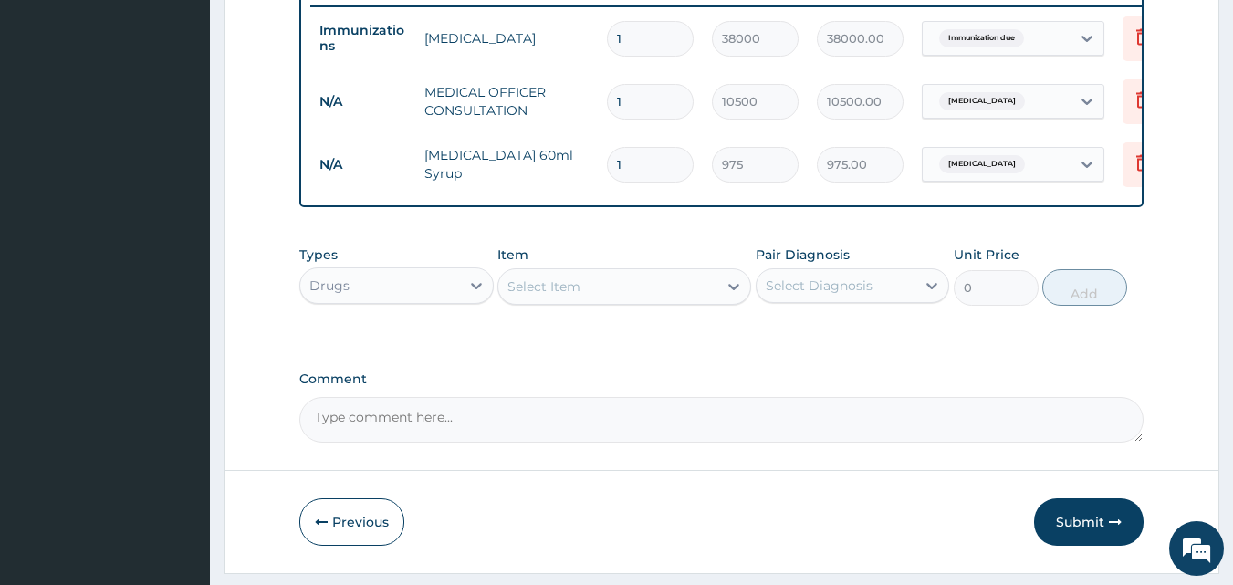
click at [596, 301] on div "Select Item" at bounding box center [607, 286] width 219 height 29
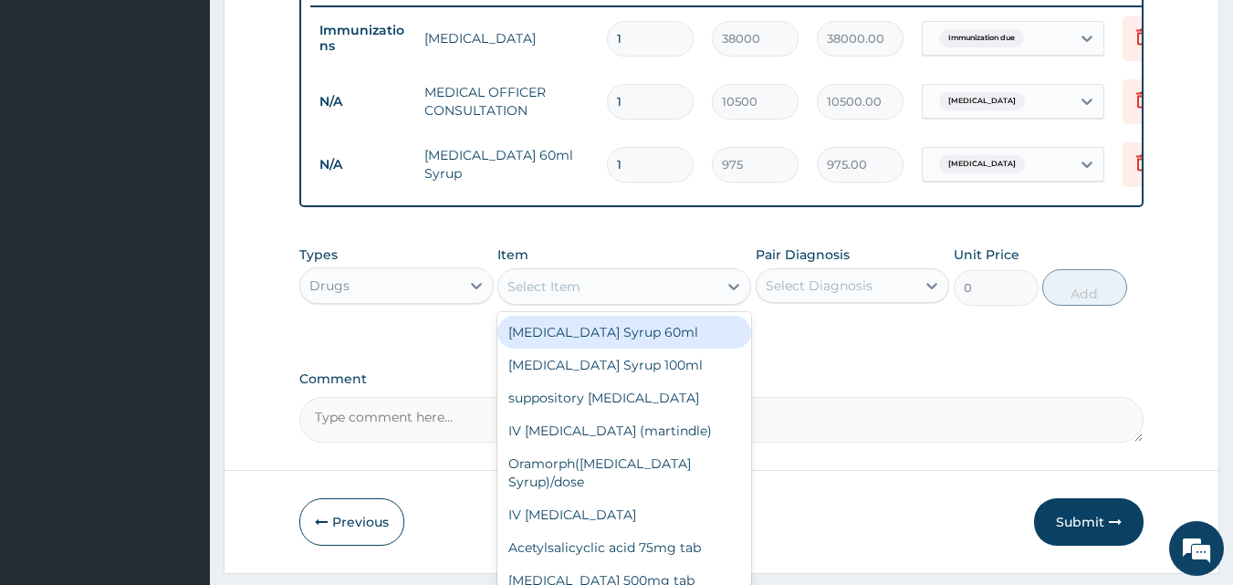
click at [594, 349] on div "paracetamol Syrup 60ml" at bounding box center [624, 332] width 254 height 33
type input "900"
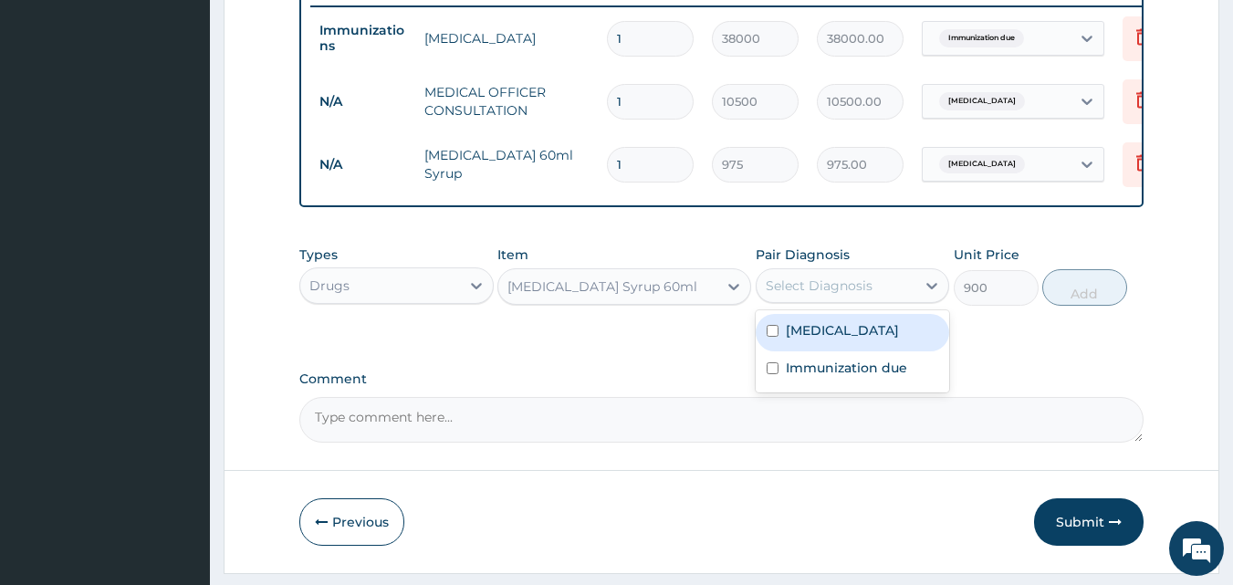
click at [802, 295] on div "Select Diagnosis" at bounding box center [819, 285] width 107 height 18
click at [808, 339] on label "Upper respiratory infection" at bounding box center [842, 330] width 113 height 18
checkbox input "true"
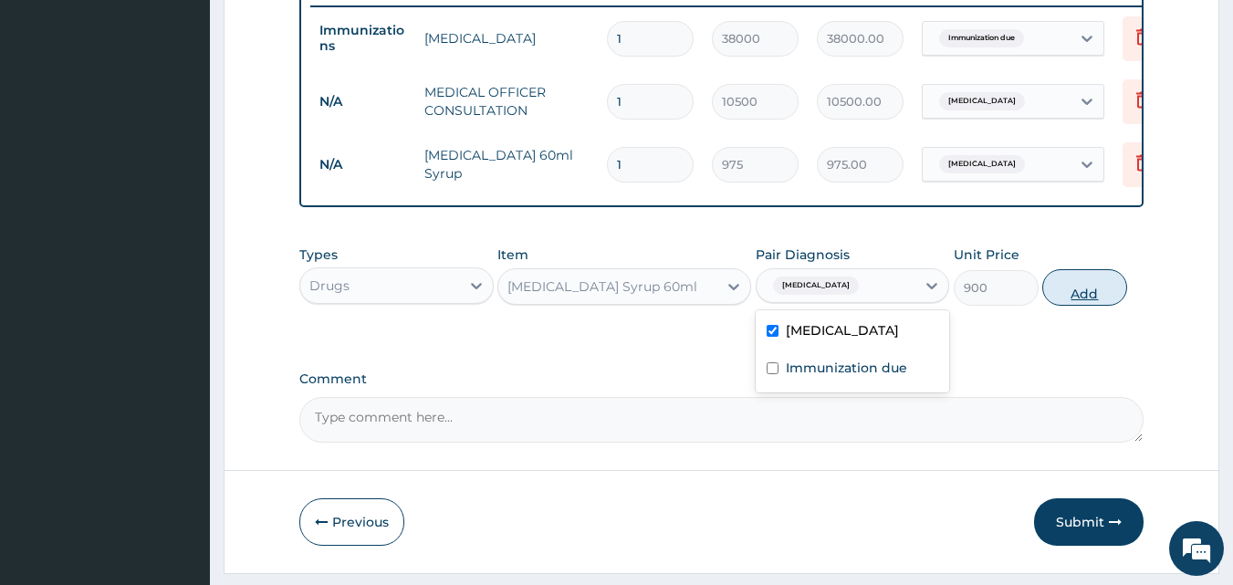
click at [1090, 302] on button "Add" at bounding box center [1084, 287] width 85 height 36
type input "0"
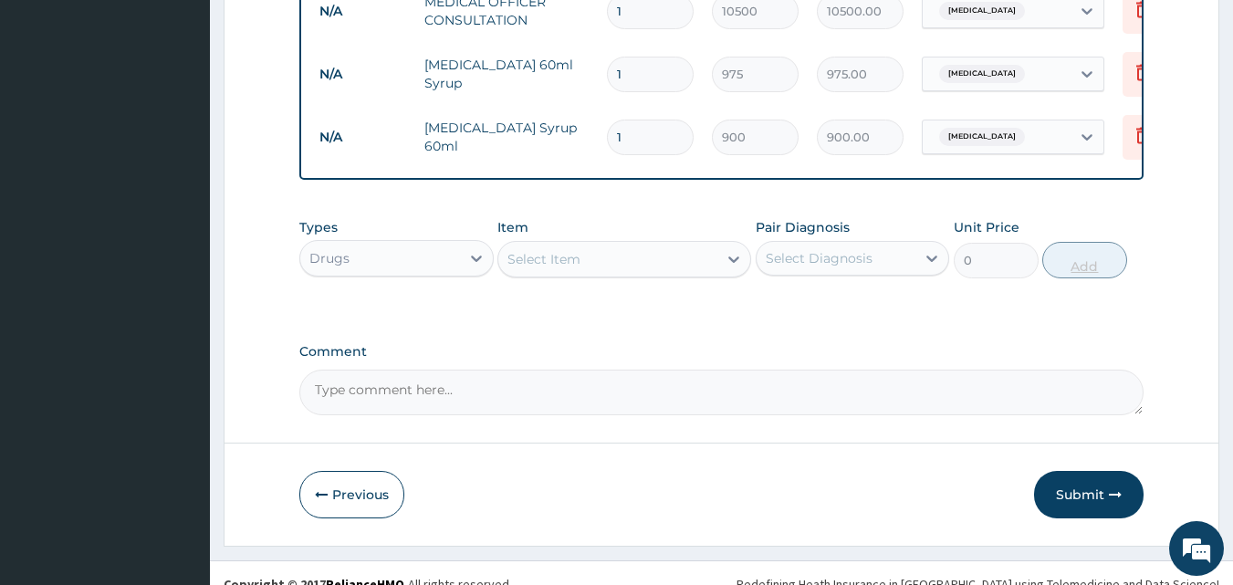
scroll to position [847, 0]
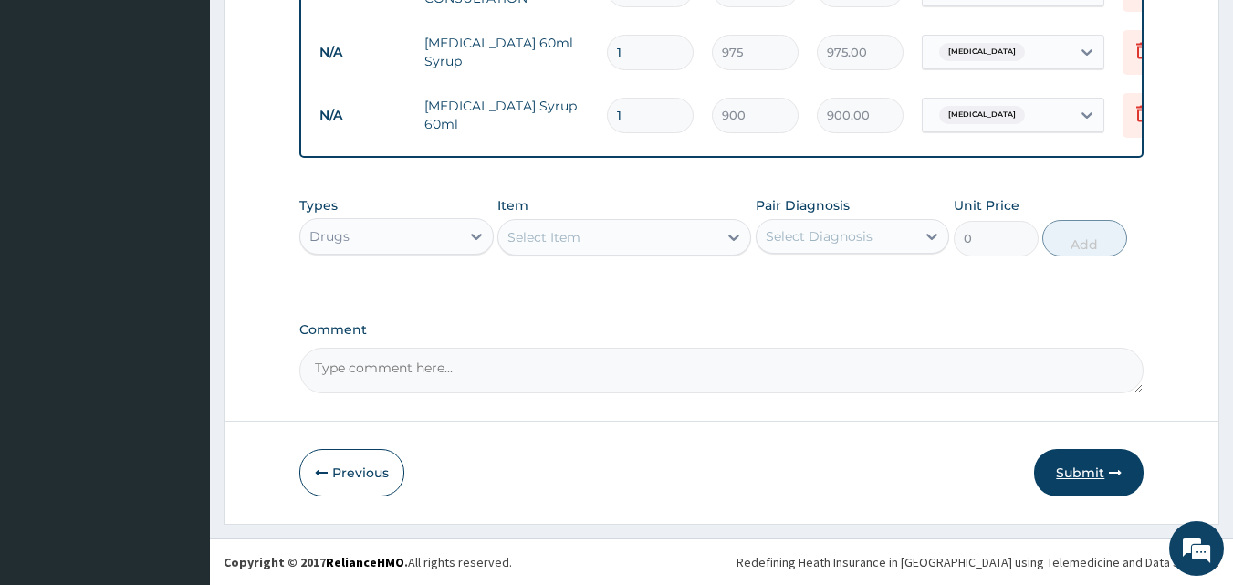
click at [1083, 456] on button "Submit" at bounding box center [1088, 472] width 109 height 47
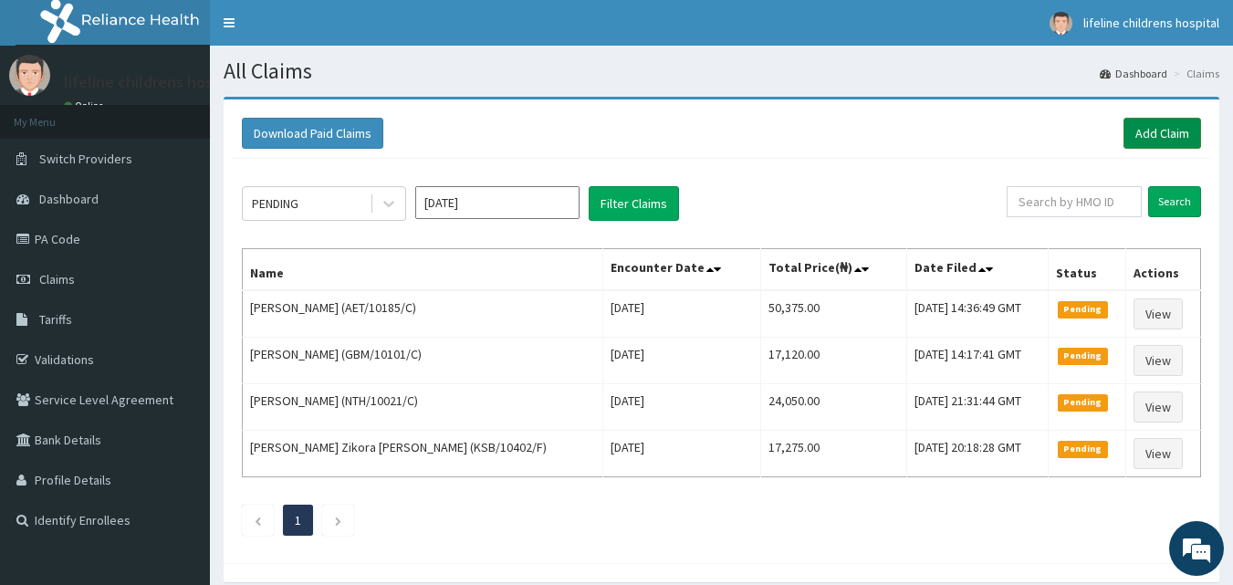
click at [1180, 130] on link "Add Claim" at bounding box center [1162, 133] width 78 height 31
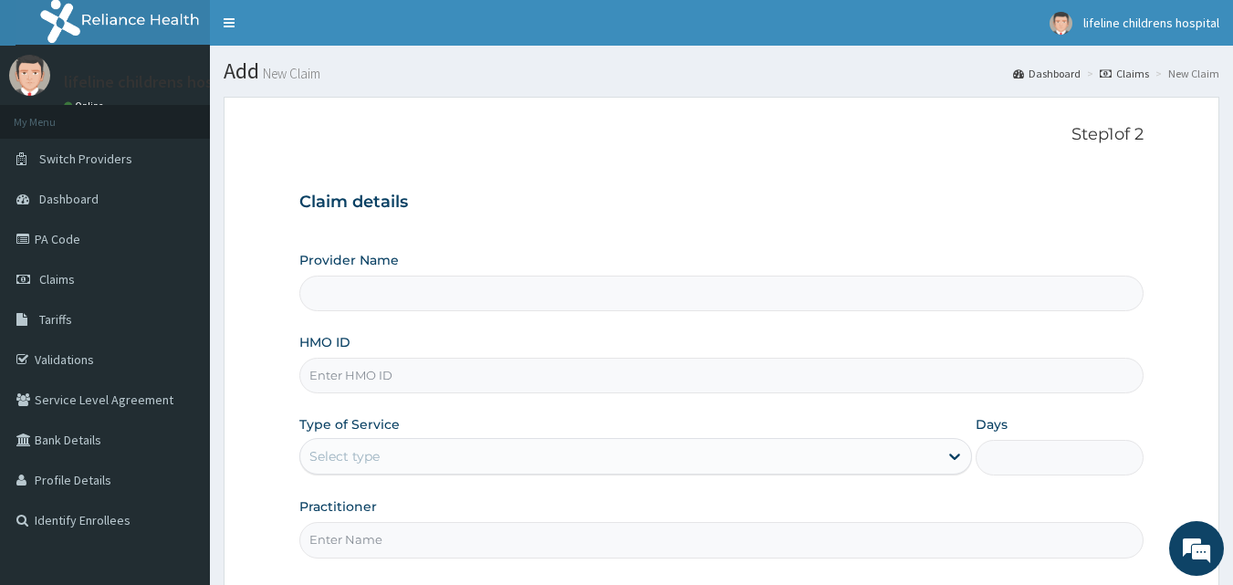
type input "Lifeline Children Hospital - [GEOGRAPHIC_DATA]"
click at [495, 378] on input "HMO ID" at bounding box center [721, 376] width 845 height 36
paste input "ZCP/10001/D"
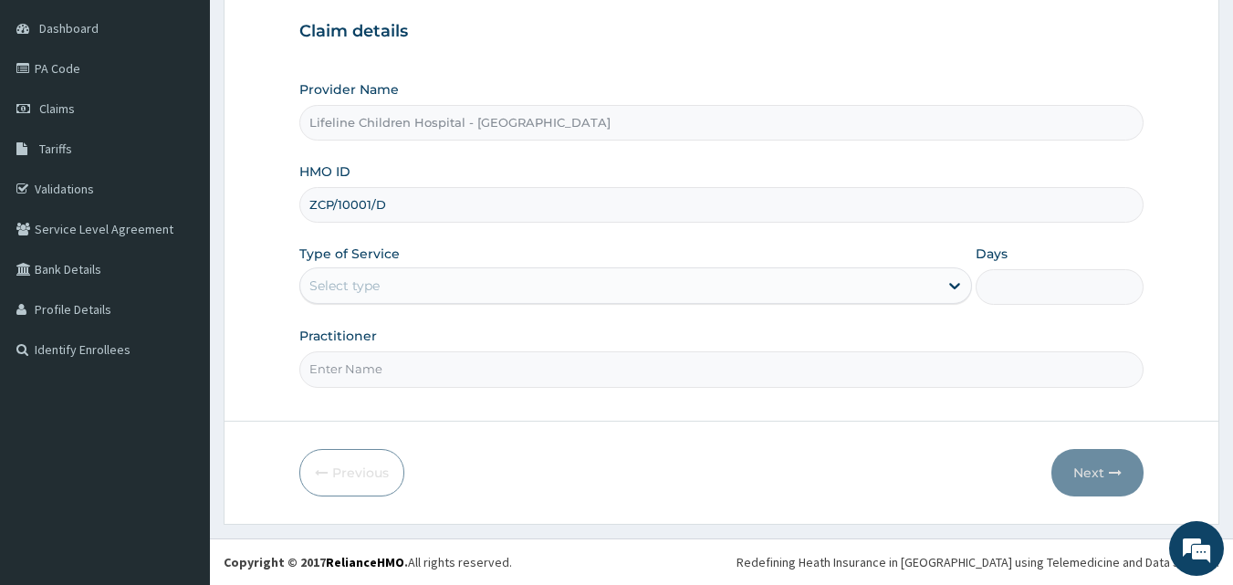
type input "ZCP/10001/D"
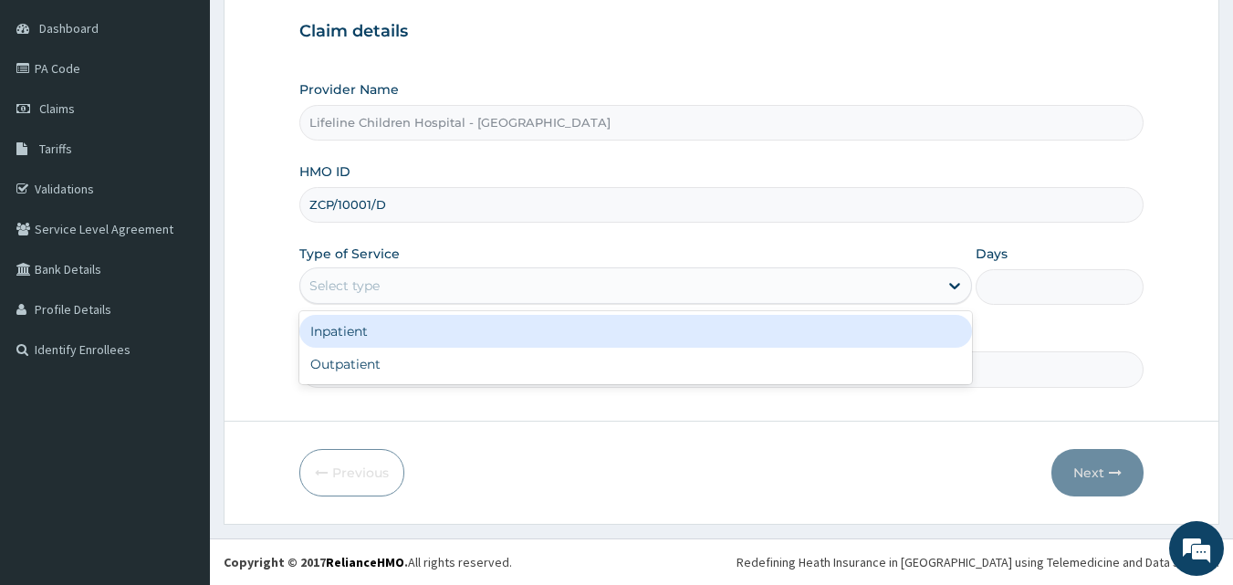
click at [483, 285] on div "Select type" at bounding box center [619, 285] width 638 height 29
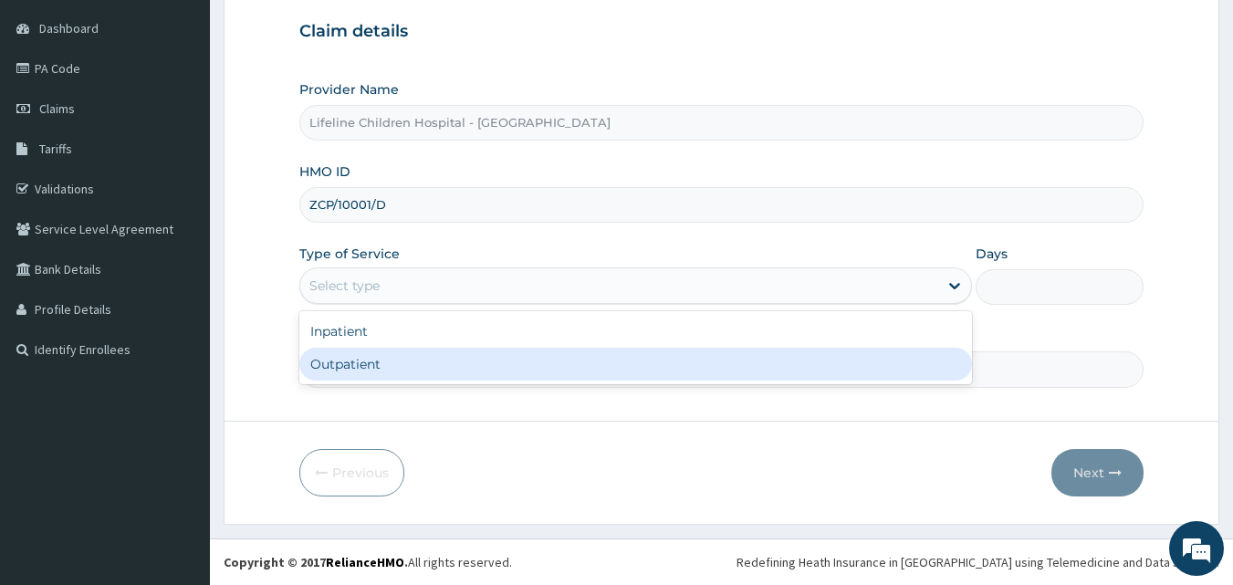
click at [473, 367] on div "Outpatient" at bounding box center [635, 364] width 672 height 33
type input "1"
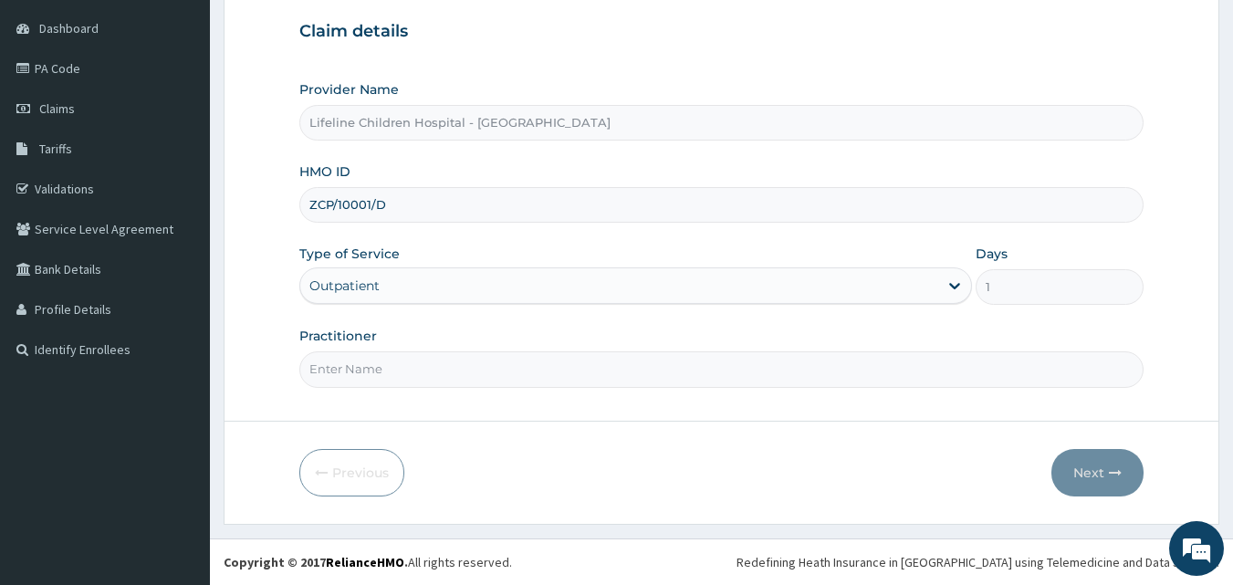
click at [473, 367] on input "Practitioner" at bounding box center [721, 369] width 845 height 36
type input "DR NJOKANMA"
click at [1086, 470] on button "Next" at bounding box center [1097, 472] width 92 height 47
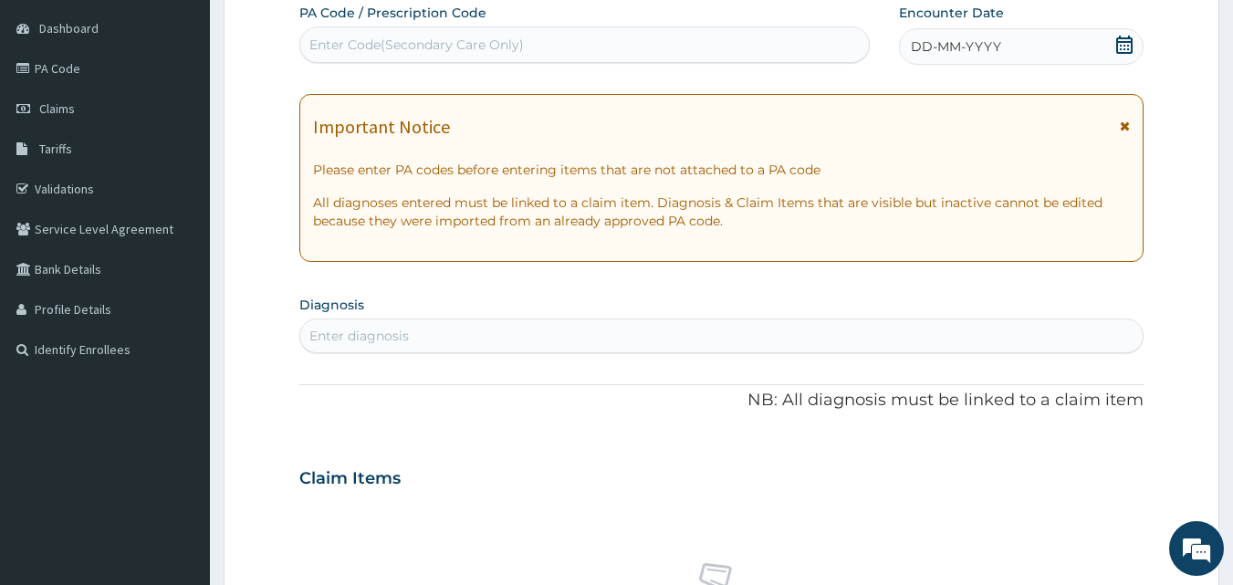
click at [752, 38] on div "Enter Code(Secondary Care Only)" at bounding box center [584, 44] width 569 height 29
paste input "ZCP/10001/D"
type input "Z"
click at [677, 38] on div "Enter Code(Secondary Care Only)" at bounding box center [584, 44] width 569 height 29
paste input "PA/24F829"
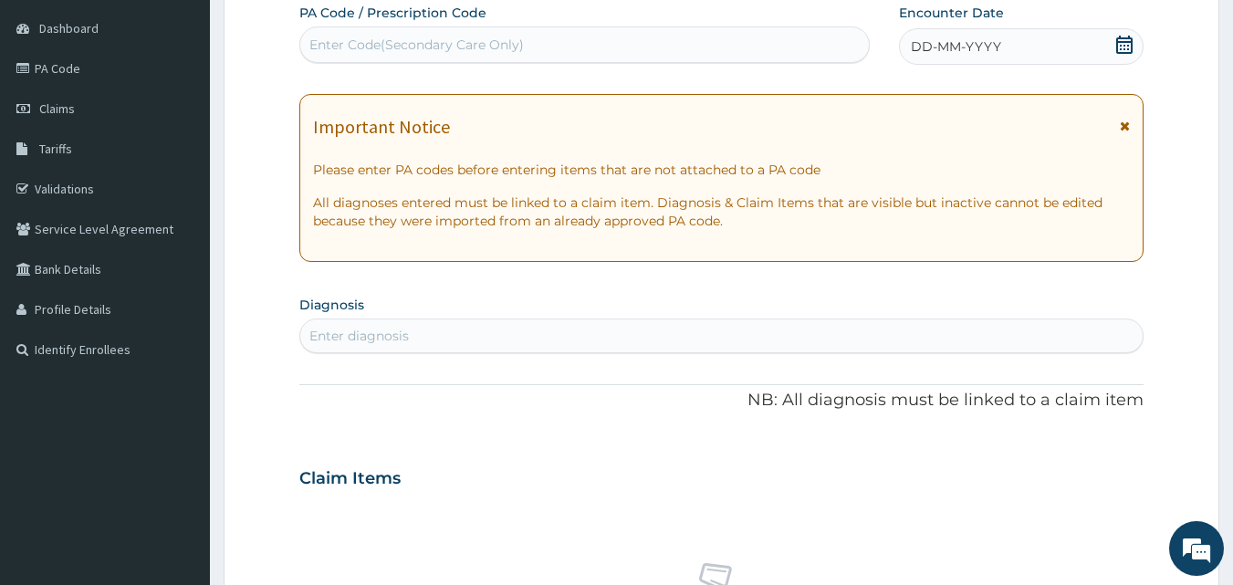
type input "PA/24F829"
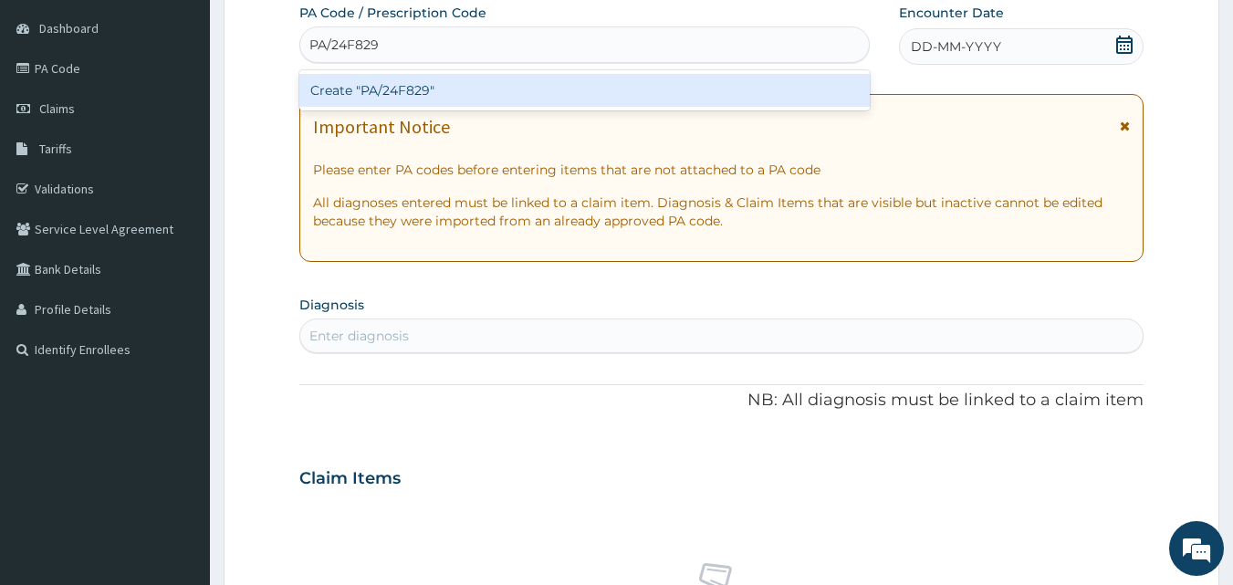
click at [435, 86] on div "Create "PA/24F829"" at bounding box center [584, 90] width 571 height 33
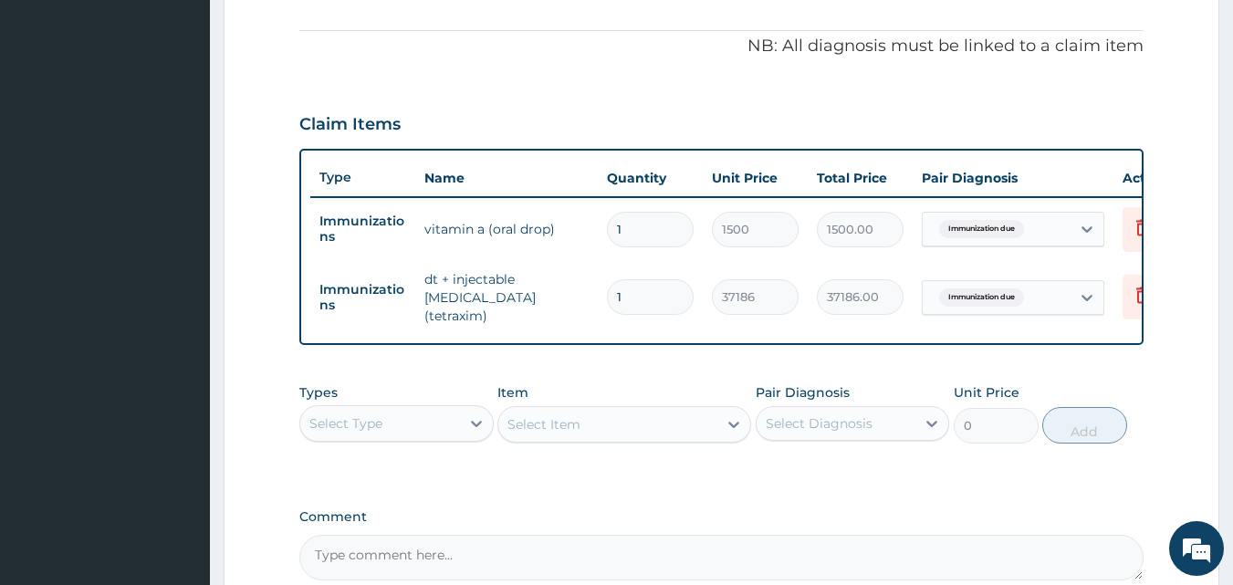
scroll to position [721, 0]
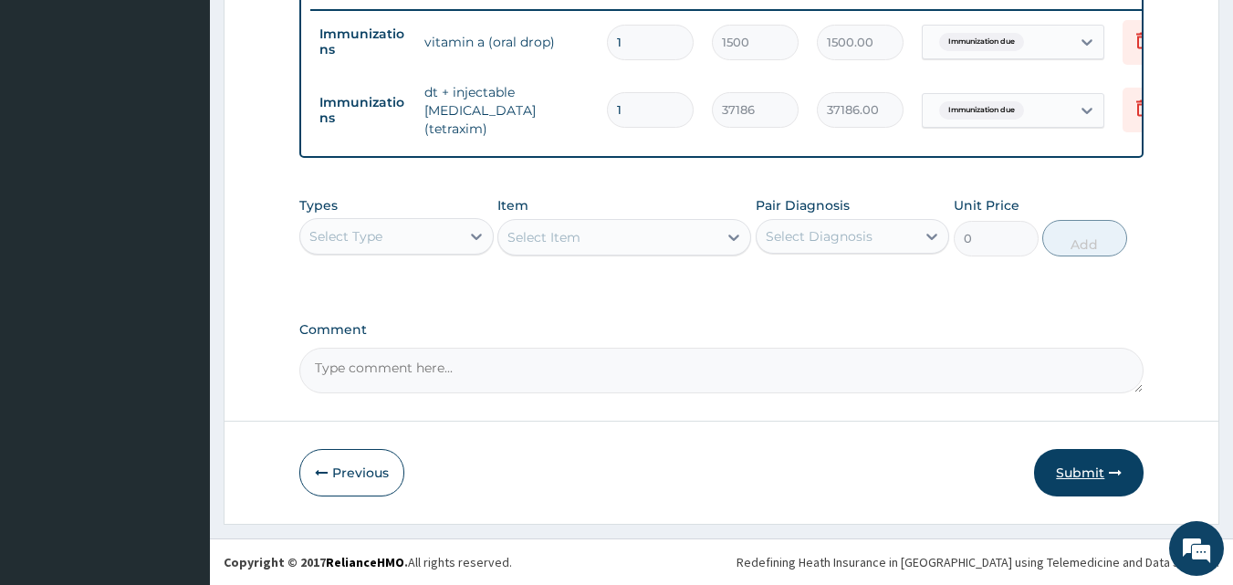
click at [1057, 469] on button "Submit" at bounding box center [1088, 472] width 109 height 47
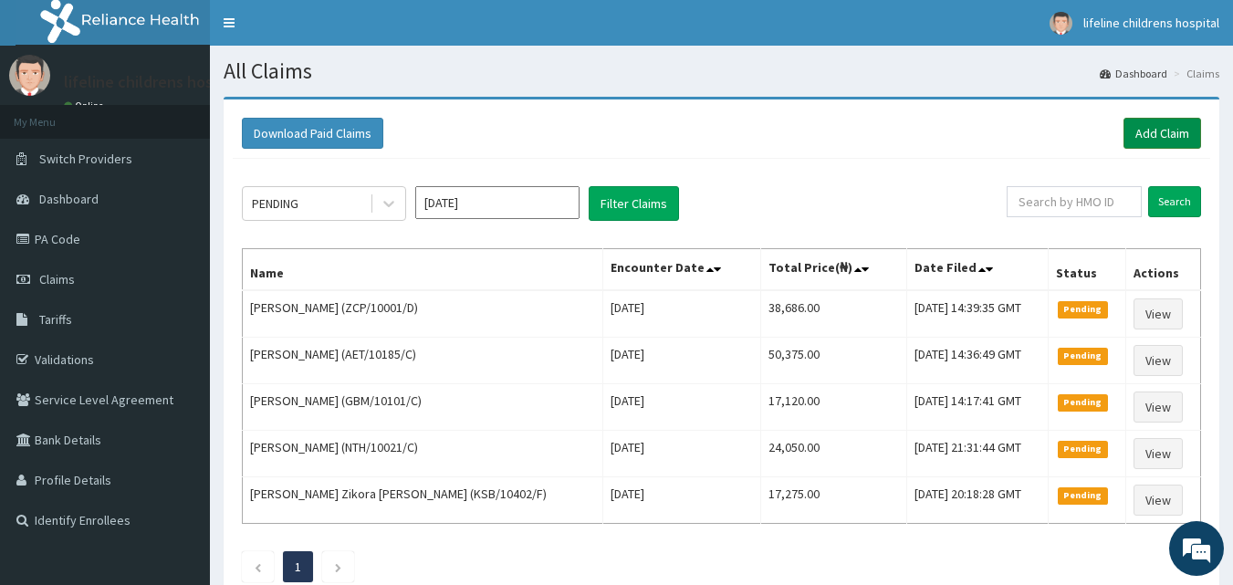
click at [1148, 126] on link "Add Claim" at bounding box center [1162, 133] width 78 height 31
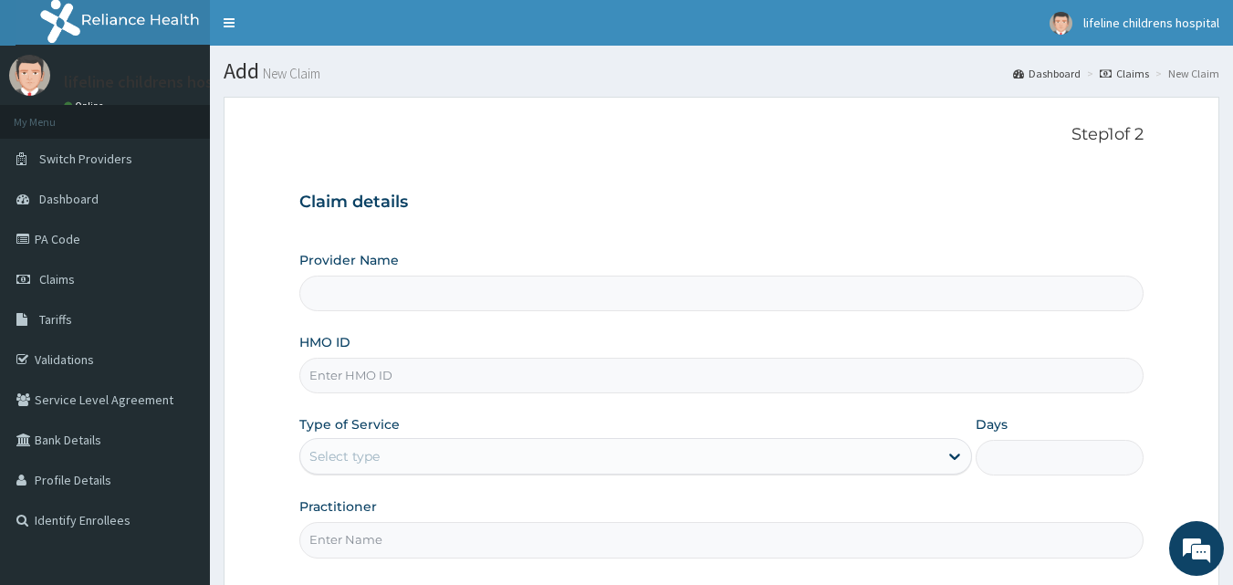
type input "Lifeline Children Hospital - [GEOGRAPHIC_DATA]"
click at [422, 374] on input "HMO ID" at bounding box center [721, 376] width 845 height 36
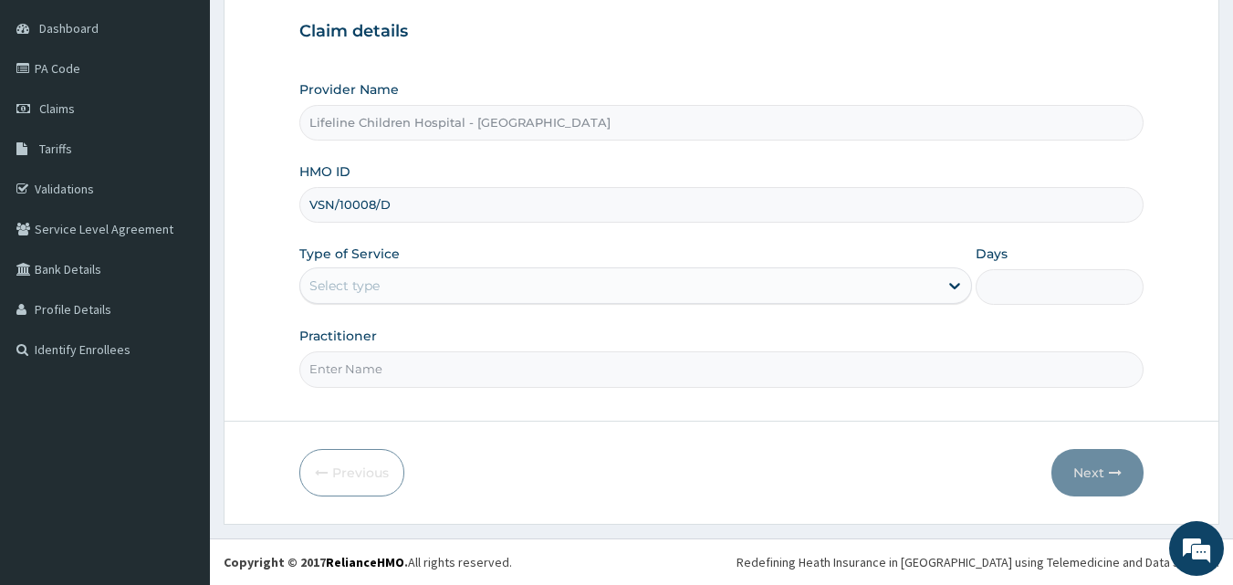
type input "VSN/10008/D"
click at [363, 280] on div "Select type" at bounding box center [344, 285] width 70 height 18
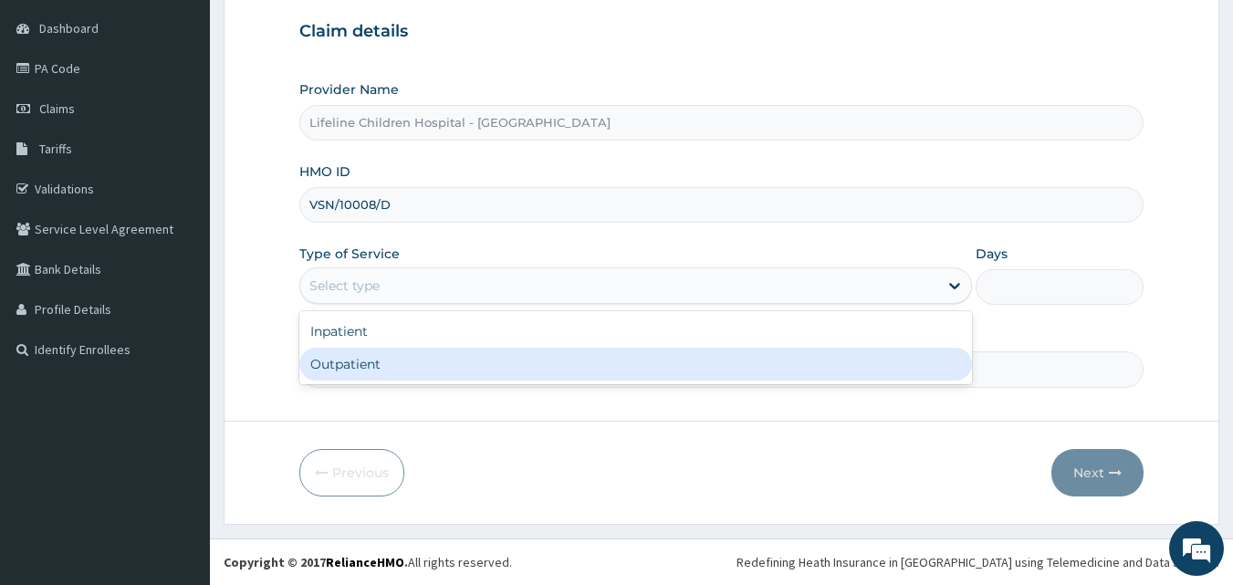
click at [351, 362] on div "Outpatient" at bounding box center [635, 364] width 672 height 33
type input "1"
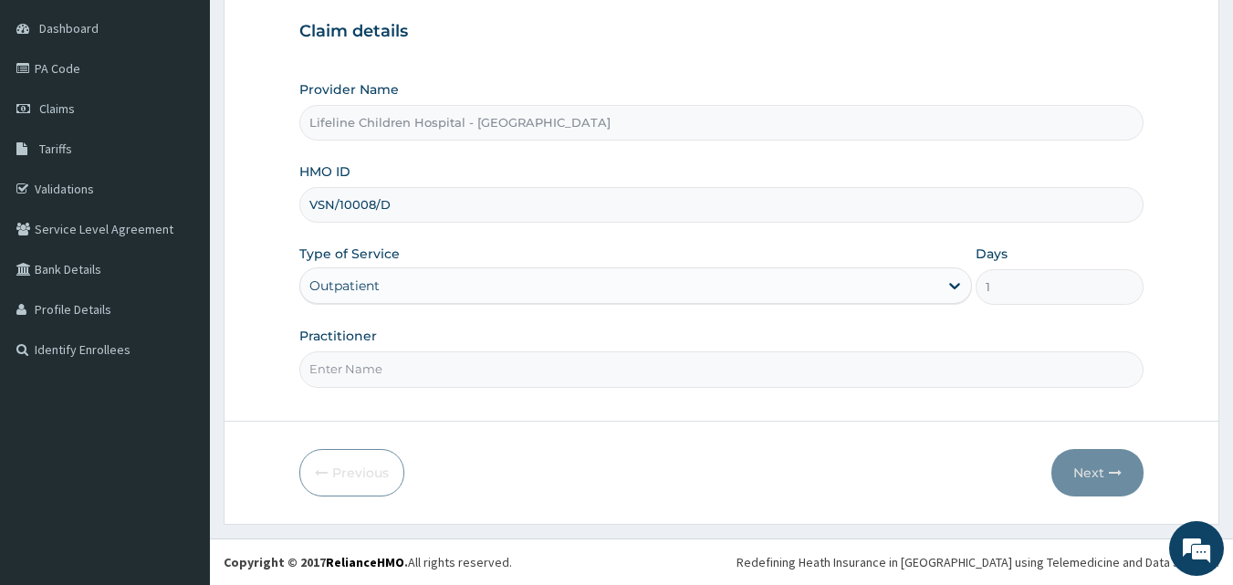
click at [380, 365] on input "Practitioner" at bounding box center [721, 369] width 845 height 36
type input "DR OPEYEMI"
click at [1110, 466] on icon "button" at bounding box center [1115, 472] width 13 height 13
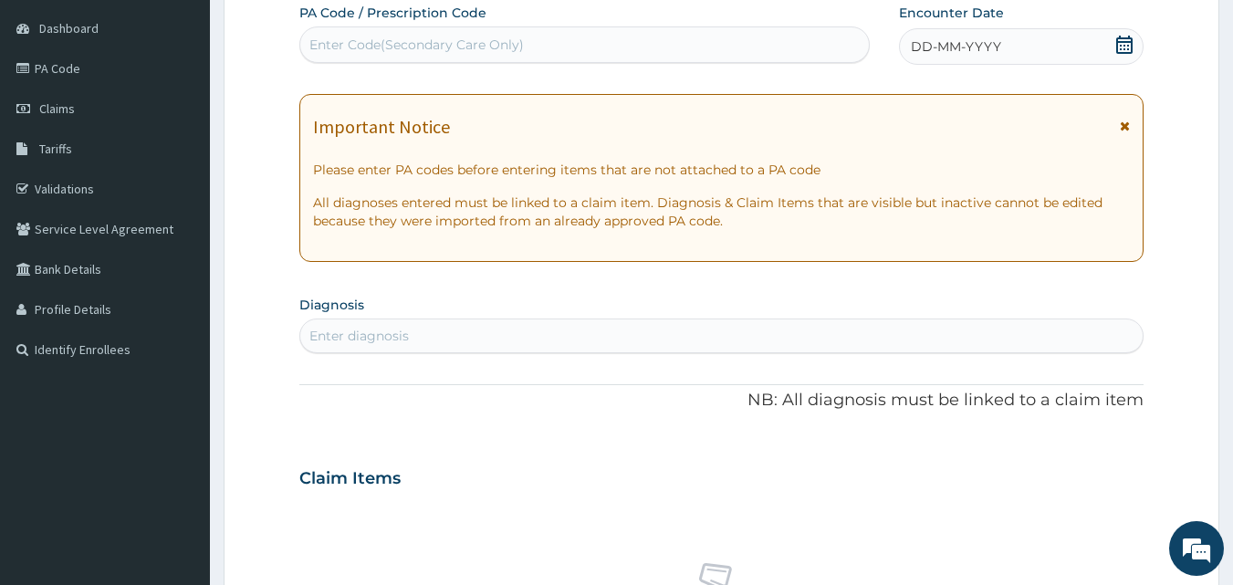
click at [561, 336] on div "Enter diagnosis" at bounding box center [721, 335] width 843 height 29
type input "[MEDICAL_DATA]"
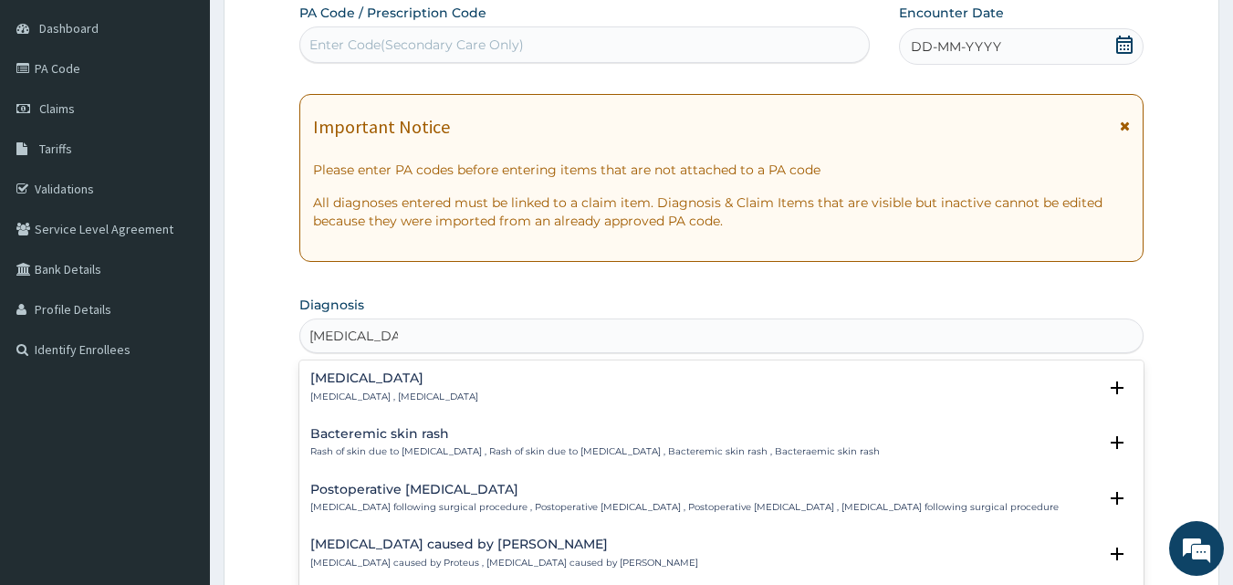
click at [339, 387] on div "Bacteremia Bacteremia , Bacteraemia" at bounding box center [394, 387] width 168 height 32
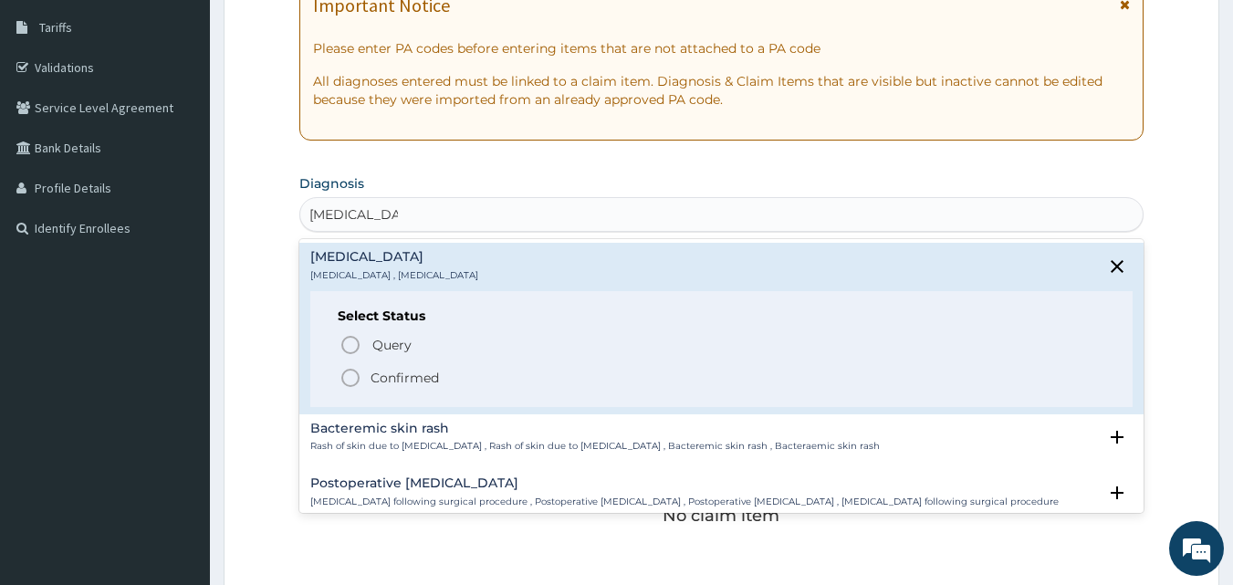
scroll to position [302, 0]
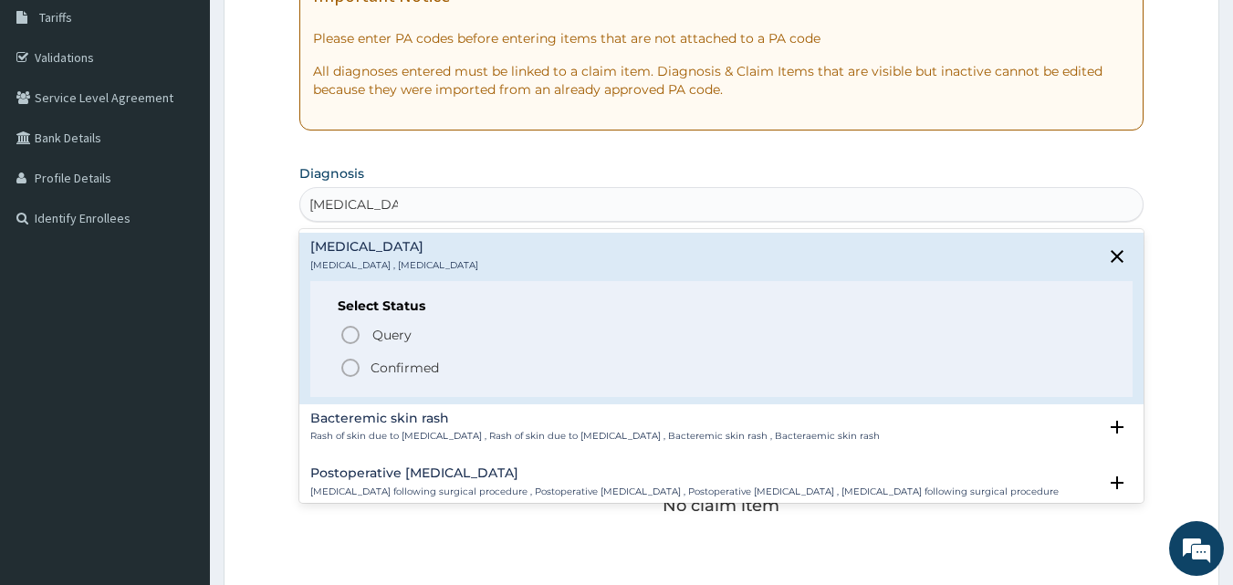
click at [397, 360] on p "Confirmed" at bounding box center [404, 368] width 68 height 18
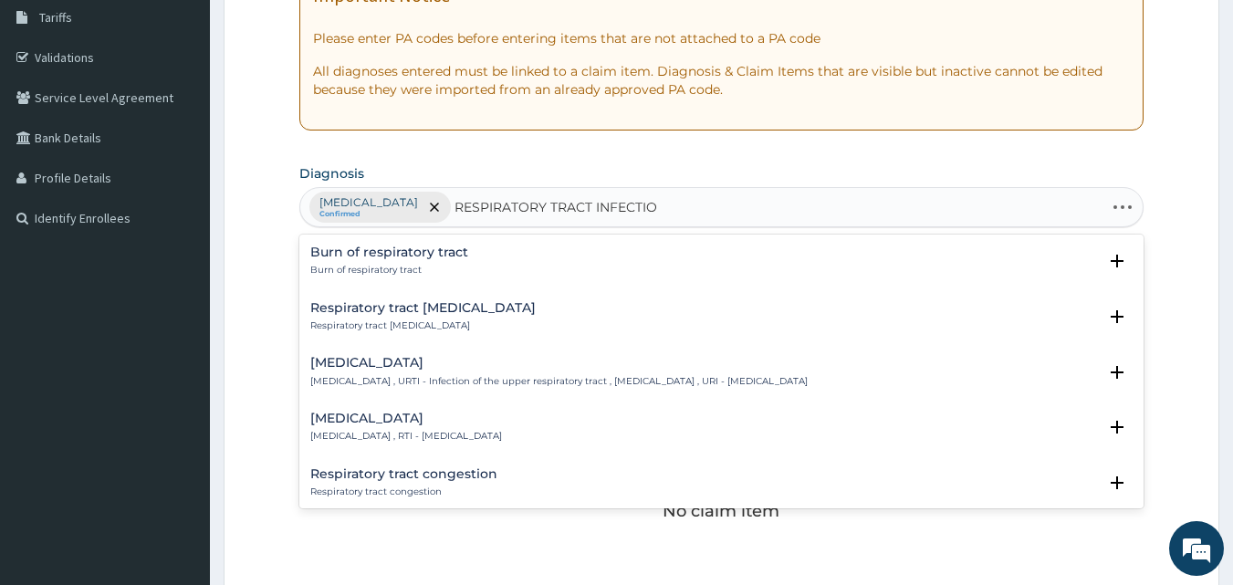
type input "RESPIRATORY TRACT INFECTION"
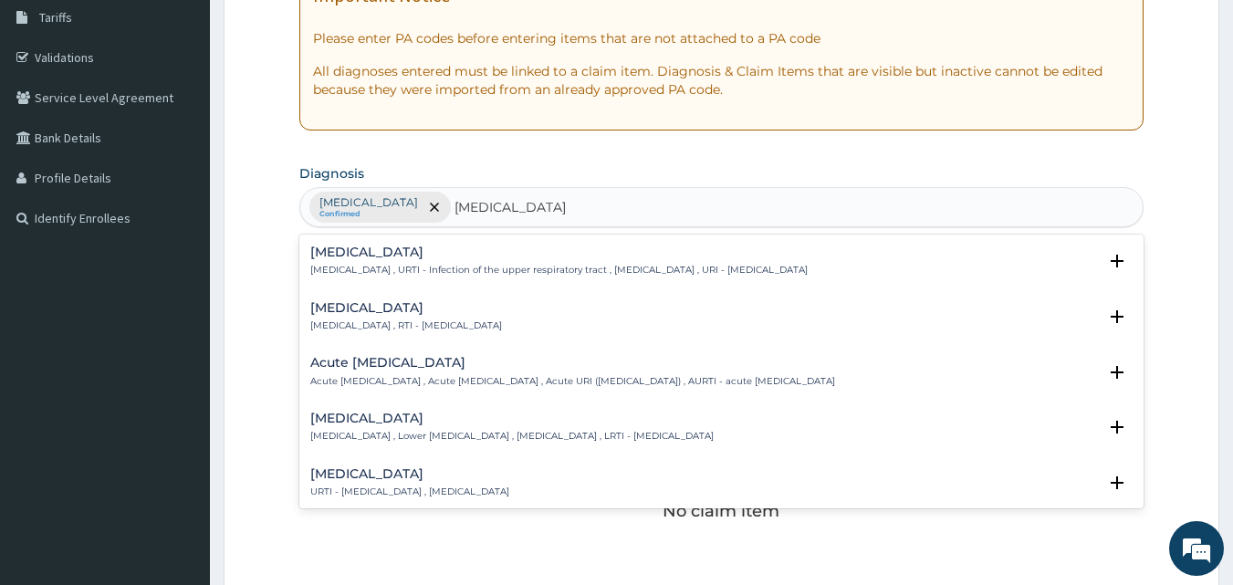
click at [420, 252] on h4 "Upper respiratory infection" at bounding box center [558, 252] width 497 height 14
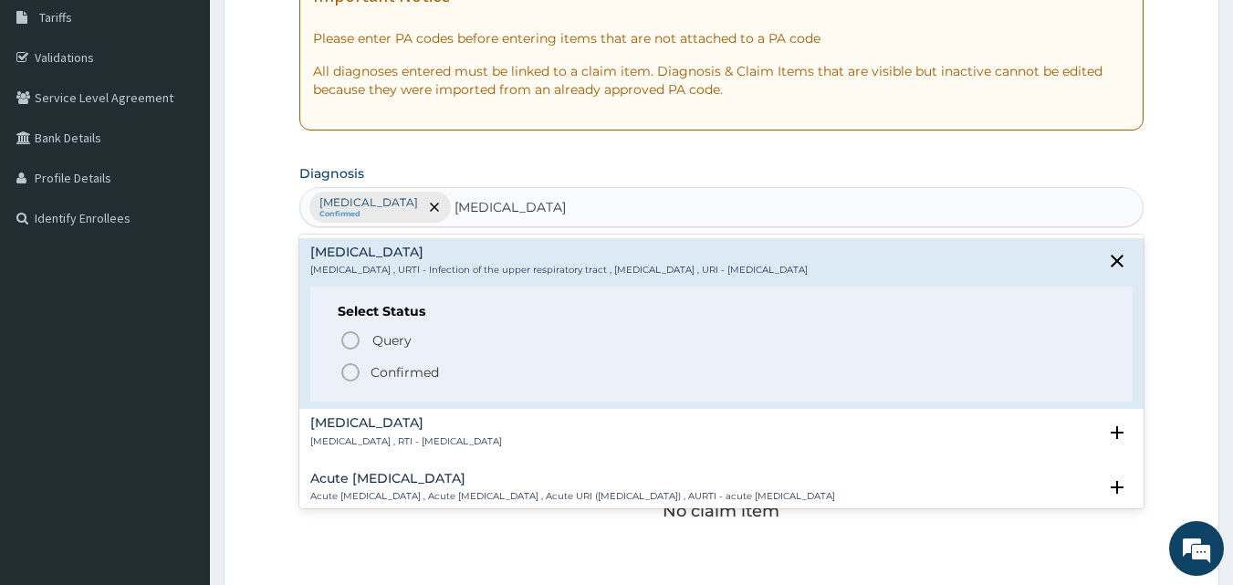
click at [390, 371] on p "Confirmed" at bounding box center [404, 372] width 68 height 18
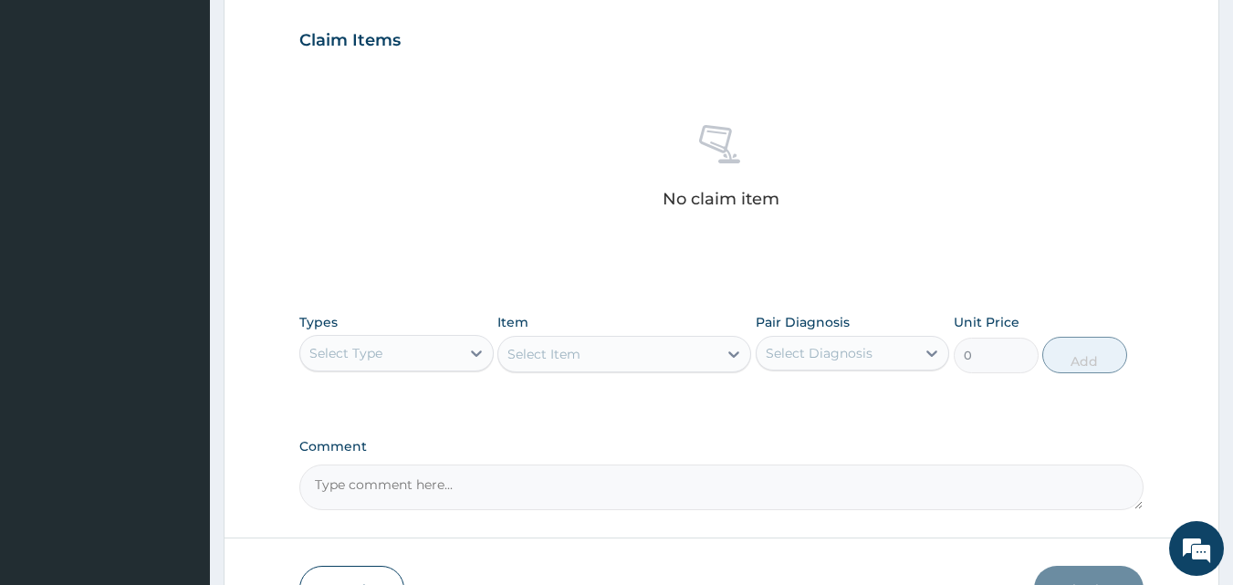
scroll to position [731, 0]
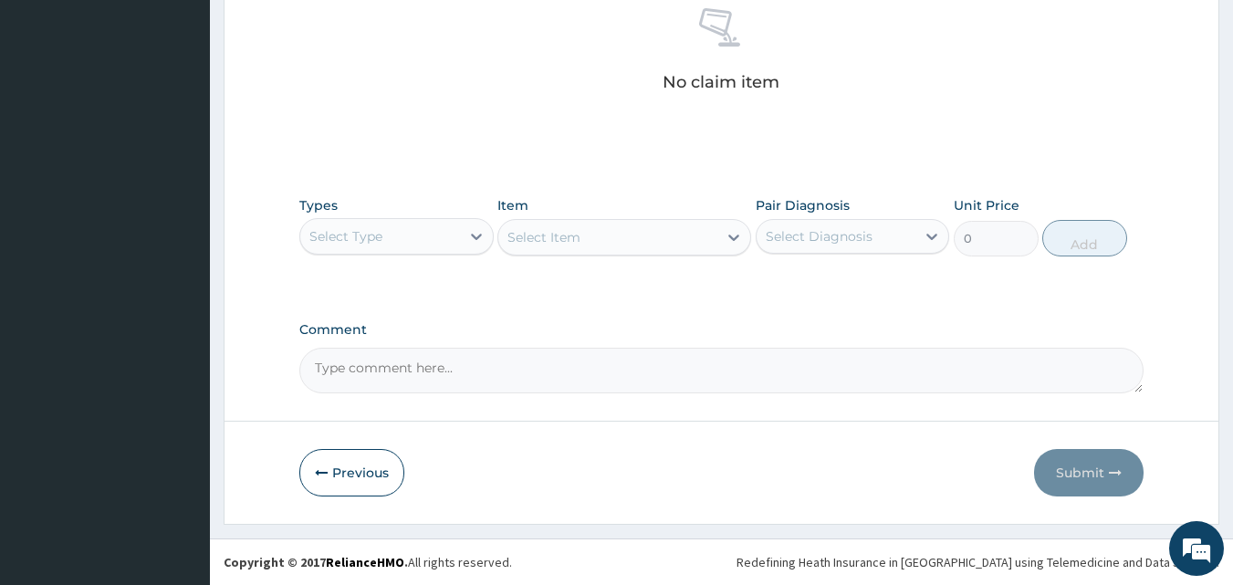
click at [412, 235] on div "Select Type" at bounding box center [380, 236] width 160 height 29
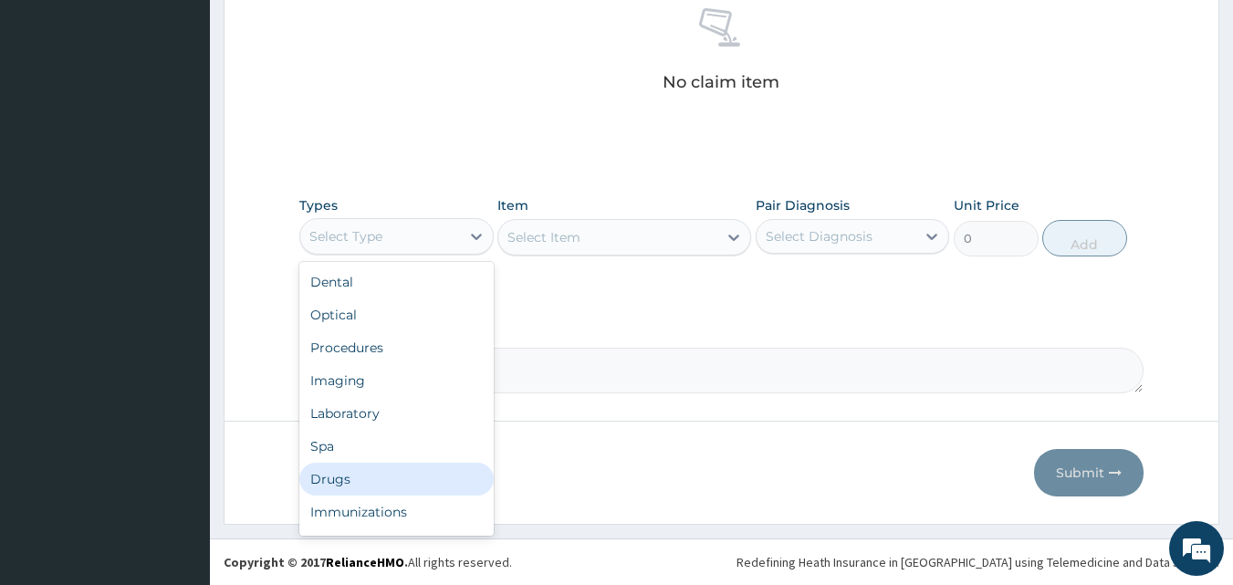
click at [338, 465] on div "Drugs" at bounding box center [396, 479] width 194 height 33
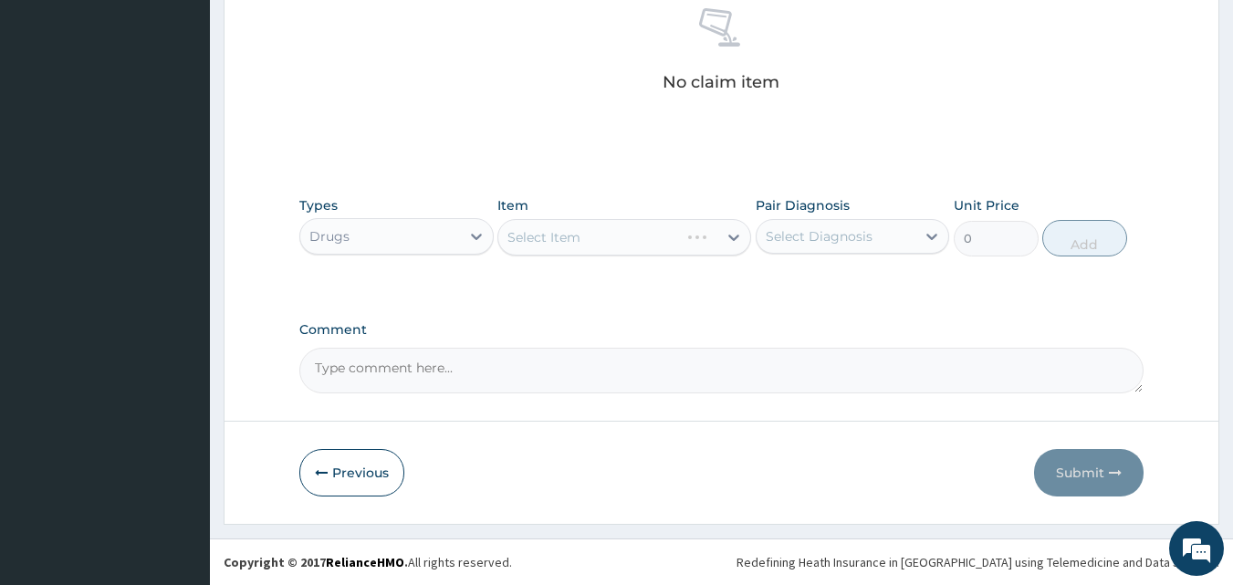
click at [591, 239] on div "Select Item" at bounding box center [624, 237] width 254 height 36
click at [591, 239] on div "Select Item" at bounding box center [607, 237] width 219 height 29
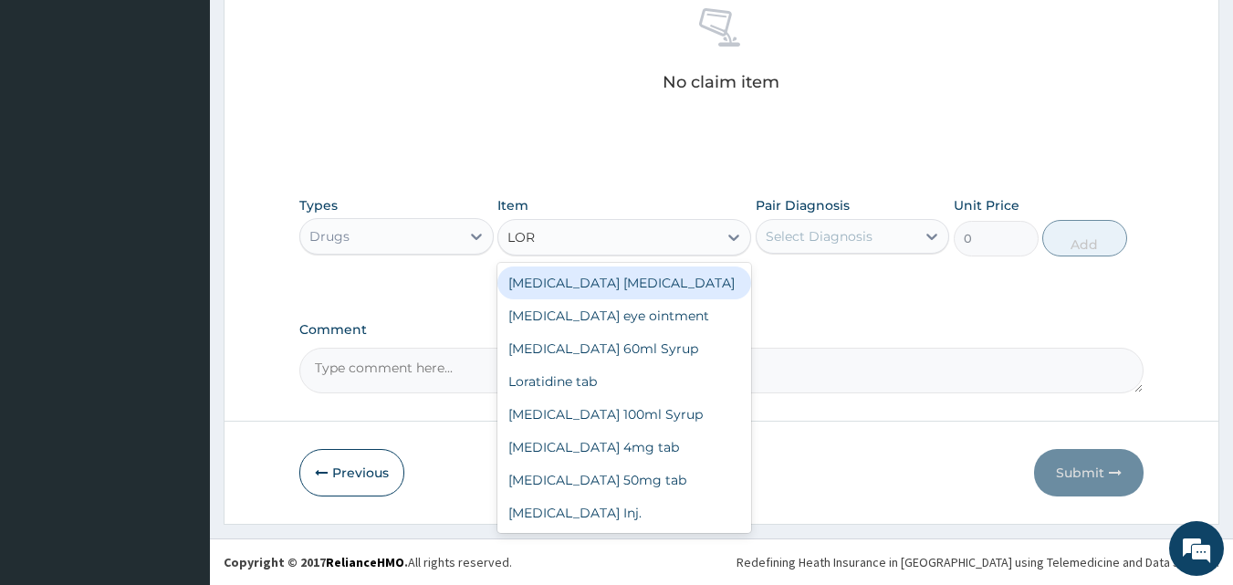
type input "LORA"
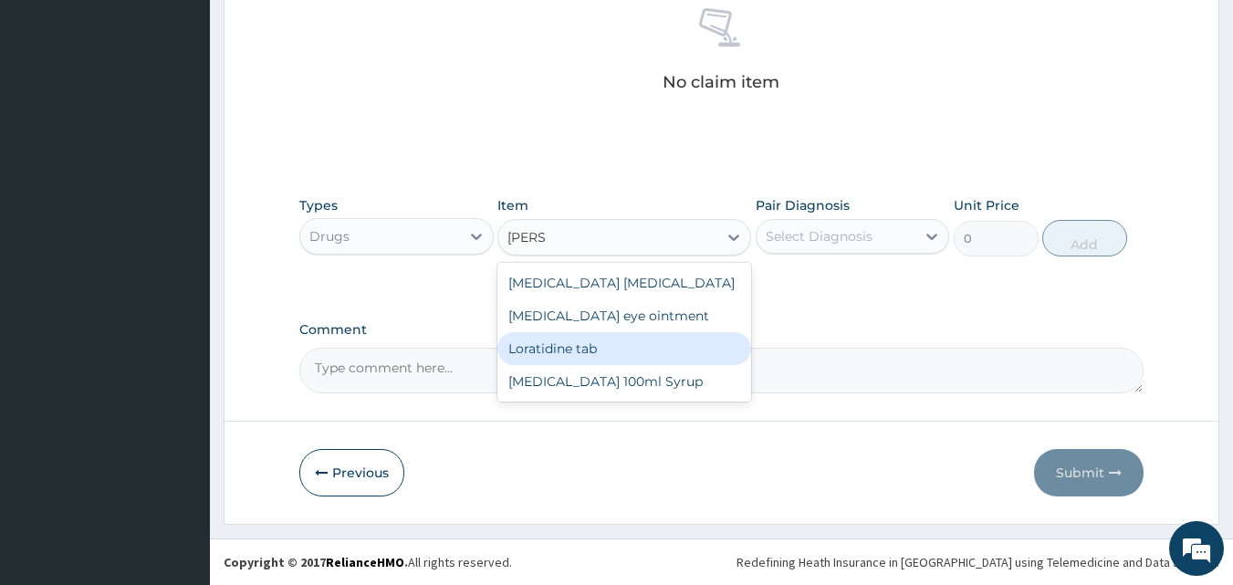
click at [578, 349] on div "Loratidine tab" at bounding box center [624, 348] width 254 height 33
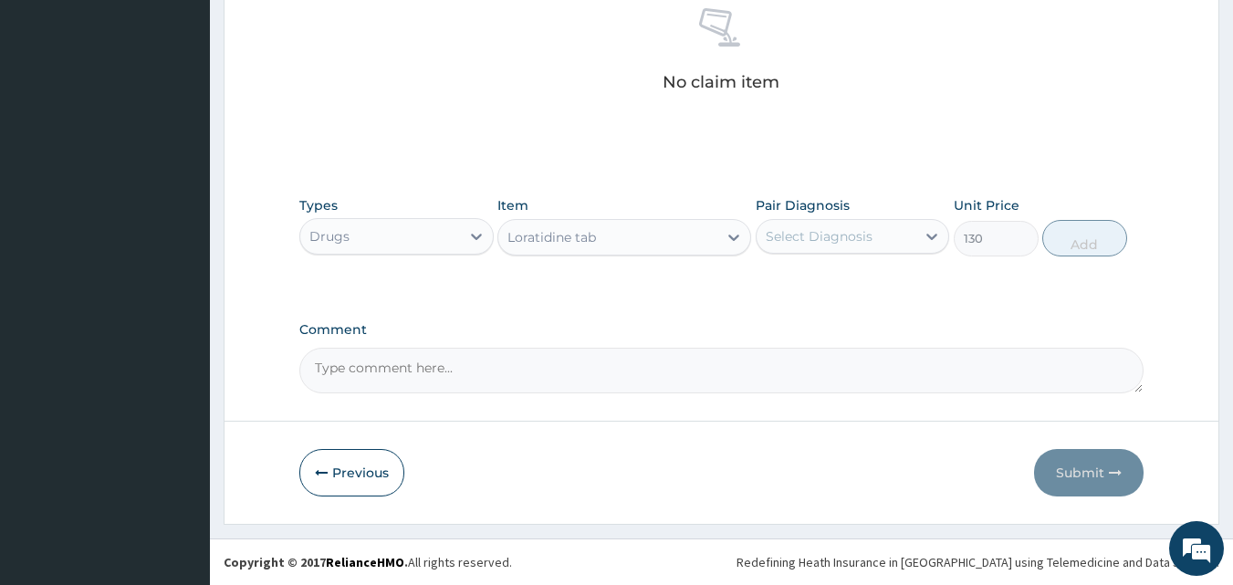
type input "130"
click at [850, 239] on div "Select Diagnosis" at bounding box center [819, 236] width 107 height 18
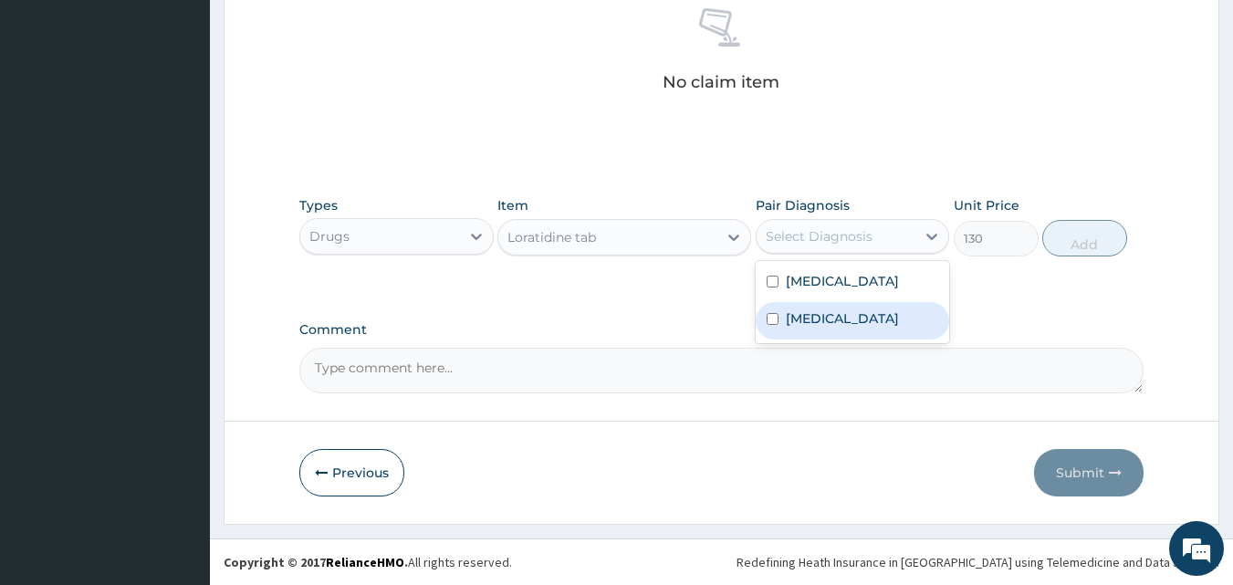
click at [829, 328] on label "Upper respiratory infection" at bounding box center [842, 318] width 113 height 18
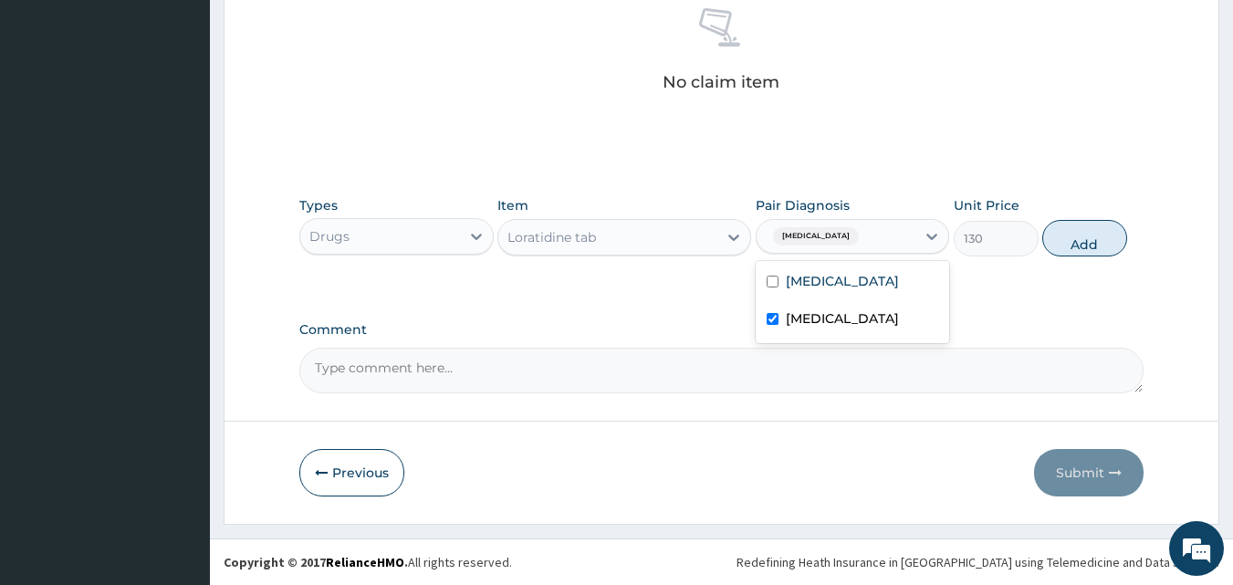
checkbox input "true"
click at [1059, 237] on button "Add" at bounding box center [1084, 238] width 85 height 36
type input "0"
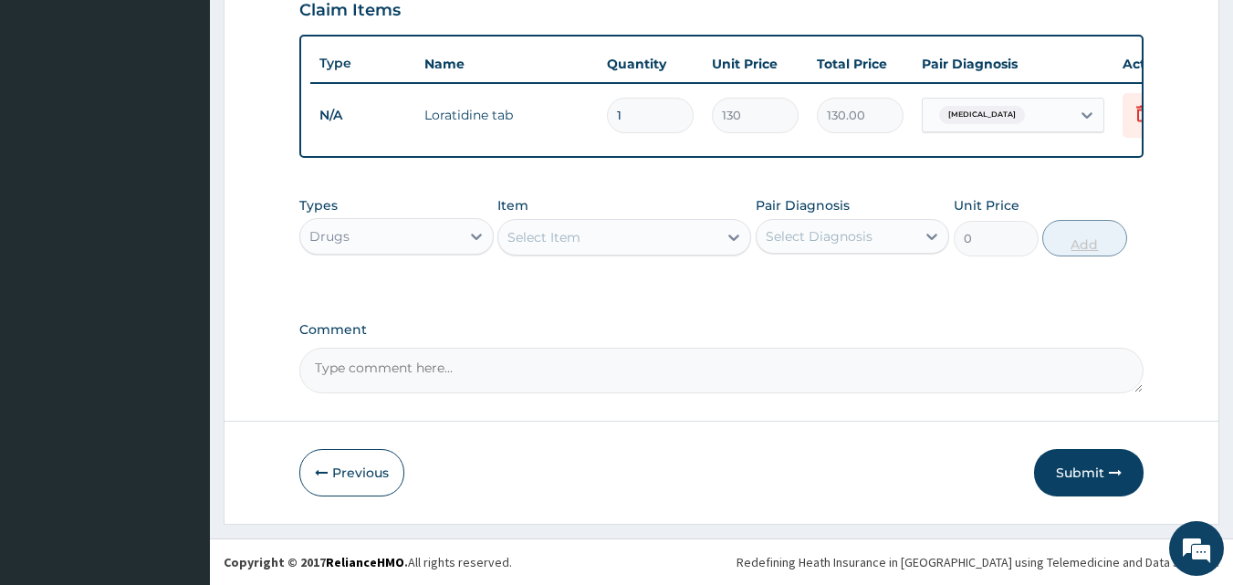
type input "0.00"
type input "5"
type input "650.00"
type input "5"
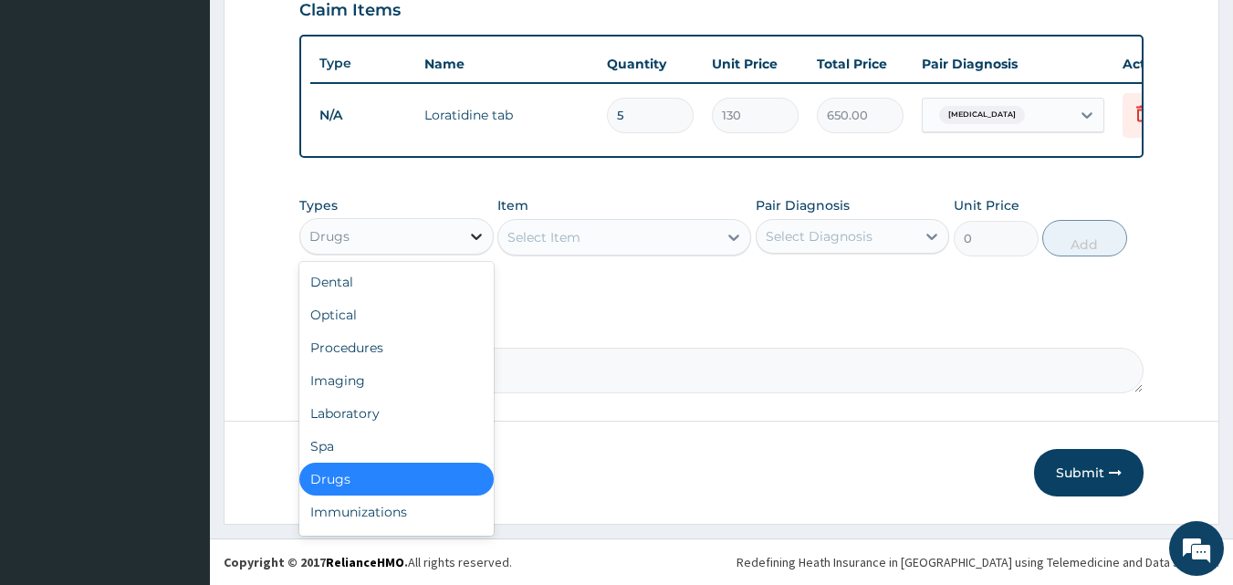
click at [476, 239] on icon at bounding box center [476, 237] width 11 height 6
click at [388, 349] on div "Procedures" at bounding box center [396, 347] width 194 height 33
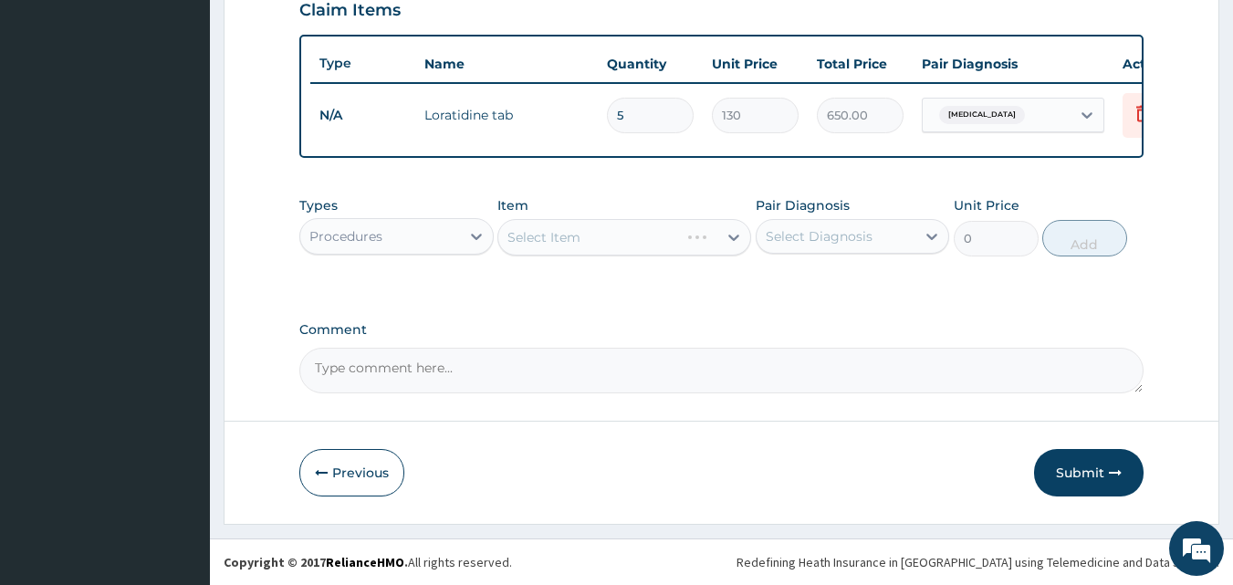
click at [591, 231] on div "Select Item" at bounding box center [624, 237] width 254 height 36
click at [592, 244] on div "Select Item" at bounding box center [607, 237] width 219 height 29
type input "F"
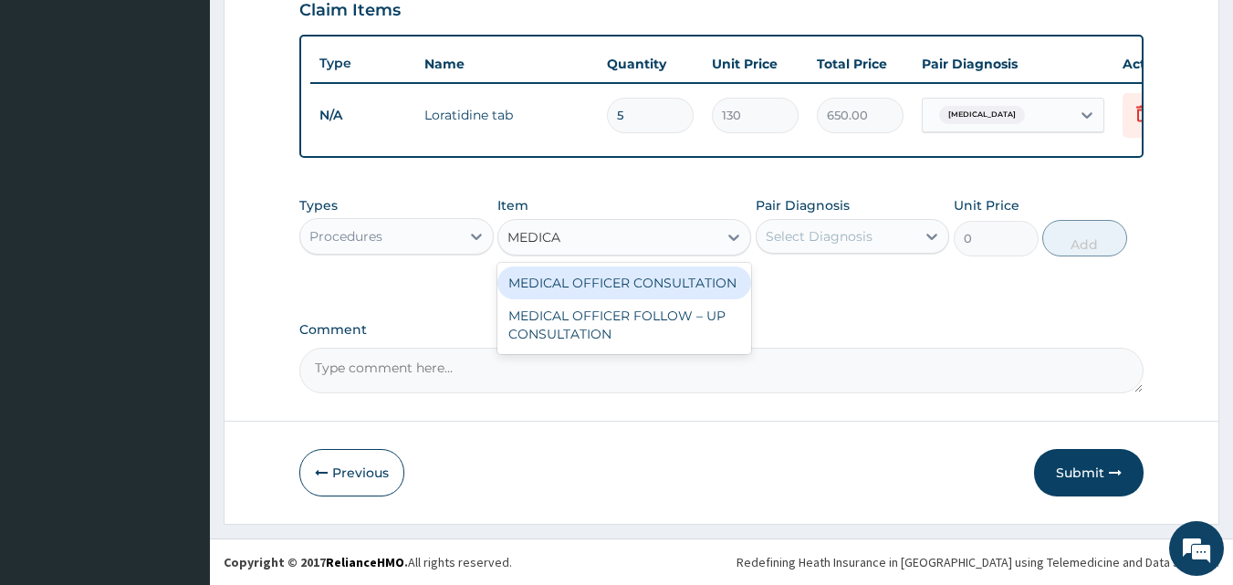
type input "MEDICAL"
click at [589, 280] on div "MEDICAL OFFICER CONSULTATION" at bounding box center [624, 282] width 254 height 33
type input "10500"
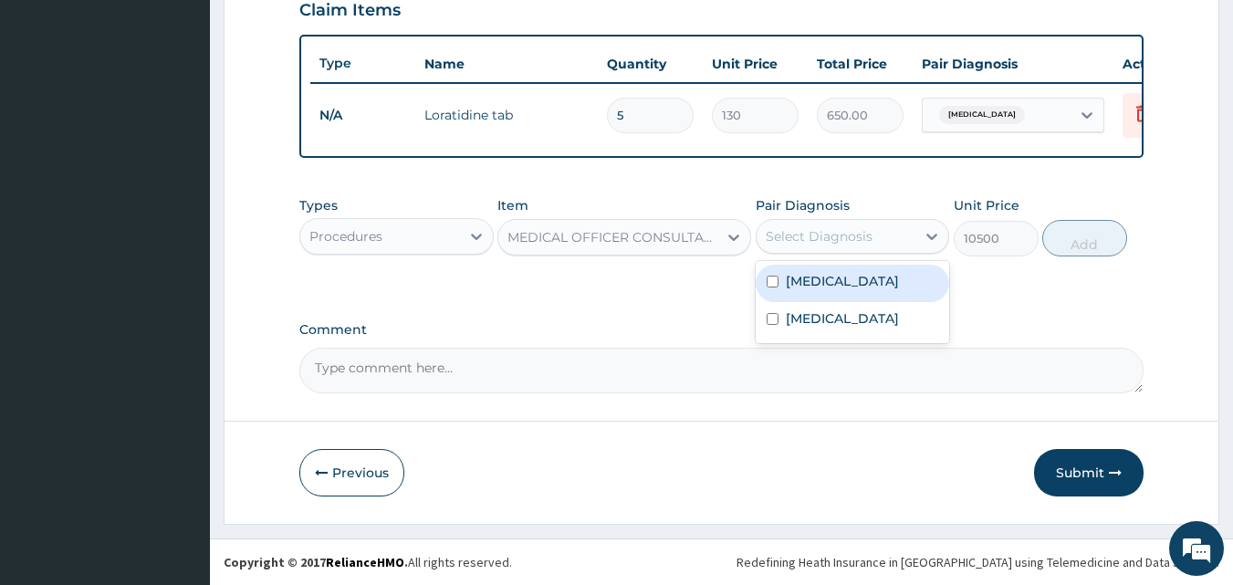
click at [848, 235] on div "Select Diagnosis" at bounding box center [819, 236] width 107 height 18
click at [838, 277] on label "Bacteremia" at bounding box center [842, 281] width 113 height 18
checkbox input "true"
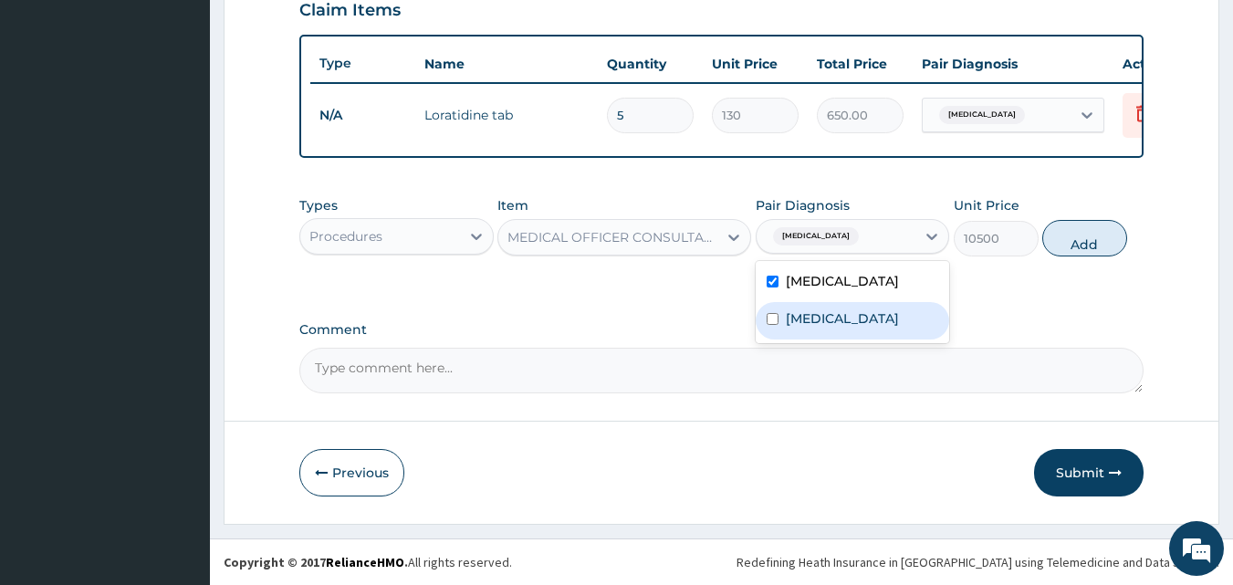
click at [839, 328] on label "Upper respiratory infection" at bounding box center [842, 318] width 113 height 18
checkbox input "true"
click at [1115, 243] on button "Add" at bounding box center [1084, 238] width 85 height 36
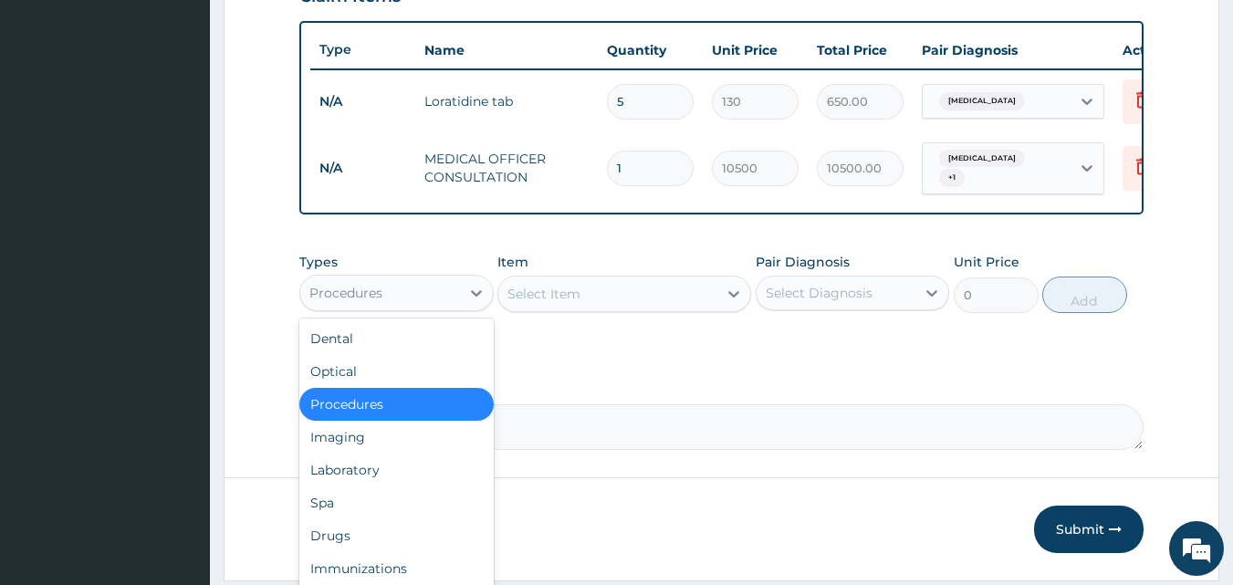
click at [442, 295] on div "Procedures" at bounding box center [380, 292] width 160 height 29
click at [343, 464] on div "Laboratory" at bounding box center [396, 469] width 194 height 33
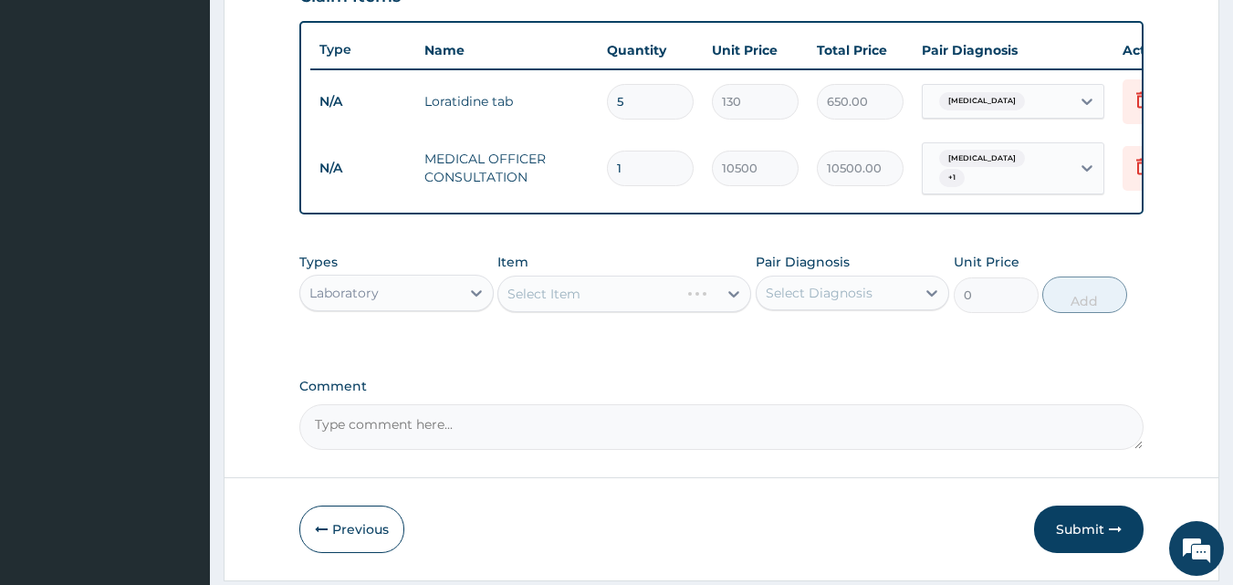
click at [569, 304] on div "Select Item" at bounding box center [624, 294] width 254 height 36
click at [569, 303] on div "Select Item" at bounding box center [543, 294] width 73 height 18
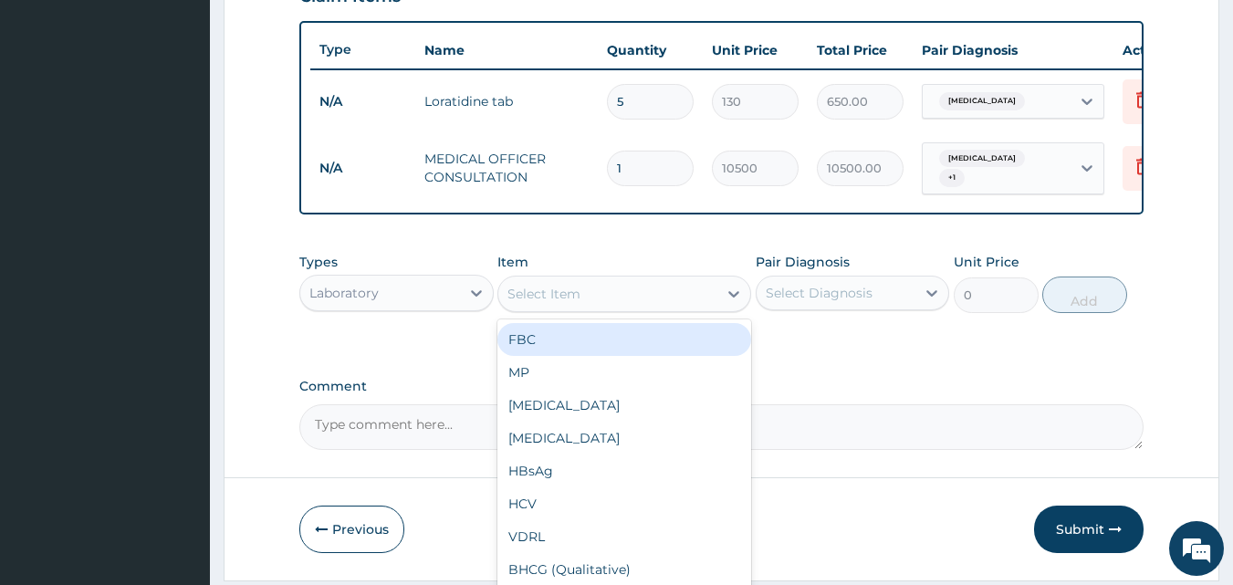
click at [568, 347] on div "FBC" at bounding box center [624, 339] width 254 height 33
type input "4500"
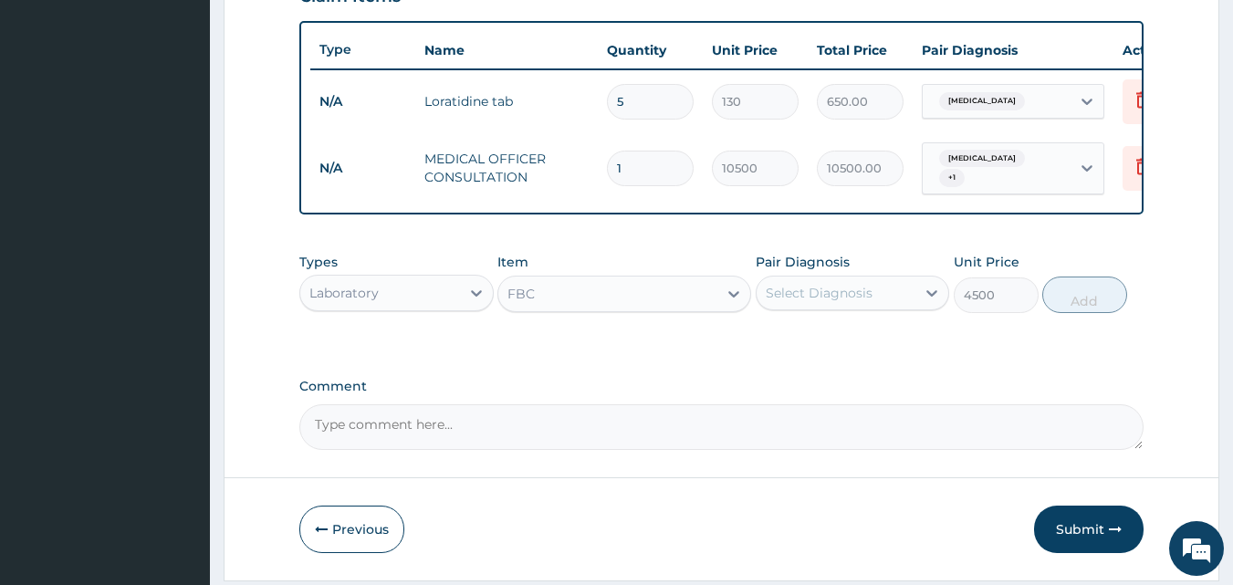
click at [824, 293] on div "Select Diagnosis" at bounding box center [819, 293] width 107 height 18
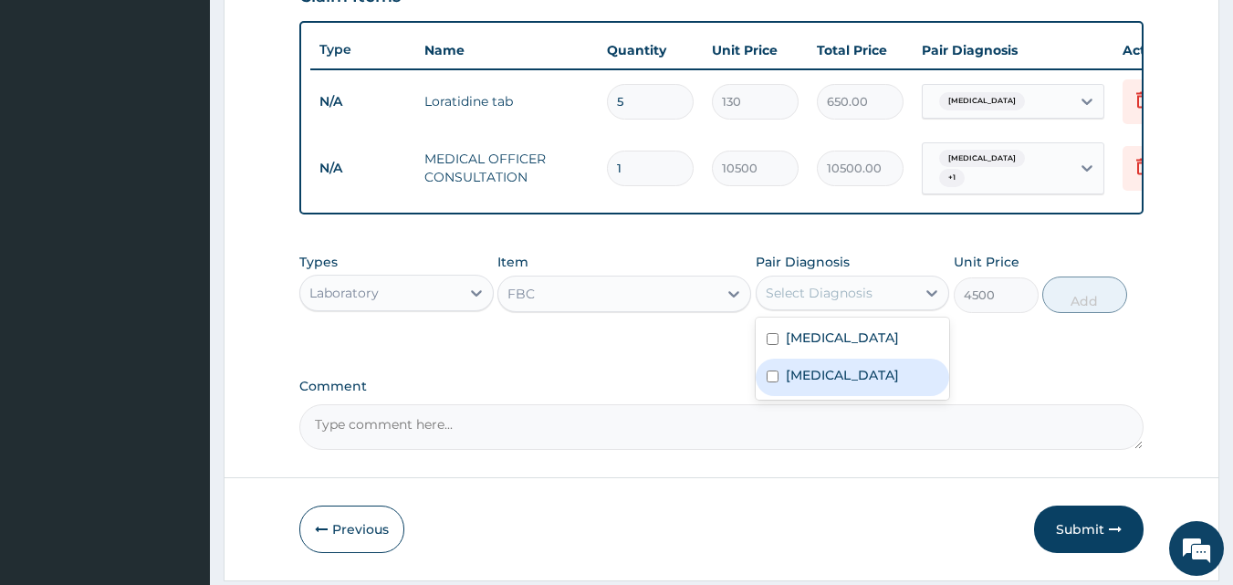
click at [834, 384] on label "Upper respiratory infection" at bounding box center [842, 375] width 113 height 18
checkbox input "true"
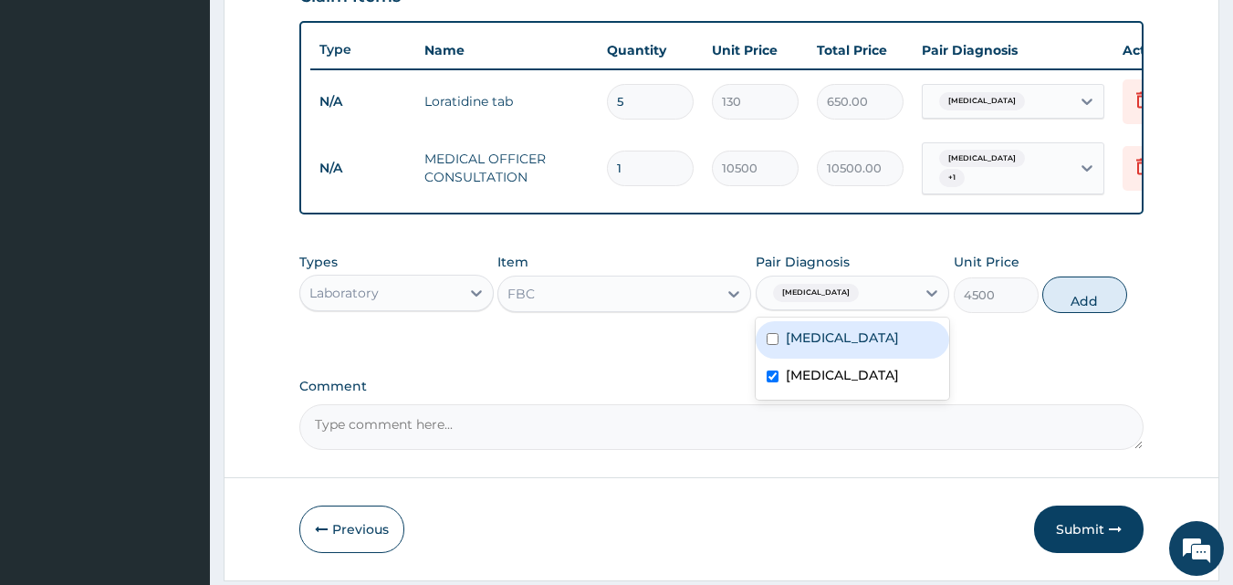
click at [818, 353] on div "Bacteremia" at bounding box center [853, 339] width 194 height 37
checkbox input "true"
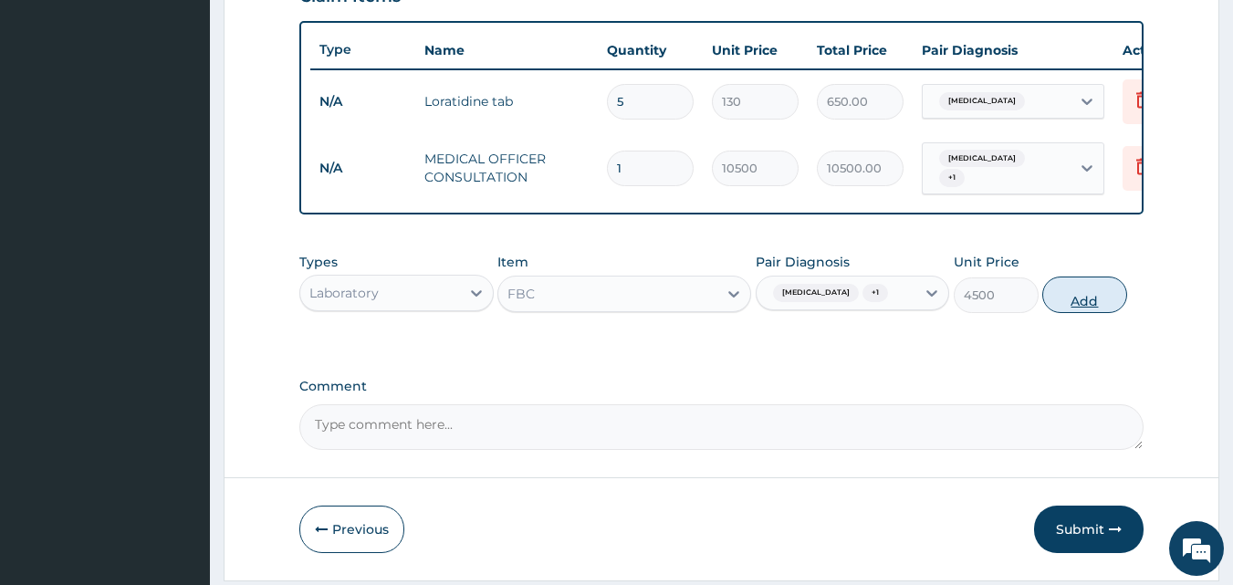
click at [1080, 313] on button "Add" at bounding box center [1084, 294] width 85 height 36
type input "0"
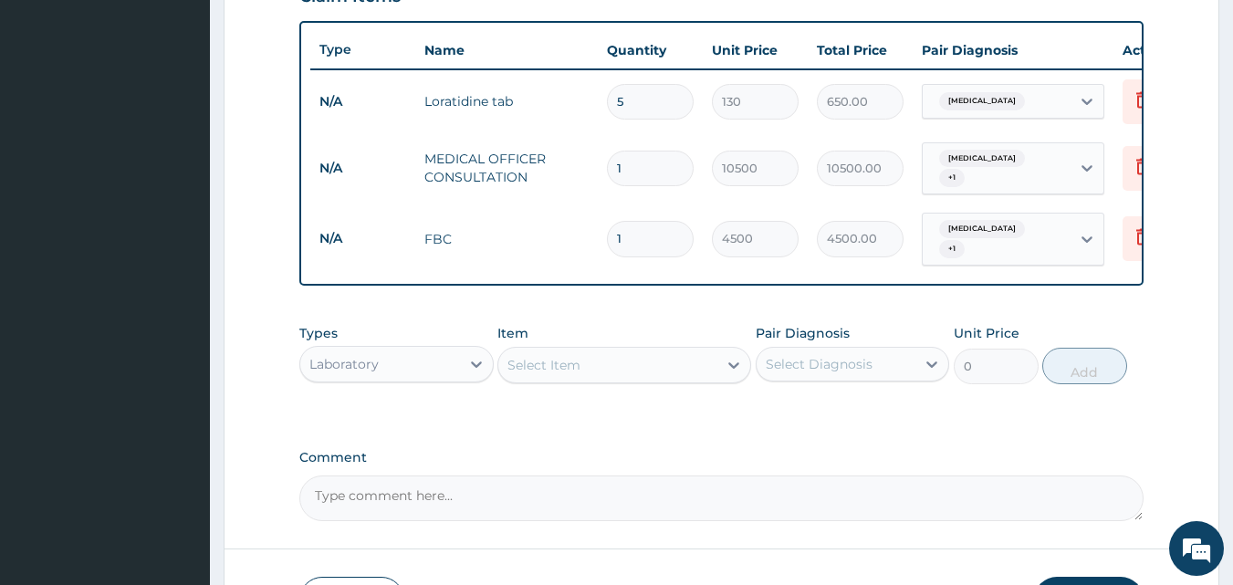
scroll to position [791, 0]
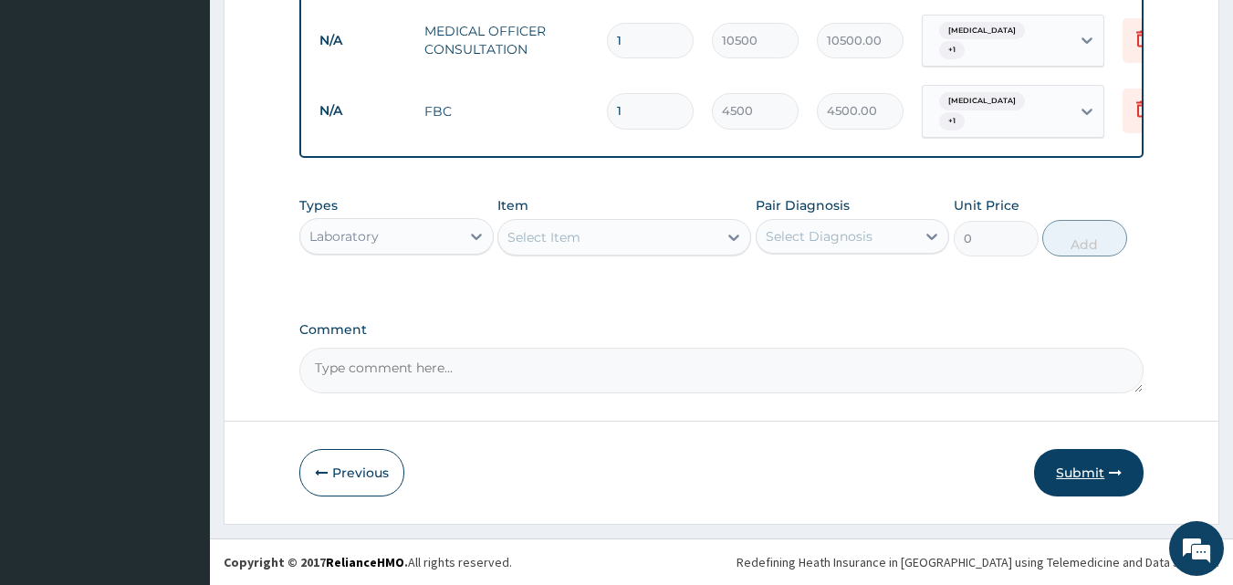
click at [1077, 479] on button "Submit" at bounding box center [1088, 472] width 109 height 47
click at [1079, 469] on button "Submit" at bounding box center [1088, 472] width 109 height 47
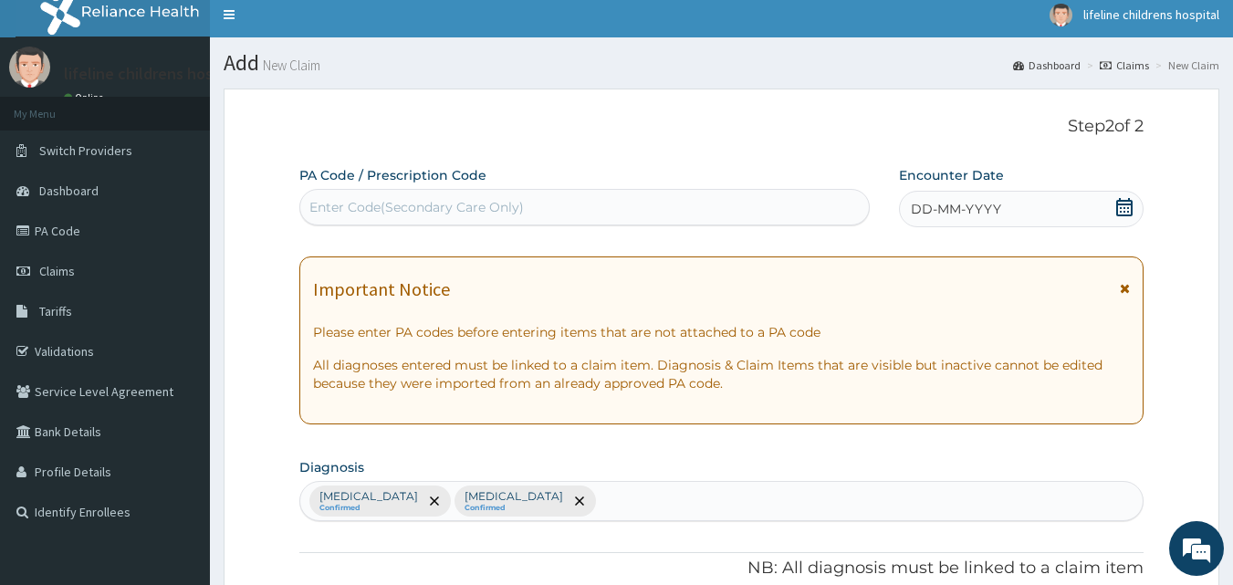
scroll to position [0, 0]
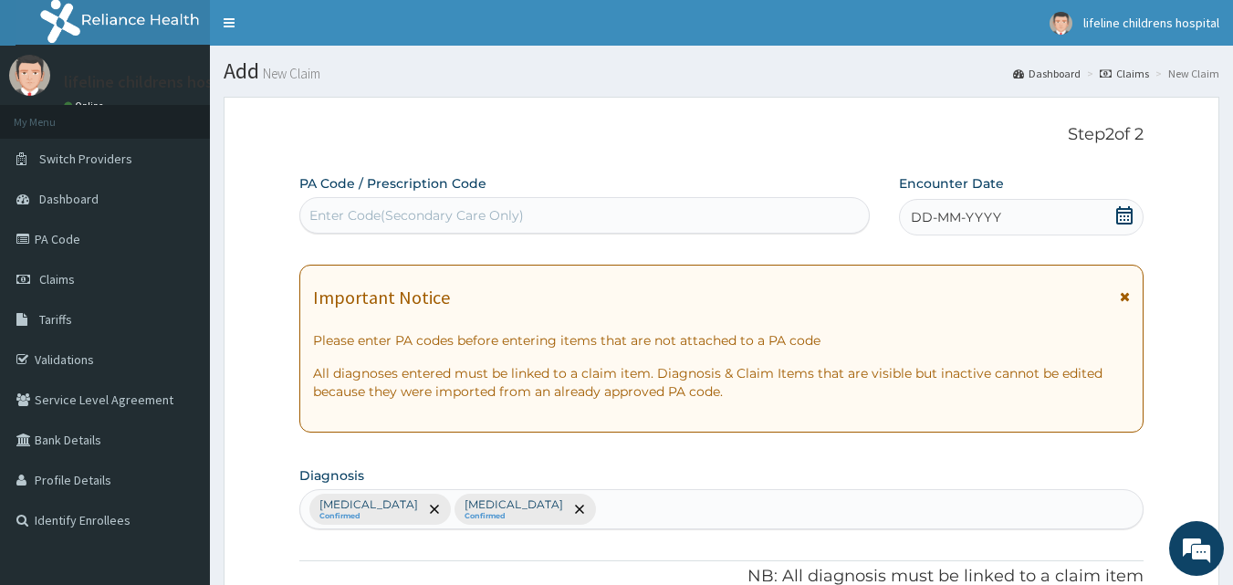
click at [1121, 216] on icon at bounding box center [1124, 215] width 16 height 18
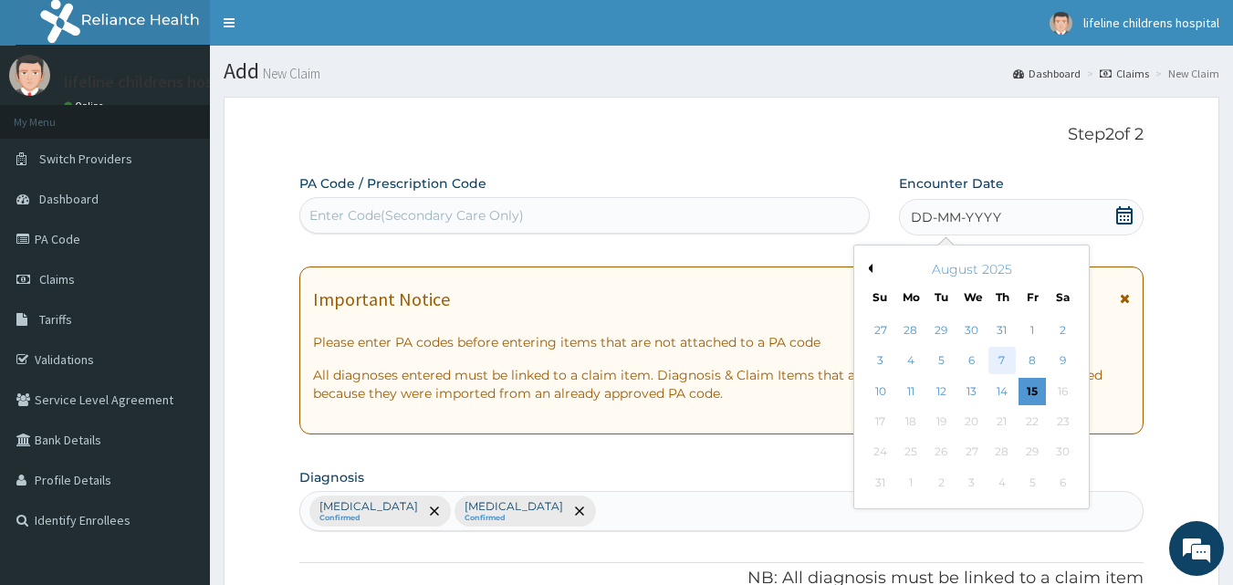
click at [999, 359] on div "7" at bounding box center [1001, 361] width 27 height 27
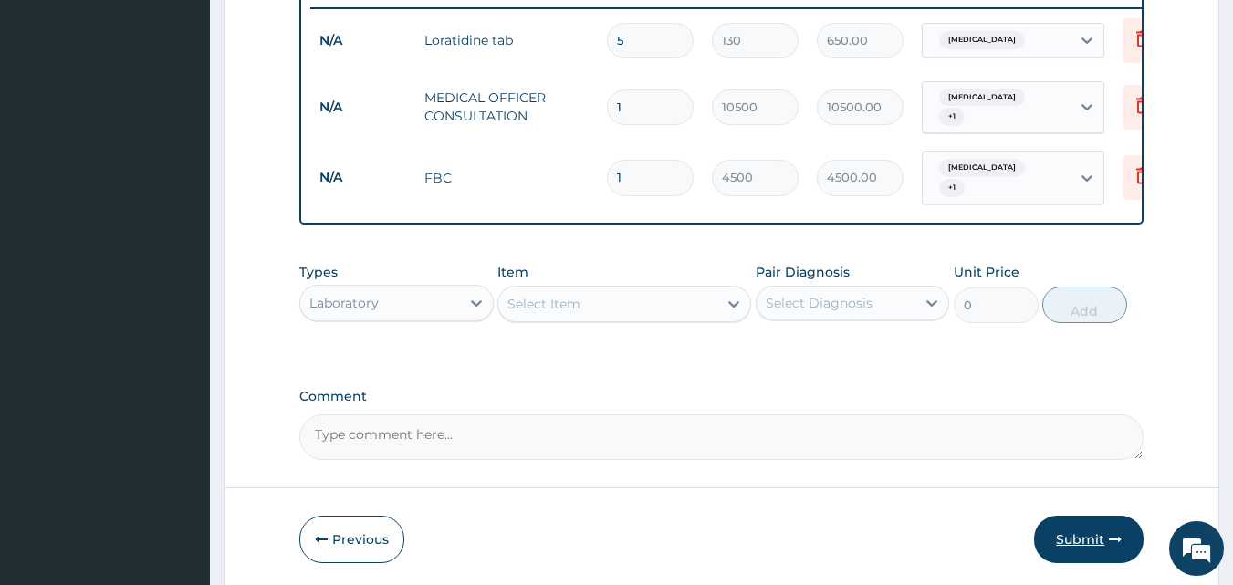
scroll to position [791, 0]
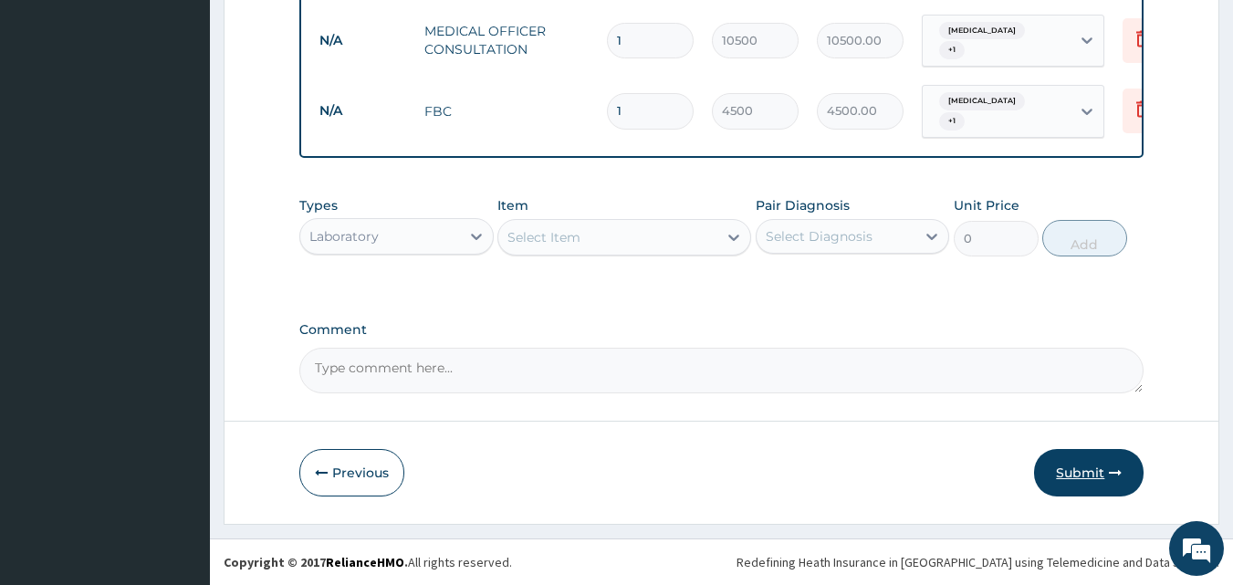
click at [1083, 468] on button "Submit" at bounding box center [1088, 472] width 109 height 47
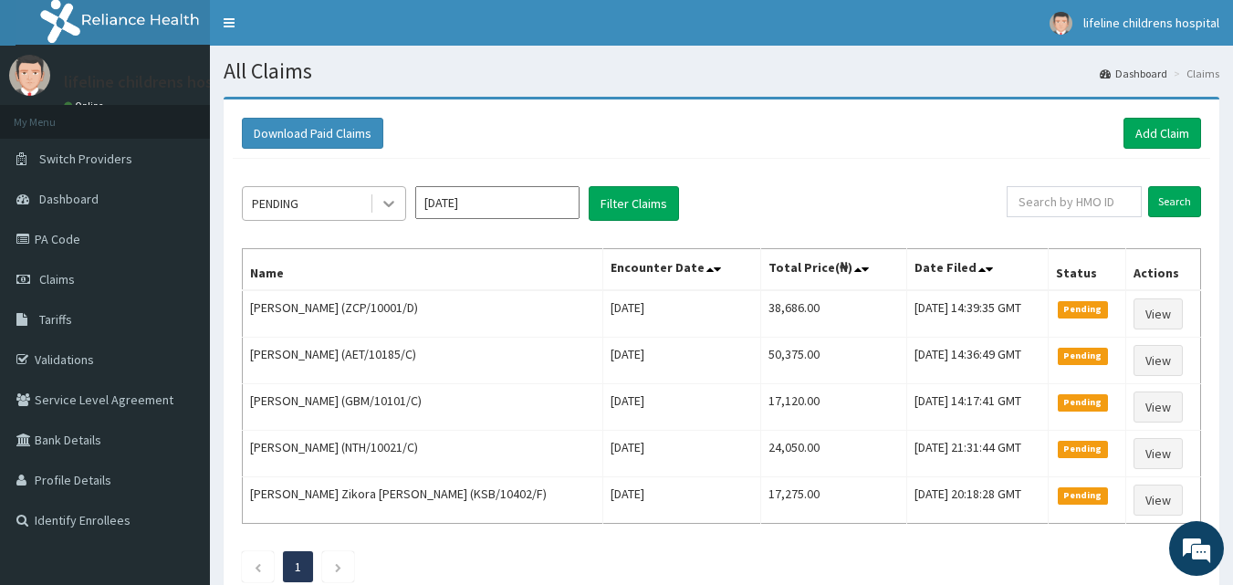
click at [394, 203] on icon at bounding box center [389, 203] width 18 height 18
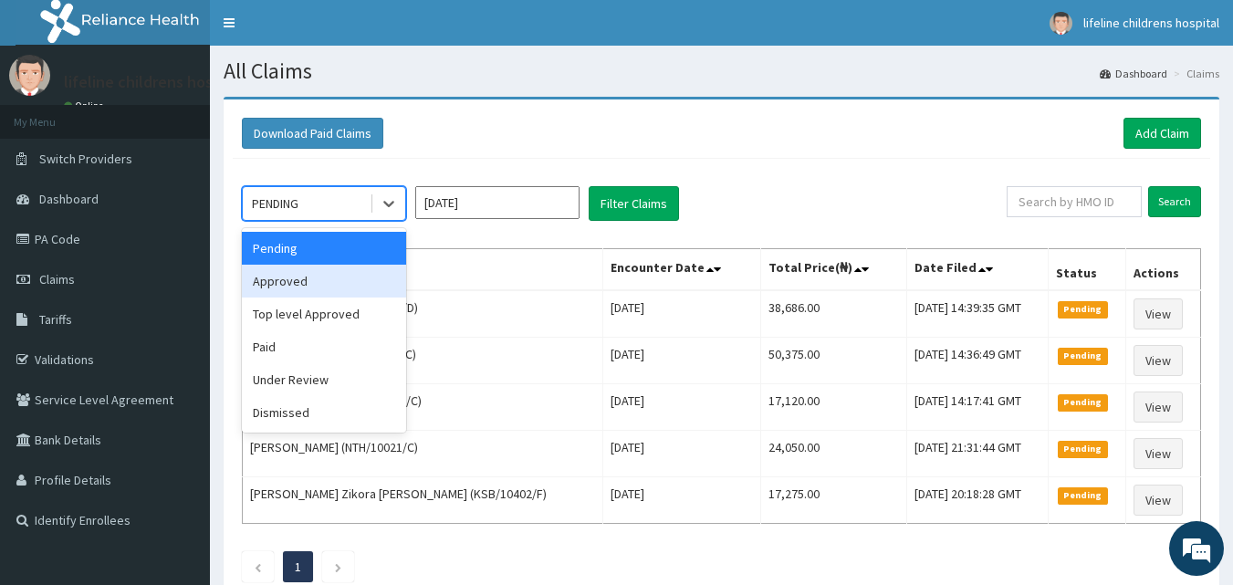
click at [316, 287] on div "Approved" at bounding box center [324, 281] width 164 height 33
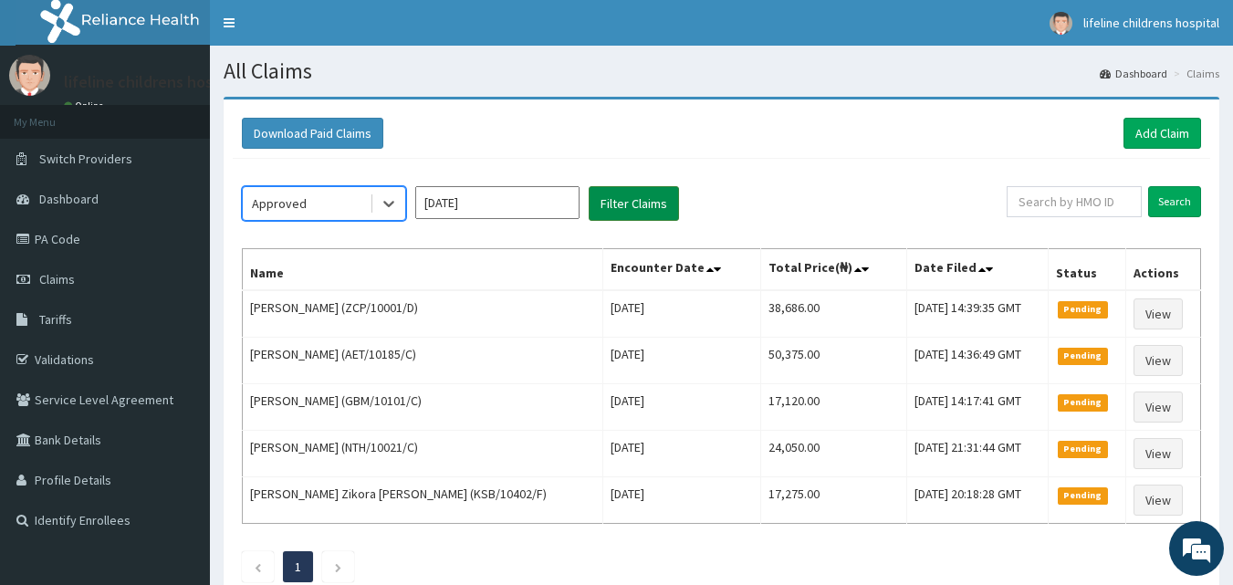
click at [628, 208] on button "Filter Claims" at bounding box center [634, 203] width 90 height 35
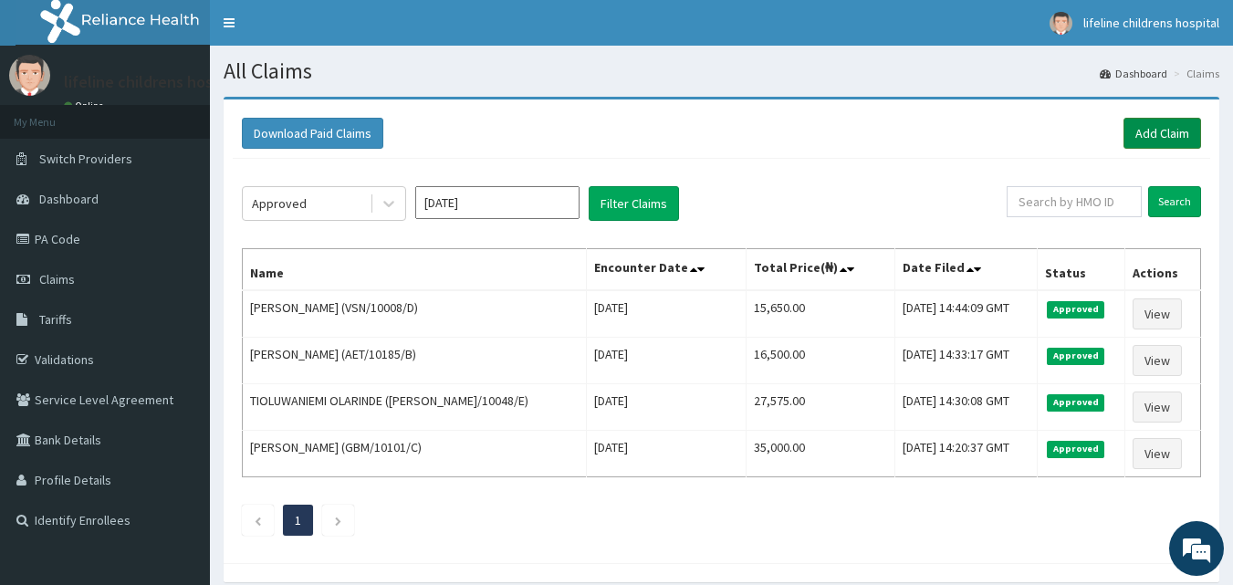
click at [1160, 124] on link "Add Claim" at bounding box center [1162, 133] width 78 height 31
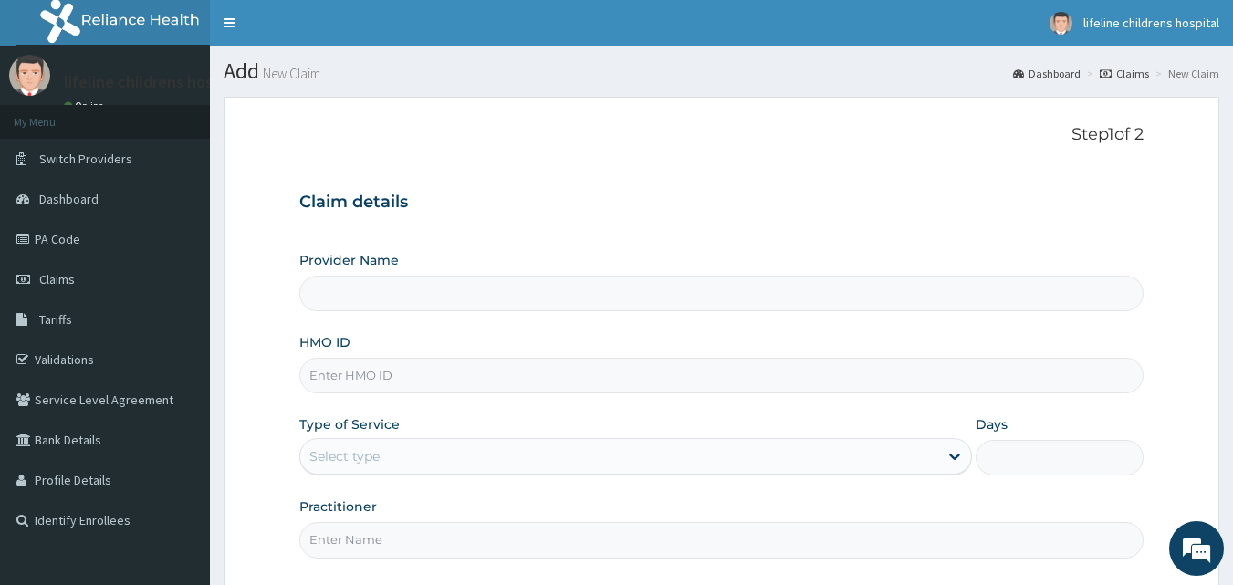
type input "Lifeline Children Hospital - Lekki"
click at [491, 375] on input "HMO ID" at bounding box center [721, 376] width 845 height 36
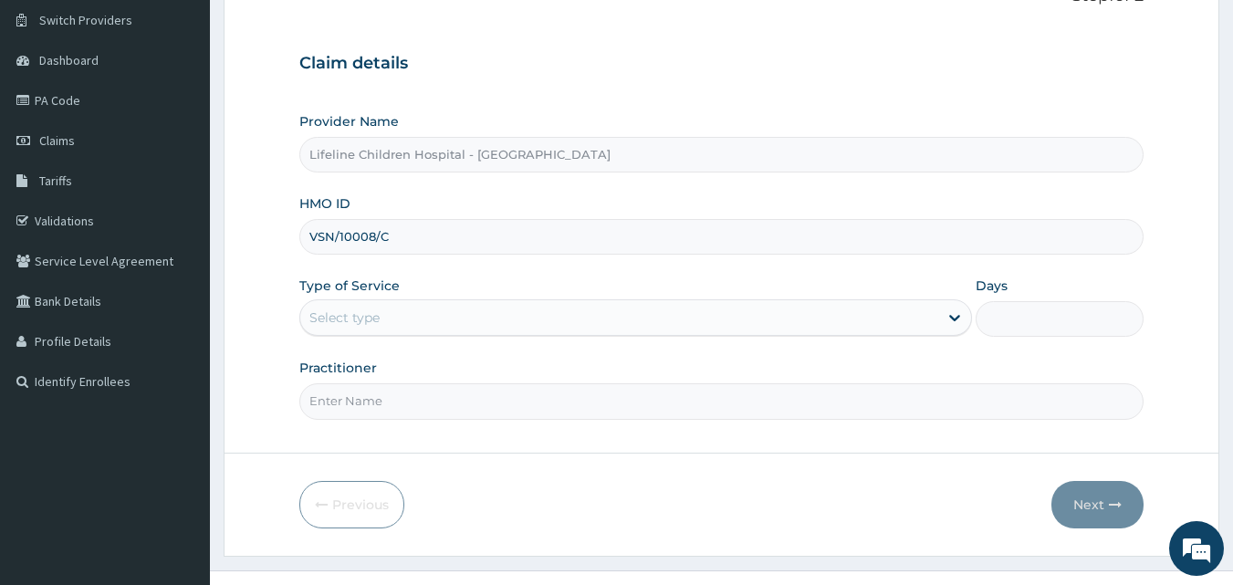
scroll to position [141, 0]
type input "VSN/10008/C"
click at [445, 307] on div "Select type" at bounding box center [619, 314] width 638 height 29
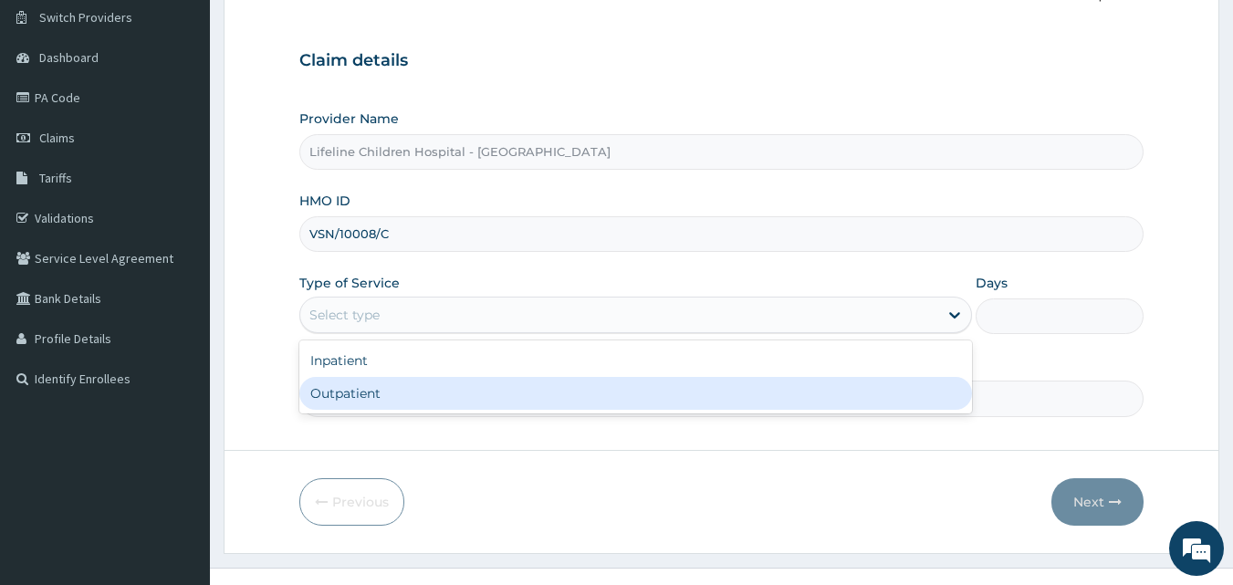
click at [364, 405] on div "Outpatient" at bounding box center [635, 393] width 672 height 33
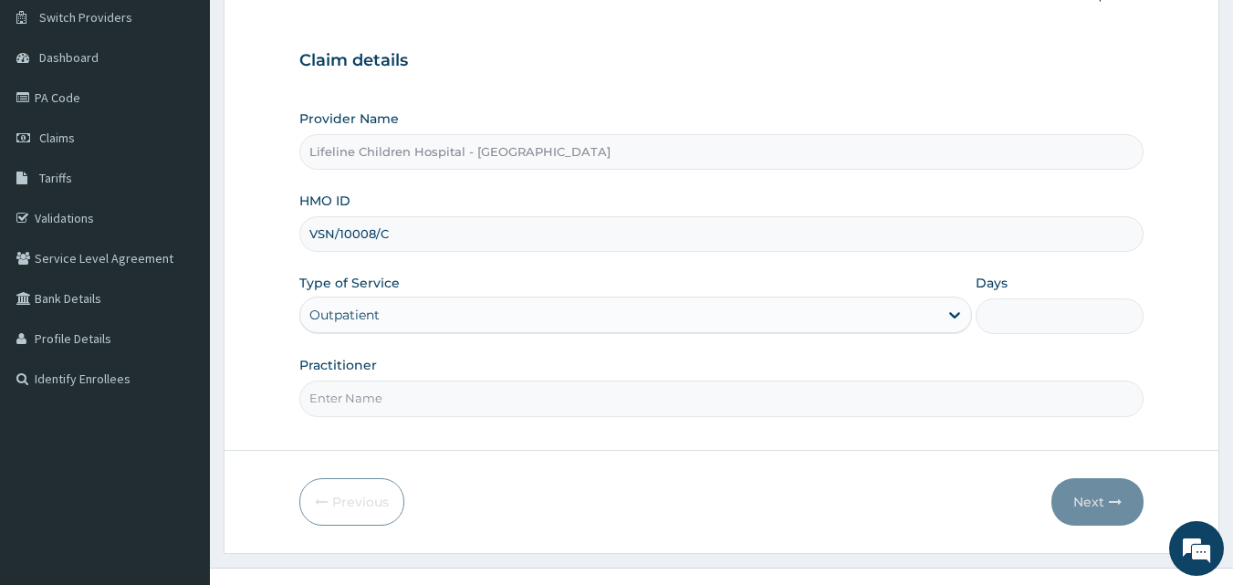
type input "1"
click at [364, 405] on input "Practitioner" at bounding box center [721, 398] width 845 height 36
type input "DR OPEYEMI"
click at [1089, 505] on button "Next" at bounding box center [1097, 501] width 92 height 47
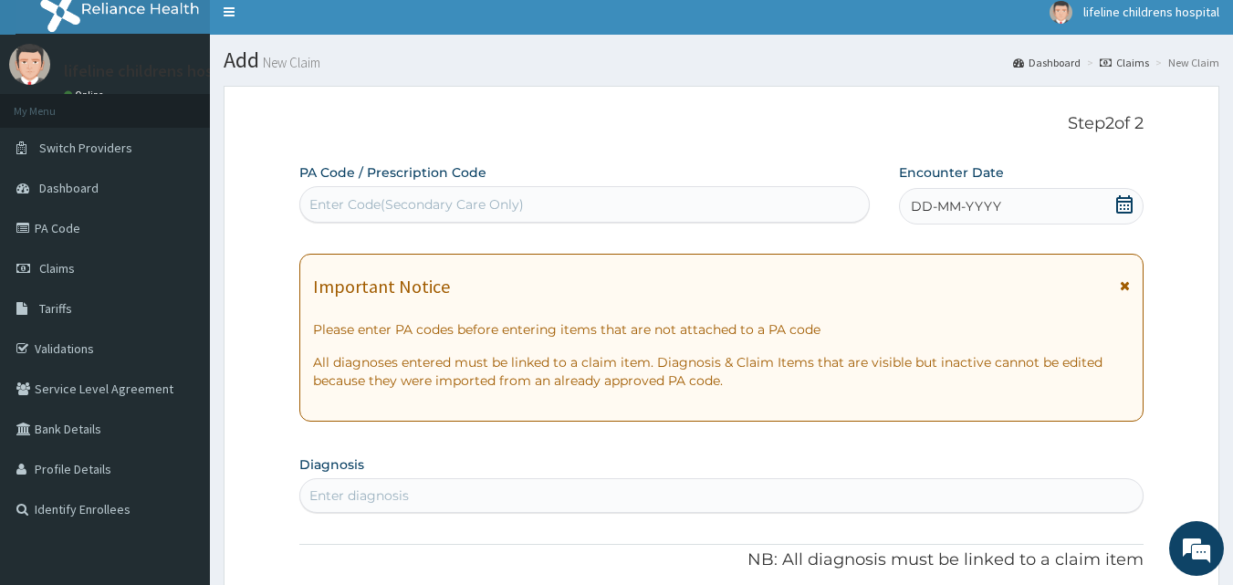
scroll to position [0, 0]
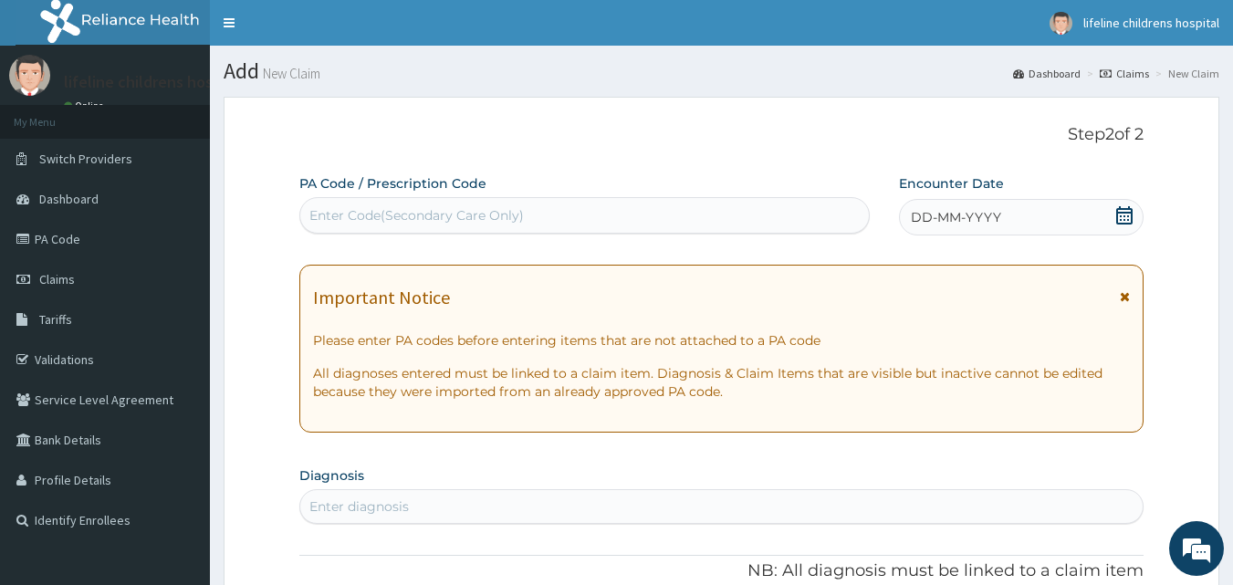
click at [1126, 217] on icon at bounding box center [1124, 215] width 18 height 18
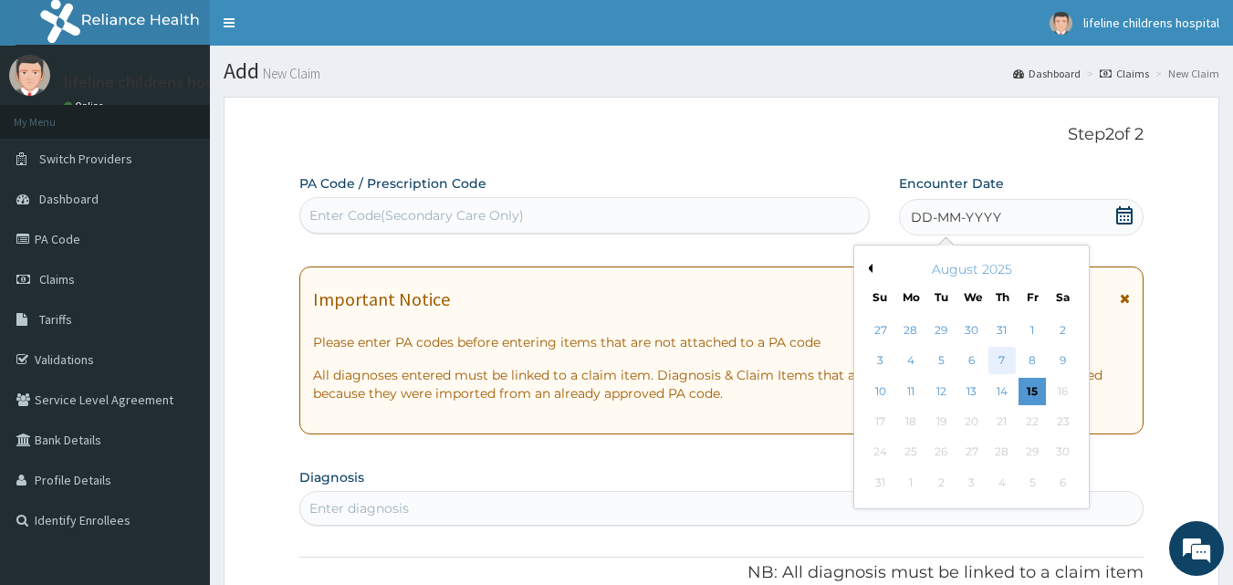
click at [994, 360] on div "7" at bounding box center [1001, 361] width 27 height 27
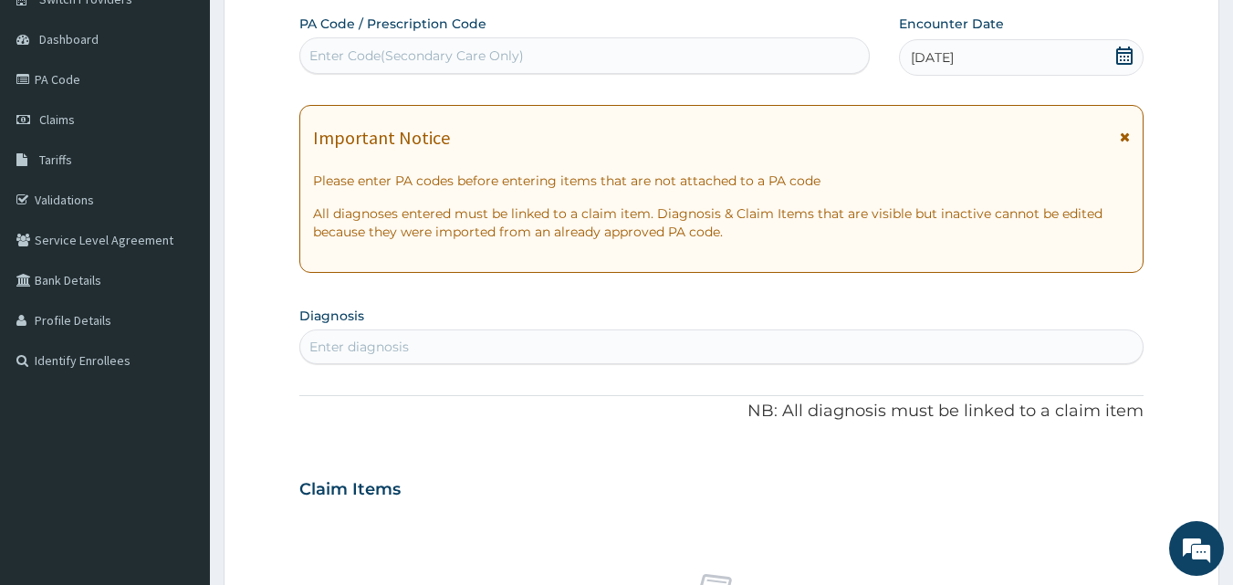
scroll to position [158, 0]
click at [1124, 136] on icon at bounding box center [1125, 138] width 10 height 13
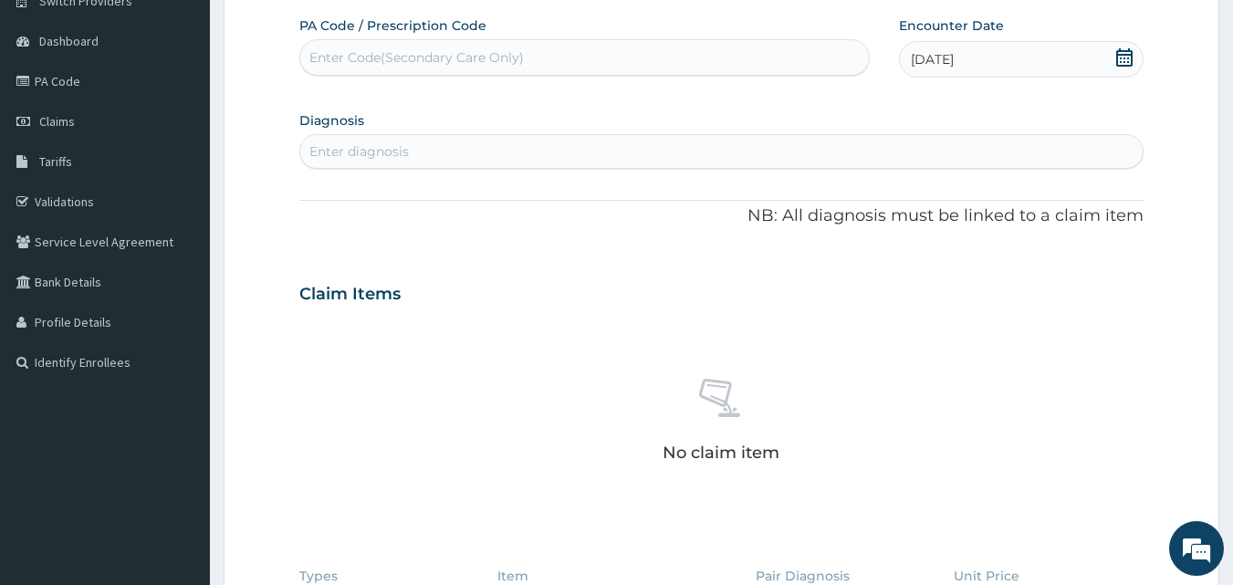
click at [594, 150] on div "Enter diagnosis" at bounding box center [721, 151] width 843 height 29
type input "W"
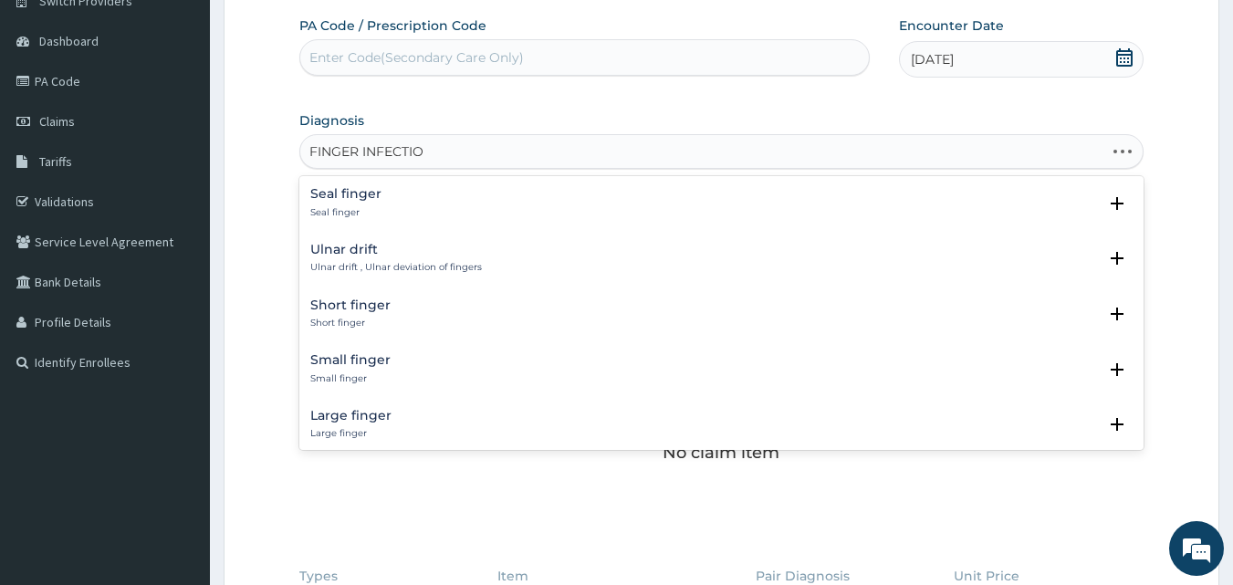
type input "FINGER INFECTION"
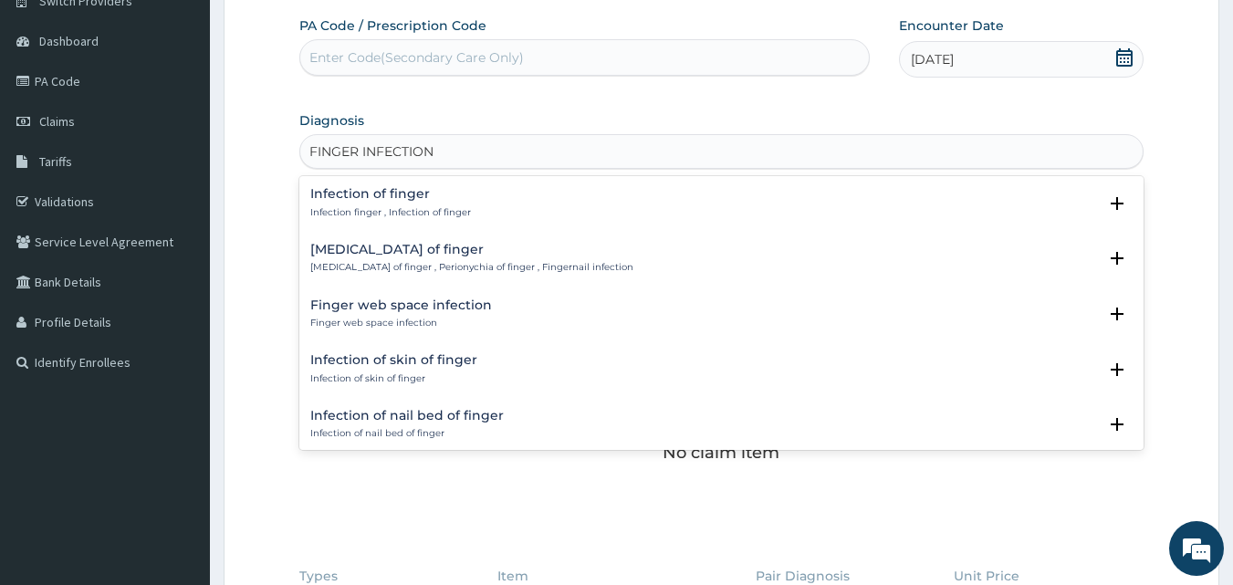
click at [360, 200] on h4 "Infection of finger" at bounding box center [390, 194] width 161 height 14
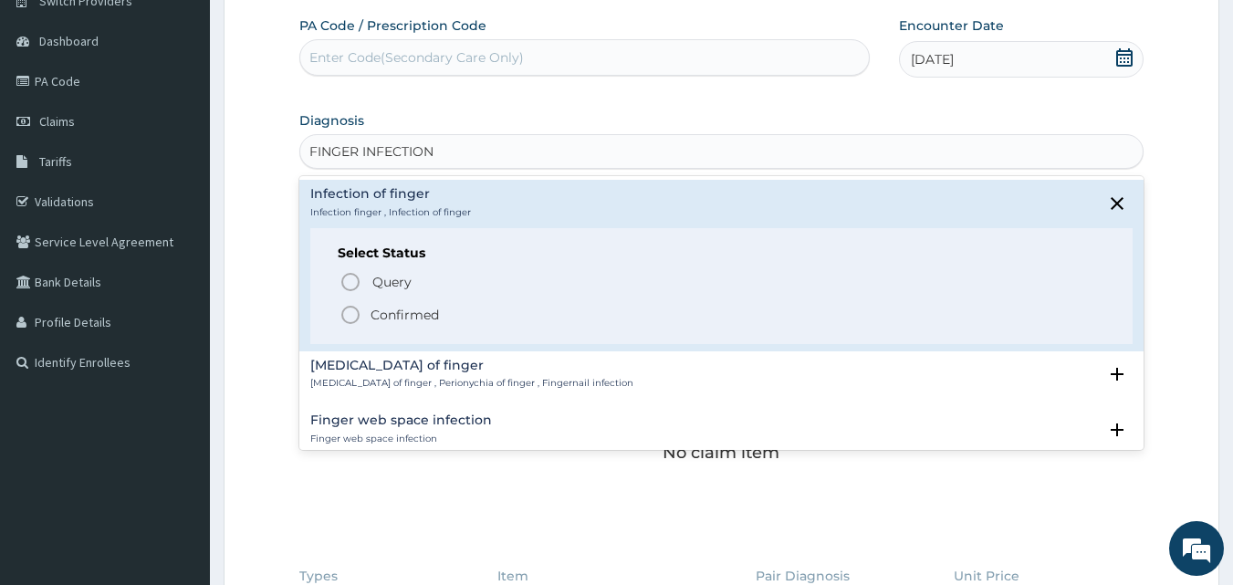
click at [401, 317] on p "Confirmed" at bounding box center [404, 315] width 68 height 18
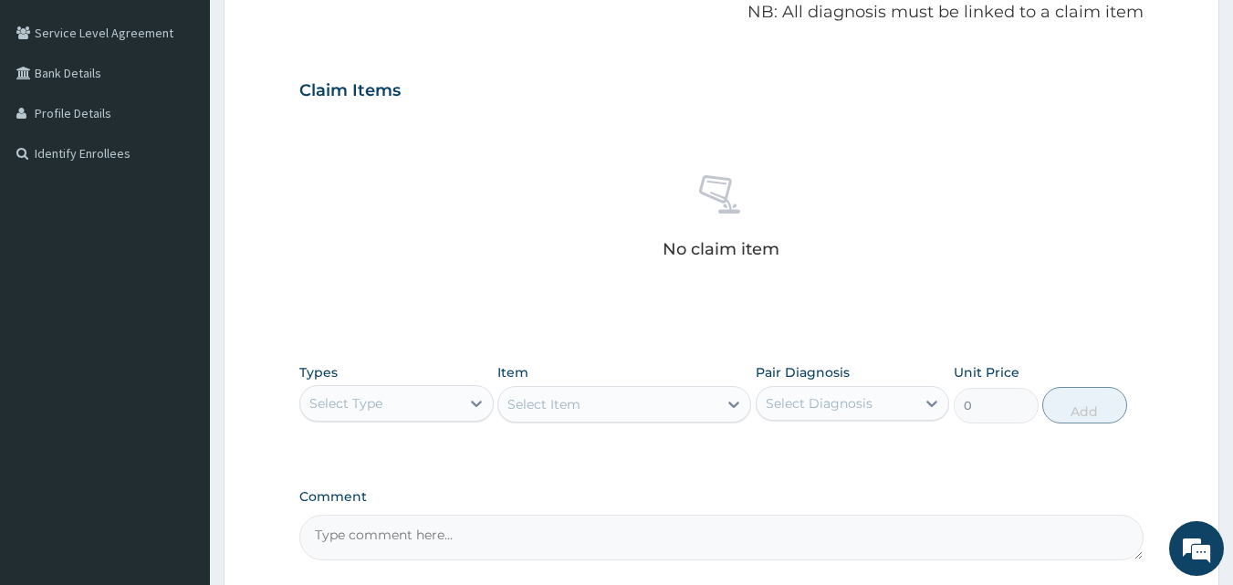
scroll to position [368, 0]
click at [370, 407] on div "Select Type" at bounding box center [345, 402] width 73 height 18
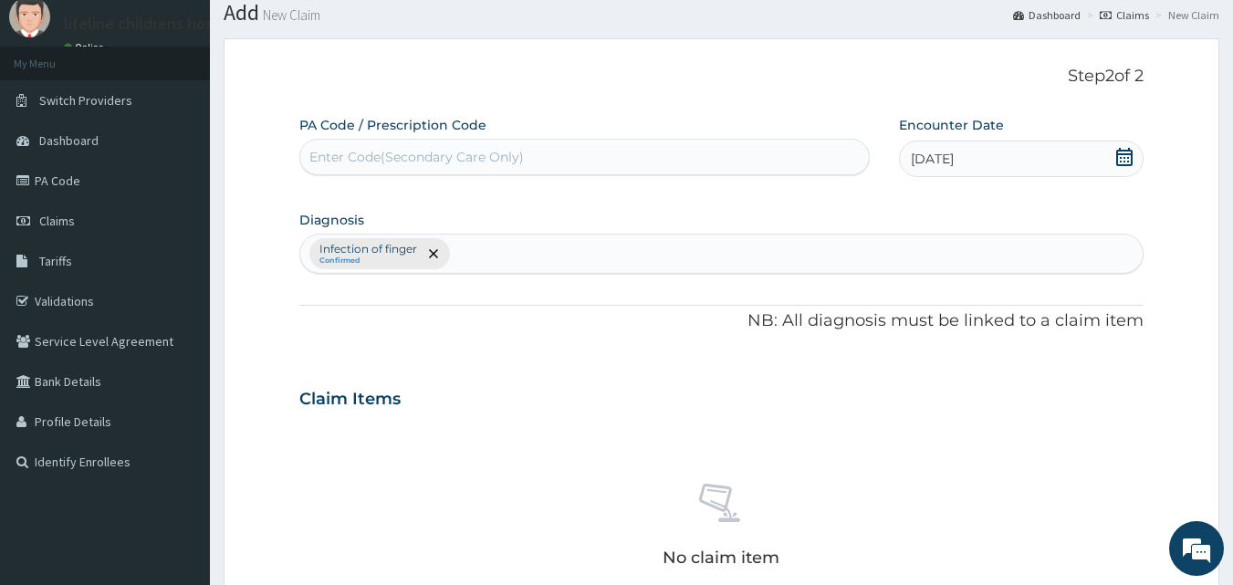
scroll to position [57, 0]
click at [518, 256] on div "Infection of finger Confirmed" at bounding box center [721, 254] width 843 height 38
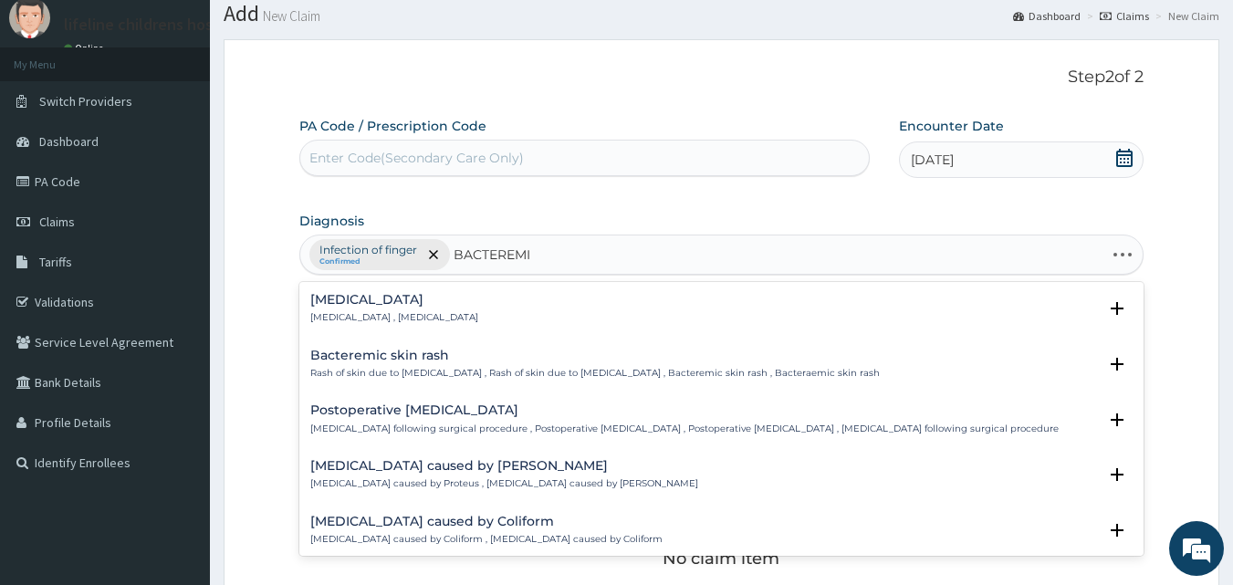
type input "BACTEREMIA"
click at [352, 303] on h4 "Bacteremia" at bounding box center [394, 300] width 168 height 14
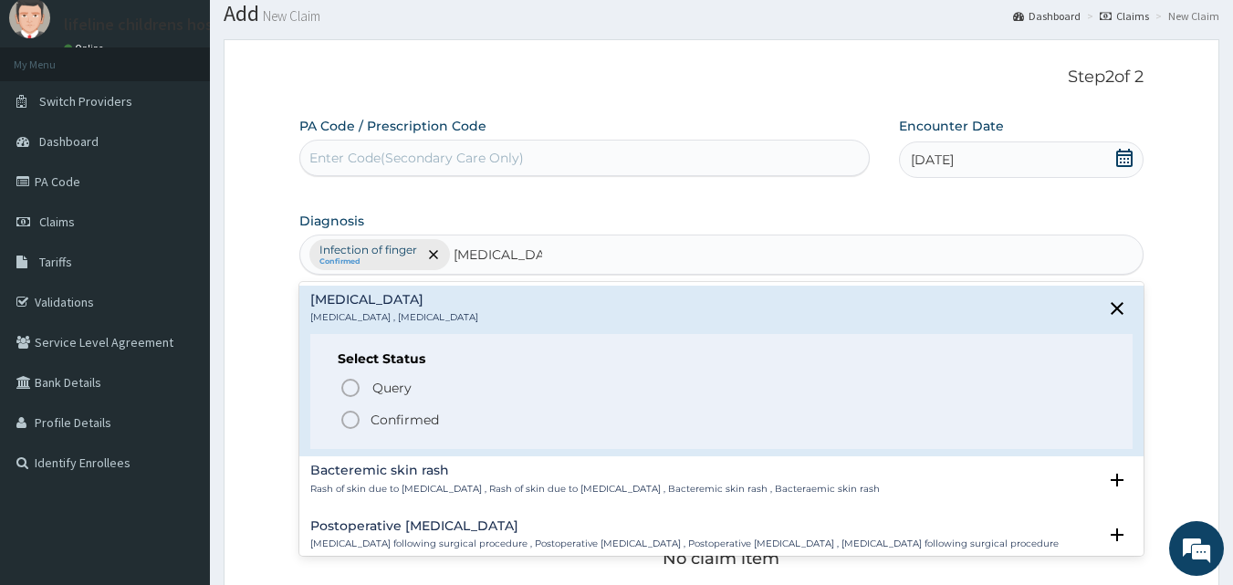
click at [377, 417] on p "Confirmed" at bounding box center [404, 420] width 68 height 18
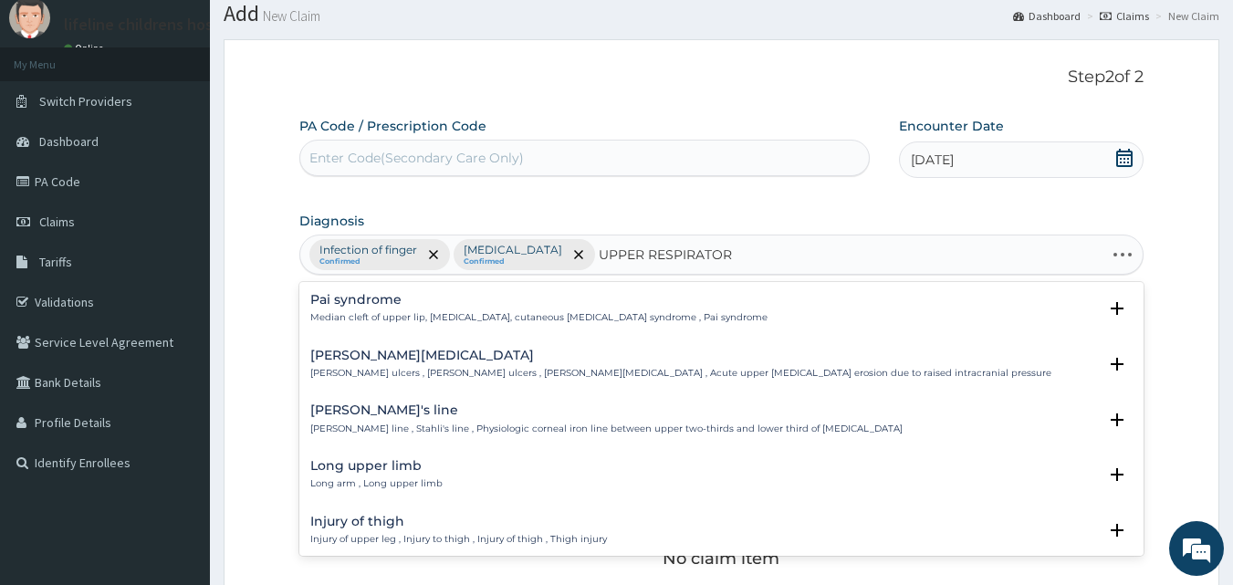
type input "UPPER RESPIRATORY"
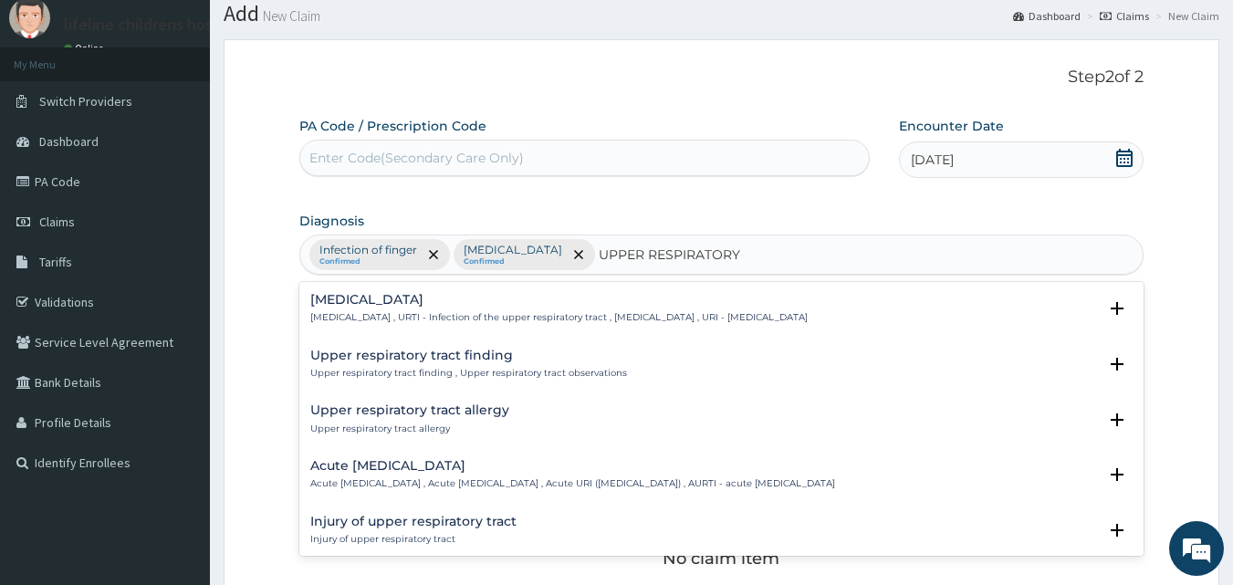
click at [409, 303] on h4 "Upper respiratory infection" at bounding box center [558, 300] width 497 height 14
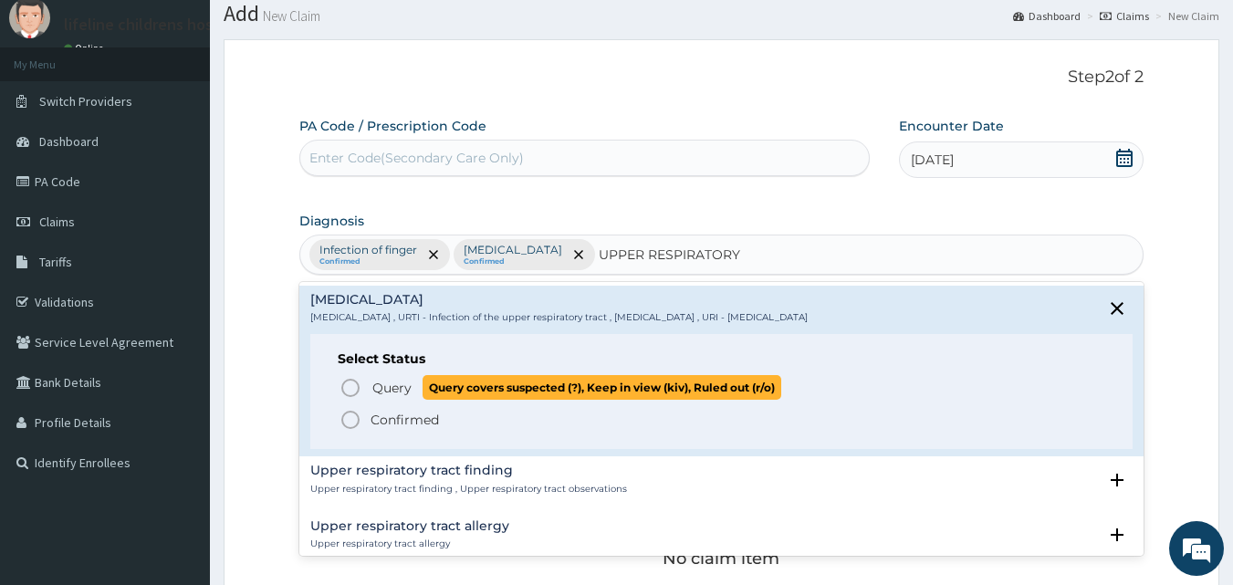
click at [388, 395] on span "Query" at bounding box center [391, 388] width 39 height 18
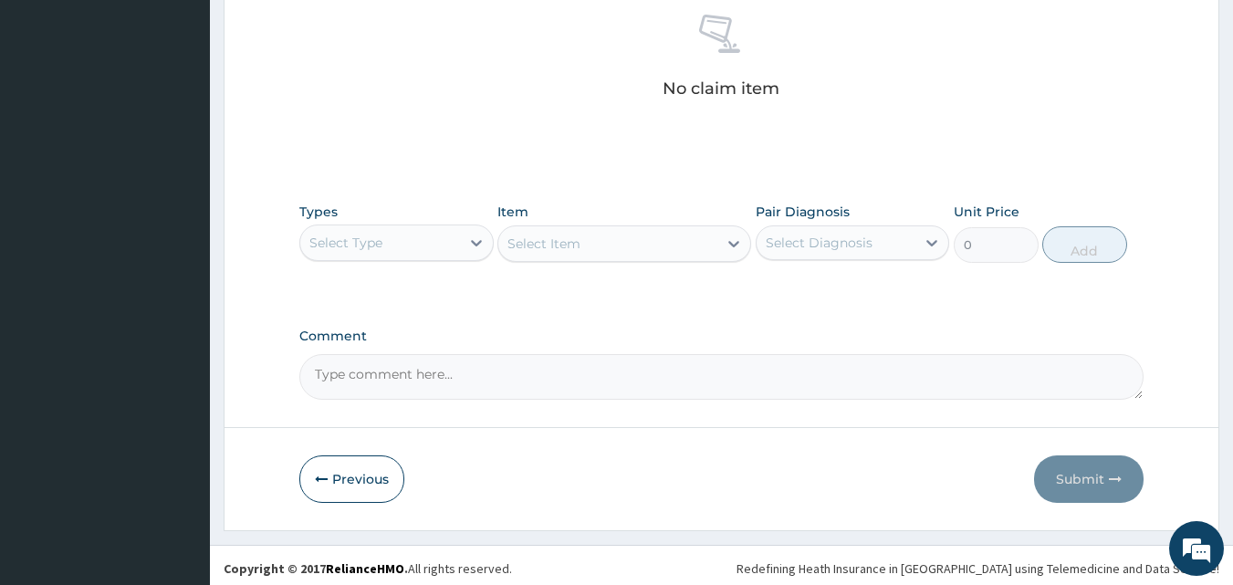
scroll to position [534, 0]
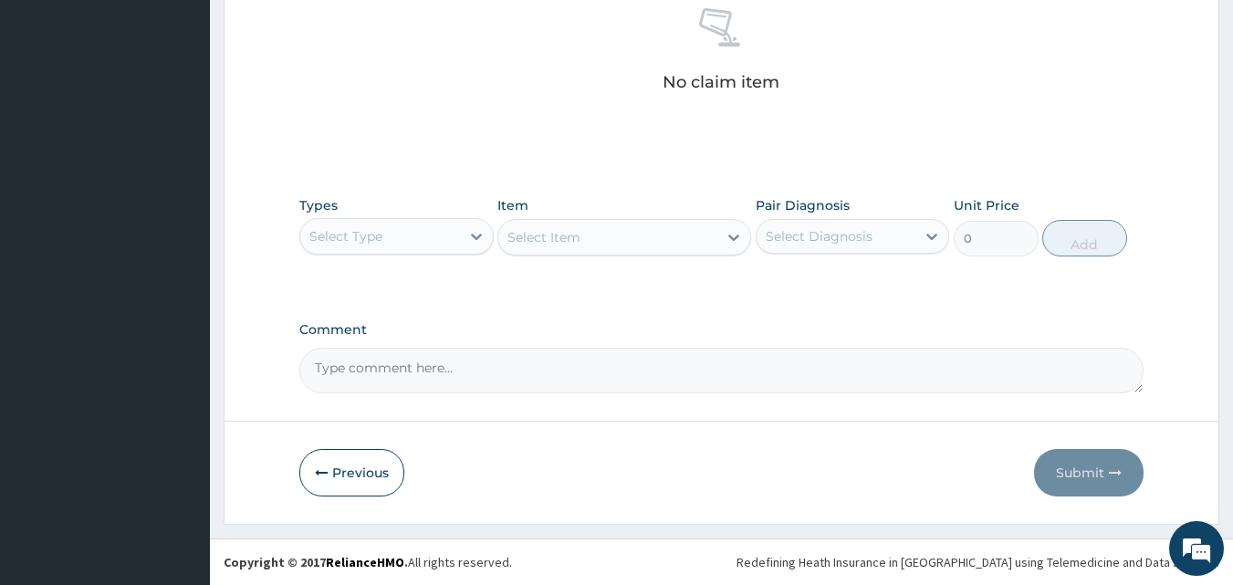
click at [380, 248] on div "Select Type" at bounding box center [380, 236] width 160 height 29
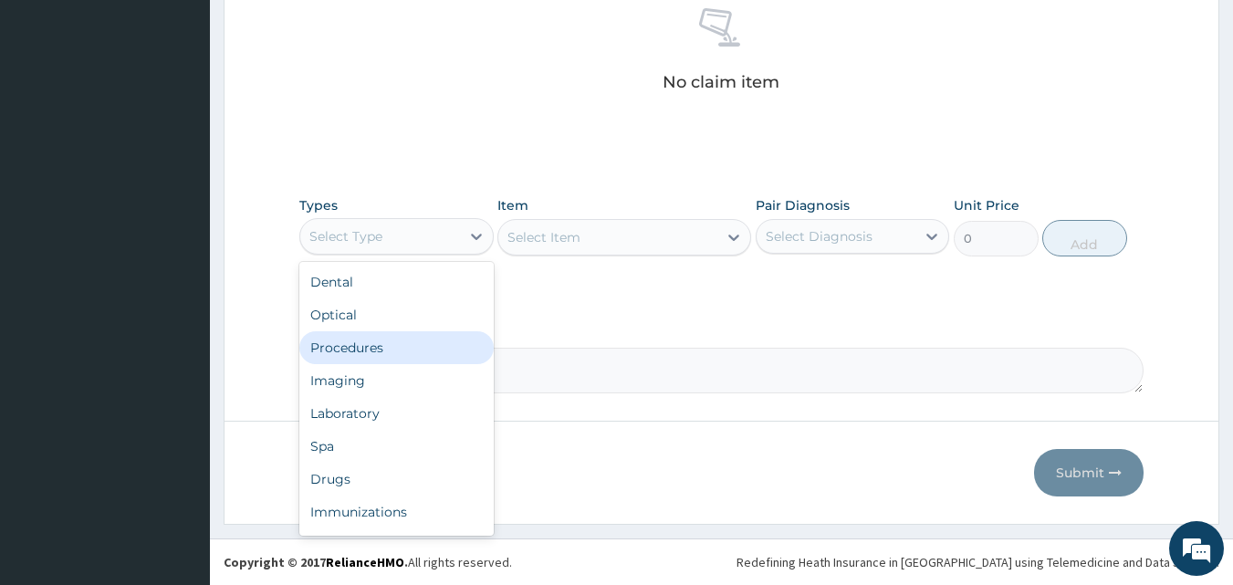
click at [366, 347] on div "Procedures" at bounding box center [396, 347] width 194 height 33
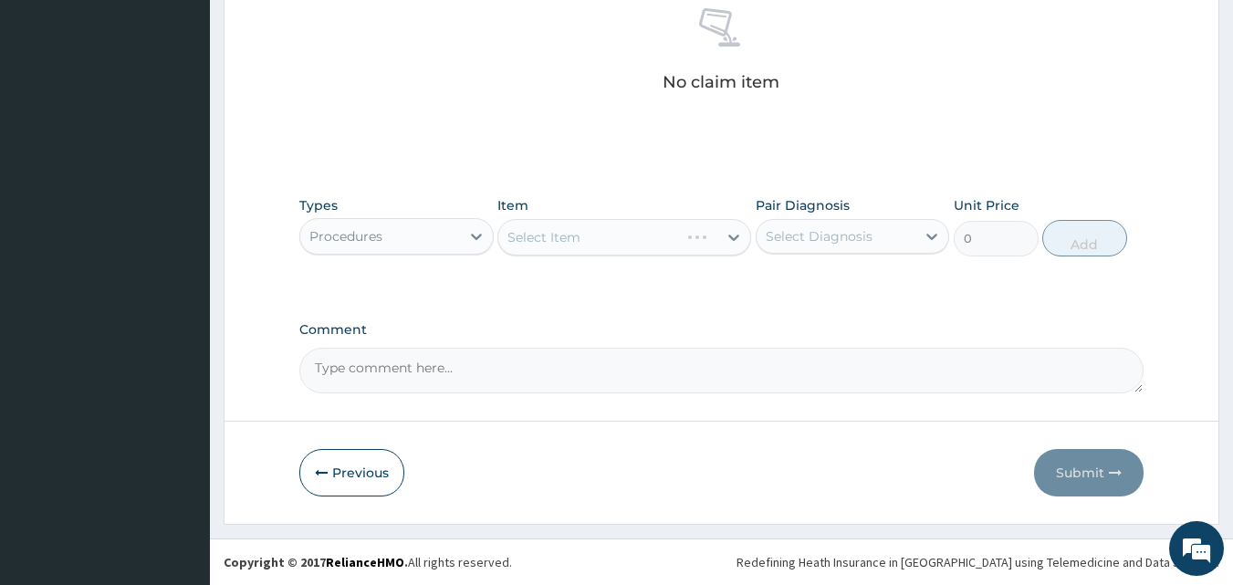
click at [645, 240] on div "Select Item" at bounding box center [624, 237] width 254 height 36
click at [645, 240] on div "Select Item" at bounding box center [607, 237] width 219 height 29
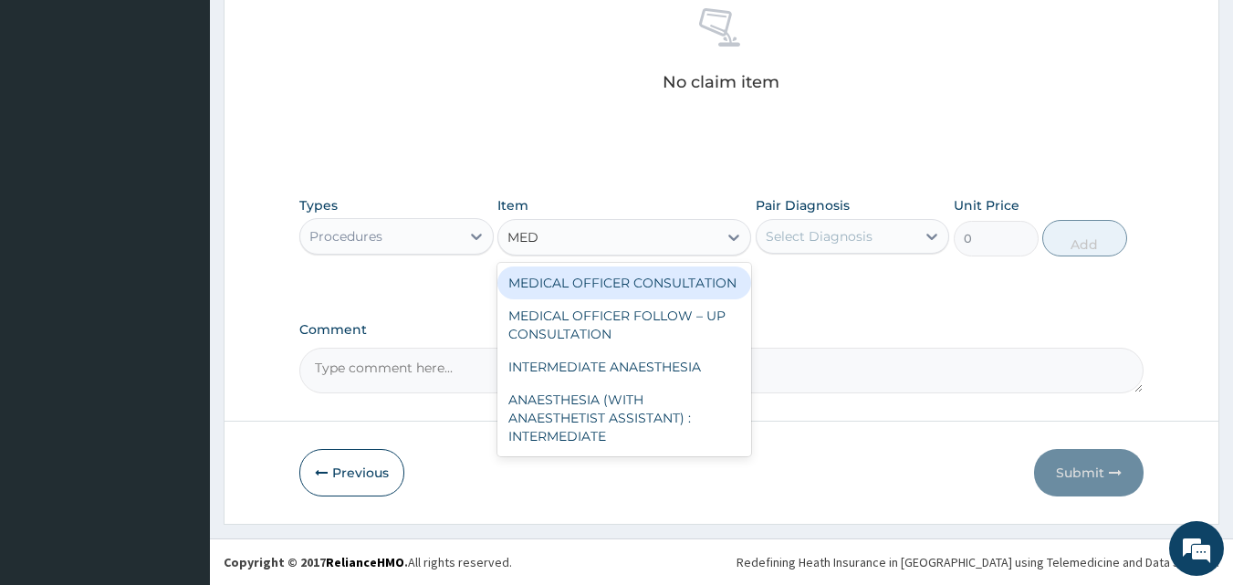
type input "MEDI"
click at [641, 274] on div "MEDICAL OFFICER CONSULTATION" at bounding box center [624, 282] width 254 height 33
type input "10500"
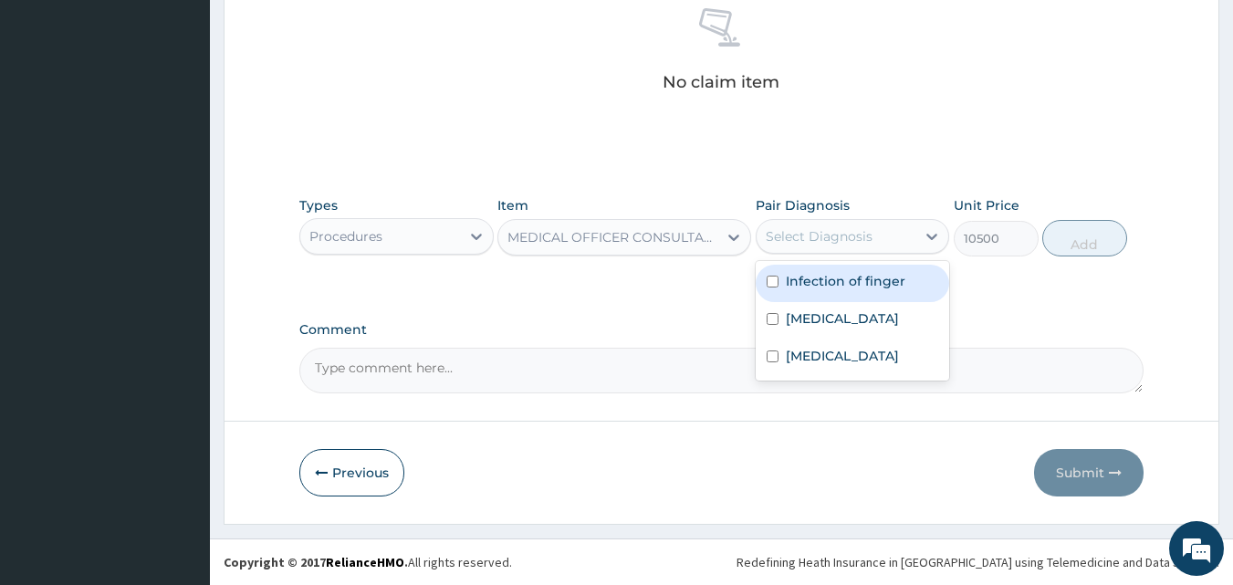
click at [850, 235] on div "Select Diagnosis" at bounding box center [819, 236] width 107 height 18
click at [840, 286] on label "Infection of finger" at bounding box center [846, 281] width 120 height 18
checkbox input "true"
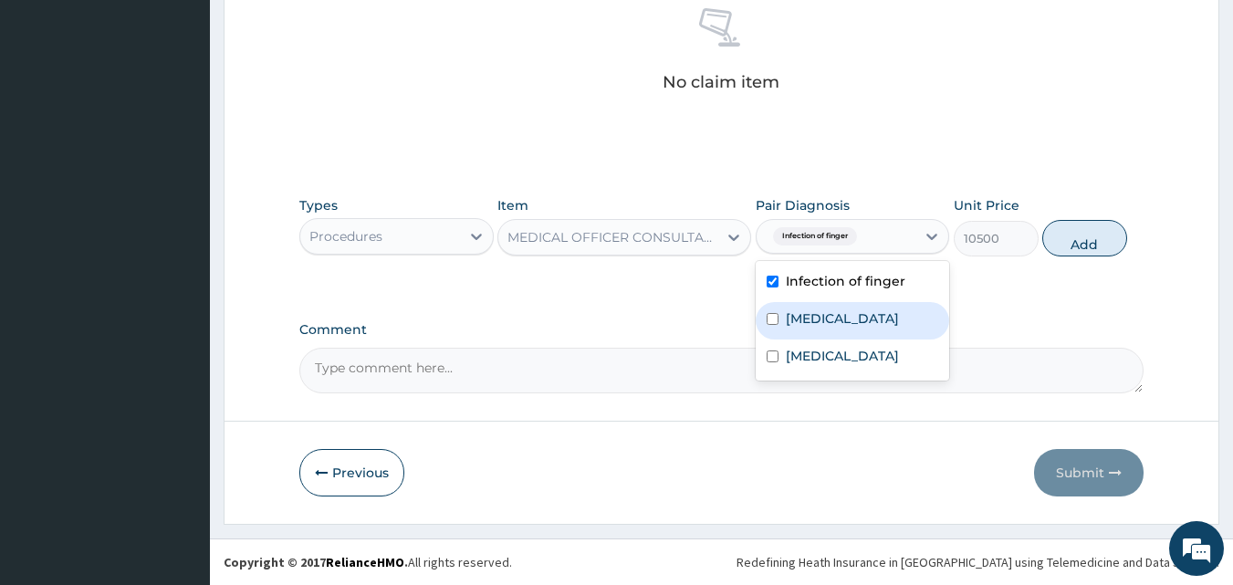
click at [819, 332] on div "Bacteremia" at bounding box center [853, 320] width 194 height 37
checkbox input "true"
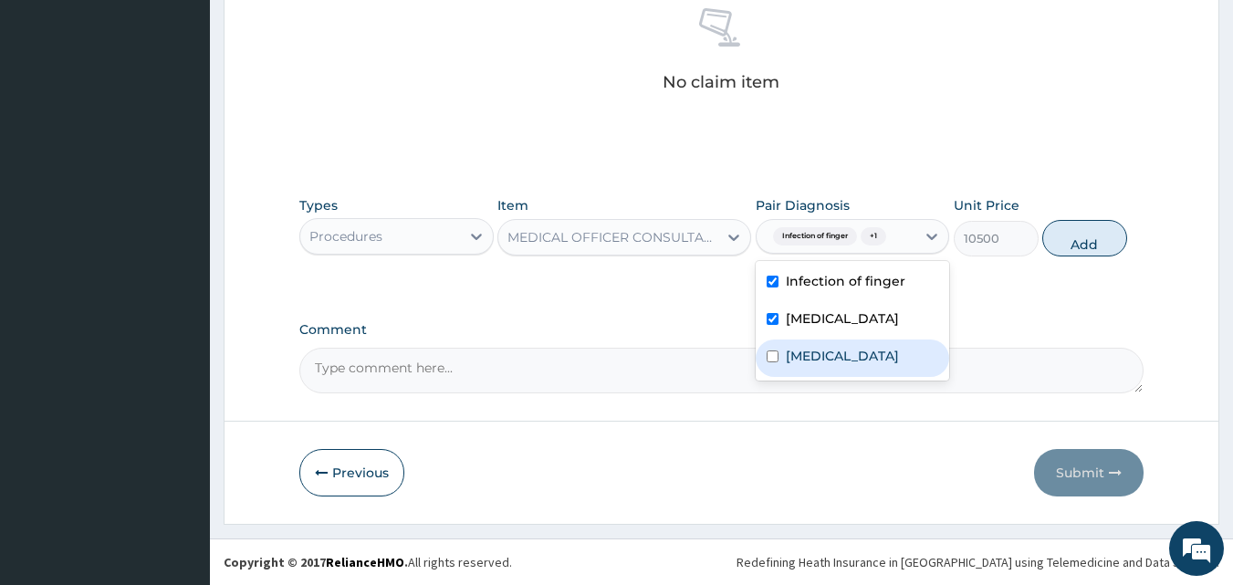
click at [826, 365] on label "Upper respiratory infection" at bounding box center [842, 356] width 113 height 18
checkbox input "true"
click at [1070, 236] on button "Add" at bounding box center [1084, 238] width 85 height 36
type input "0"
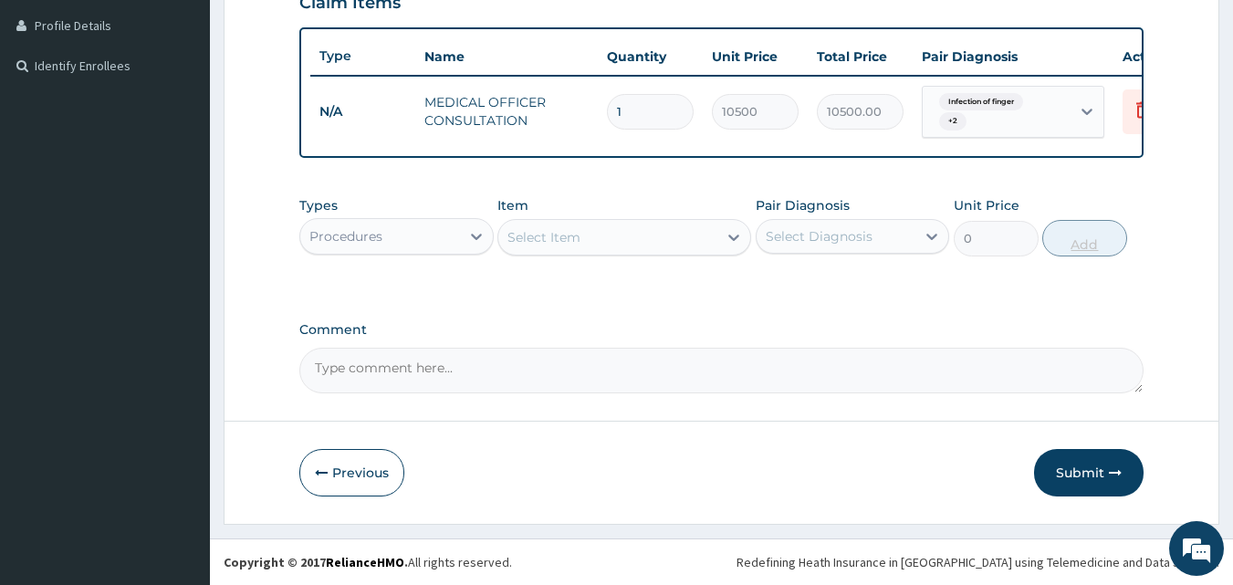
scroll to position [468, 0]
click at [475, 238] on icon at bounding box center [476, 237] width 11 height 6
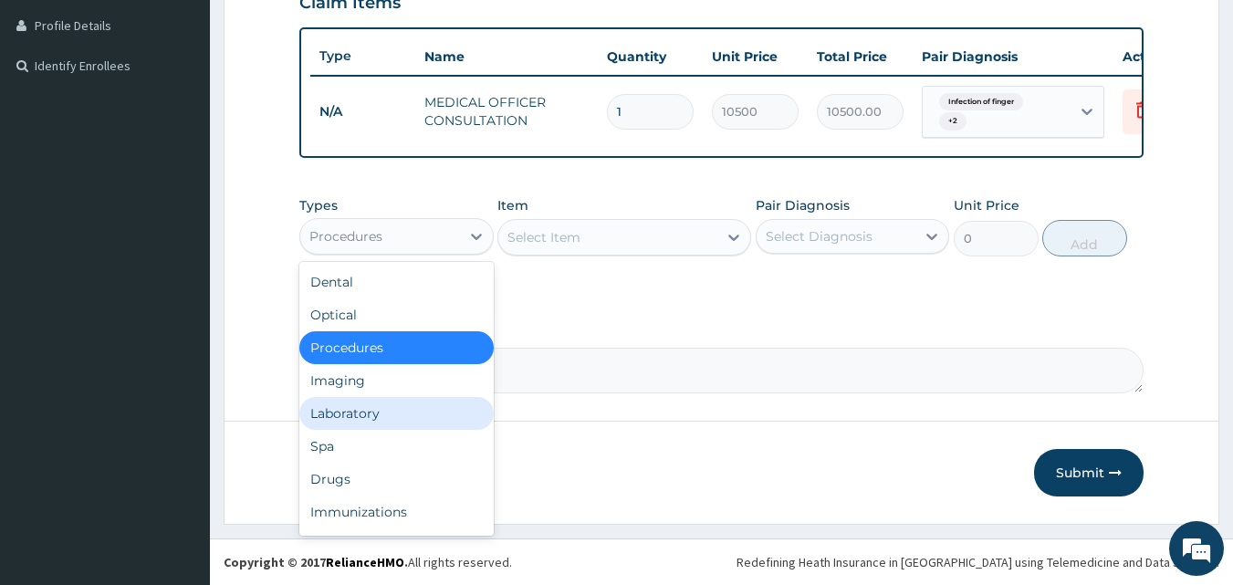
click at [388, 418] on div "Laboratory" at bounding box center [396, 413] width 194 height 33
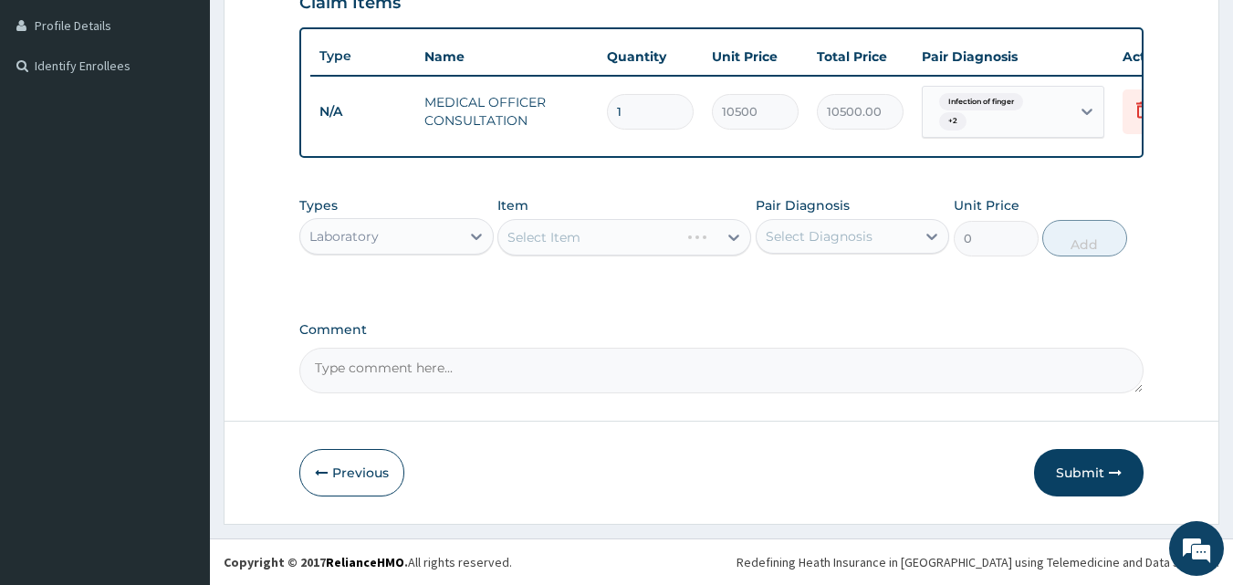
click at [642, 248] on div "Select Item" at bounding box center [624, 237] width 254 height 36
click at [640, 238] on div "Select Item" at bounding box center [607, 237] width 219 height 29
type input "P"
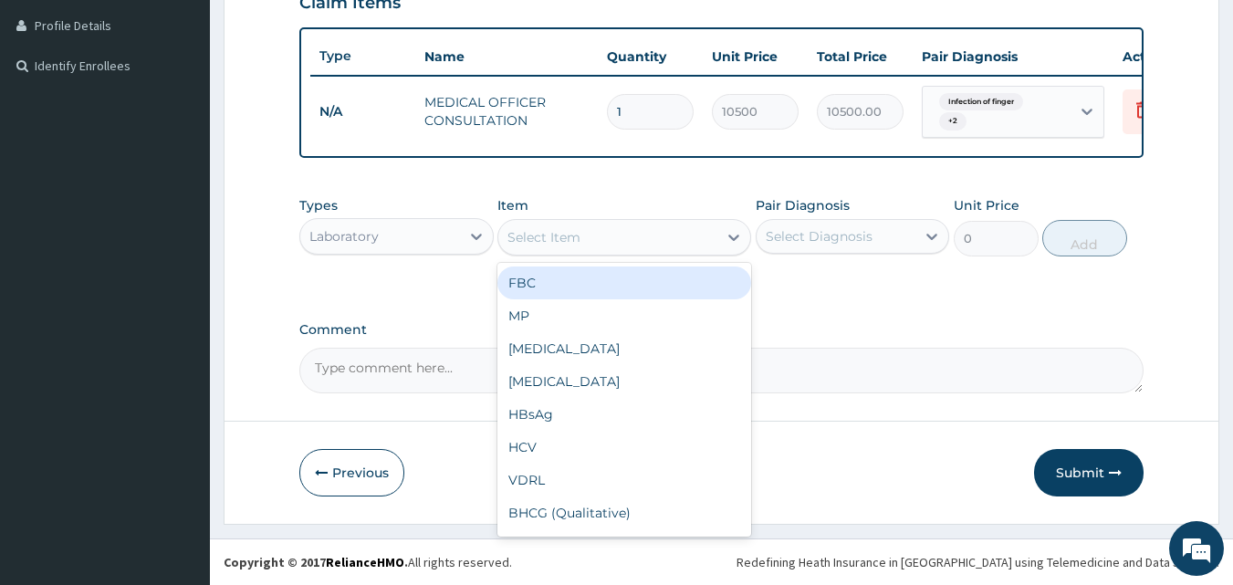
click at [530, 276] on div "FBC" at bounding box center [624, 282] width 254 height 33
type input "4500"
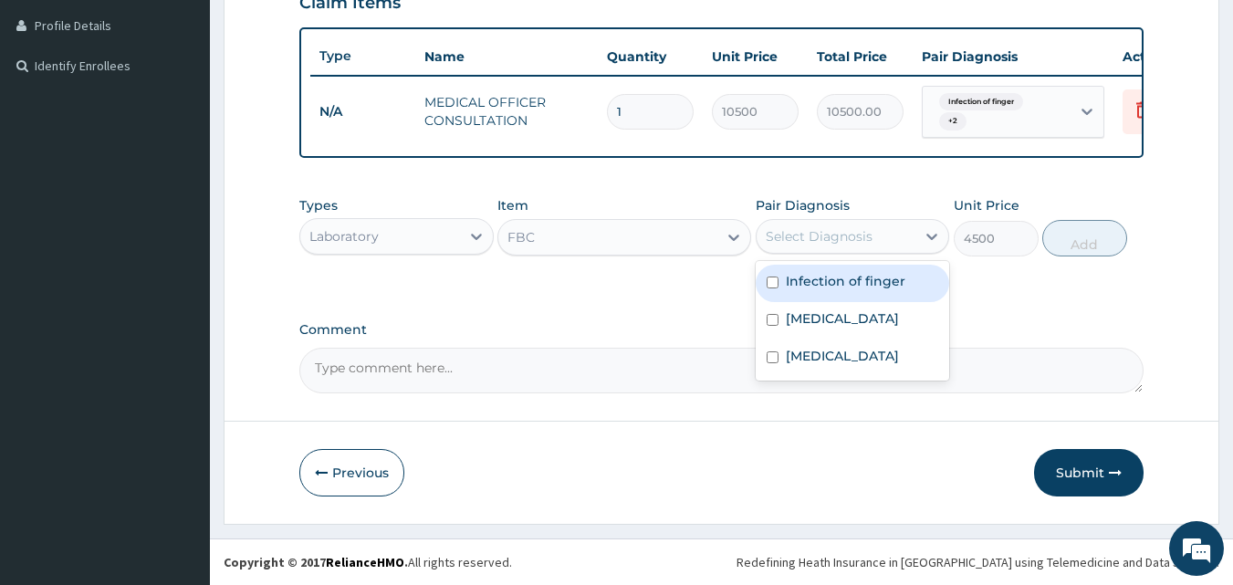
click at [841, 242] on div "Select Diagnosis" at bounding box center [819, 236] width 107 height 18
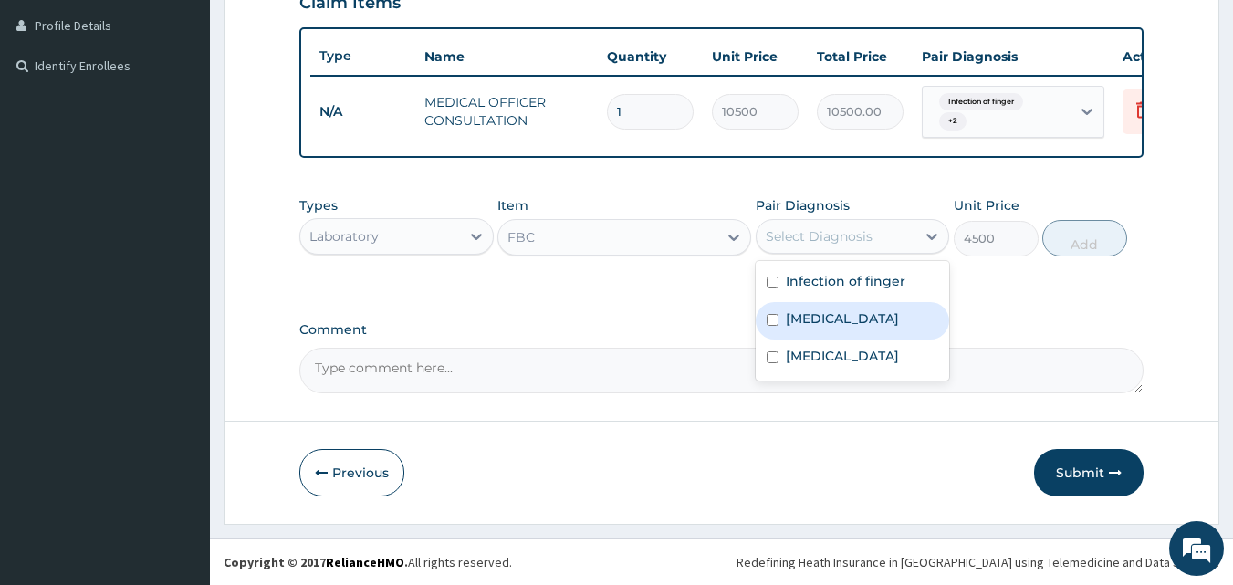
click at [820, 315] on label "Bacteremia" at bounding box center [842, 318] width 113 height 18
checkbox input "true"
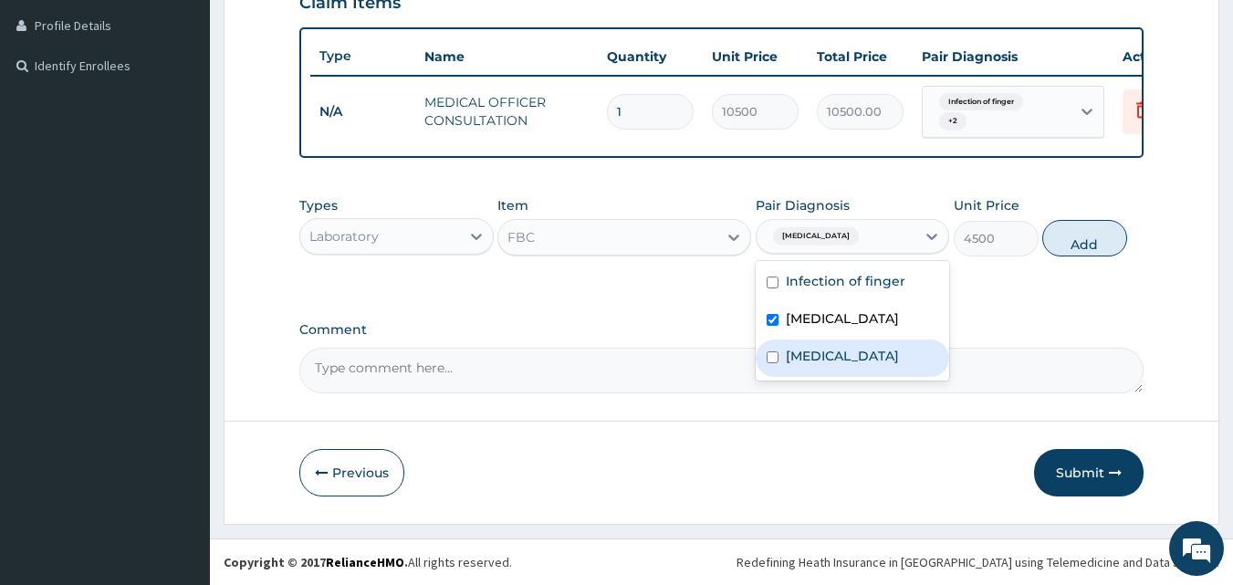
click at [823, 361] on label "Upper respiratory infection" at bounding box center [842, 356] width 113 height 18
checkbox input "true"
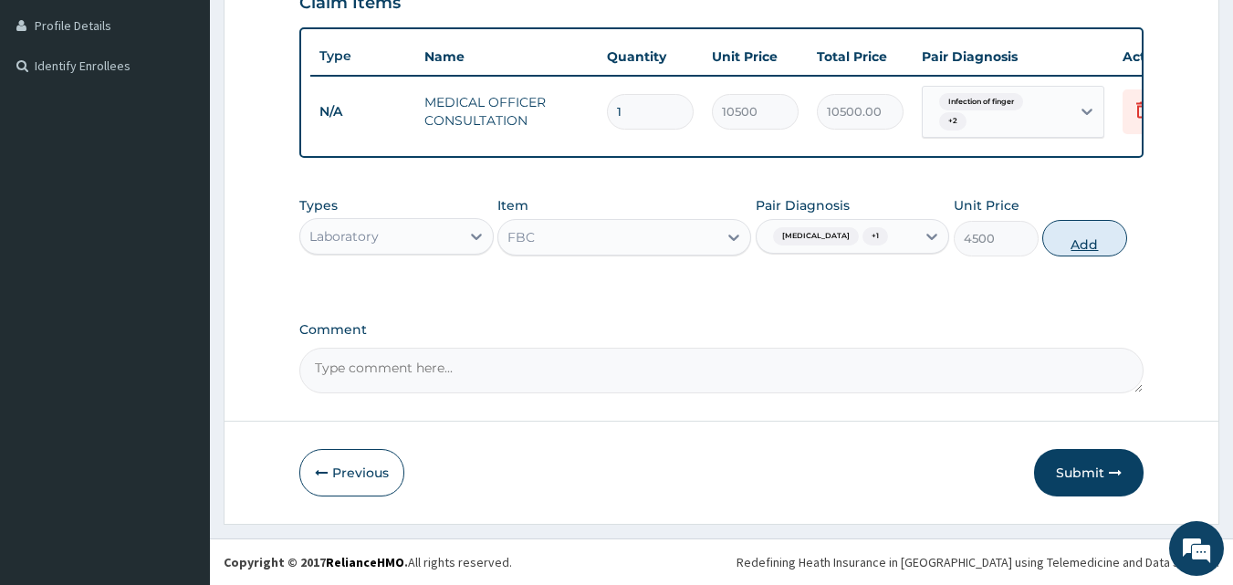
click at [1086, 237] on button "Add" at bounding box center [1084, 238] width 85 height 36
type input "0"
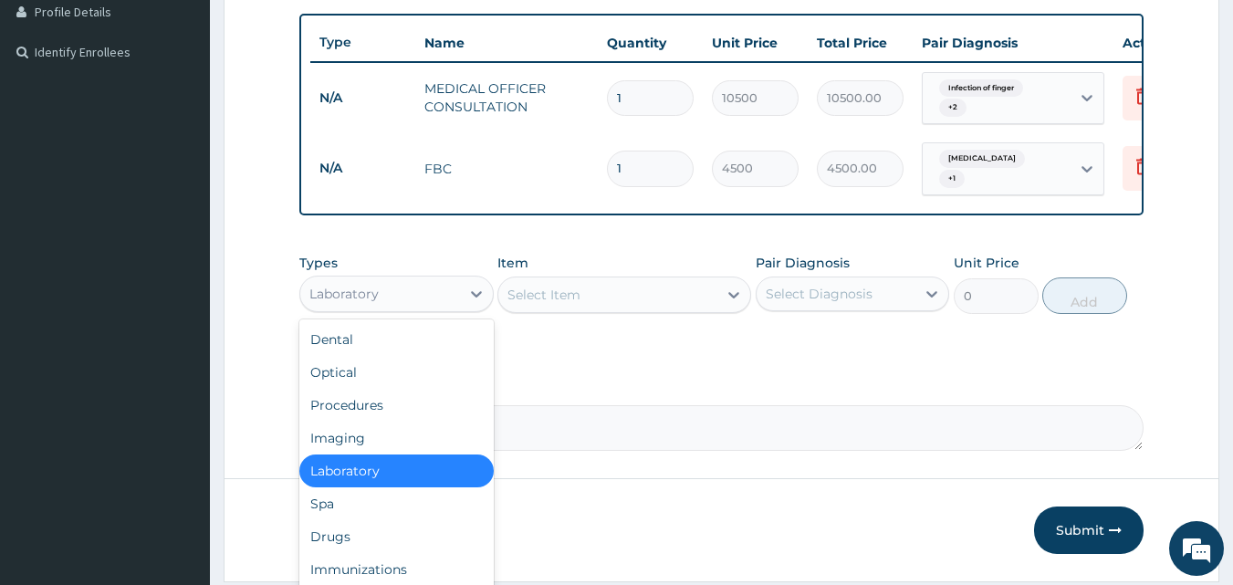
click at [426, 298] on div "Laboratory" at bounding box center [380, 293] width 160 height 29
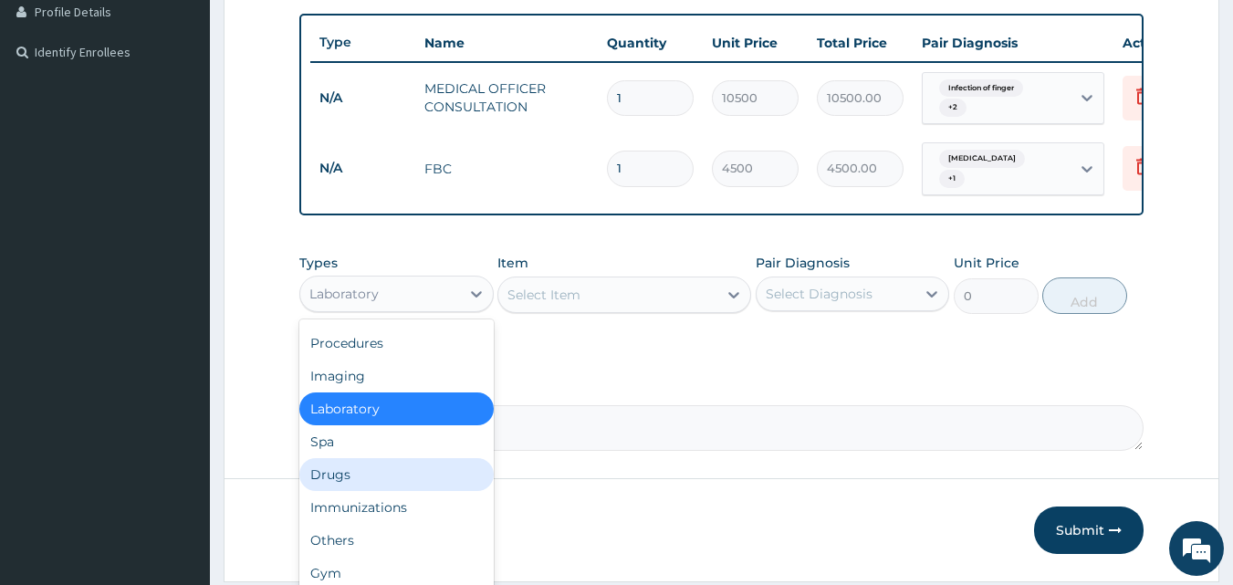
click at [356, 484] on div "Drugs" at bounding box center [396, 474] width 194 height 33
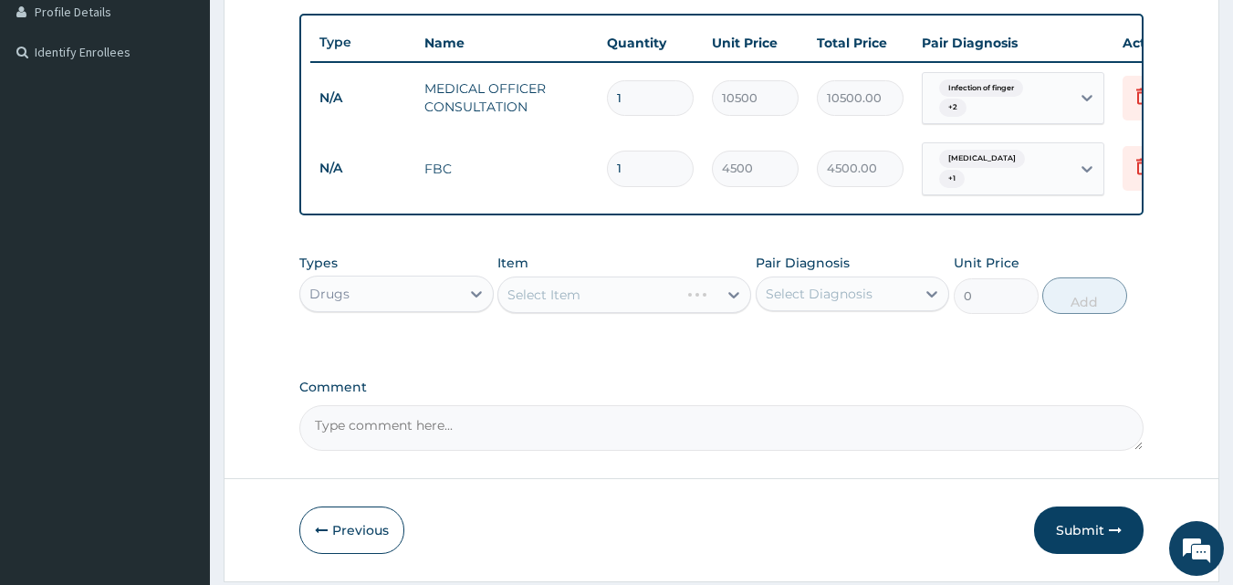
click at [615, 293] on div "Select Item" at bounding box center [624, 294] width 254 height 36
click at [614, 296] on div "Select Item" at bounding box center [607, 294] width 219 height 29
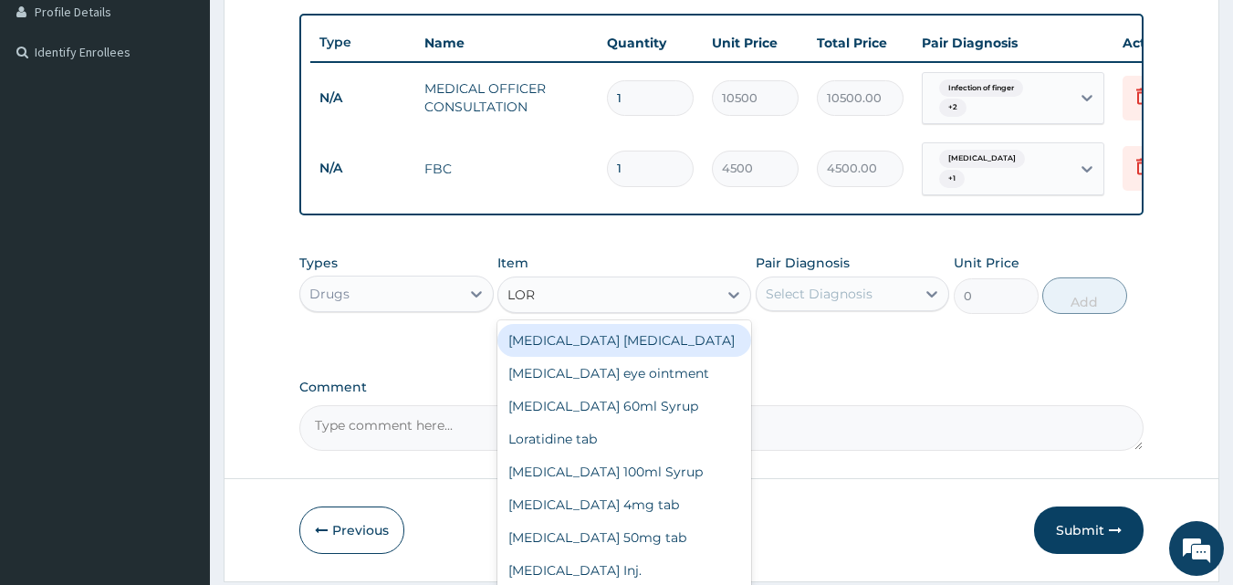
type input "LORA"
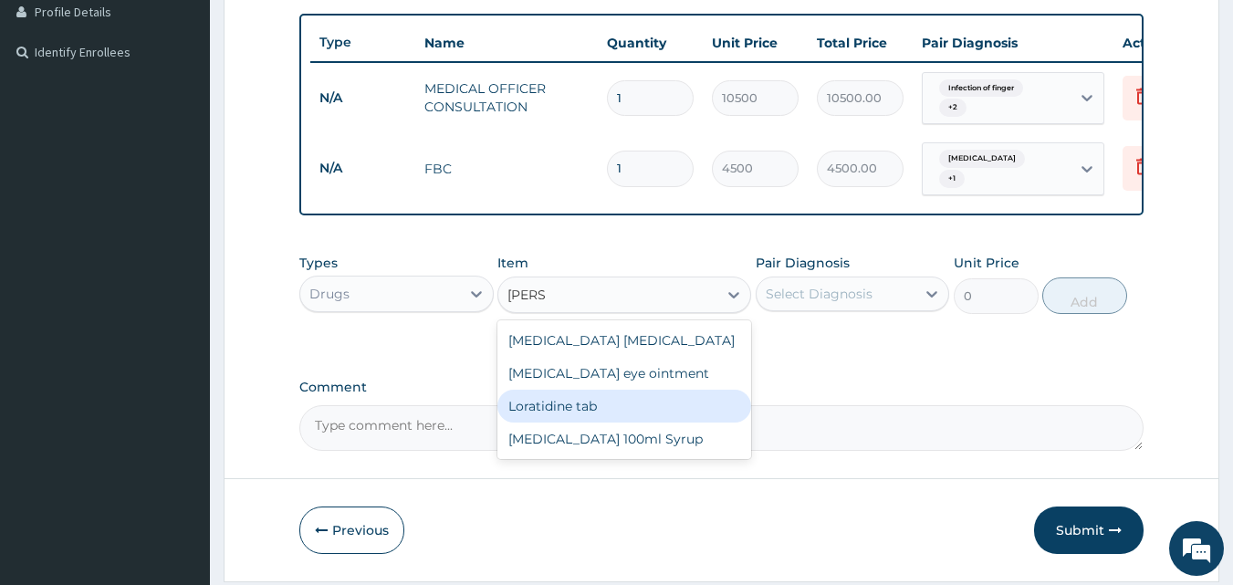
click at [591, 420] on div "Loratidine tab" at bounding box center [624, 406] width 254 height 33
type input "130"
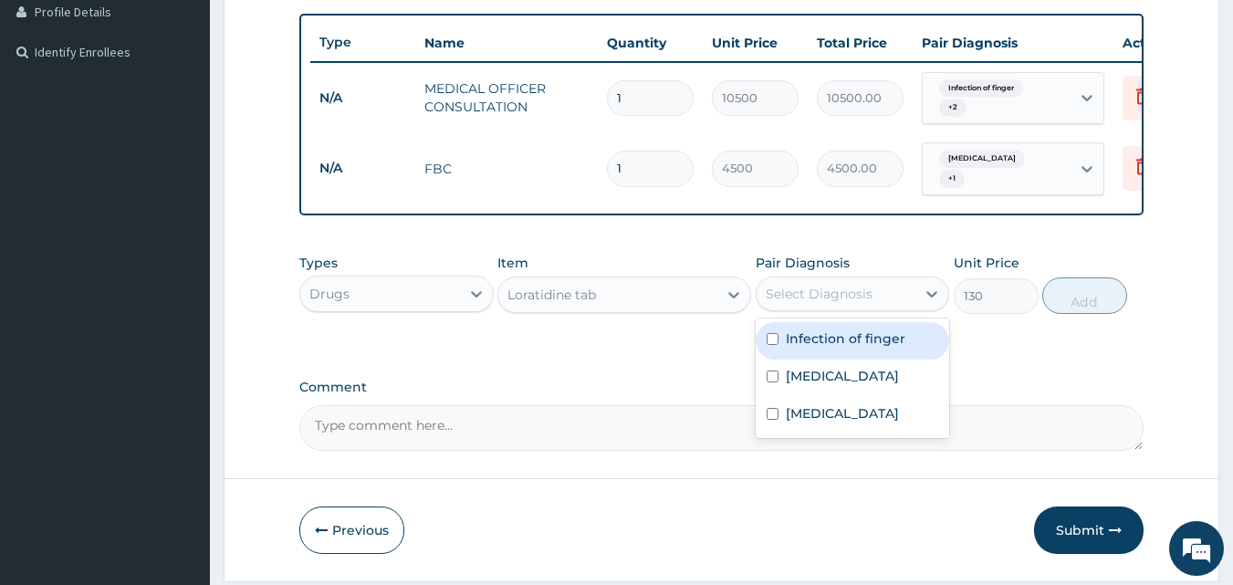
click at [810, 308] on div "Select Diagnosis" at bounding box center [836, 293] width 160 height 29
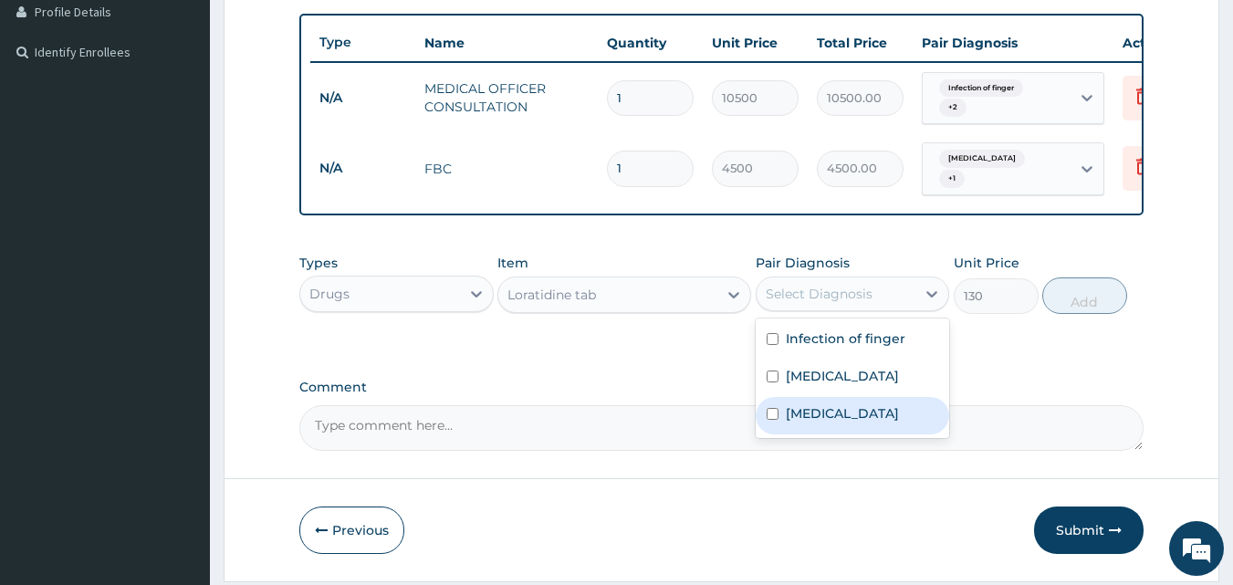
click at [826, 422] on label "Upper respiratory infection" at bounding box center [842, 413] width 113 height 18
checkbox input "true"
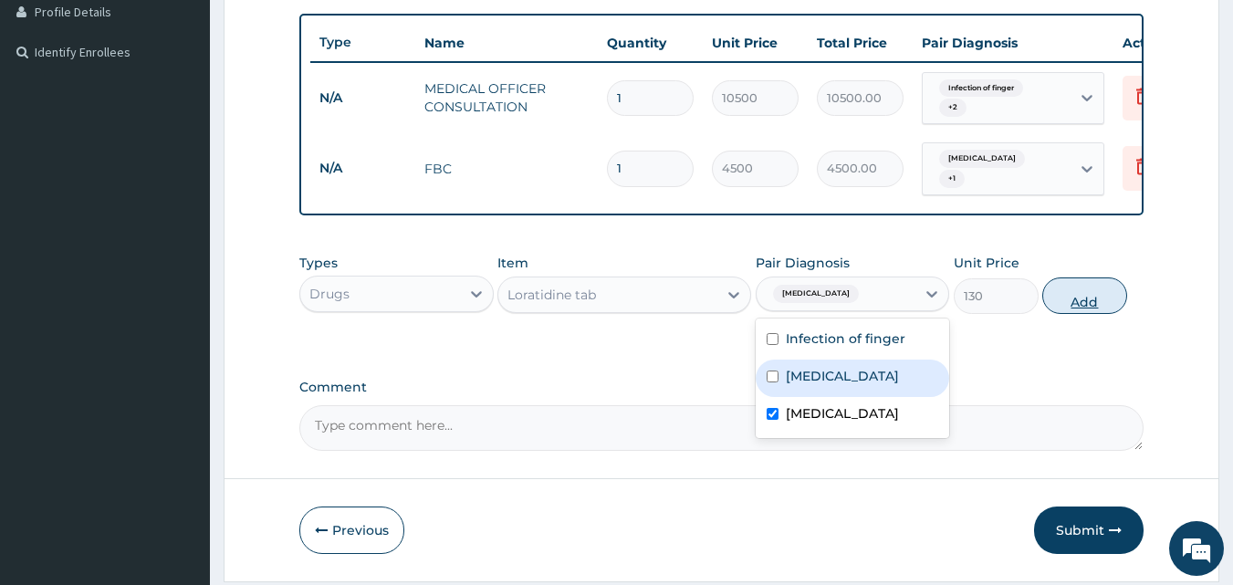
click at [1099, 300] on button "Add" at bounding box center [1084, 295] width 85 height 36
type input "0"
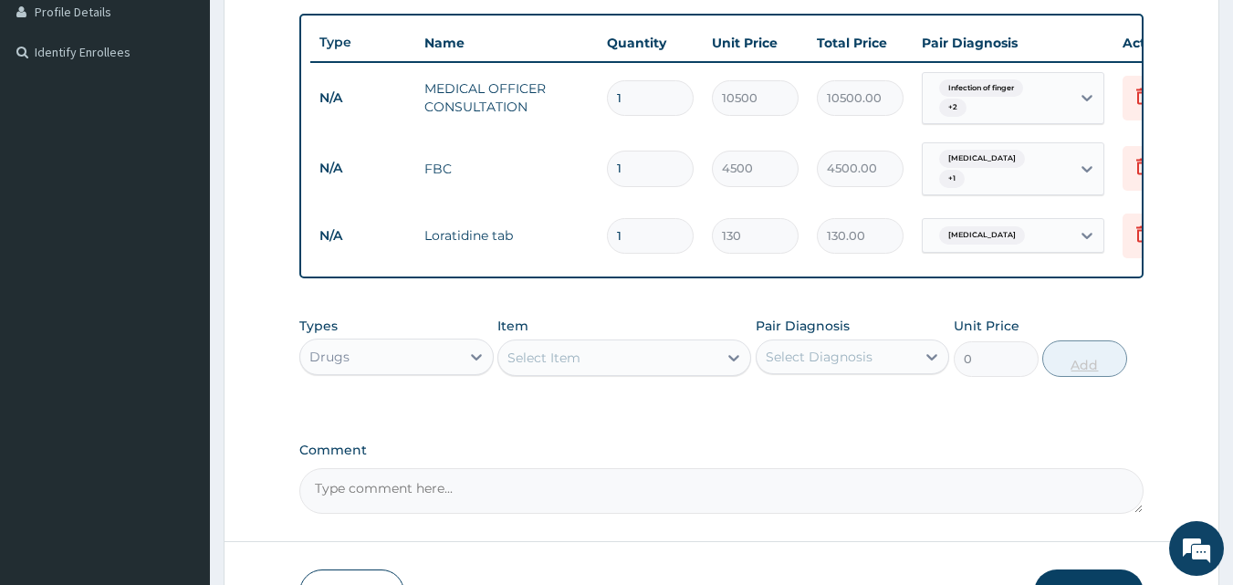
type input "0.00"
type input "5"
type input "650.00"
type input "5"
click at [609, 361] on div "Select Item" at bounding box center [607, 357] width 219 height 29
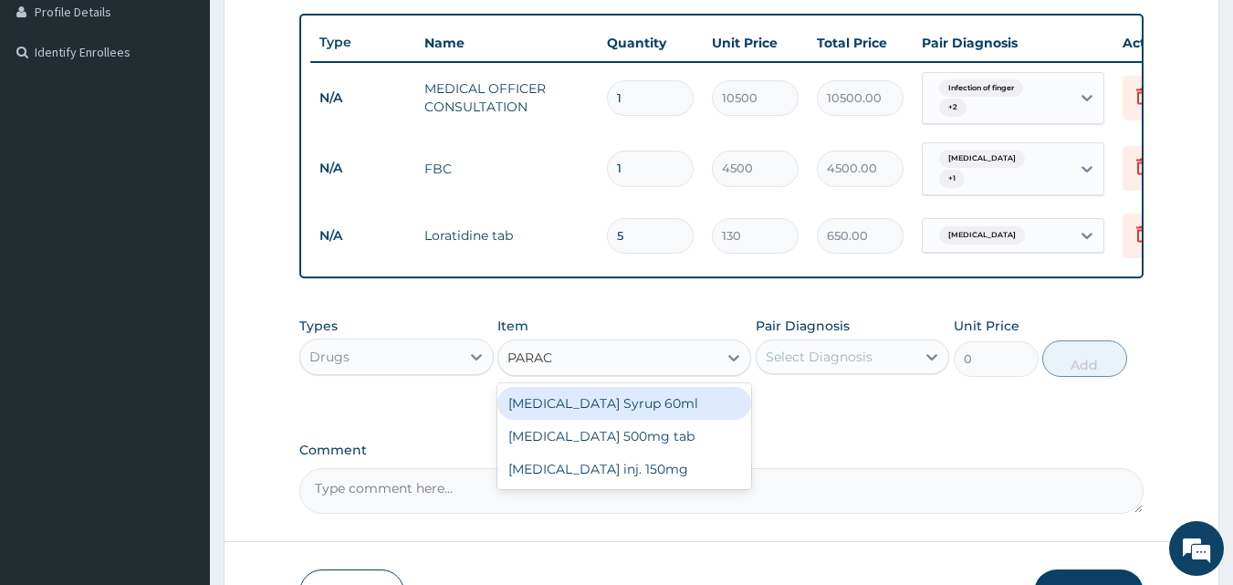
type input "PARACE"
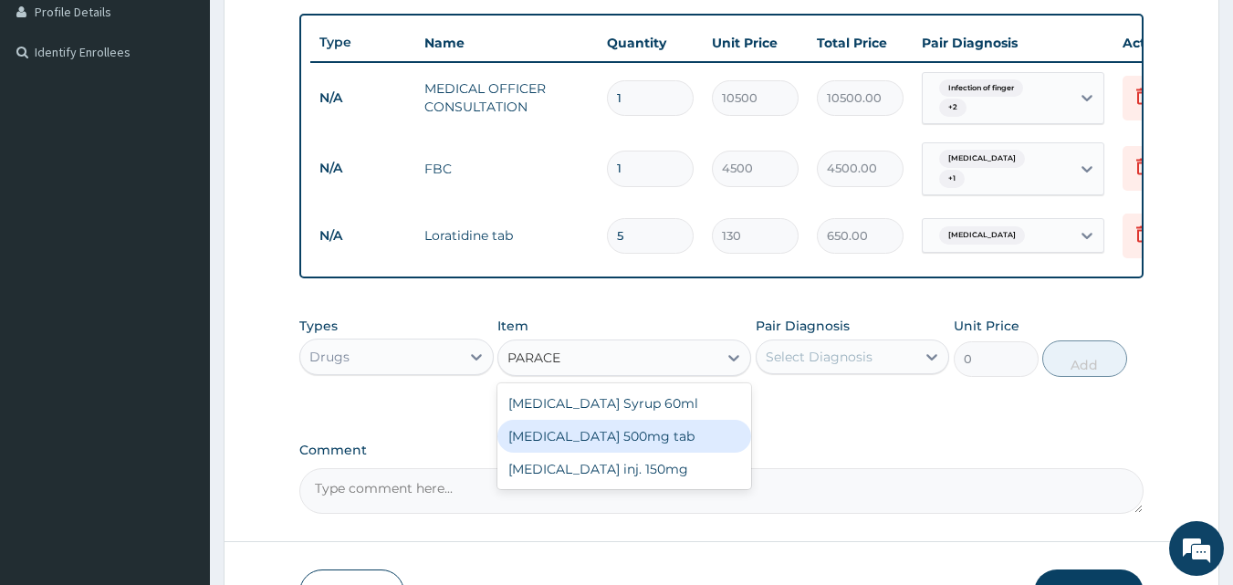
click at [604, 447] on div "Paracetamol 500mg tab" at bounding box center [624, 436] width 254 height 33
type input "50"
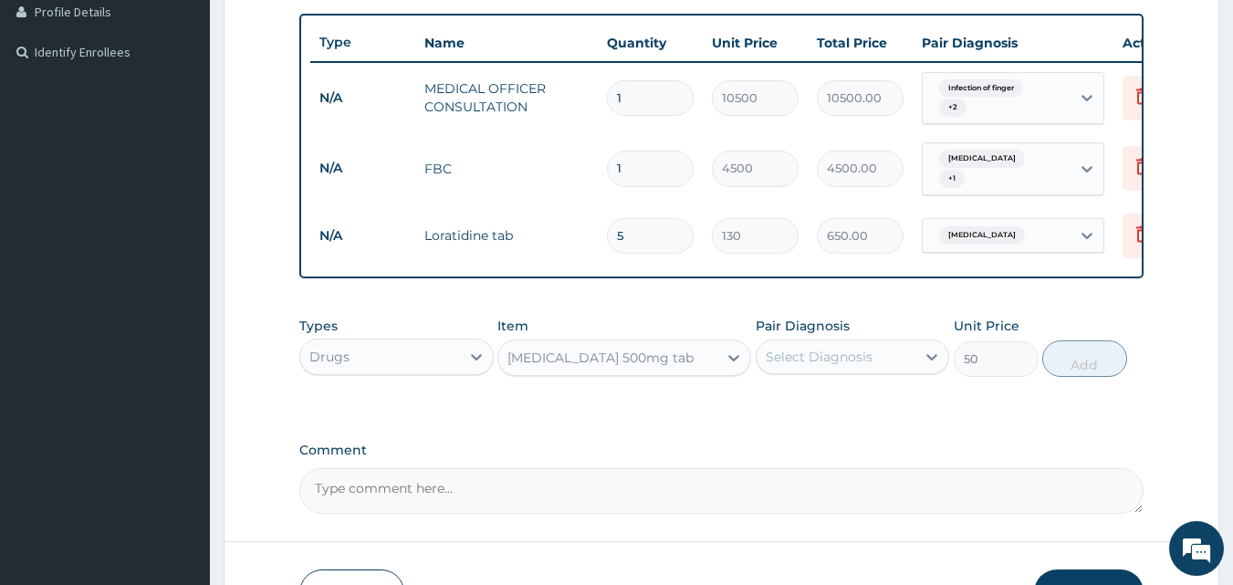
click at [810, 360] on div "Select Diagnosis" at bounding box center [819, 357] width 107 height 18
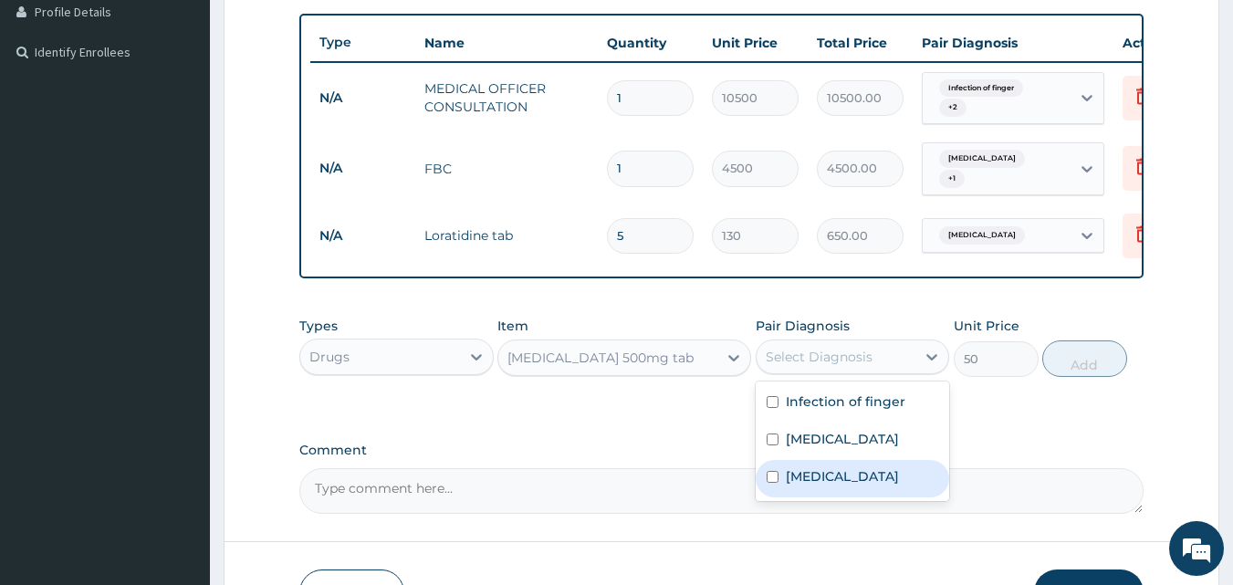
click at [822, 485] on label "Upper respiratory infection" at bounding box center [842, 476] width 113 height 18
checkbox input "true"
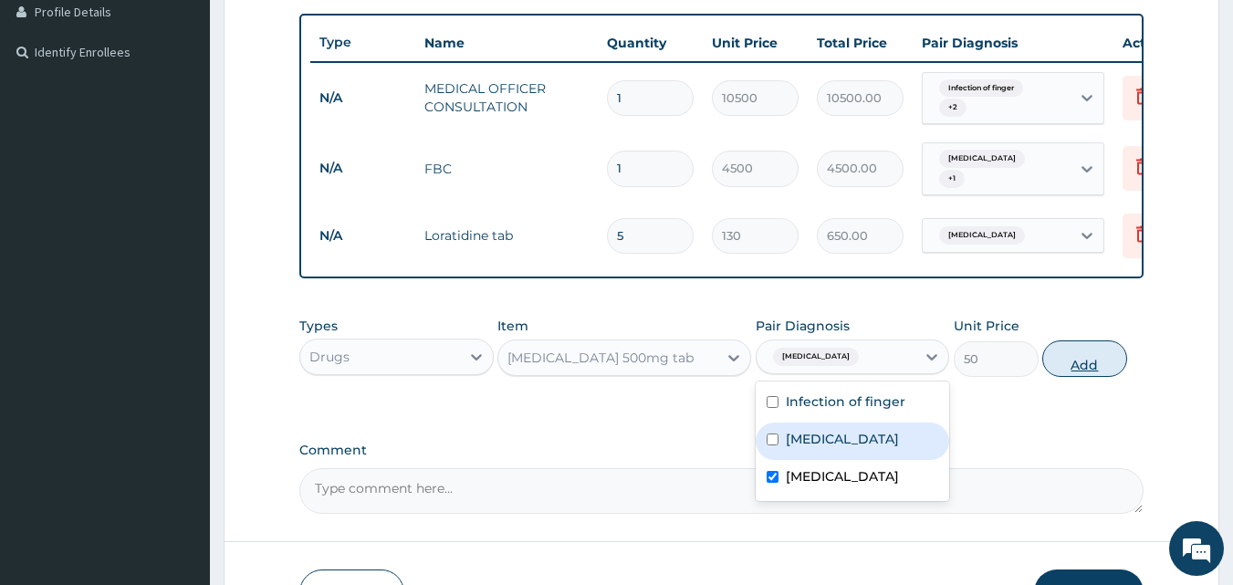
click at [1084, 361] on button "Add" at bounding box center [1084, 358] width 85 height 36
type input "0"
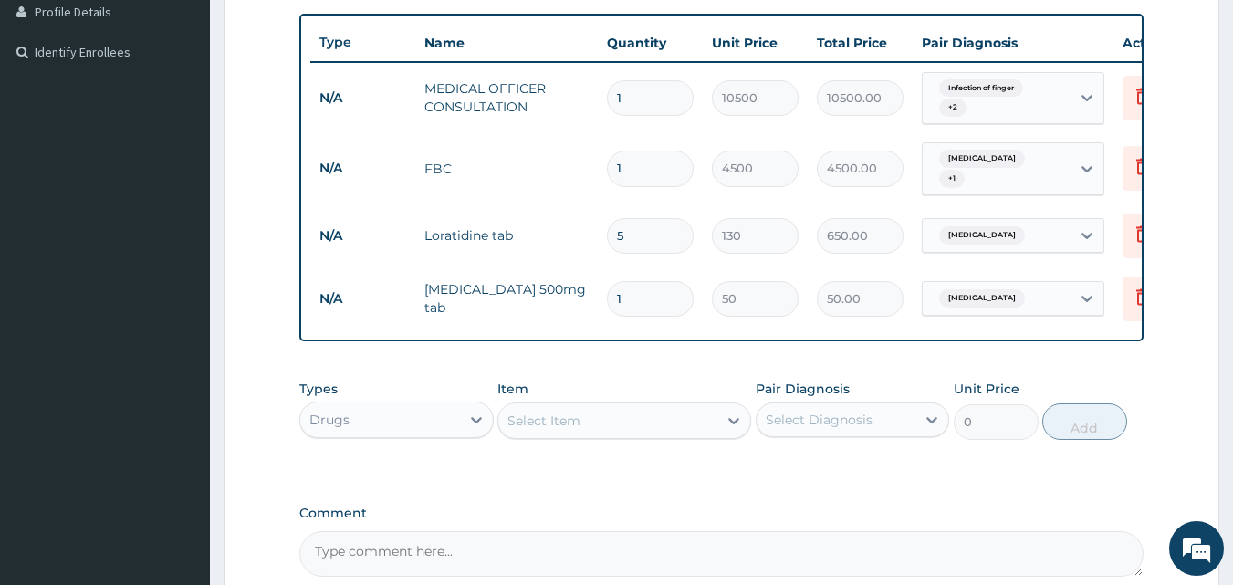
type input "0.00"
type input "9"
type input "450.00"
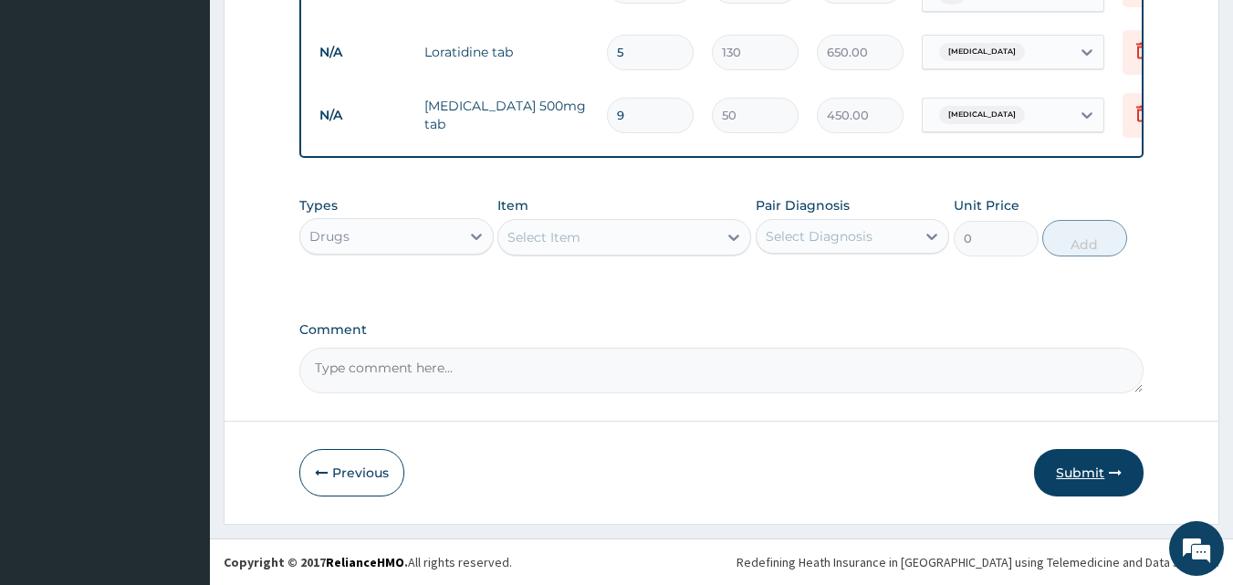
type input "9"
click at [1110, 468] on icon "button" at bounding box center [1115, 472] width 13 height 13
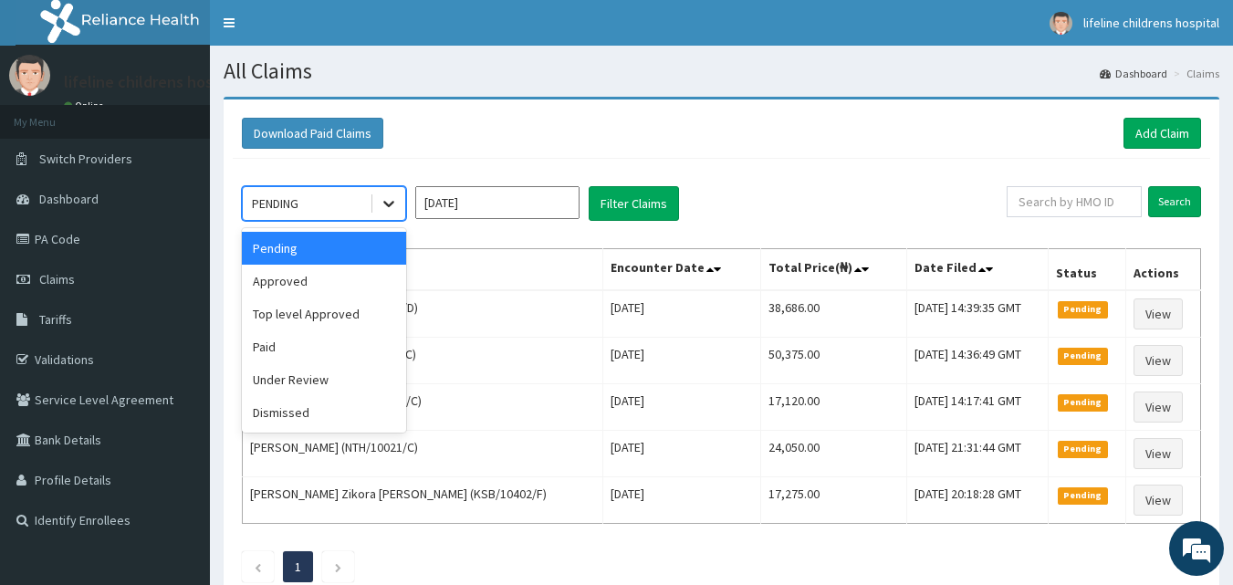
click at [384, 203] on icon at bounding box center [388, 205] width 11 height 6
click at [344, 278] on div "Approved" at bounding box center [324, 281] width 164 height 33
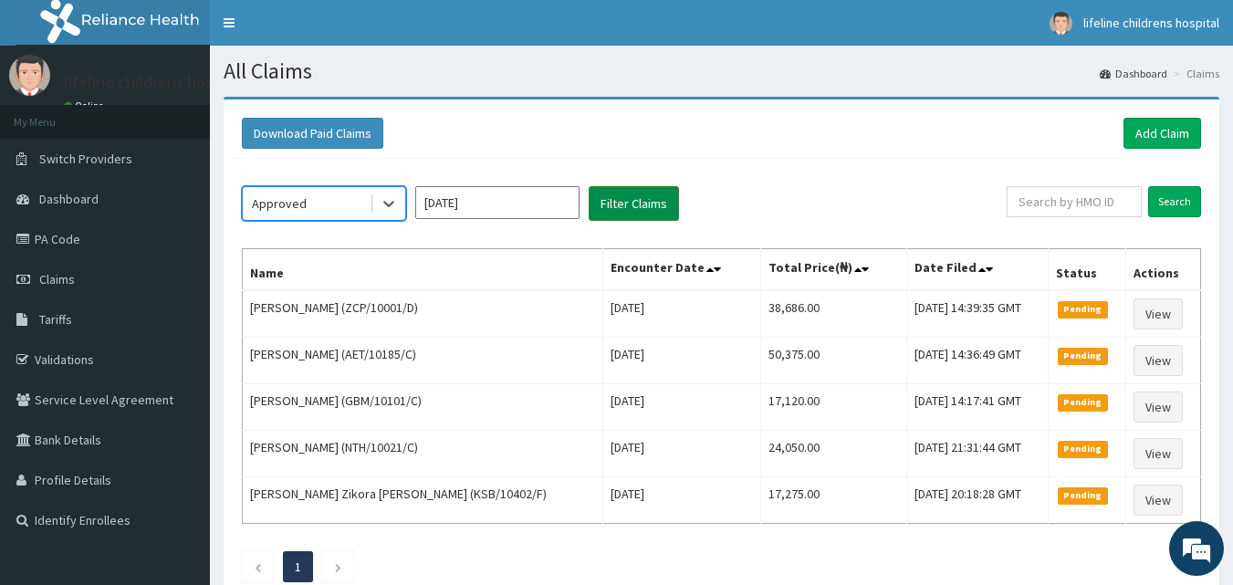
click at [651, 201] on button "Filter Claims" at bounding box center [634, 203] width 90 height 35
